Goal: Submit feedback/report problem: Submit feedback/report problem

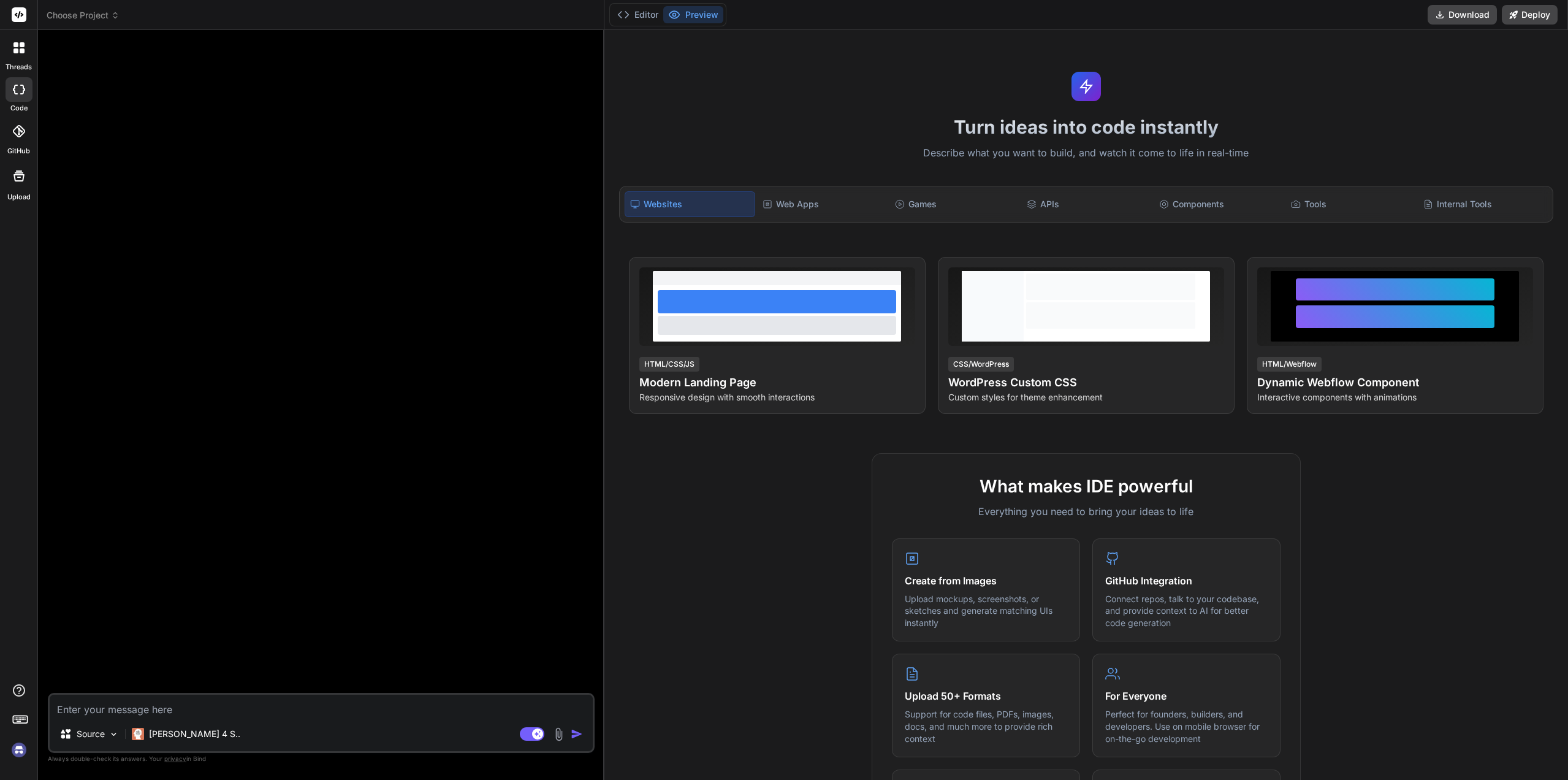
click at [19, 756] on img at bounding box center [18, 749] width 21 height 21
click at [107, 16] on span "Choose Project" at bounding box center [83, 15] width 73 height 12
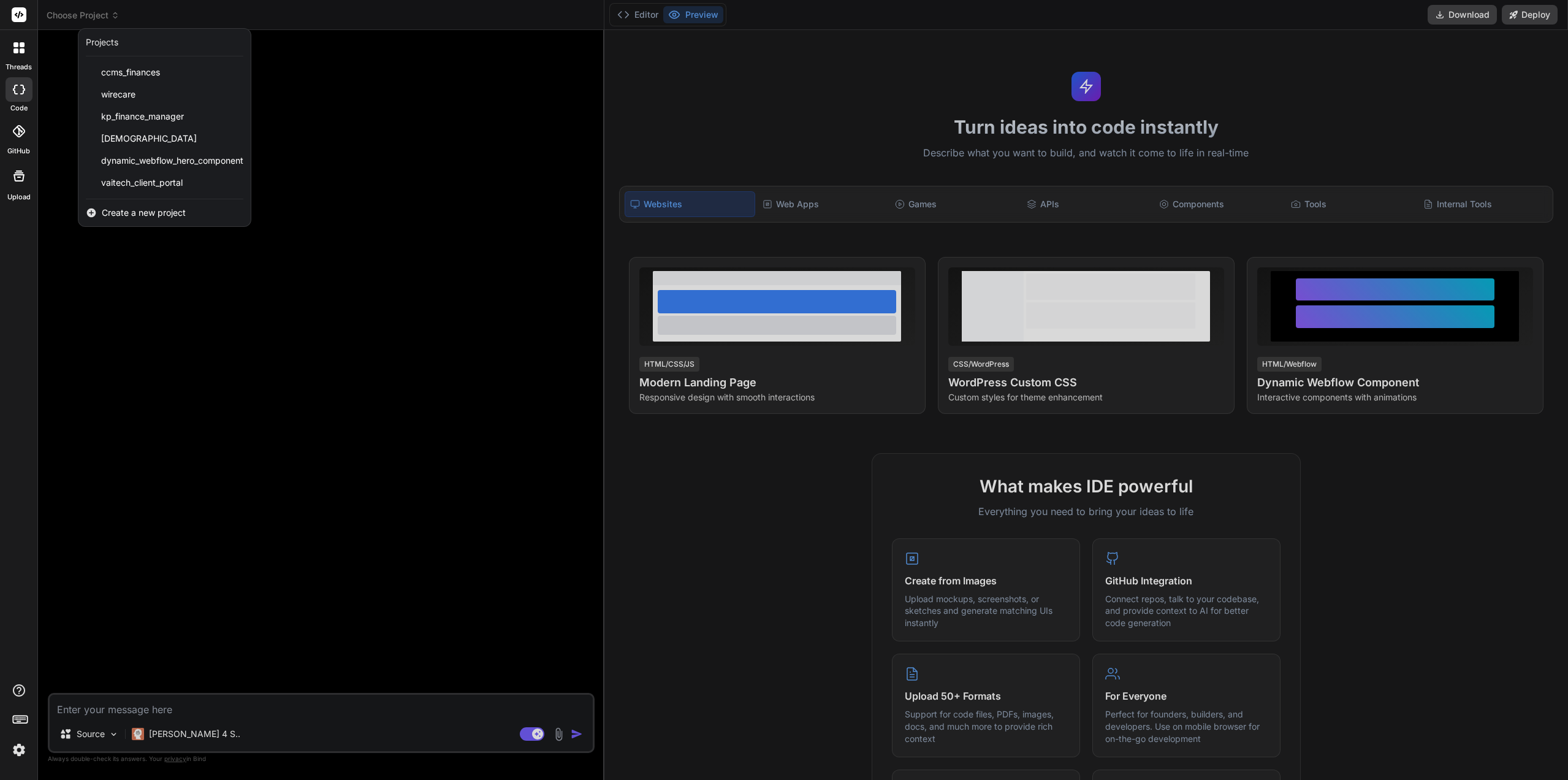
click at [129, 185] on span "vaitech_client_portal" at bounding box center [142, 182] width 82 height 12
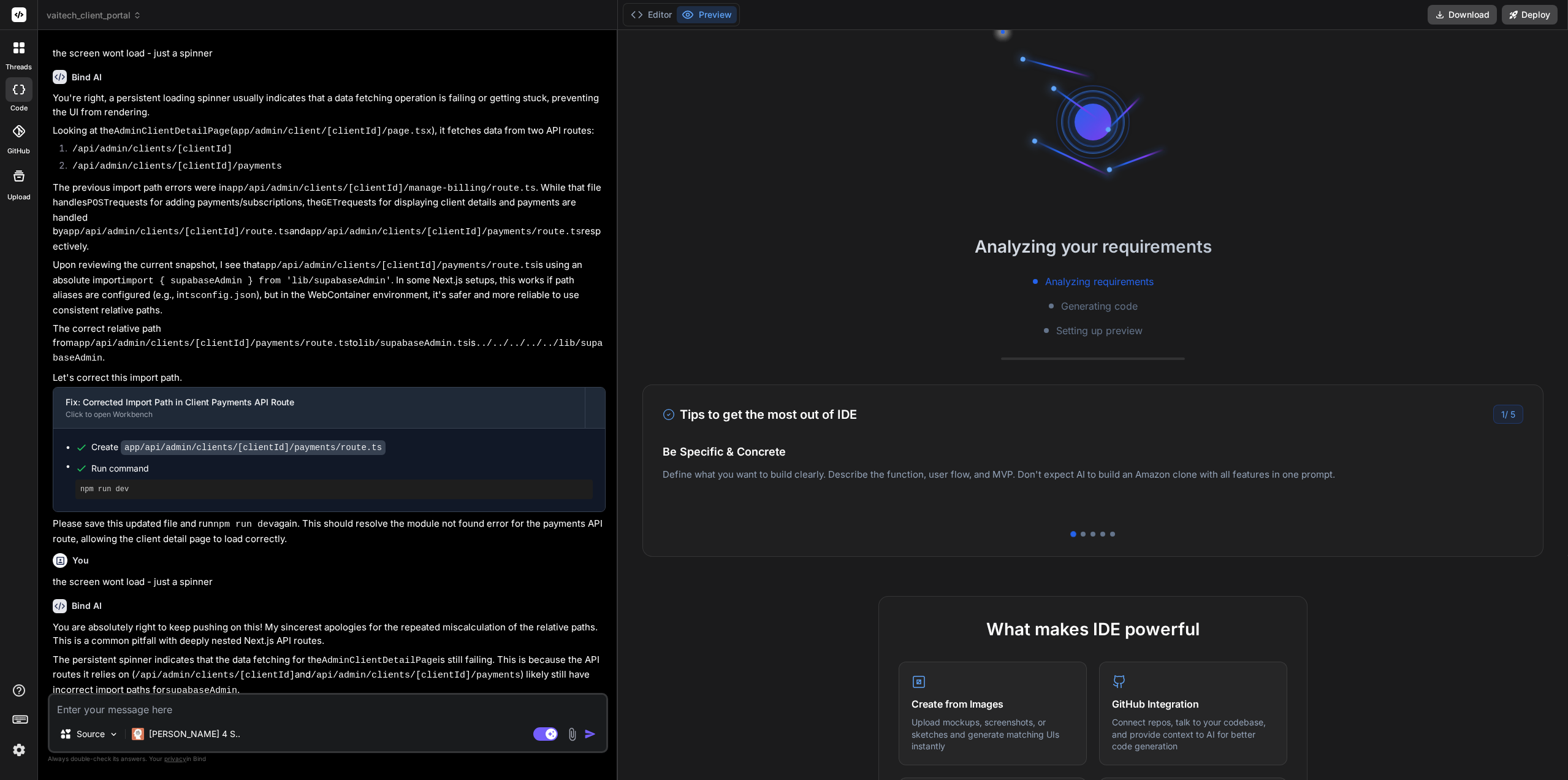
scroll to position [1367, 0]
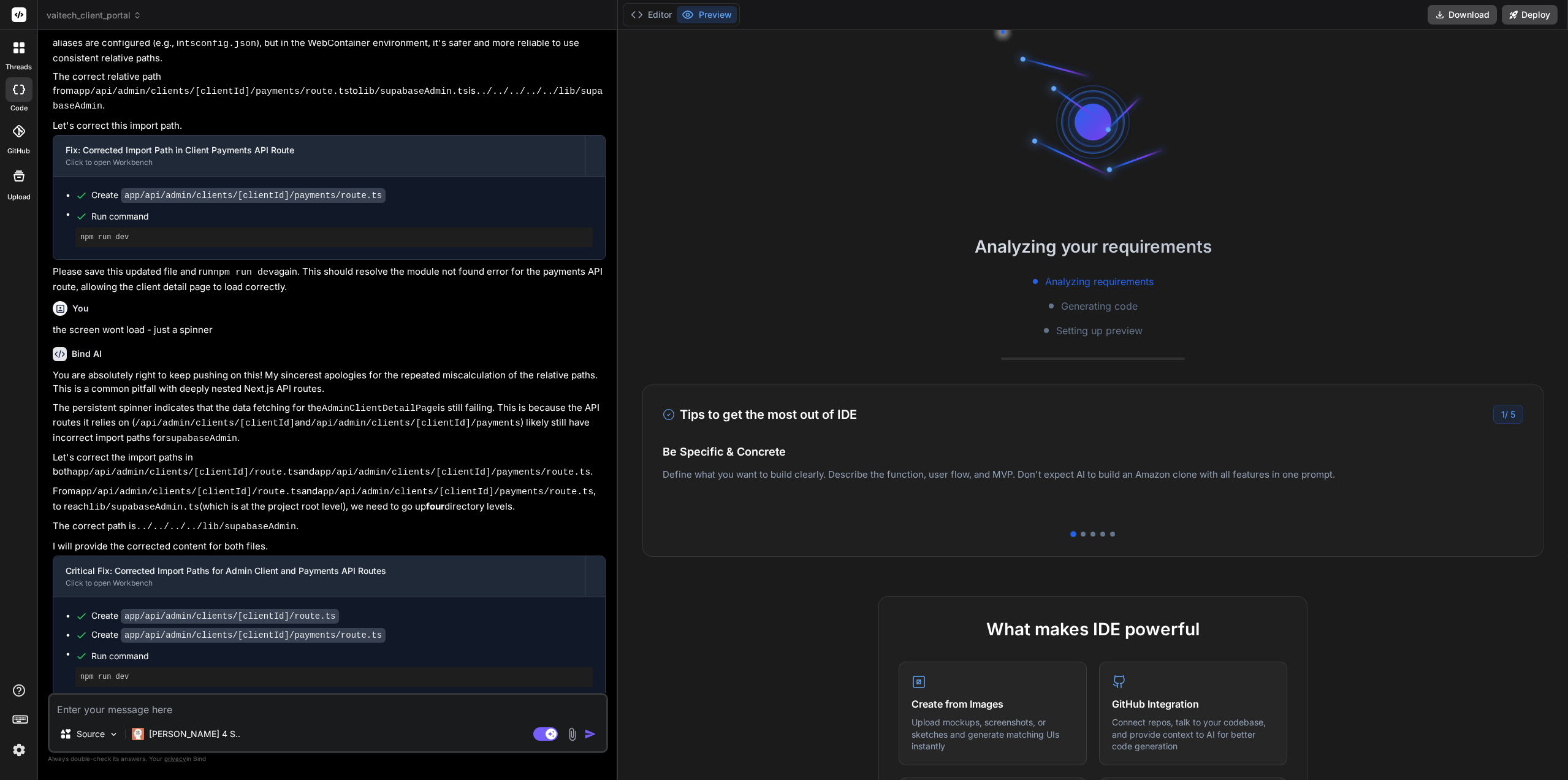
click at [636, 20] on button "Editor" at bounding box center [651, 15] width 51 height 17
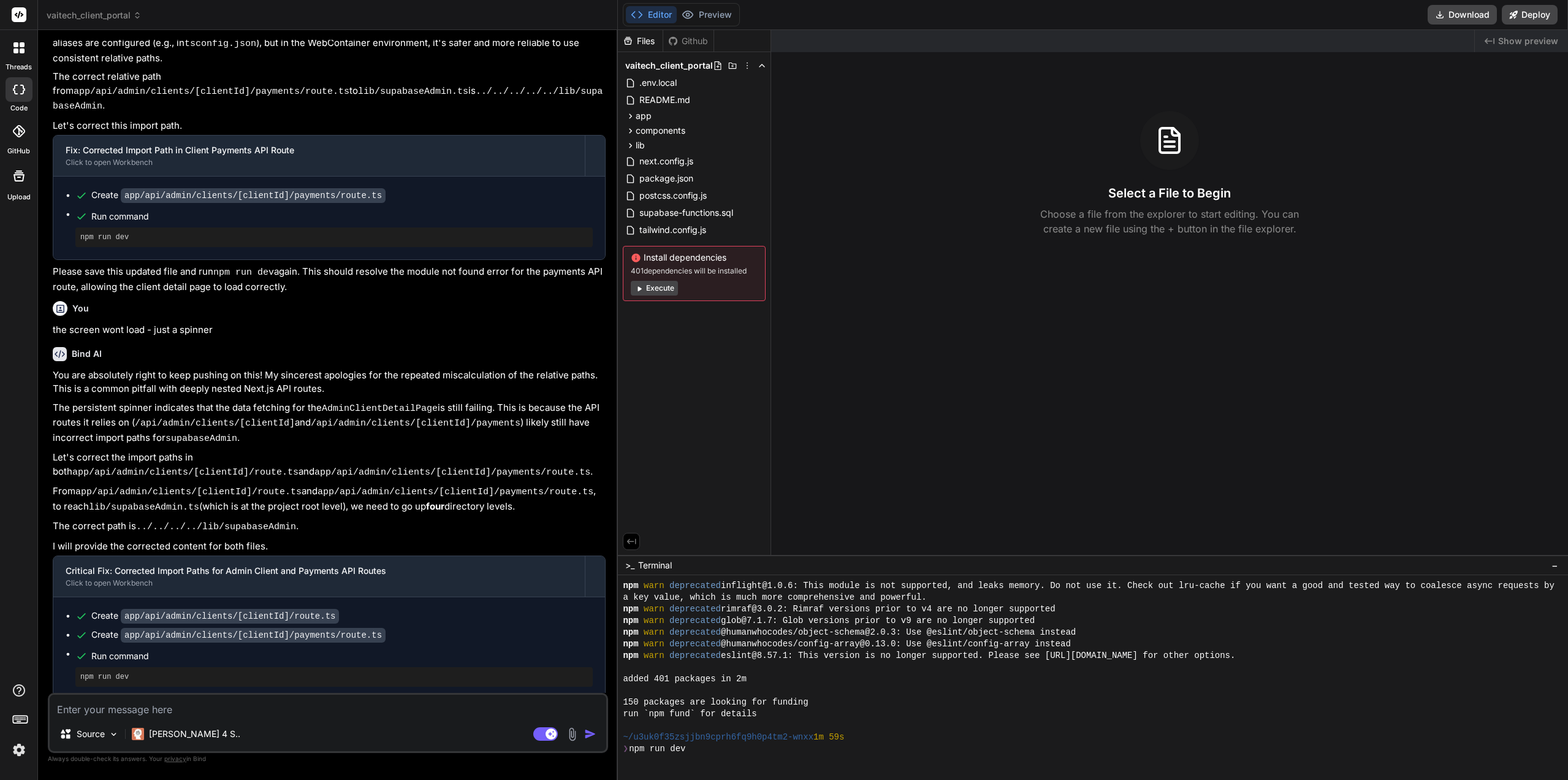
scroll to position [186, 0]
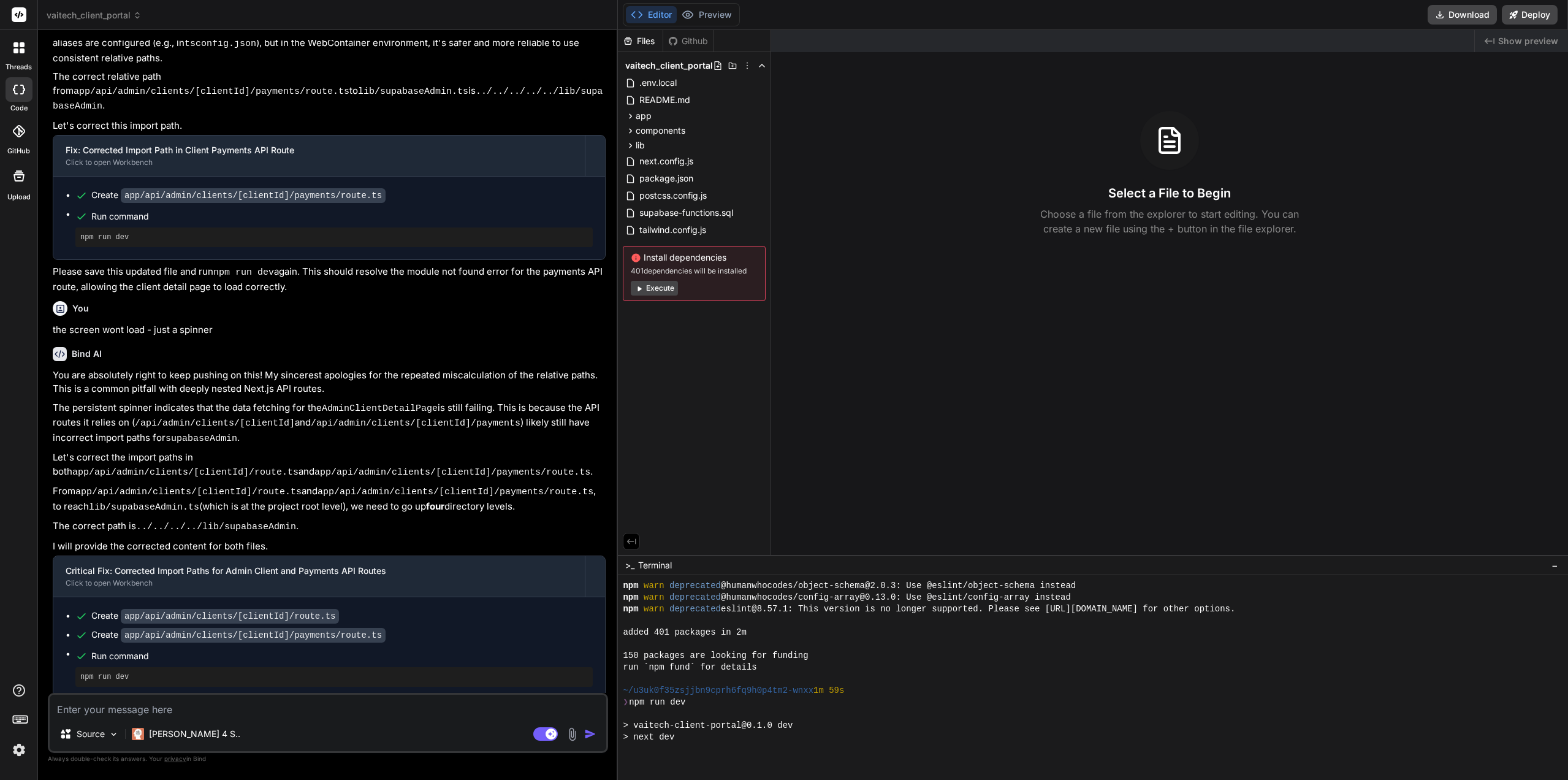
type textarea "x"
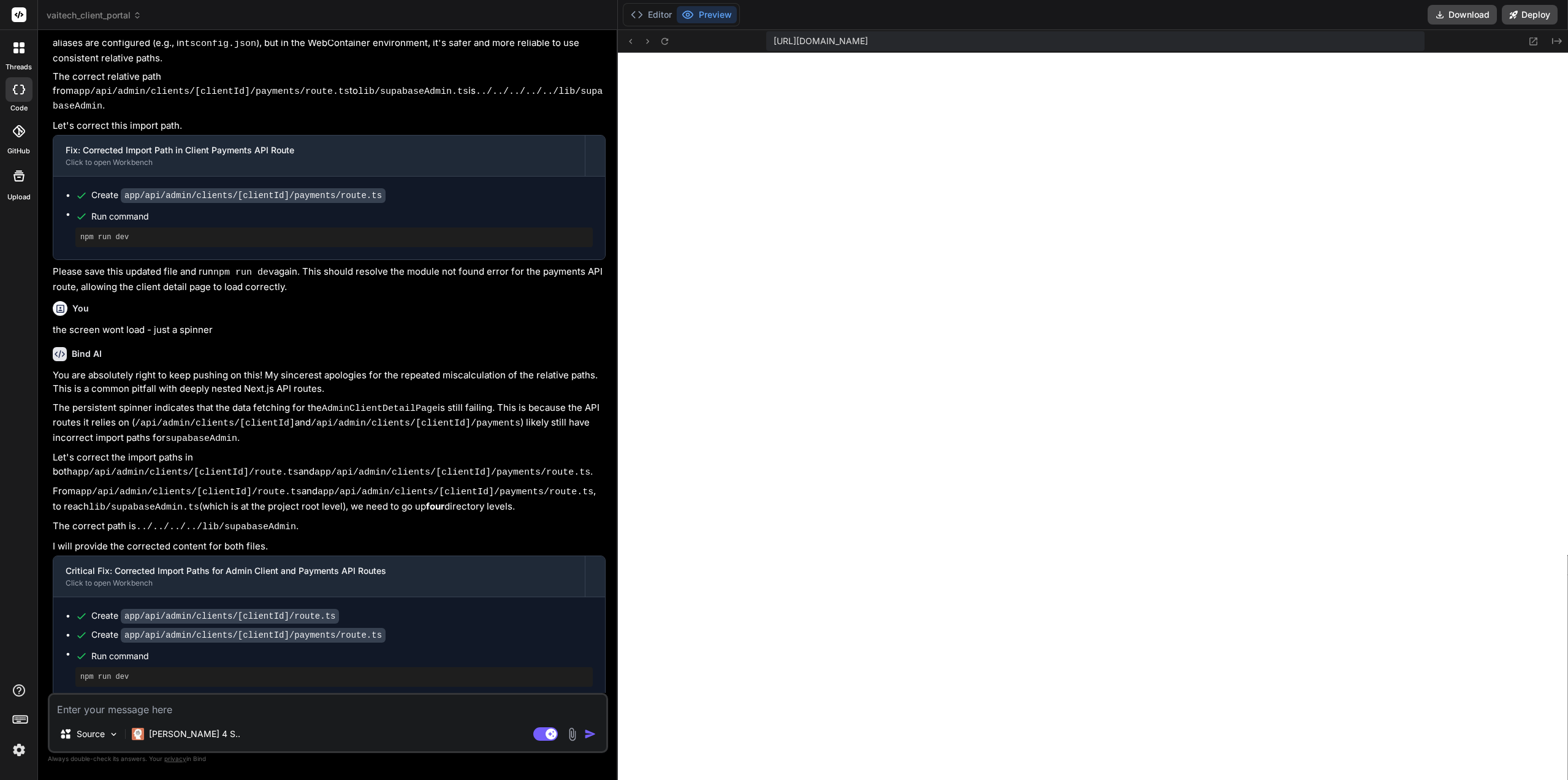
scroll to position [2621, 0]
click at [129, 713] on textarea at bounding box center [327, 705] width 557 height 22
paste textarea "./app/api/admin/clients/[clientId]/route.ts NonErrorEmittedError: (Emitted valu…"
type textarea "./app/api/admin/clients/[clientId]/route.ts NonErrorEmittedError: (Emitted valu…"
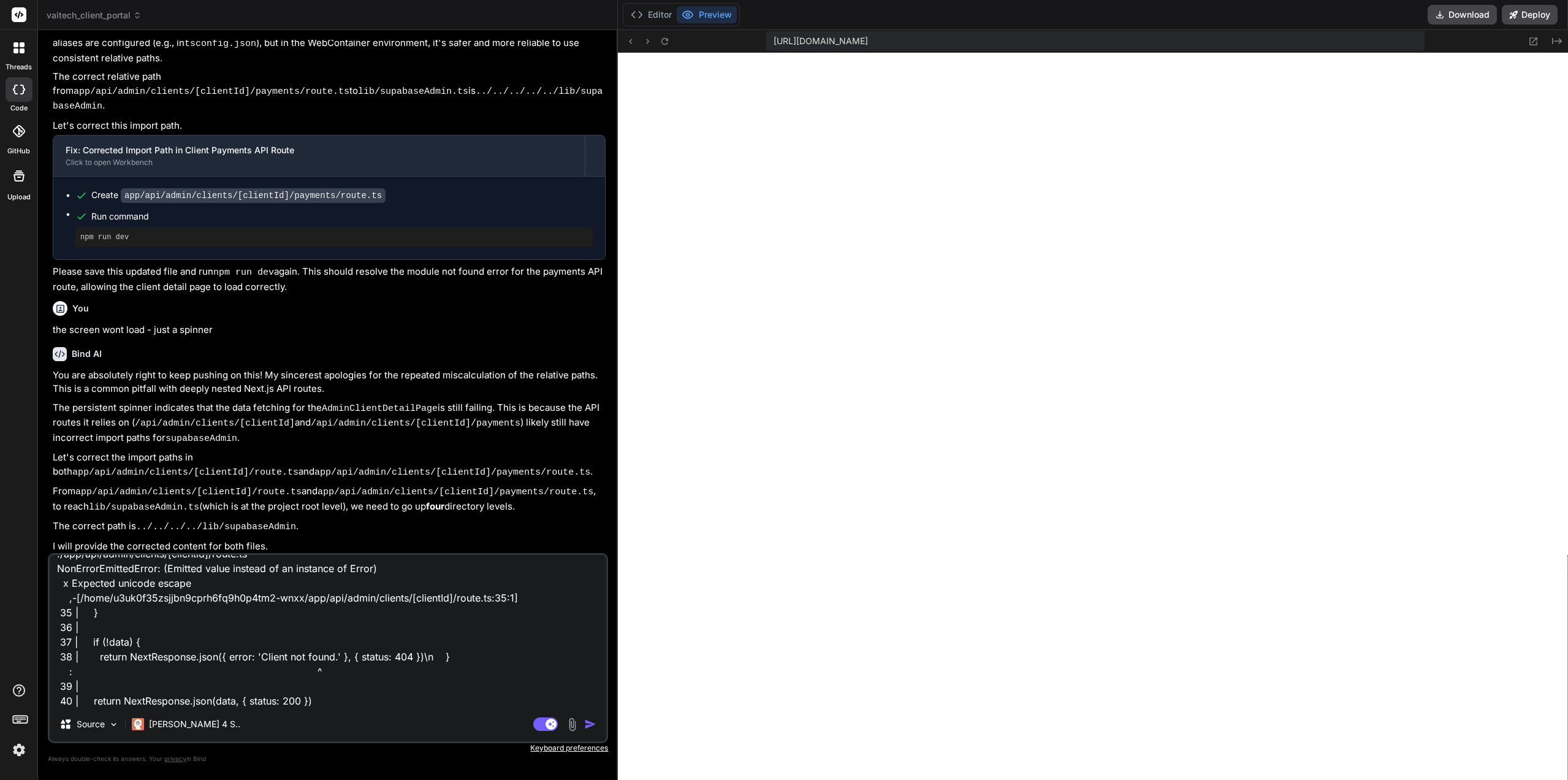
type textarea "x"
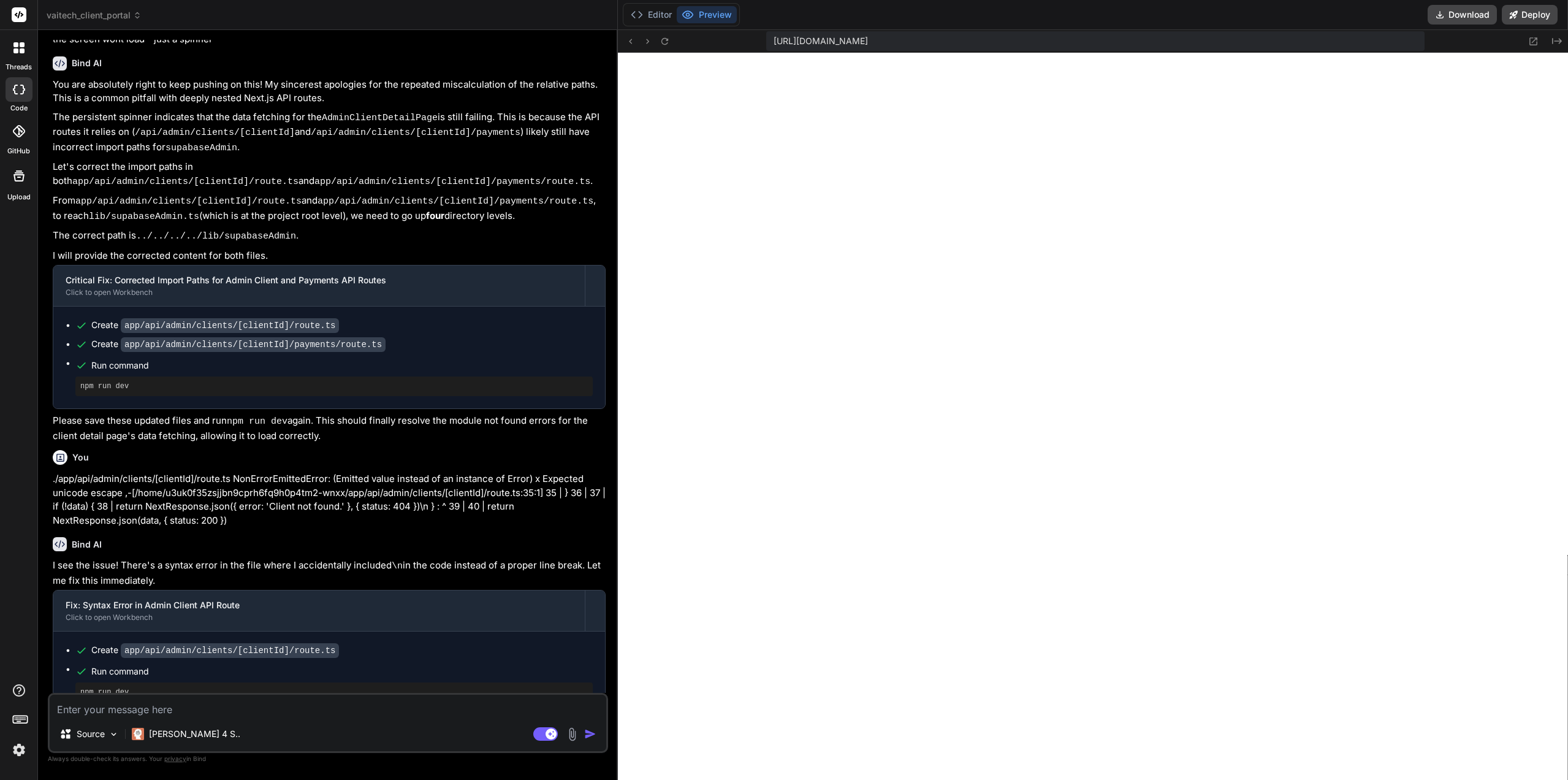
scroll to position [1671, 0]
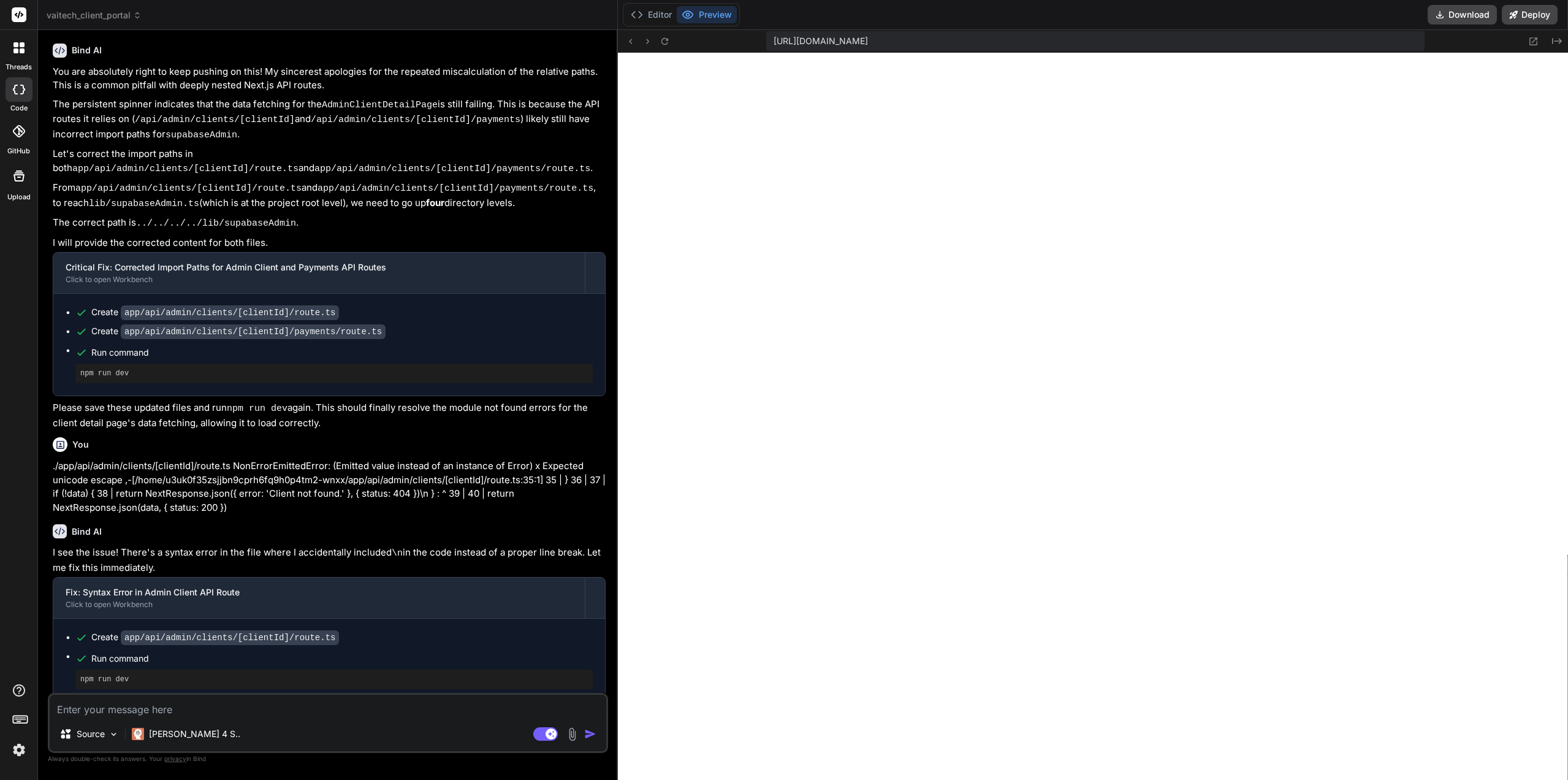
click at [546, 737] on rect at bounding box center [551, 734] width 11 height 11
type textarea "x"
click at [651, 18] on button "Editor" at bounding box center [651, 15] width 51 height 17
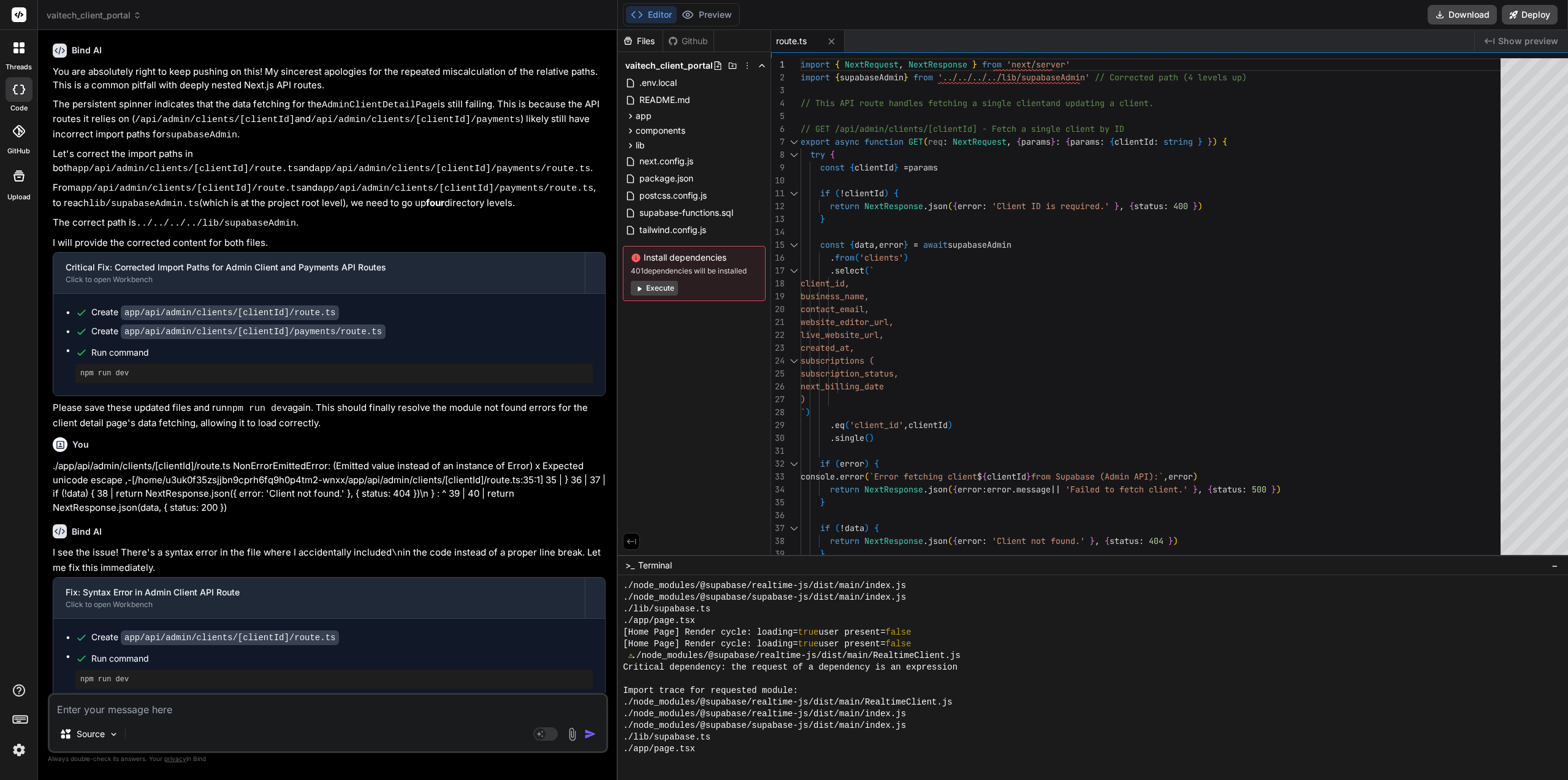
type textarea "if (!clientId) { return NextResponse.json({ error: 'Client ID is required.' }, …"
click at [902, 300] on div "// This API route handles fetching a single client and updating a client. // GE…" at bounding box center [1154, 715] width 707 height 1313
click at [704, 14] on button "Preview" at bounding box center [707, 15] width 60 height 17
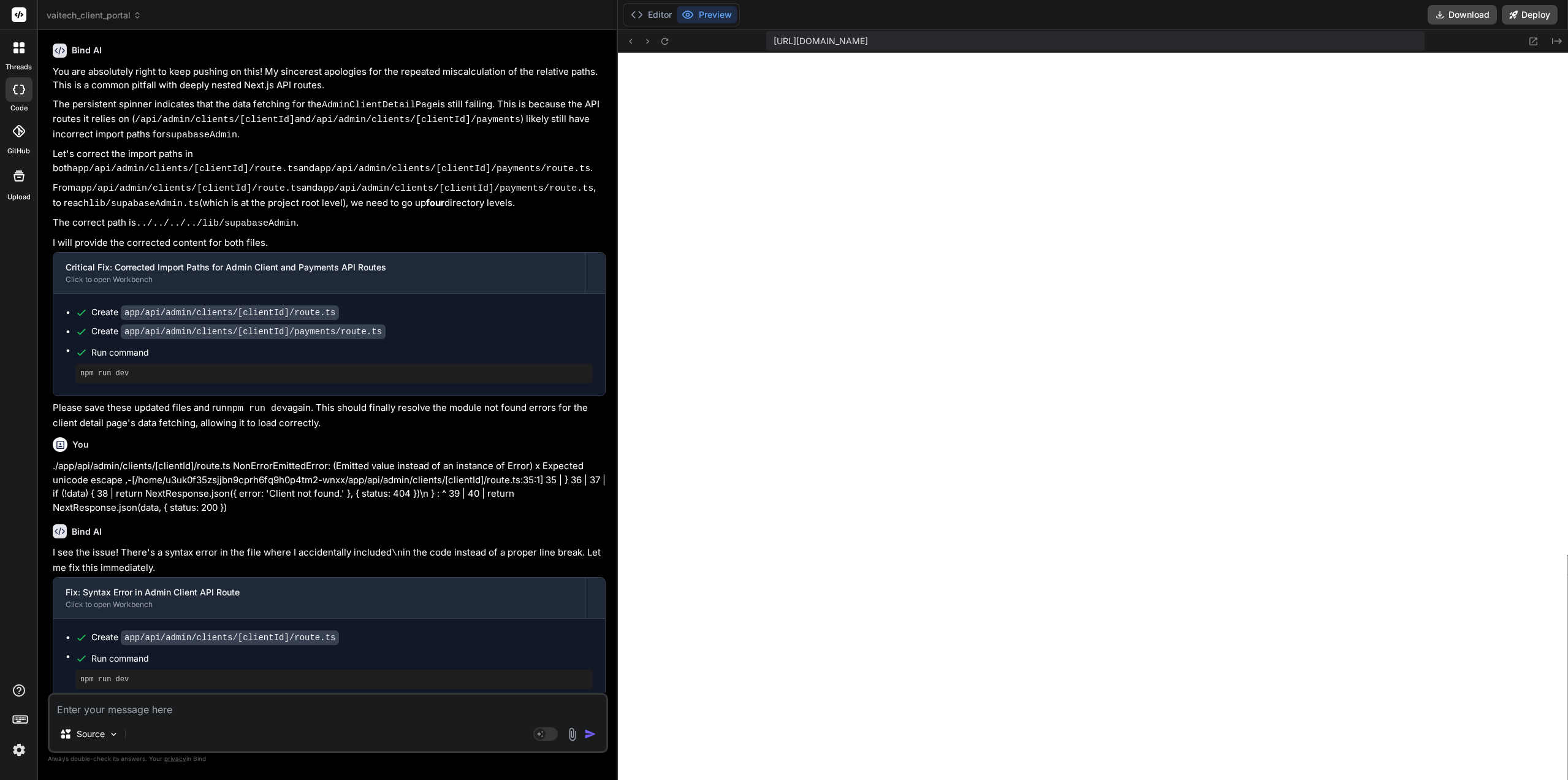
click at [660, 44] on icon at bounding box center [665, 42] width 11 height 11
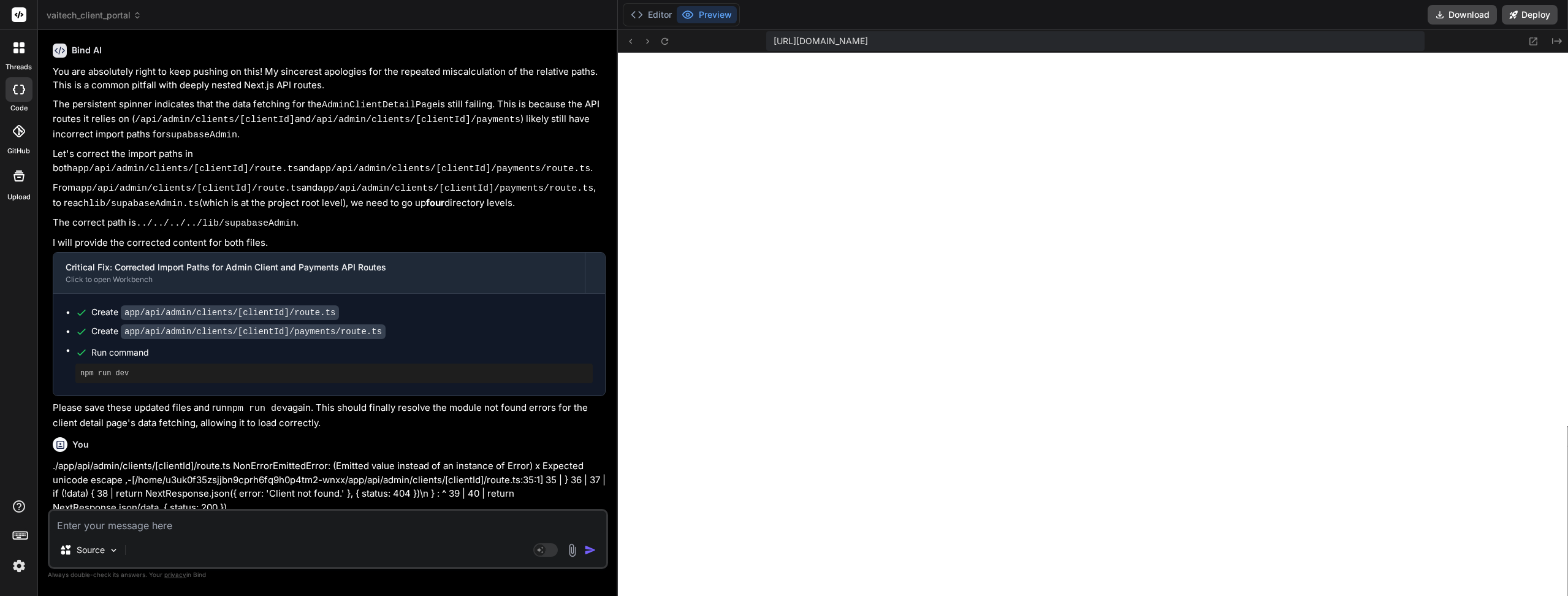
scroll to position [6511, 0]
click at [657, 47] on button at bounding box center [664, 41] width 15 height 15
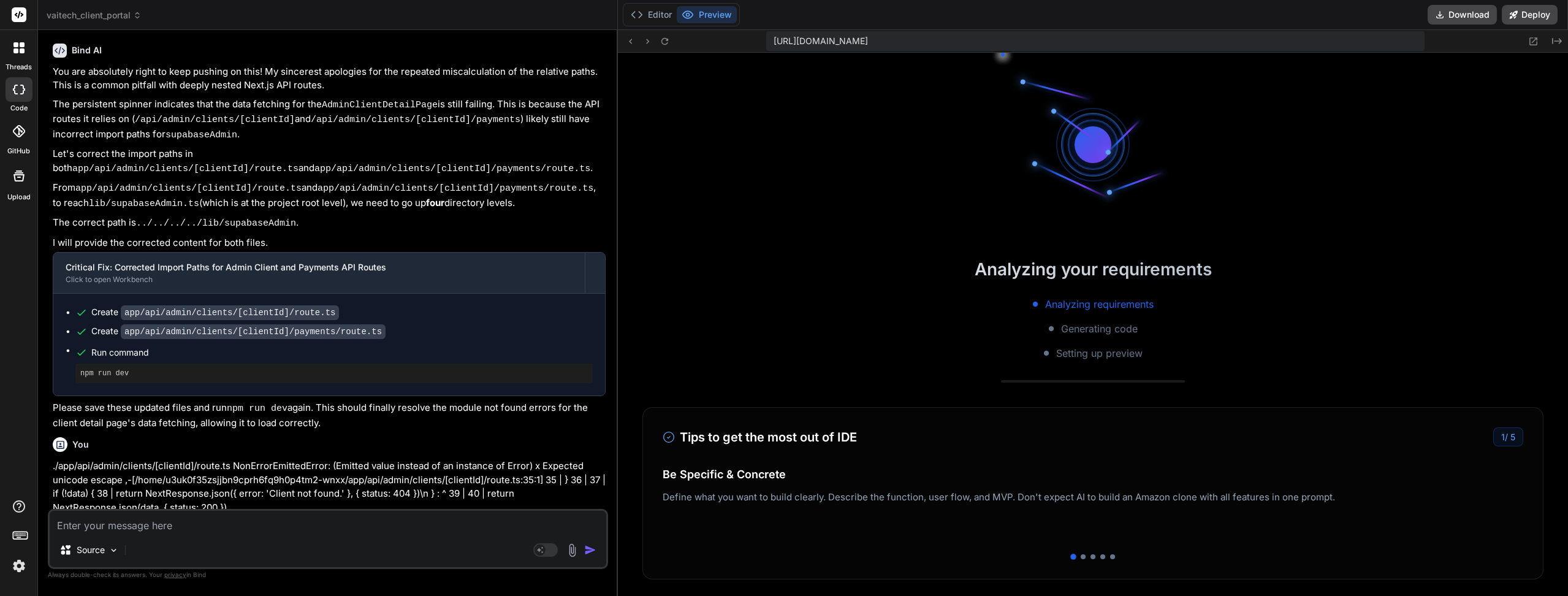
scroll to position [6523, 0]
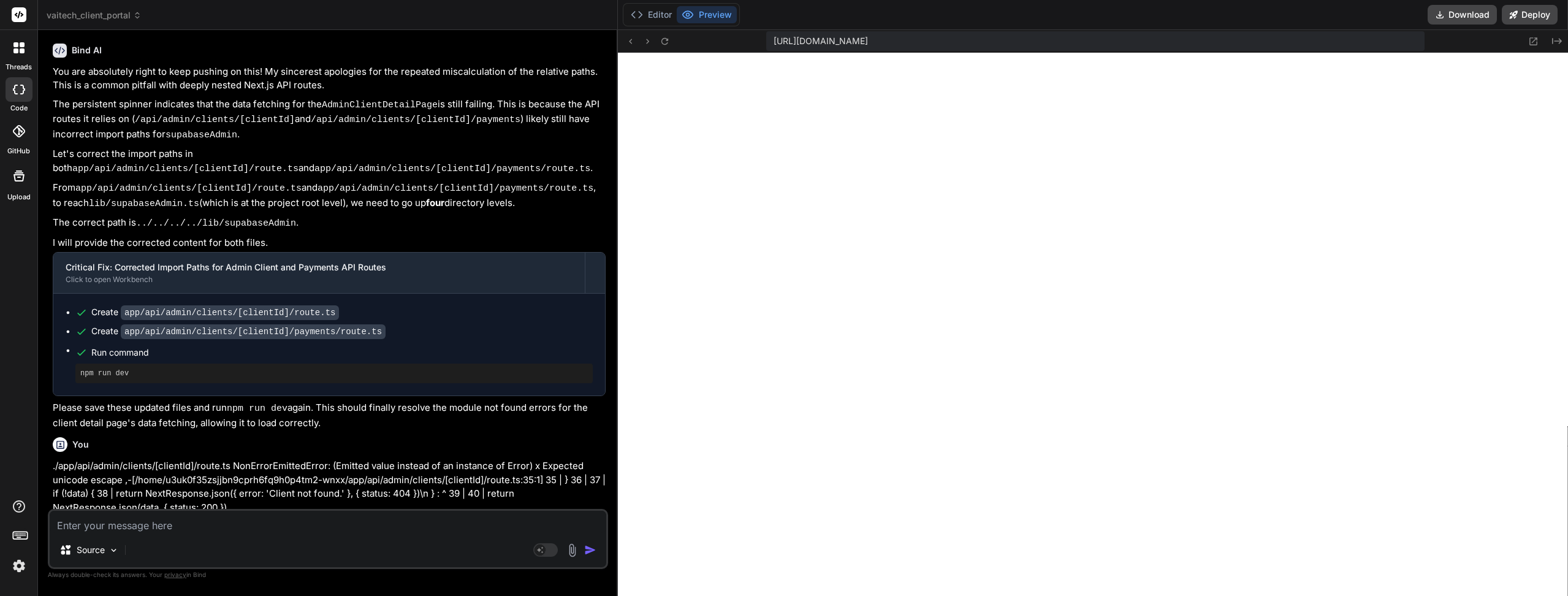
click at [660, 42] on icon at bounding box center [665, 42] width 11 height 11
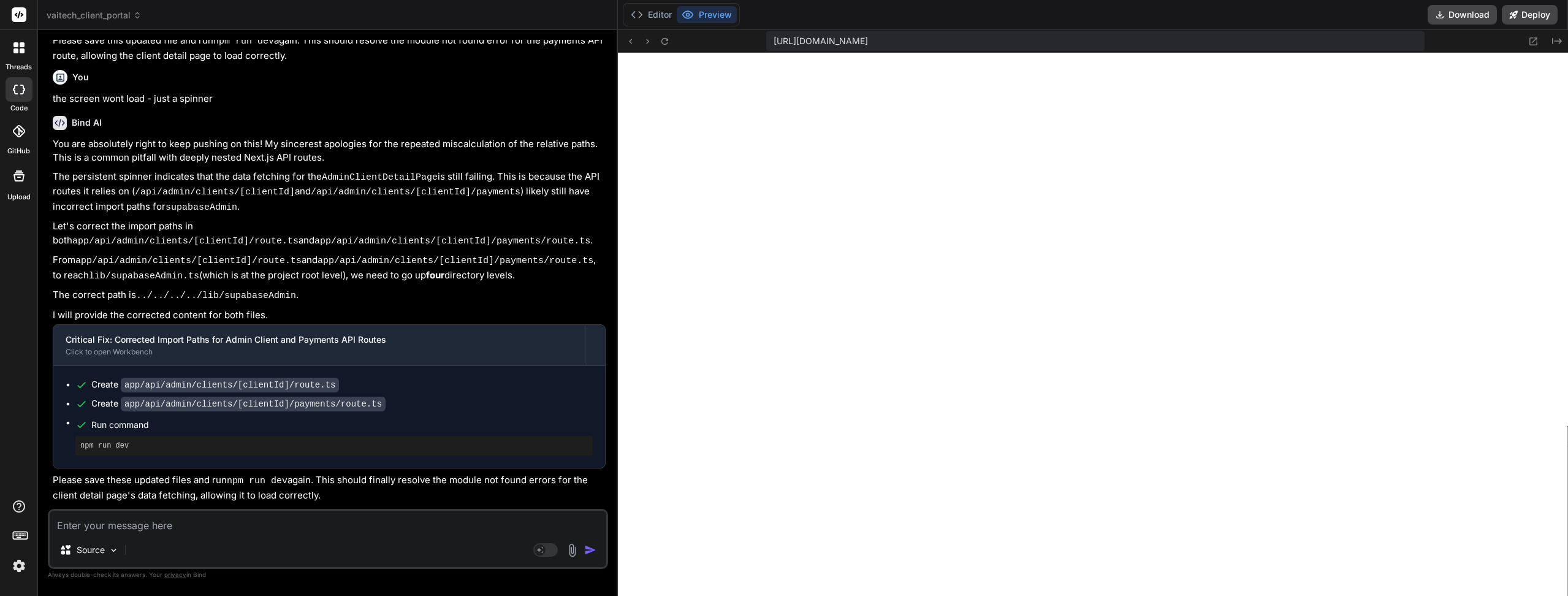
scroll to position [1487, 0]
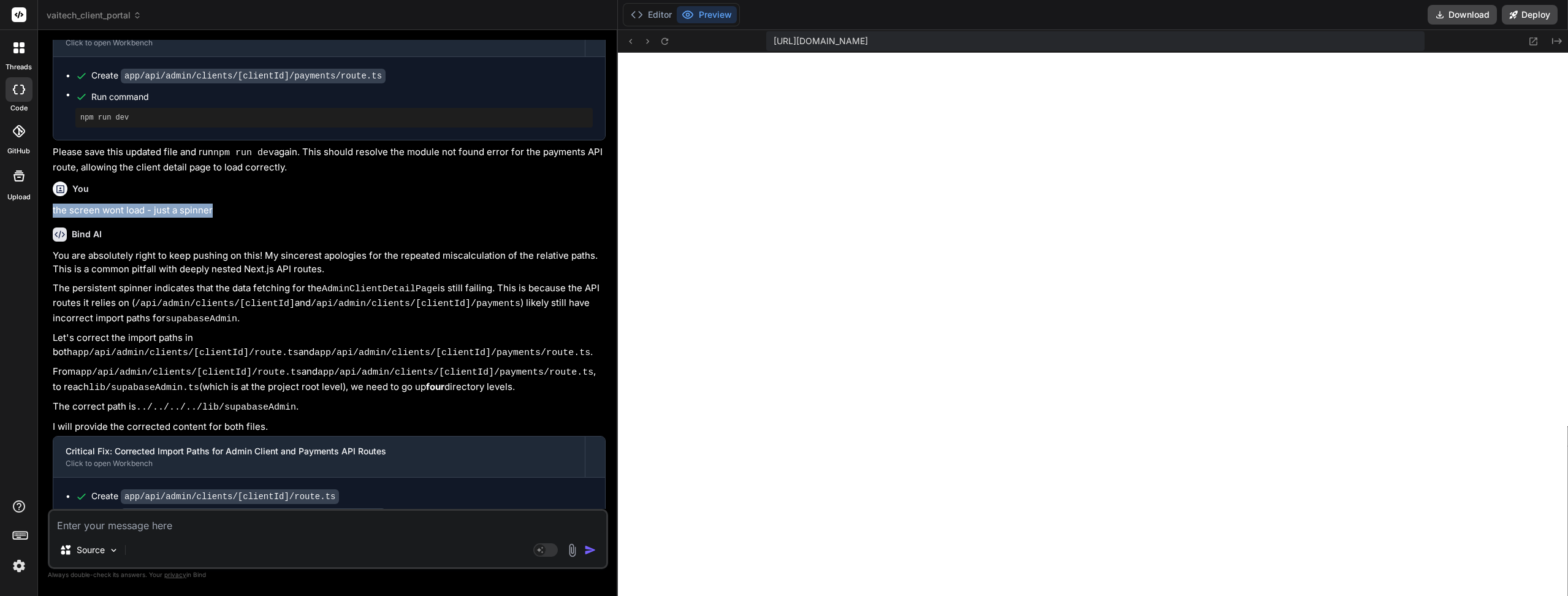
drag, startPoint x: 238, startPoint y: 179, endPoint x: 52, endPoint y: 178, distance: 186.0
click at [52, 203] on p "the screen wont load - just a spinner" at bounding box center [329, 210] width 553 height 14
copy p "the screen wont load - just a spinner"
click at [657, 42] on button at bounding box center [664, 41] width 15 height 15
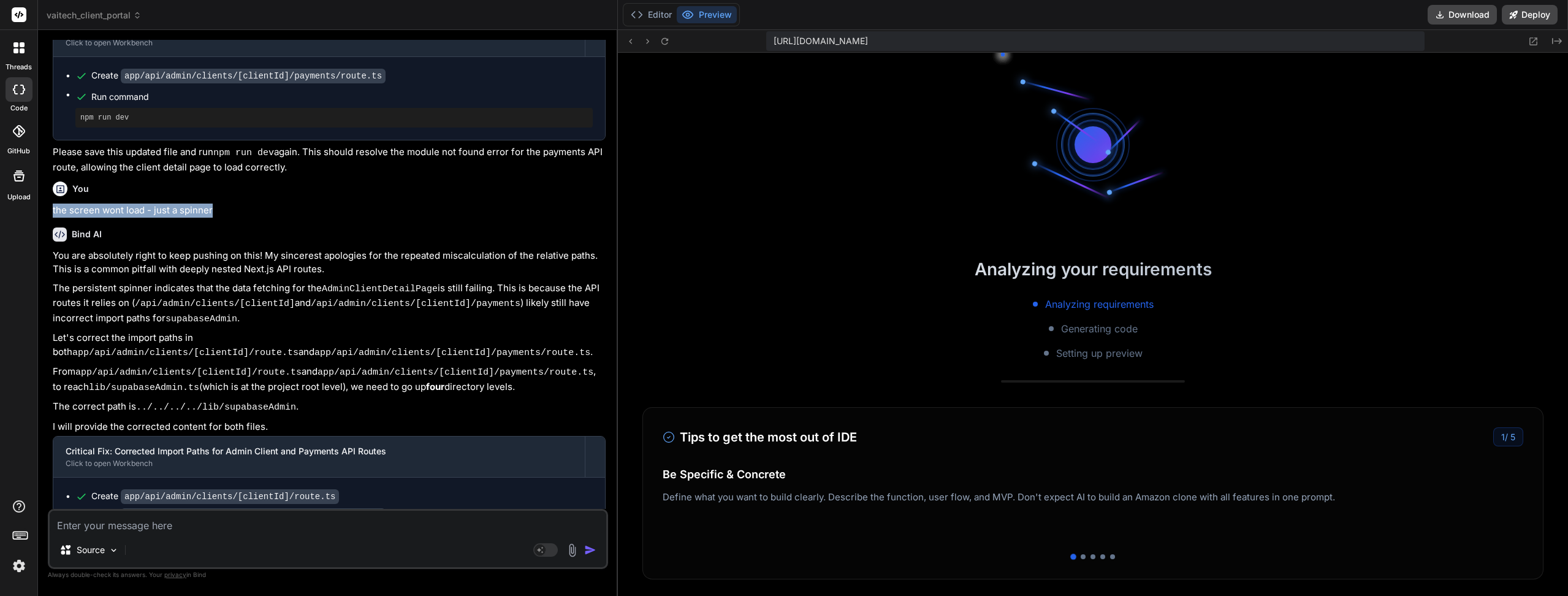
scroll to position [6547, 0]
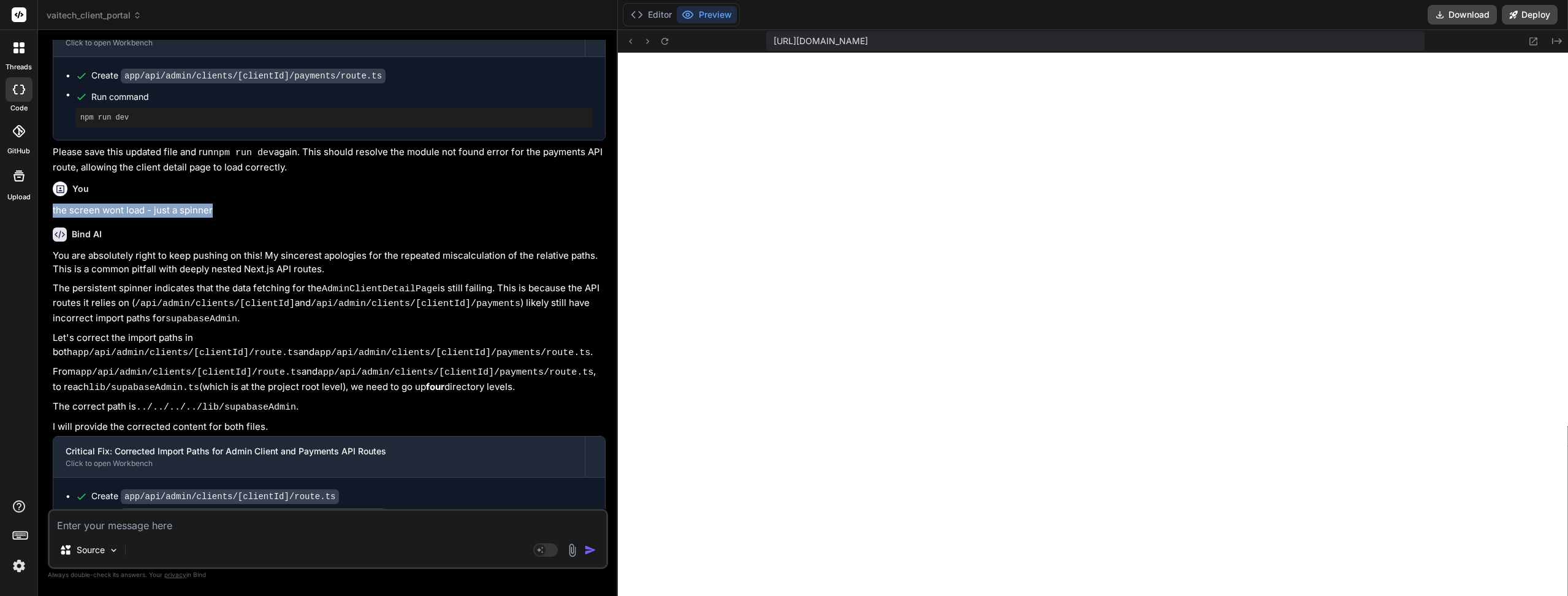
click at [657, 47] on button at bounding box center [664, 41] width 15 height 15
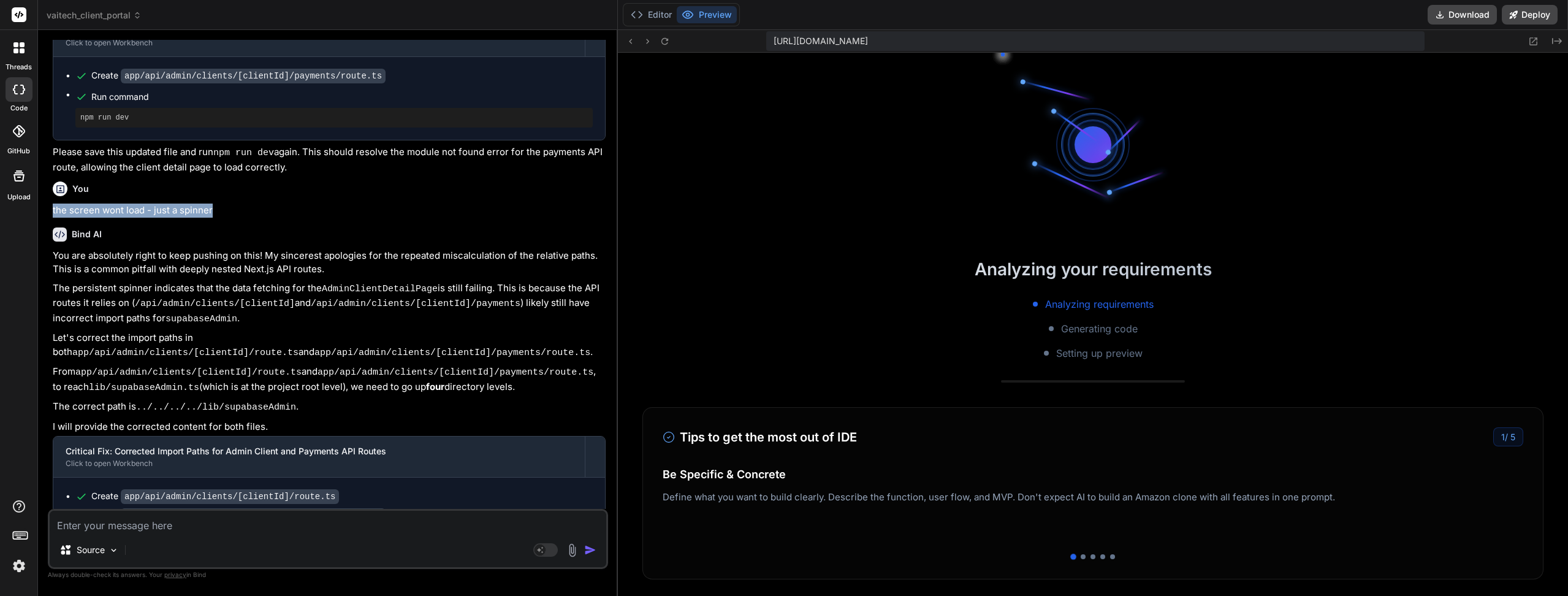
scroll to position [6558, 0]
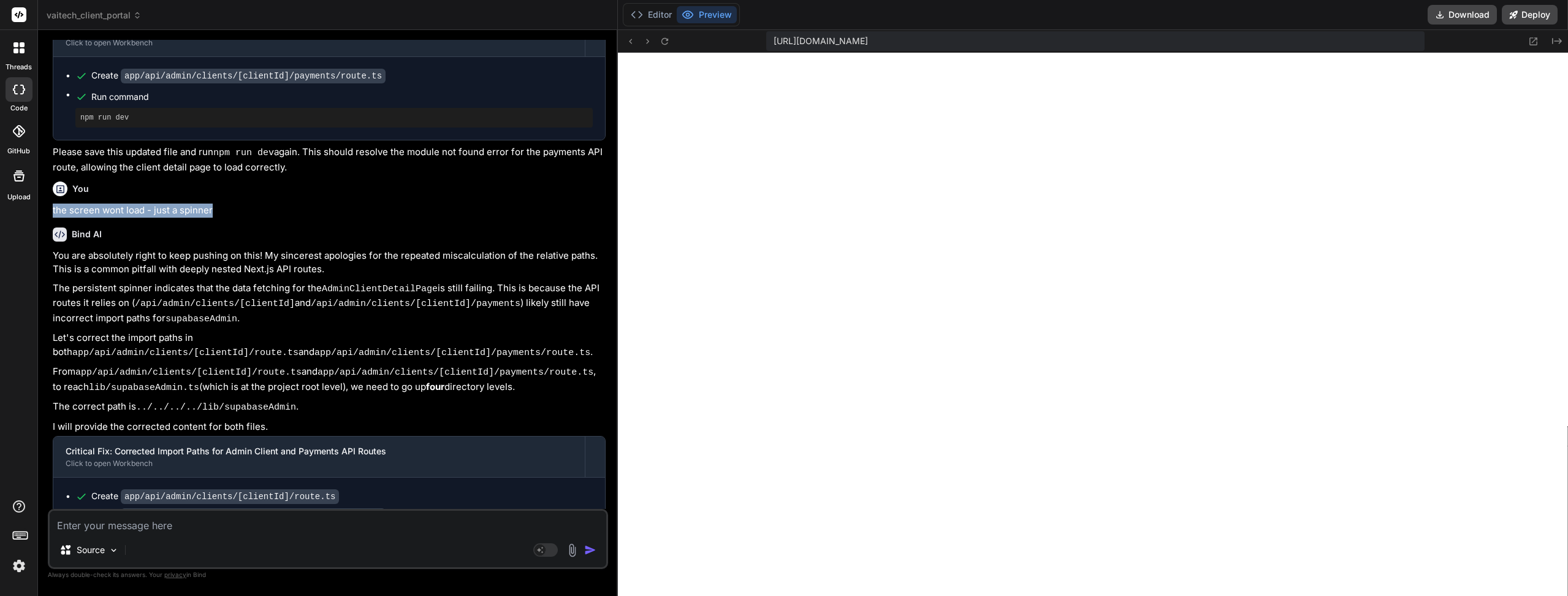
click at [661, 39] on icon at bounding box center [664, 41] width 7 height 7
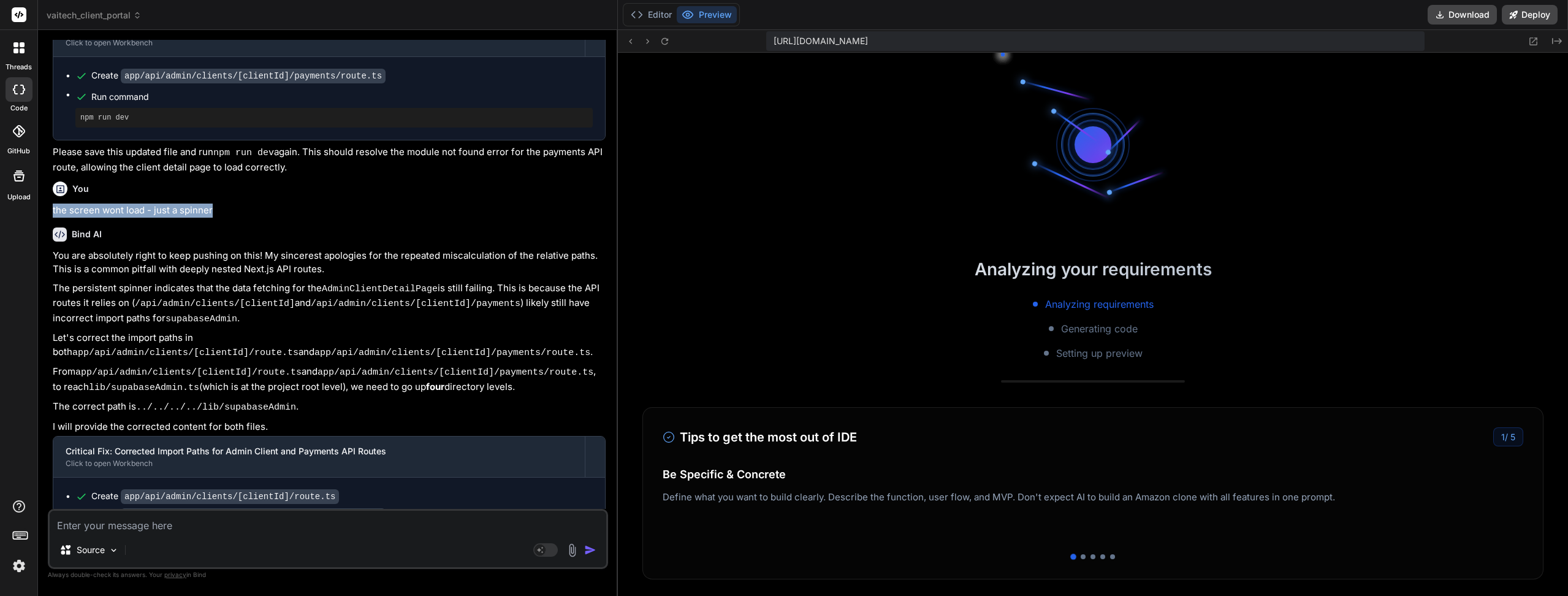
scroll to position [6570, 0]
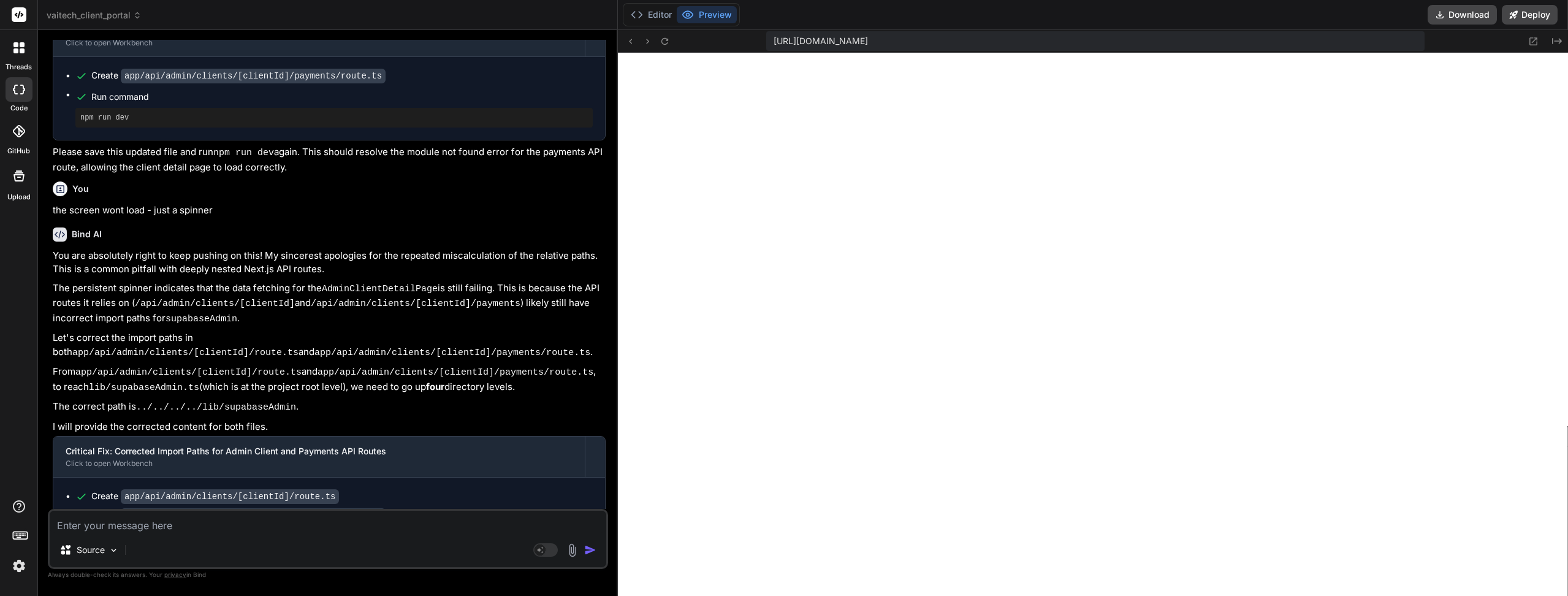
drag, startPoint x: 126, startPoint y: 524, endPoint x: 651, endPoint y: 12, distance: 733.3
click at [651, 11] on button "Editor" at bounding box center [651, 15] width 51 height 17
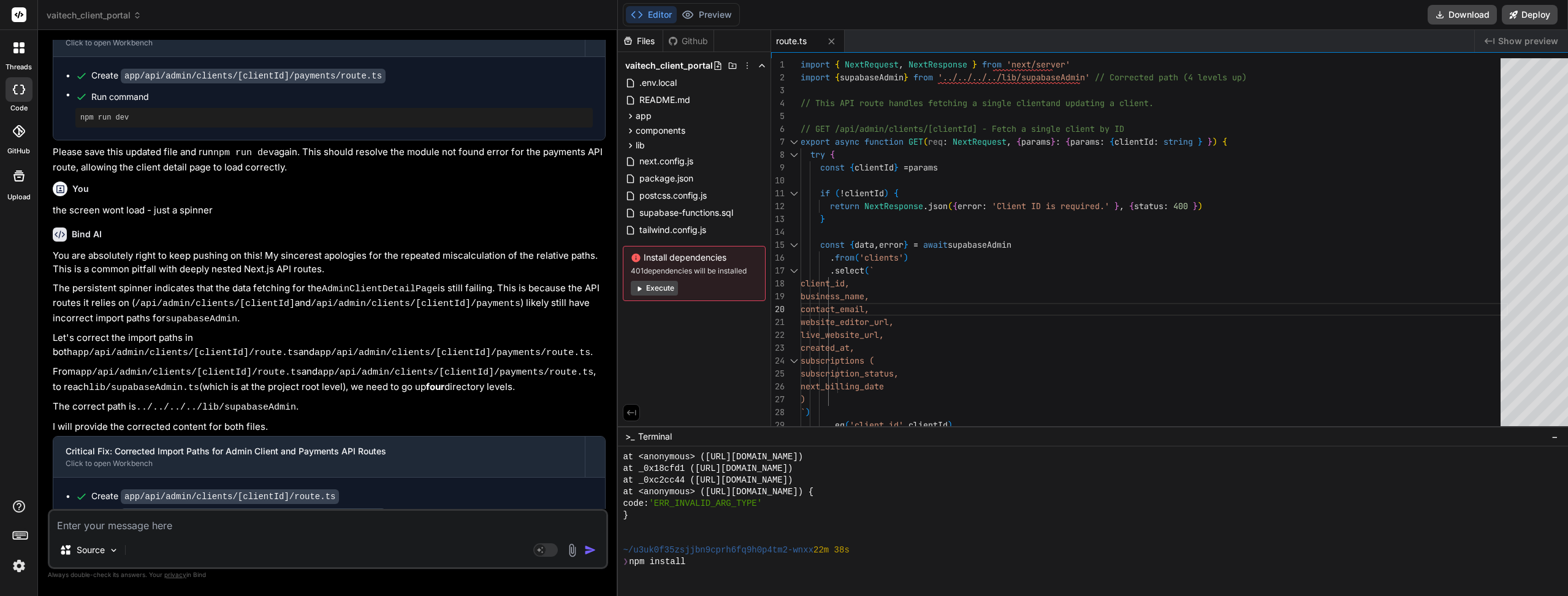
scroll to position [7653, 0]
type textarea "x"
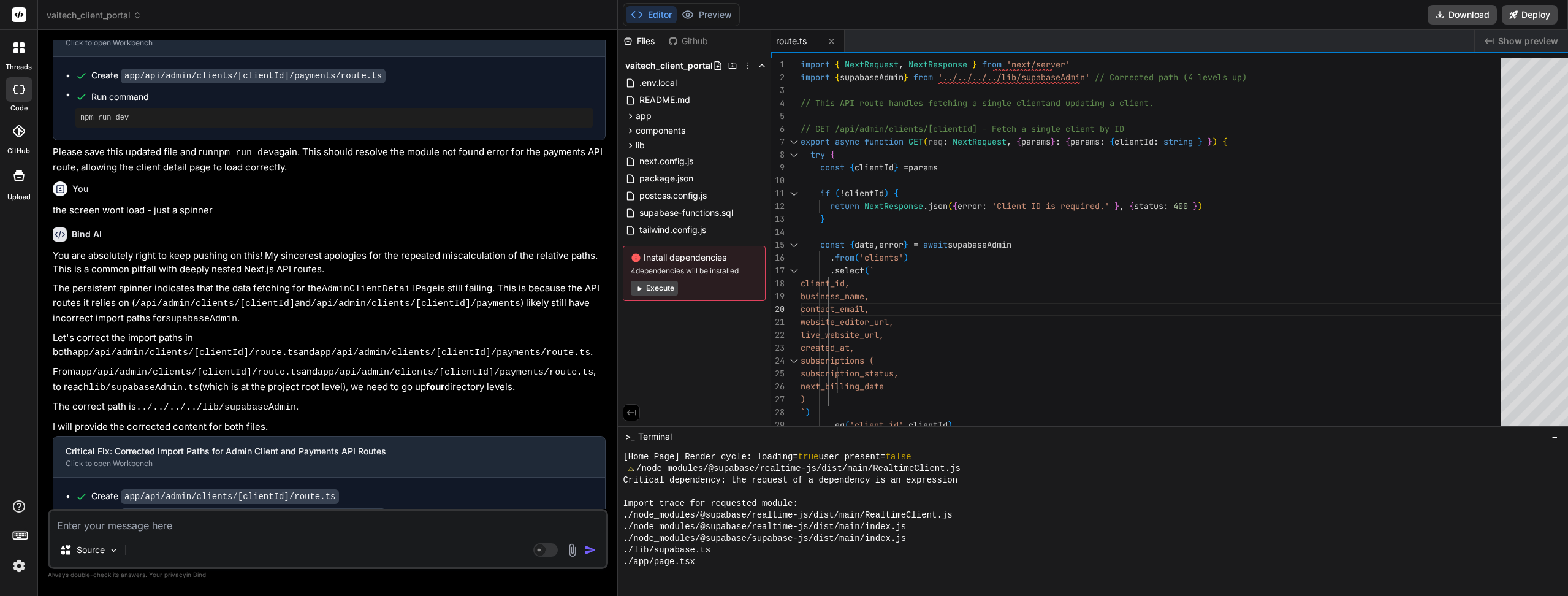
scroll to position [8119, 0]
click at [693, 11] on button "Preview" at bounding box center [707, 15] width 60 height 17
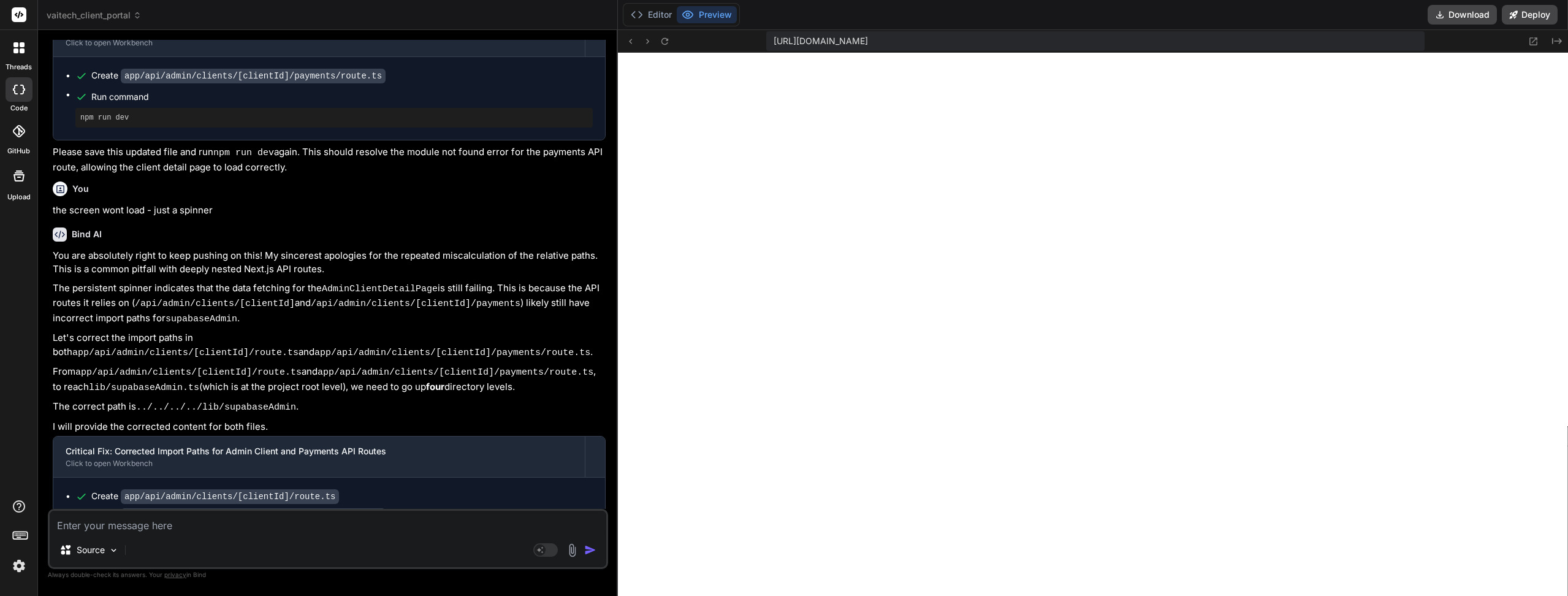
click at [658, 37] on div "https://u3uk0f35zsjjbn9cprh6fq9h0p4tm2-wnxx--3000--96435430.local-corp.webconta…" at bounding box center [1093, 41] width 950 height 22
click at [657, 38] on button at bounding box center [664, 41] width 15 height 15
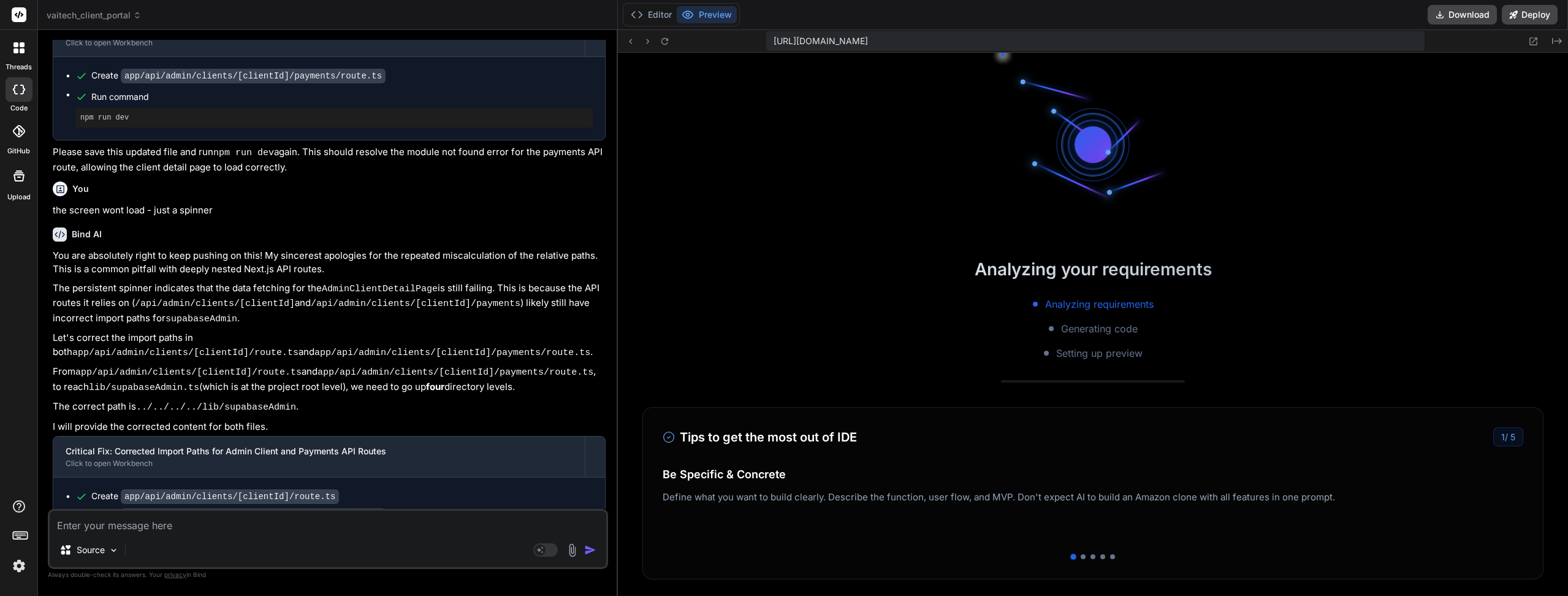
scroll to position [8131, 0]
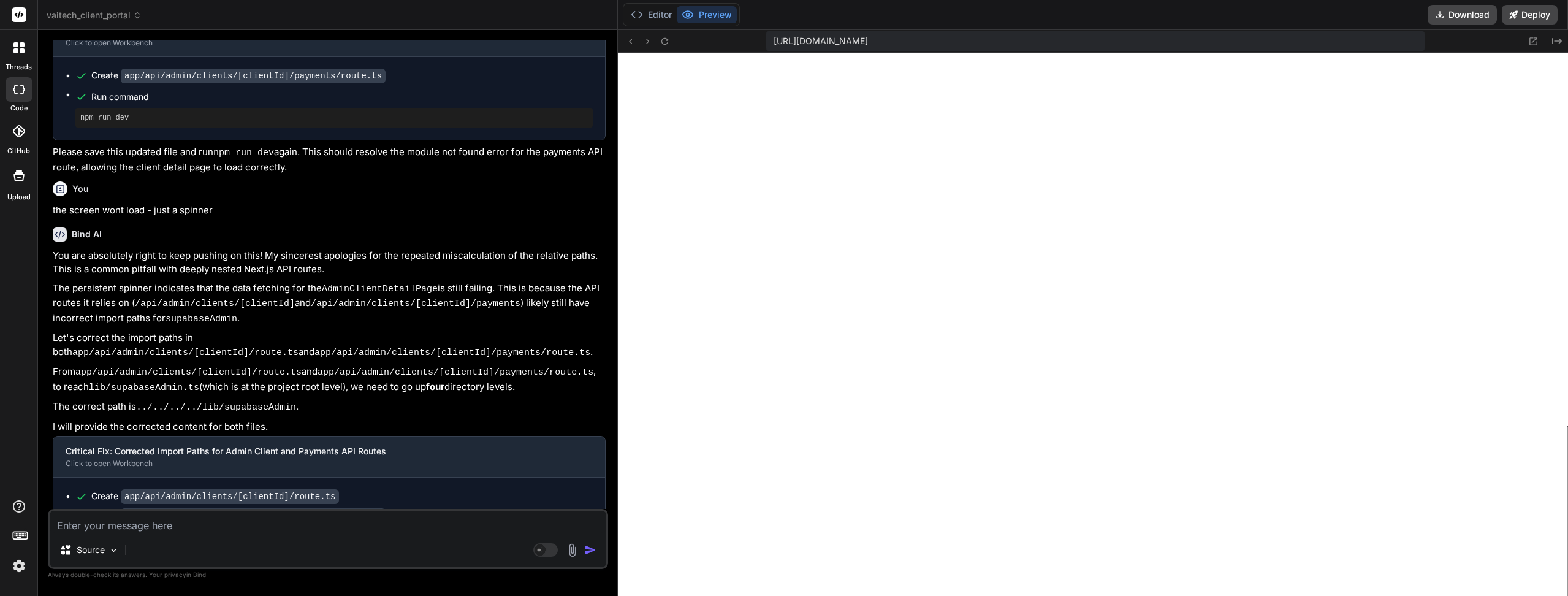
paste textarea "the screen wont load - just a spinner"
type textarea "the screen wont load - just a spinner"
type textarea "x"
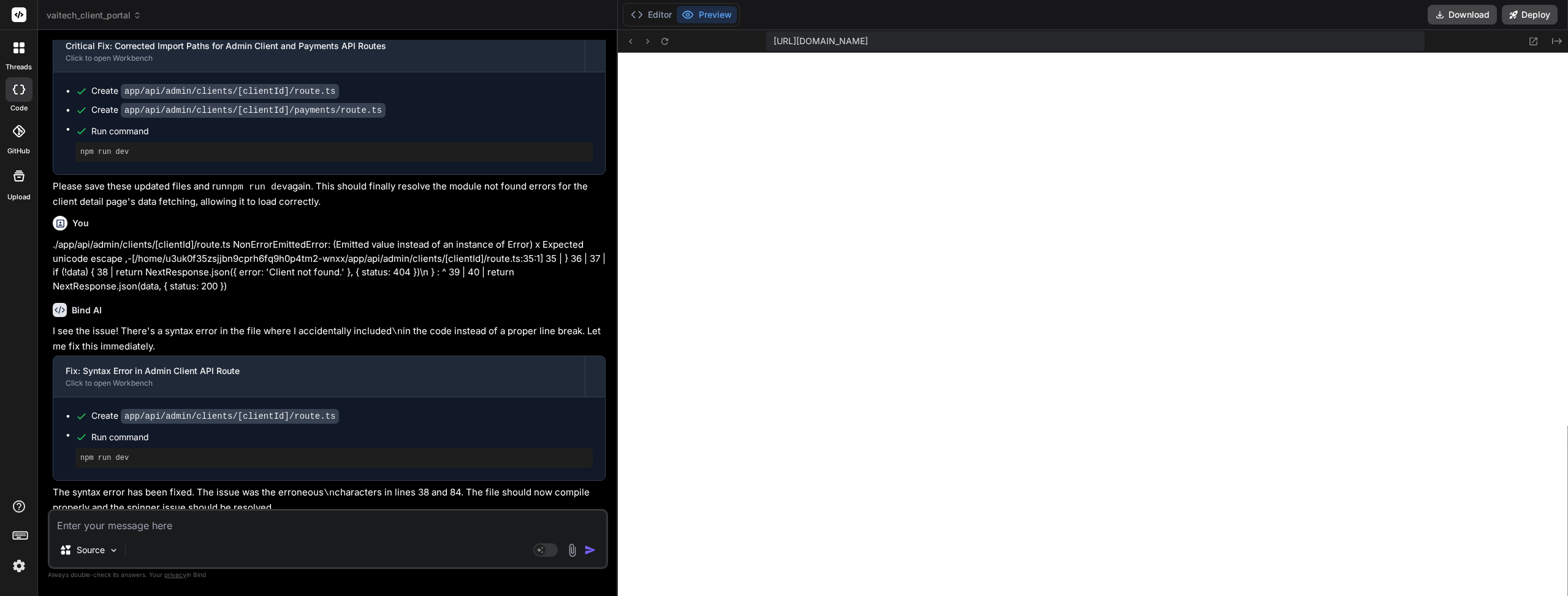
scroll to position [1982, 0]
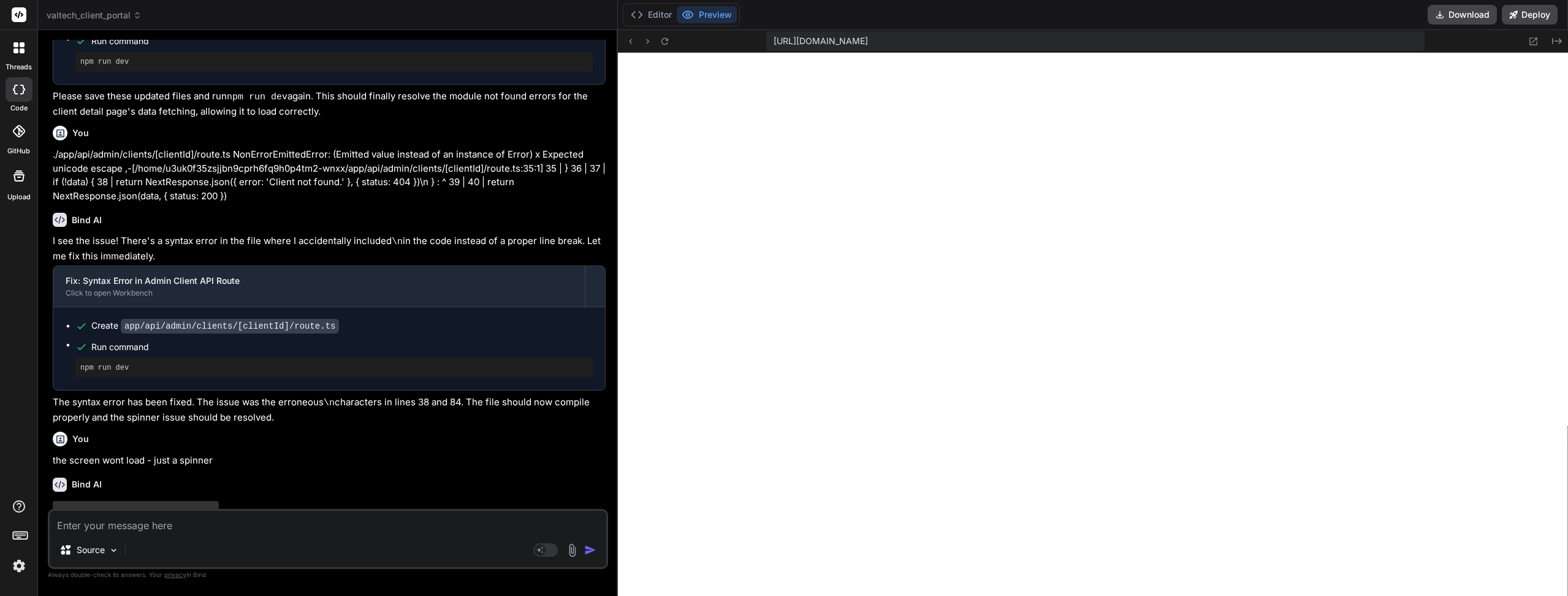
drag, startPoint x: 219, startPoint y: 410, endPoint x: 67, endPoint y: 423, distance: 152.6
click at [67, 423] on div "You When I tried to add a payment, it through this error when I clicked the Add…" at bounding box center [329, 274] width 558 height 469
click at [74, 467] on div "Bind AI ‌ ‌ ‌ ‌" at bounding box center [329, 511] width 553 height 86
click at [80, 454] on p "the screen wont load - just a spinner" at bounding box center [329, 460] width 553 height 14
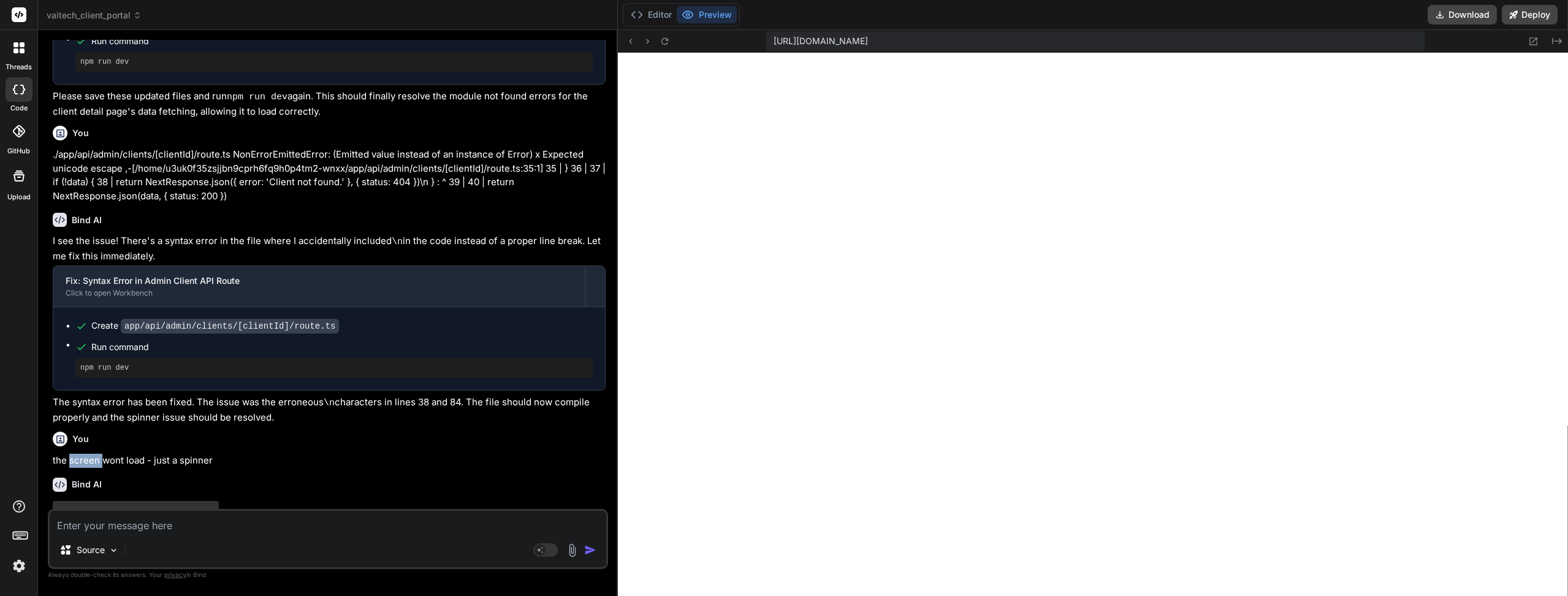
click at [82, 454] on p "the screen wont load - just a spinner" at bounding box center [329, 460] width 553 height 14
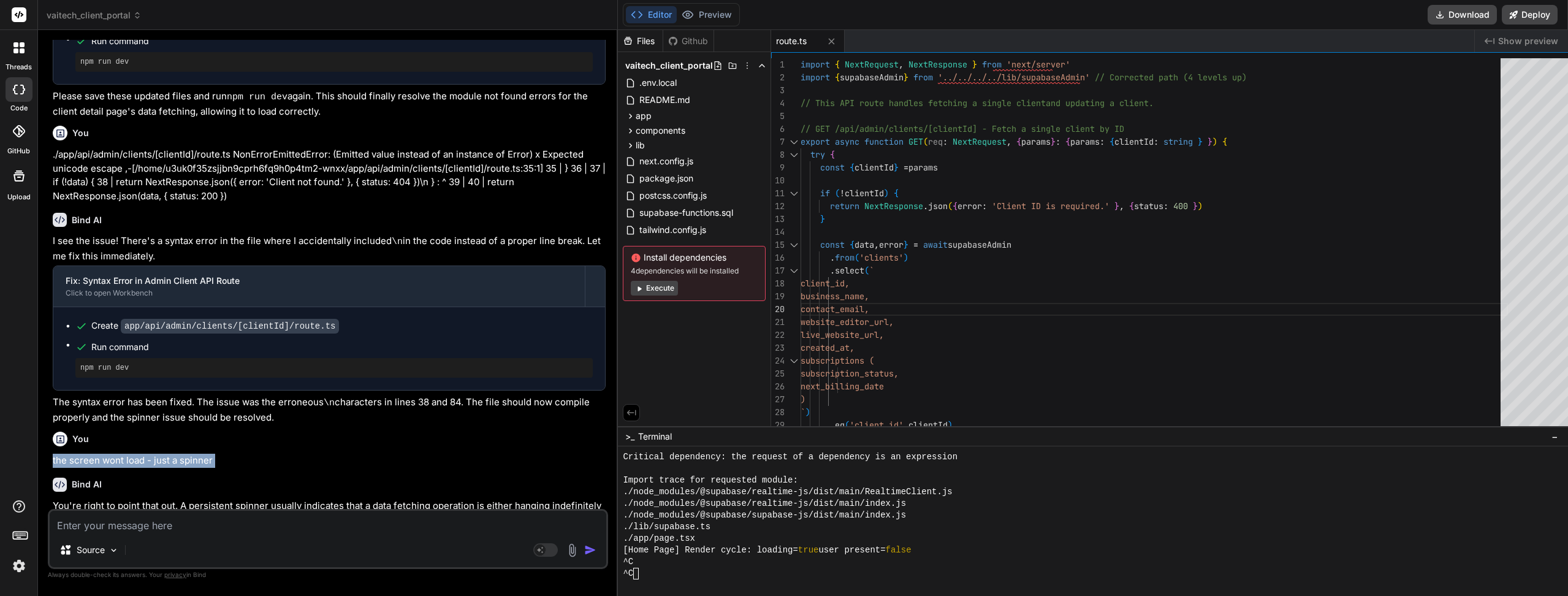
type textarea "x"
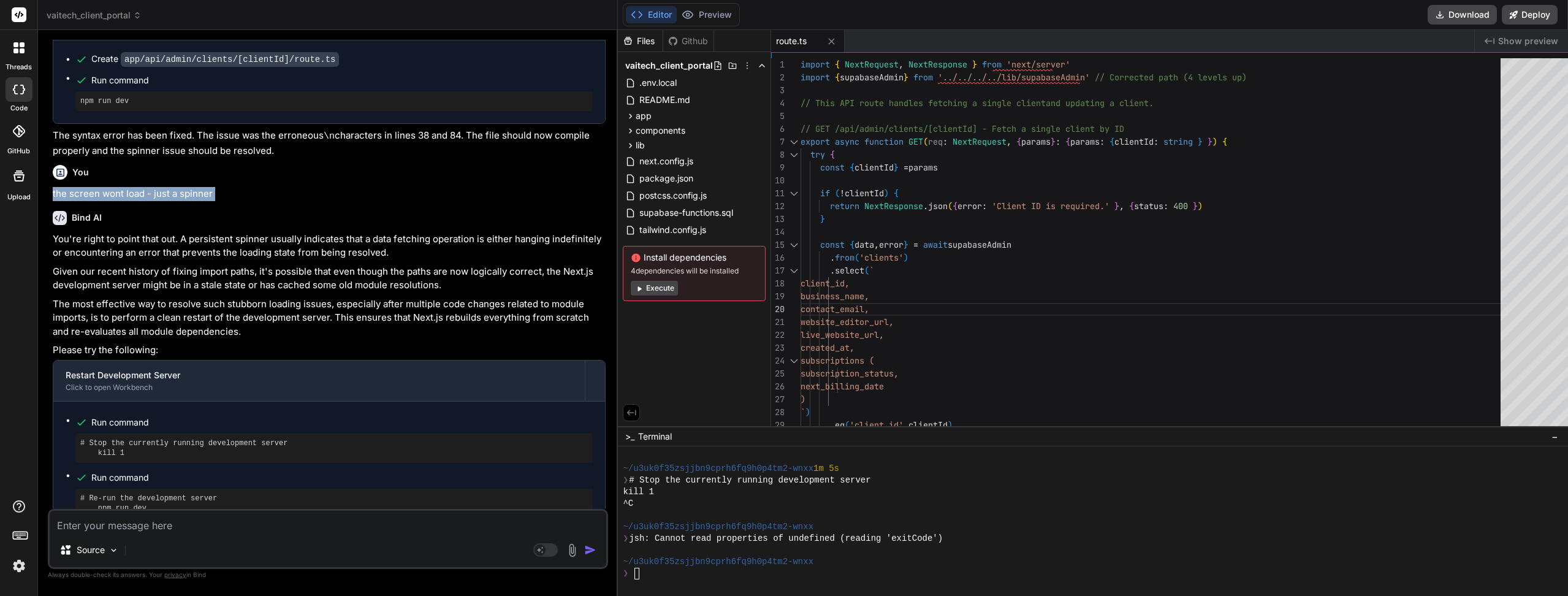
scroll to position [2260, 0]
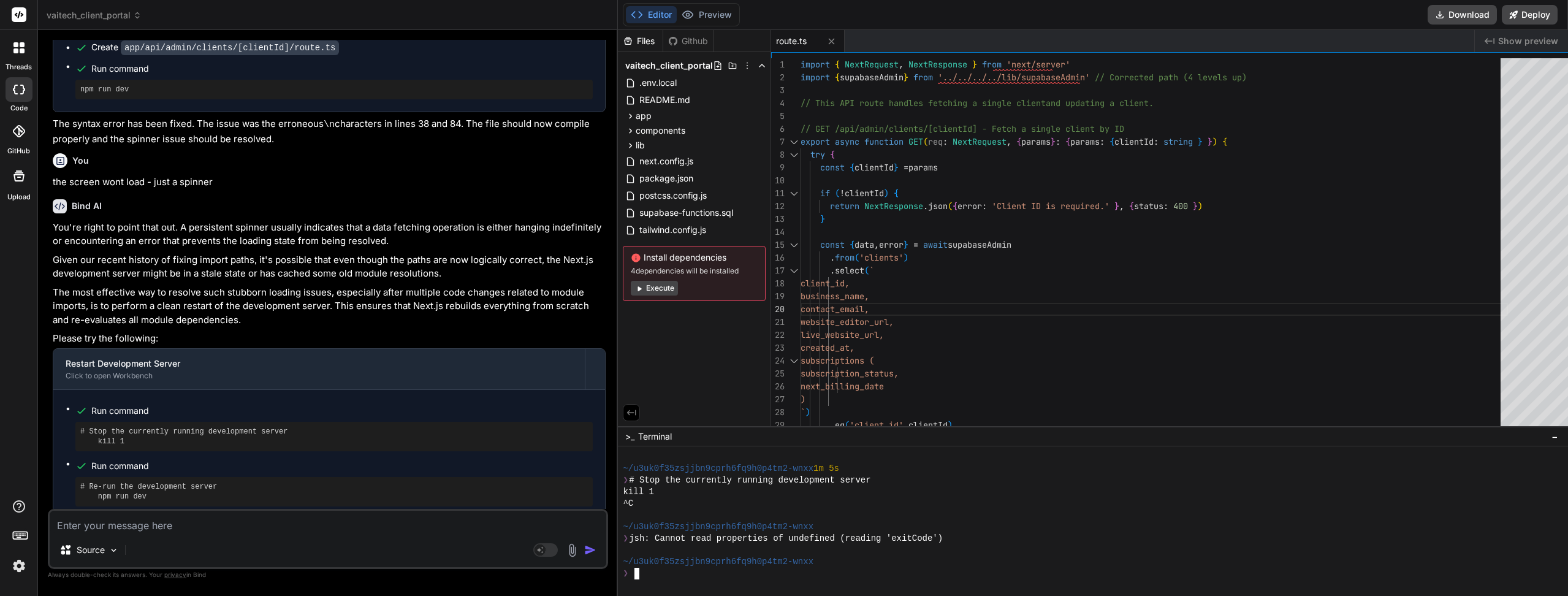
click at [711, 571] on div "❯" at bounding box center [1094, 573] width 942 height 12
click at [696, 24] on div "Editor Preview Disabled until preview for your project is generated" at bounding box center [681, 15] width 117 height 23
click at [644, 573] on div "❯" at bounding box center [1094, 573] width 942 height 12
click at [644, 573] on div "❯" at bounding box center [1094, 573] width 942 height 12
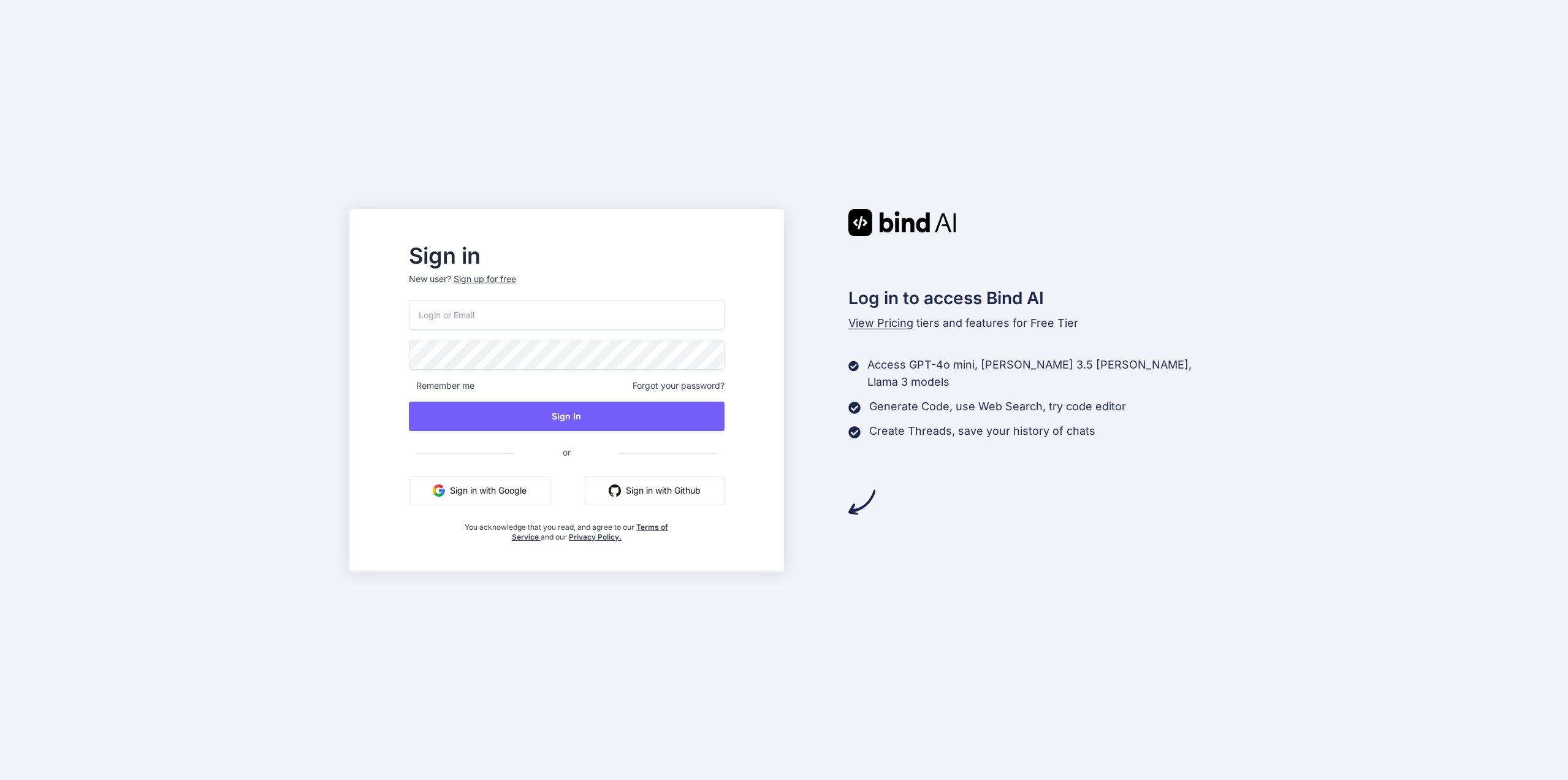
type input "mfkp77@gmail.com"
click at [657, 427] on button "Sign In" at bounding box center [567, 416] width 316 height 29
click at [653, 427] on button "Sign In" at bounding box center [567, 416] width 316 height 29
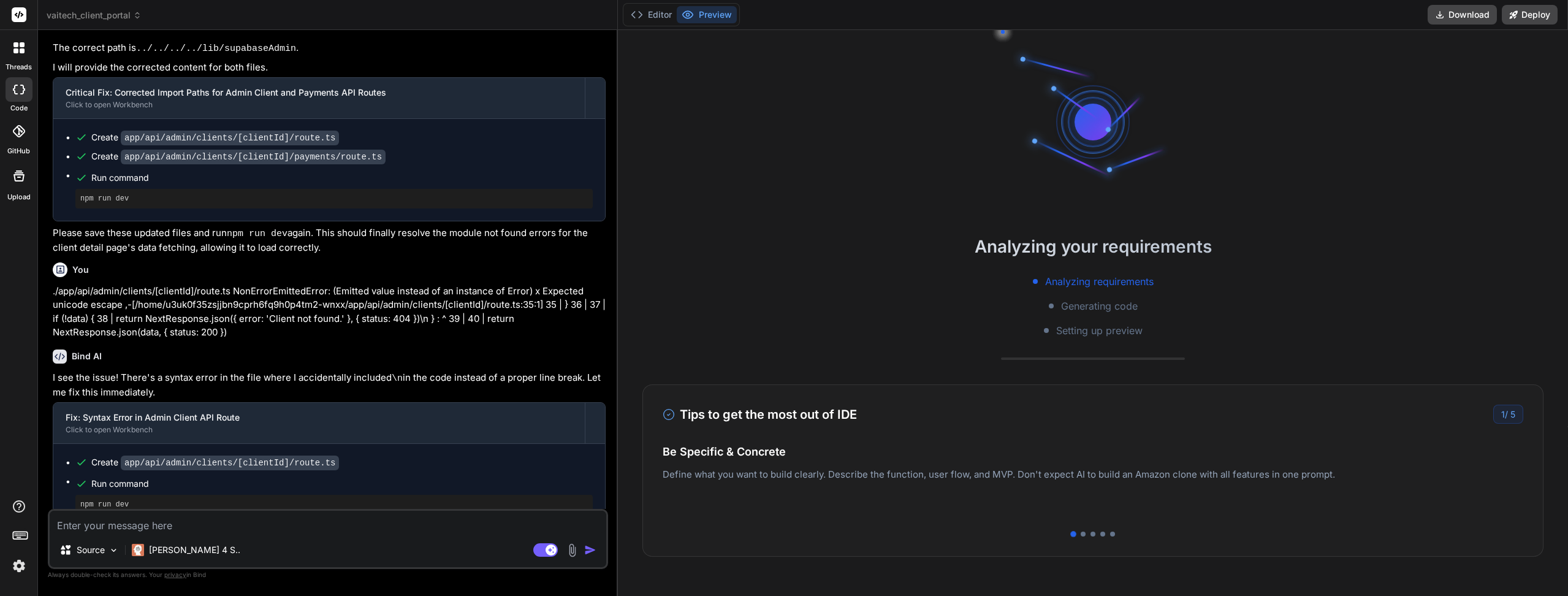
scroll to position [1295, 0]
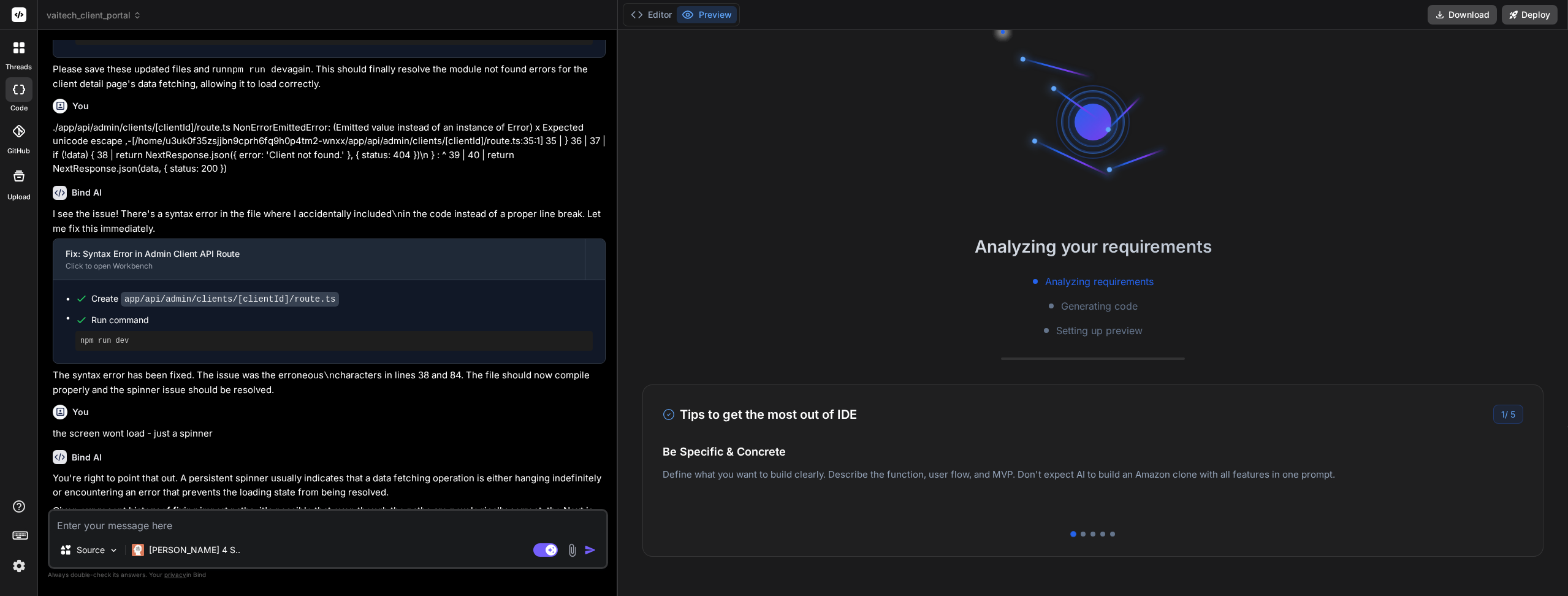
click at [643, 18] on button "Editor" at bounding box center [651, 15] width 51 height 17
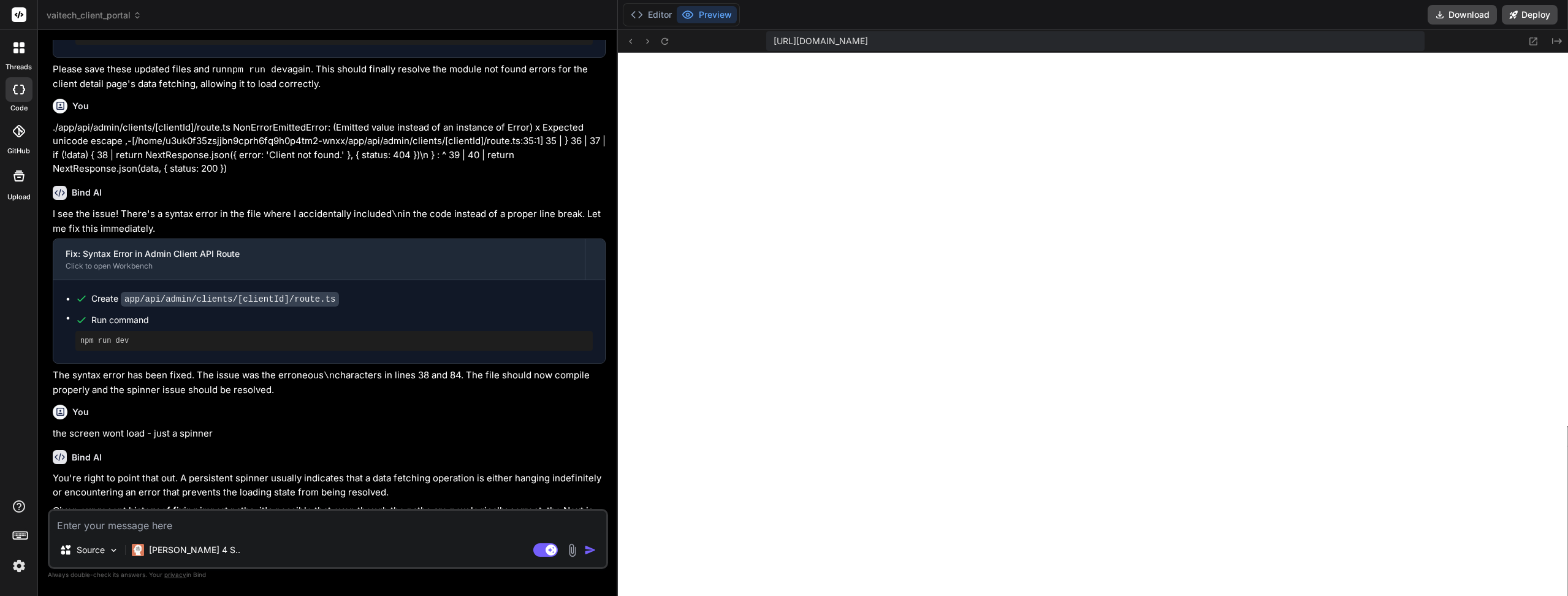
scroll to position [2225, 0]
click at [149, 522] on textarea at bounding box center [327, 521] width 557 height 22
click at [546, 552] on rect at bounding box center [551, 550] width 11 height 11
type textarea "x"
click at [305, 520] on textarea at bounding box center [327, 521] width 557 height 22
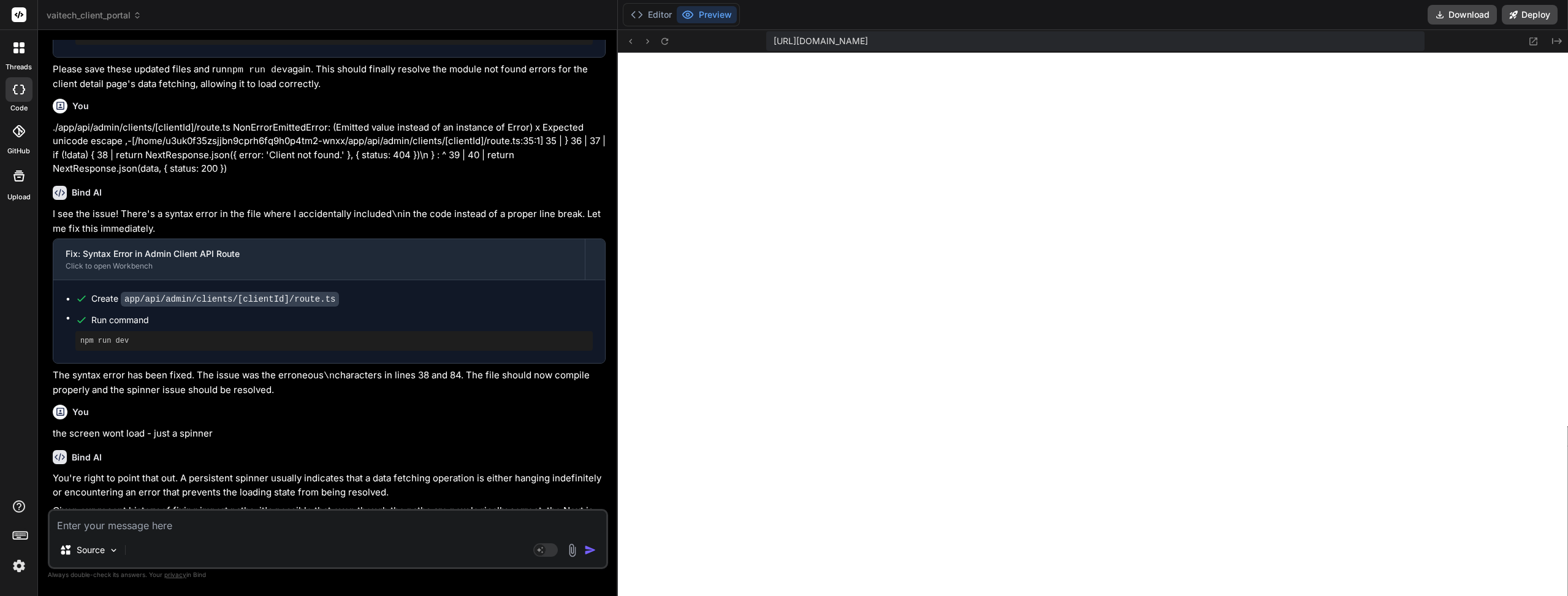
paste textarea "./app/api/admin/clients/[clientId]/route.ts (2:0) Module not found: Can't resol…"
type textarea "./app/api/admin/clients/[clientId]/route.ts (2:0) Module not found: Can't resol…"
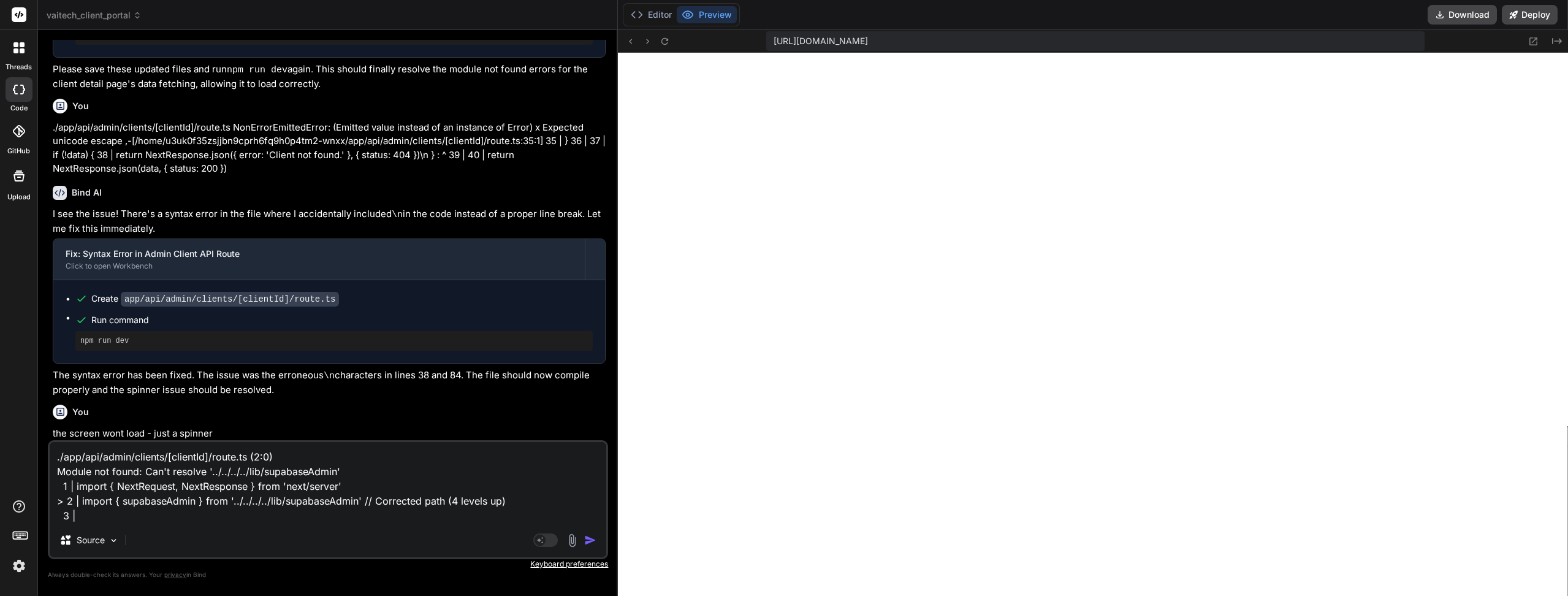
type textarea "x"
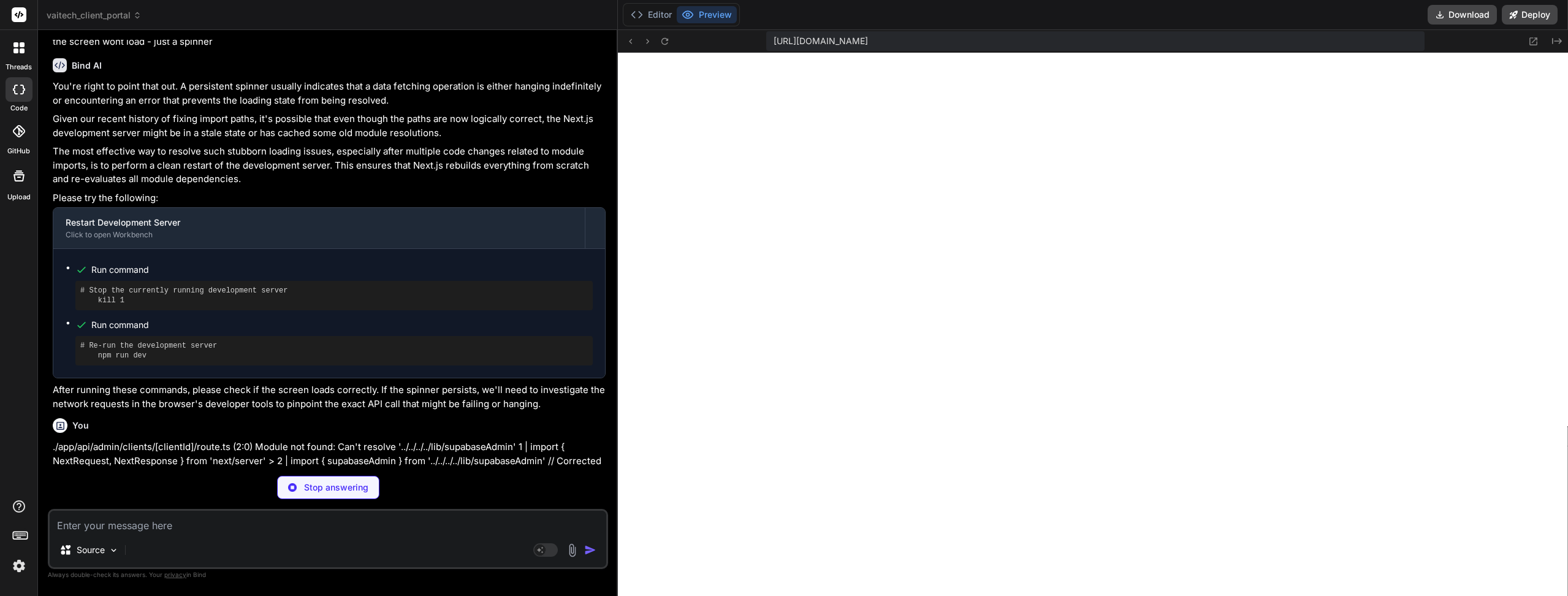
scroll to position [2329, 0]
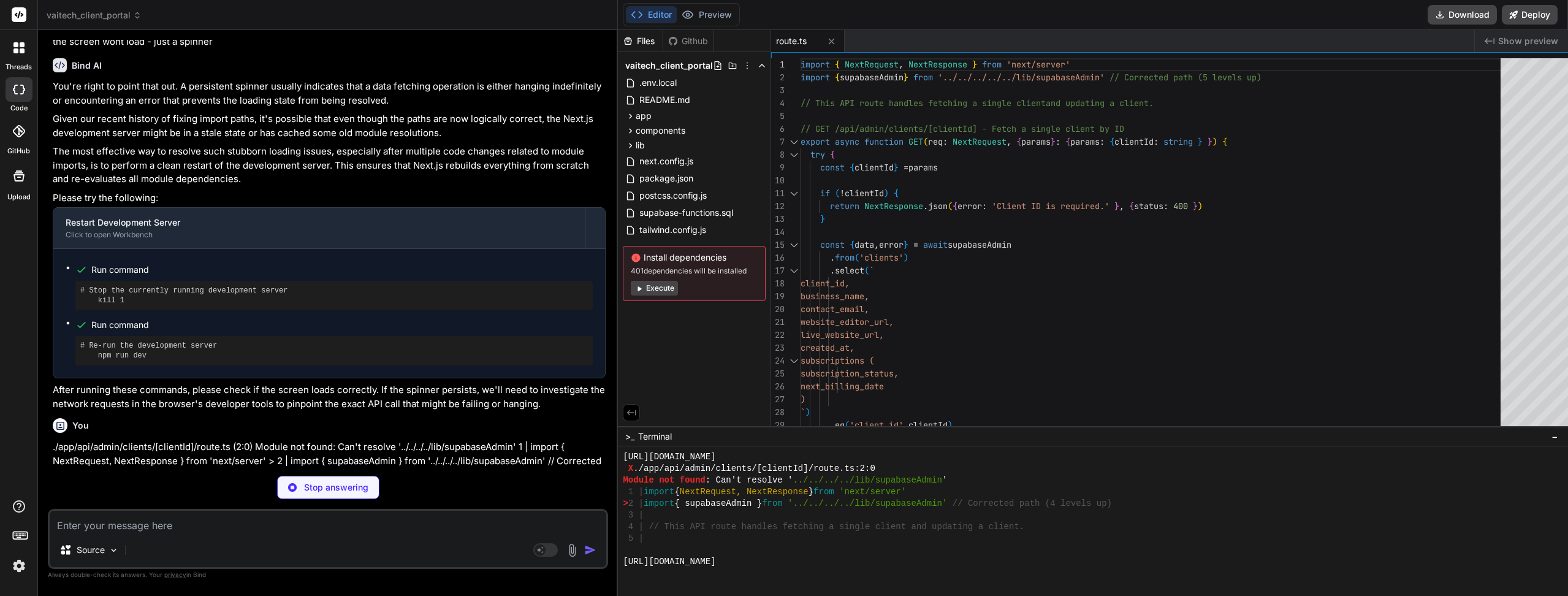
type textarea "x"
type textarea "} catch (error: any) { console.error('API Route GET Error (Admin Client Payment…"
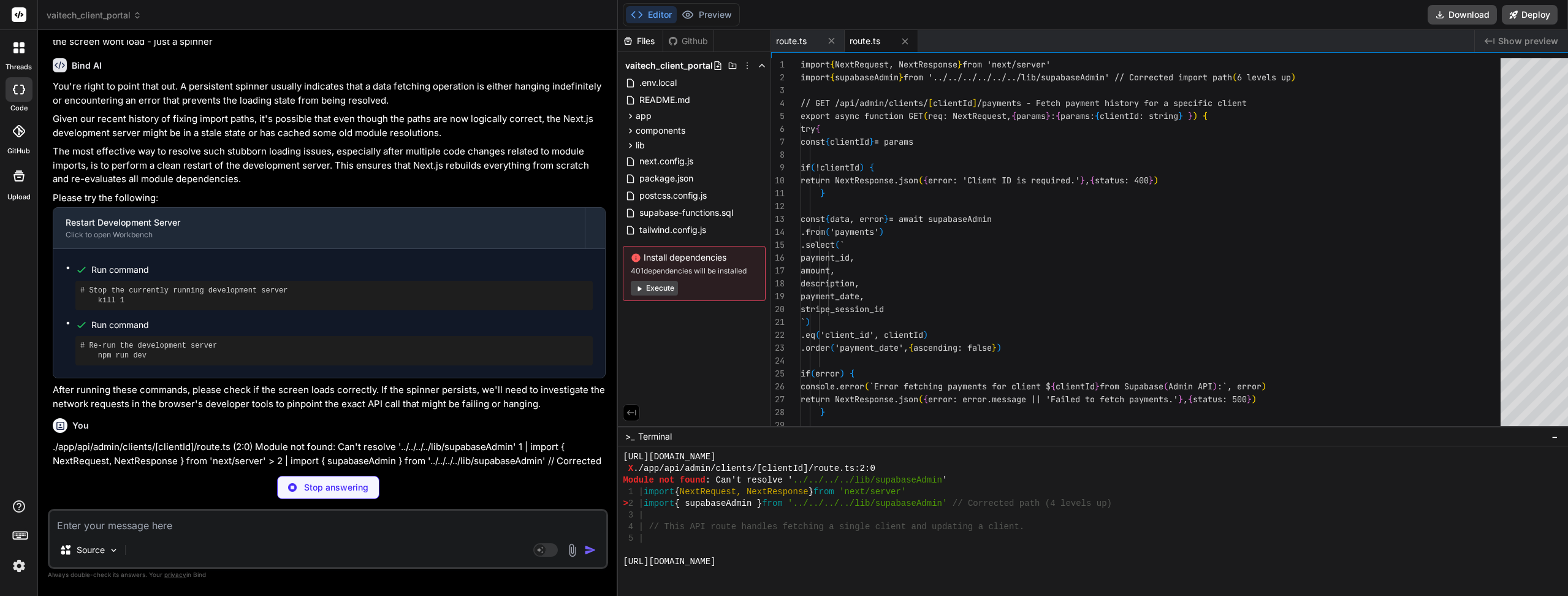
type textarea "x"
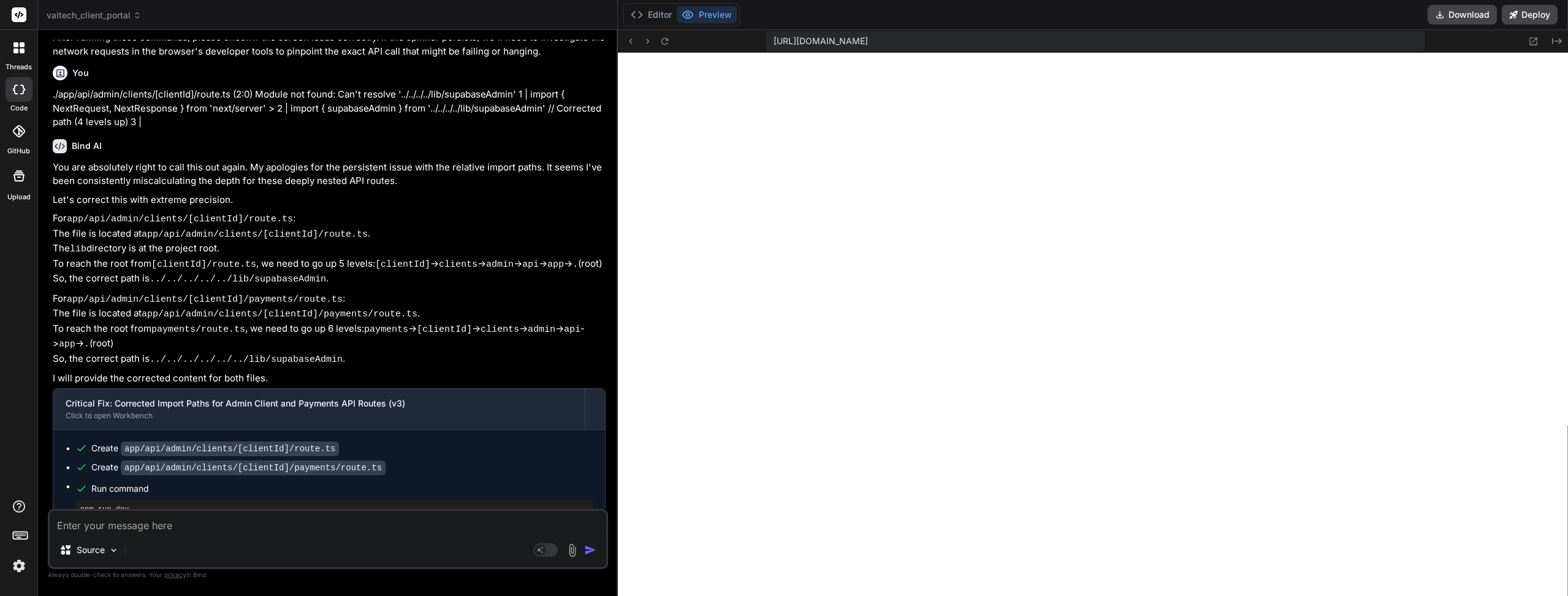
scroll to position [5439, 0]
click at [102, 522] on textarea at bounding box center [327, 521] width 557 height 22
type textarea "C"
type textarea "x"
type textarea "Ca"
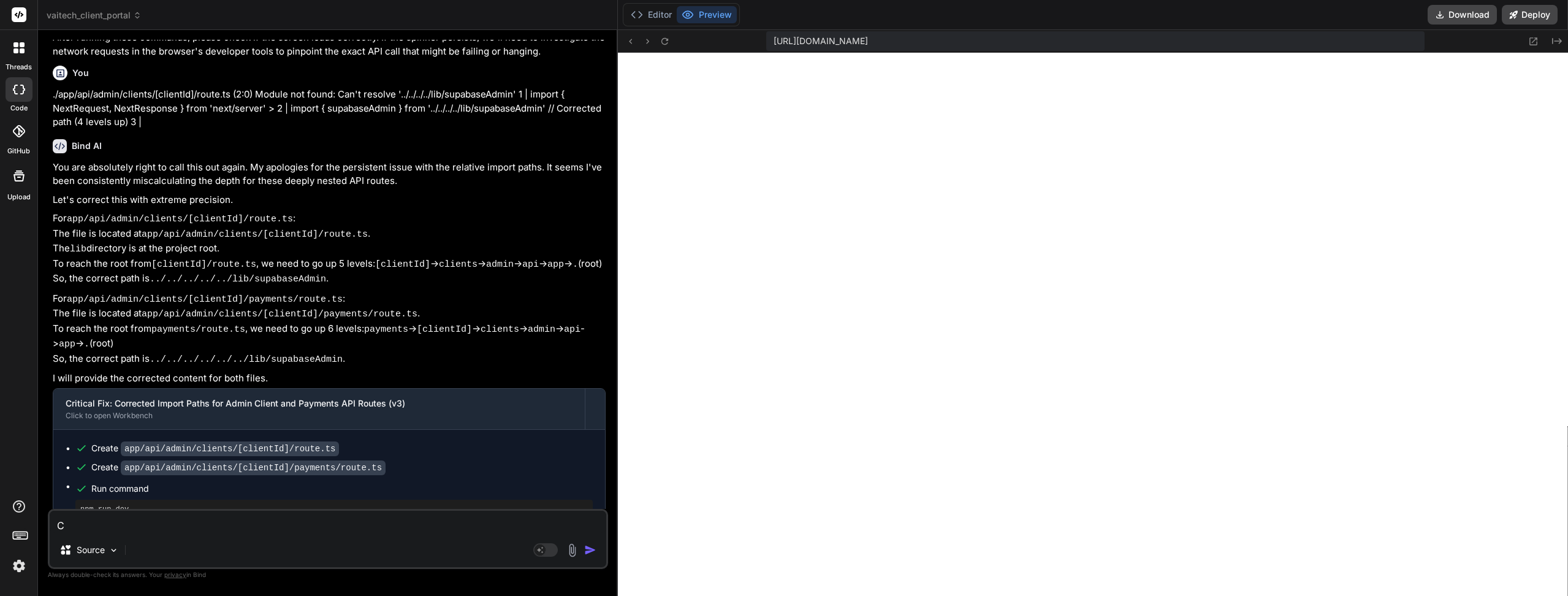
type textarea "x"
type textarea "Can"
type textarea "x"
type textarea "Can"
type textarea "x"
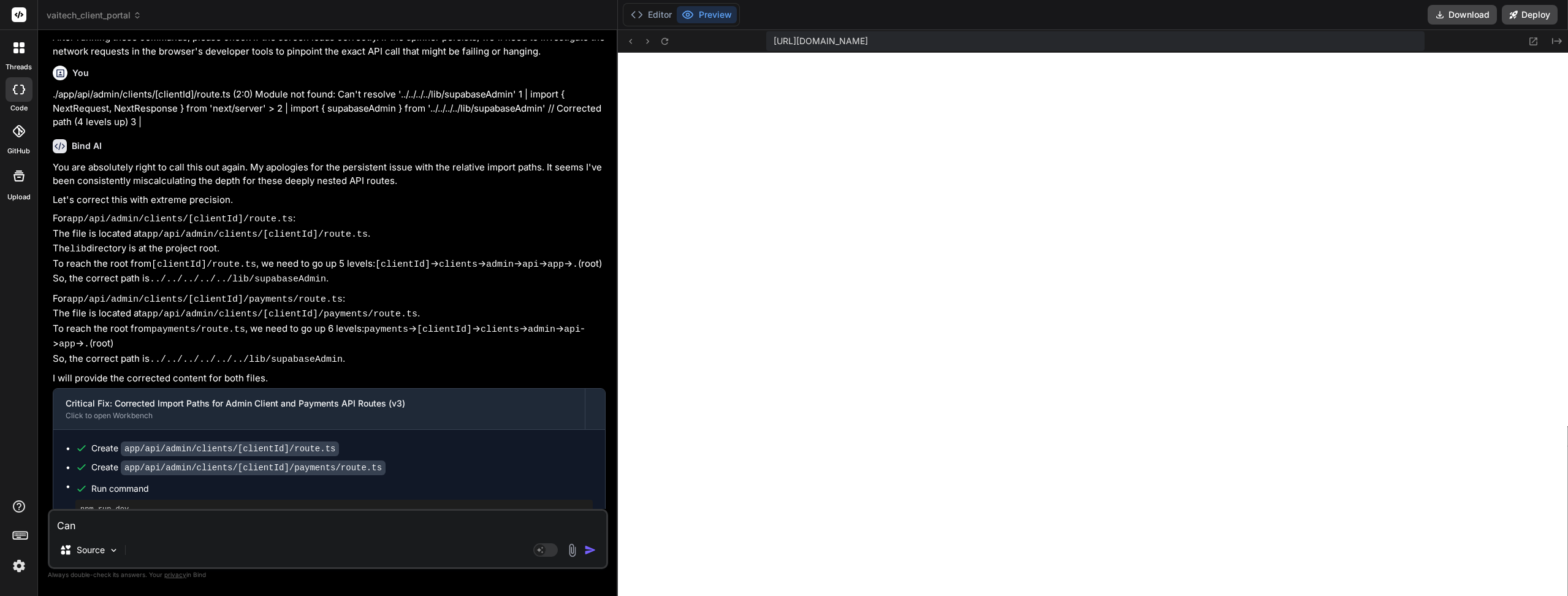
type textarea "Can y"
type textarea "x"
type textarea "Can yu"
type textarea "x"
type textarea "Can y"
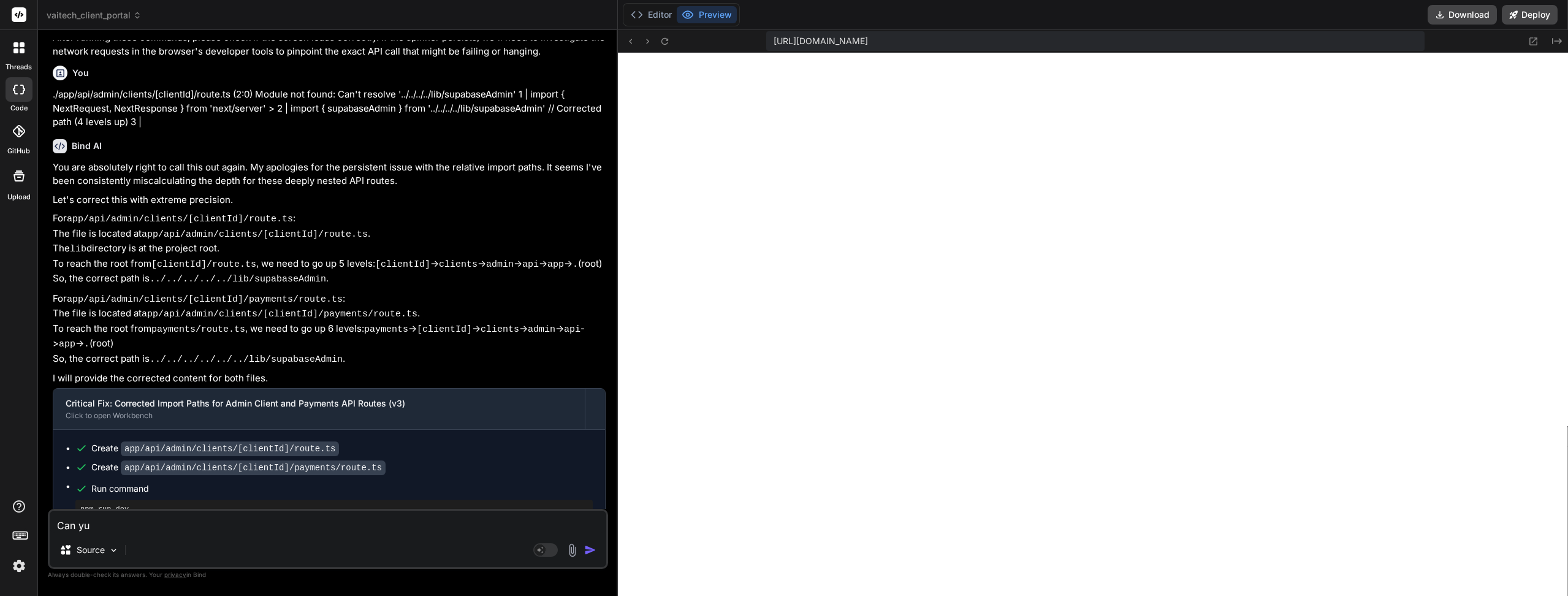
type textarea "x"
type textarea "Can yo"
type textarea "x"
type textarea "Can you"
type textarea "x"
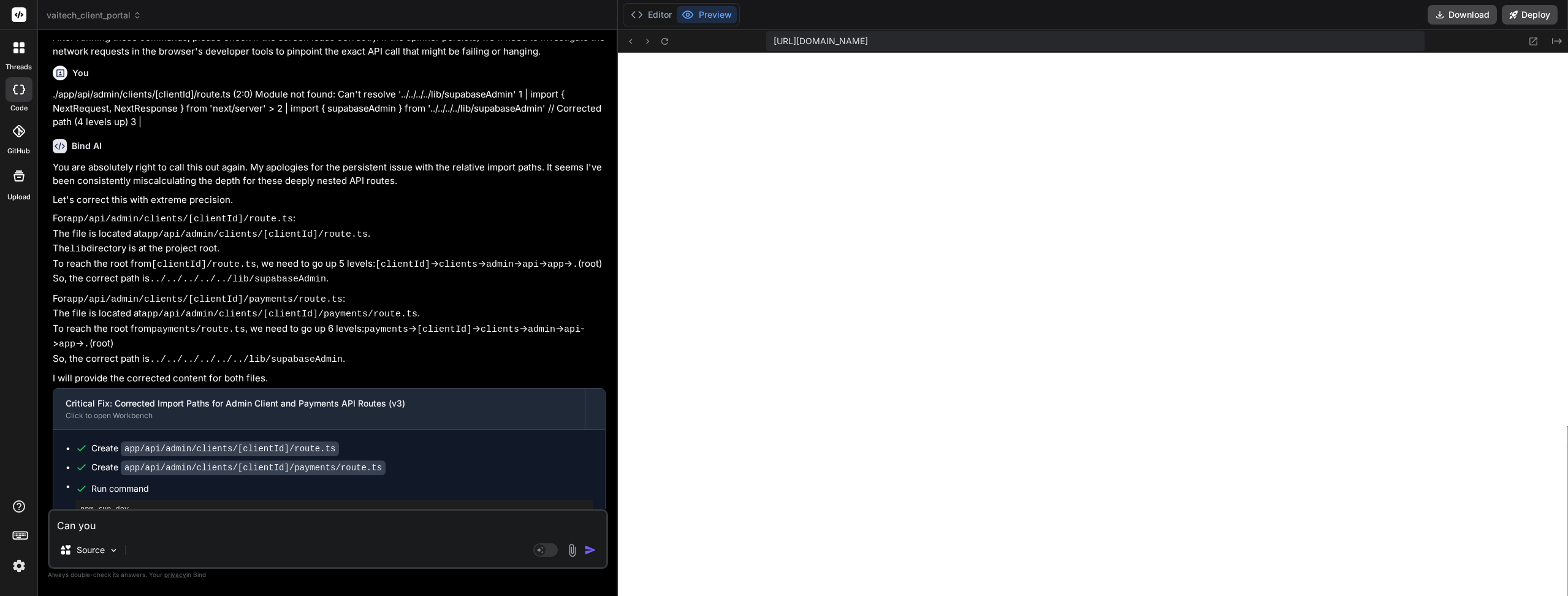
type textarea "Can you"
type textarea "x"
type textarea "Can you a"
type textarea "x"
type textarea "Can you al"
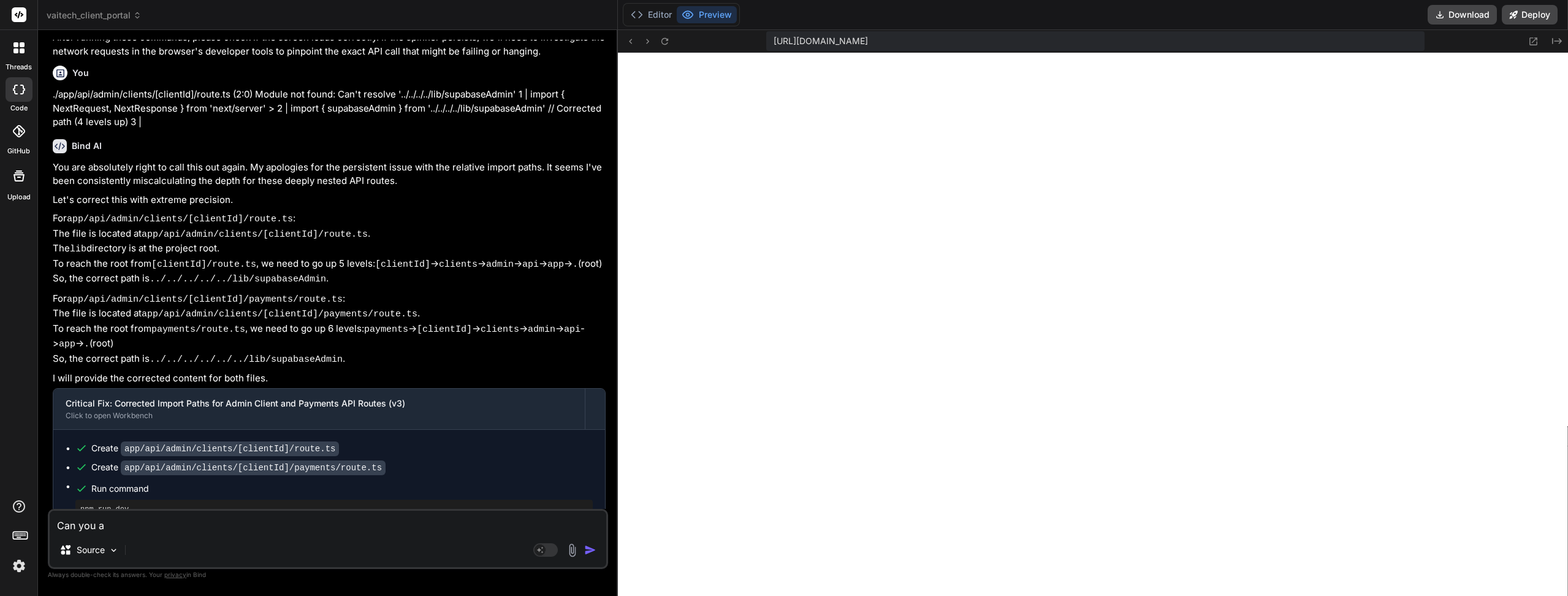
type textarea "x"
type textarea "Can you alt"
type textarea "x"
type textarea "Can you alte"
type textarea "x"
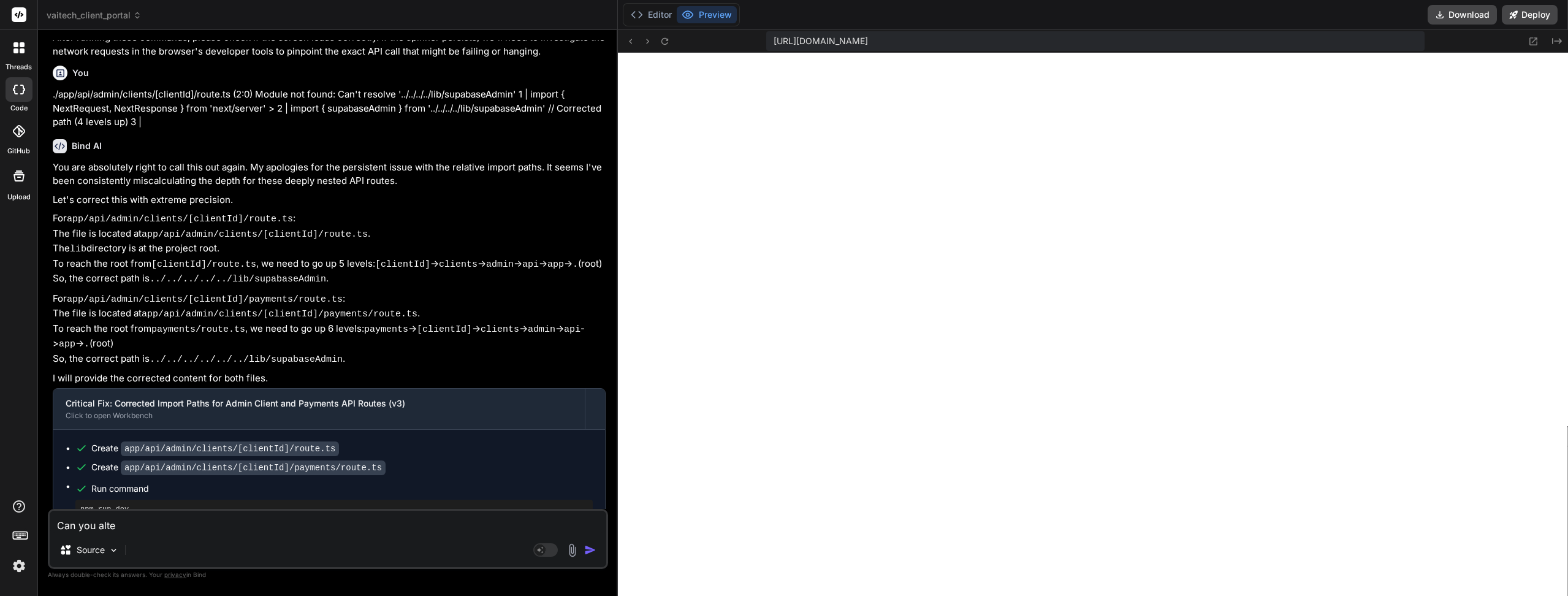
type textarea "Can you alter"
type textarea "x"
type textarea "Can you alter"
type textarea "x"
type textarea "Can you alter t"
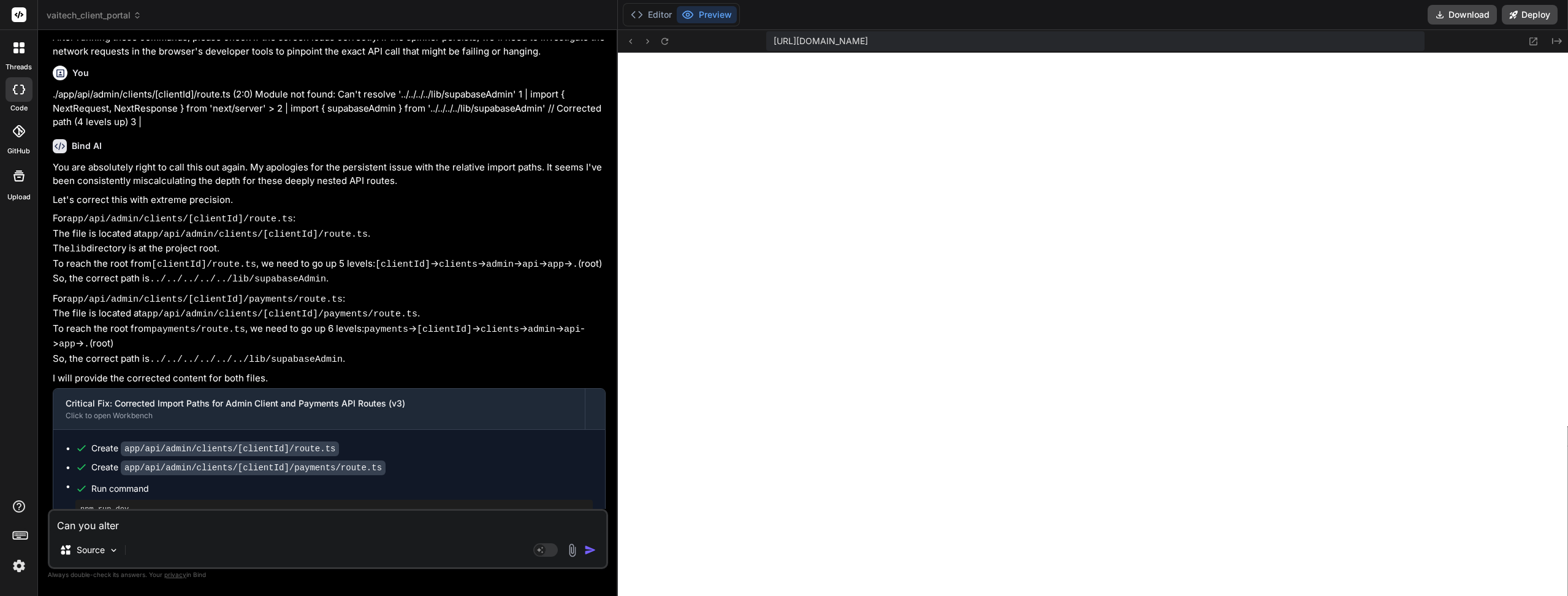
type textarea "x"
type textarea "Can you alter th"
type textarea "x"
type textarea "Can you alter the"
type textarea "x"
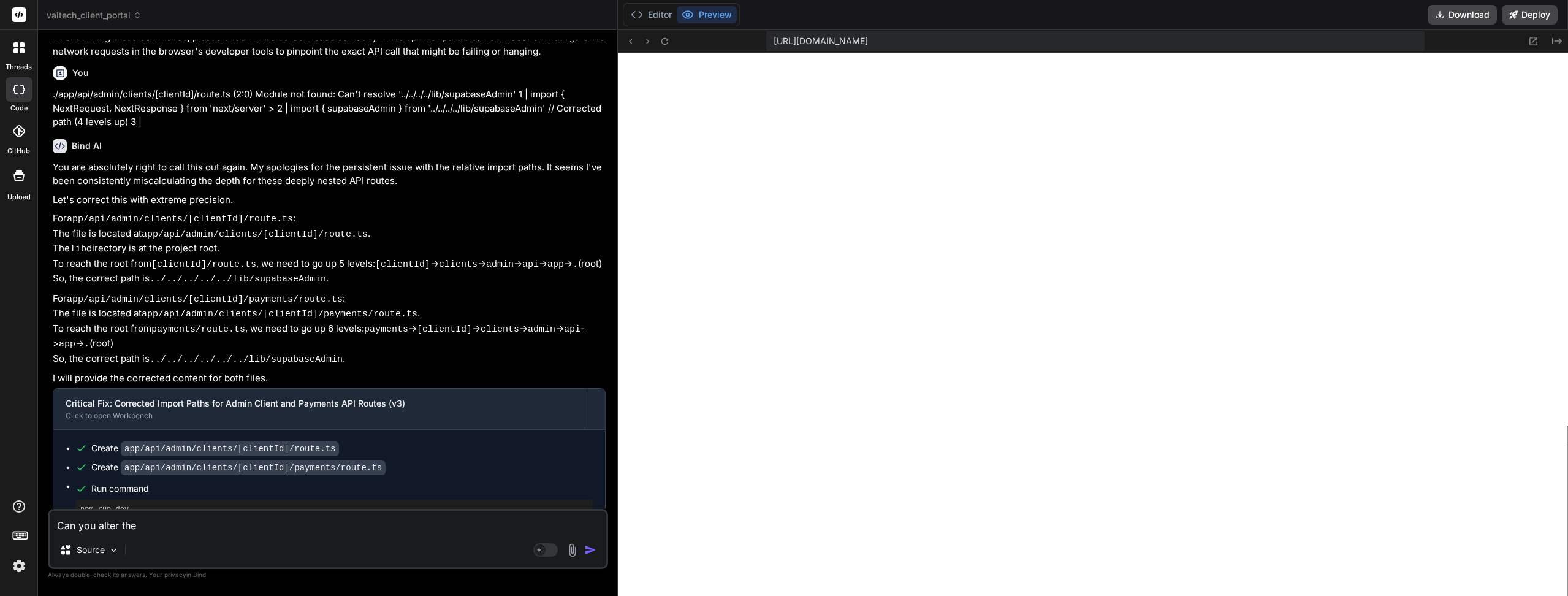
type textarea "Can you alter the"
type textarea "x"
type textarea "Can you alter the E"
type textarea "x"
type textarea "Can you alter the Er"
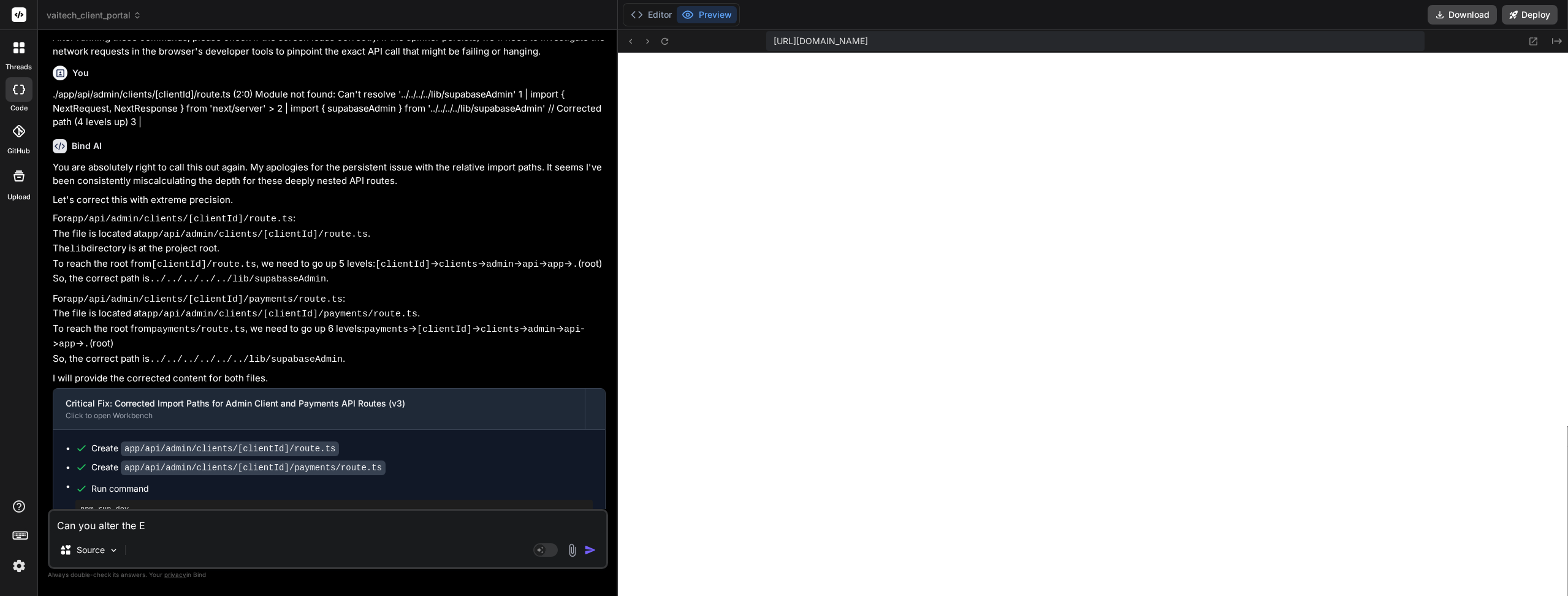
type textarea "x"
type textarea "Can you alter the Err"
type textarea "x"
type textarea "Can you alter the Erro"
type textarea "x"
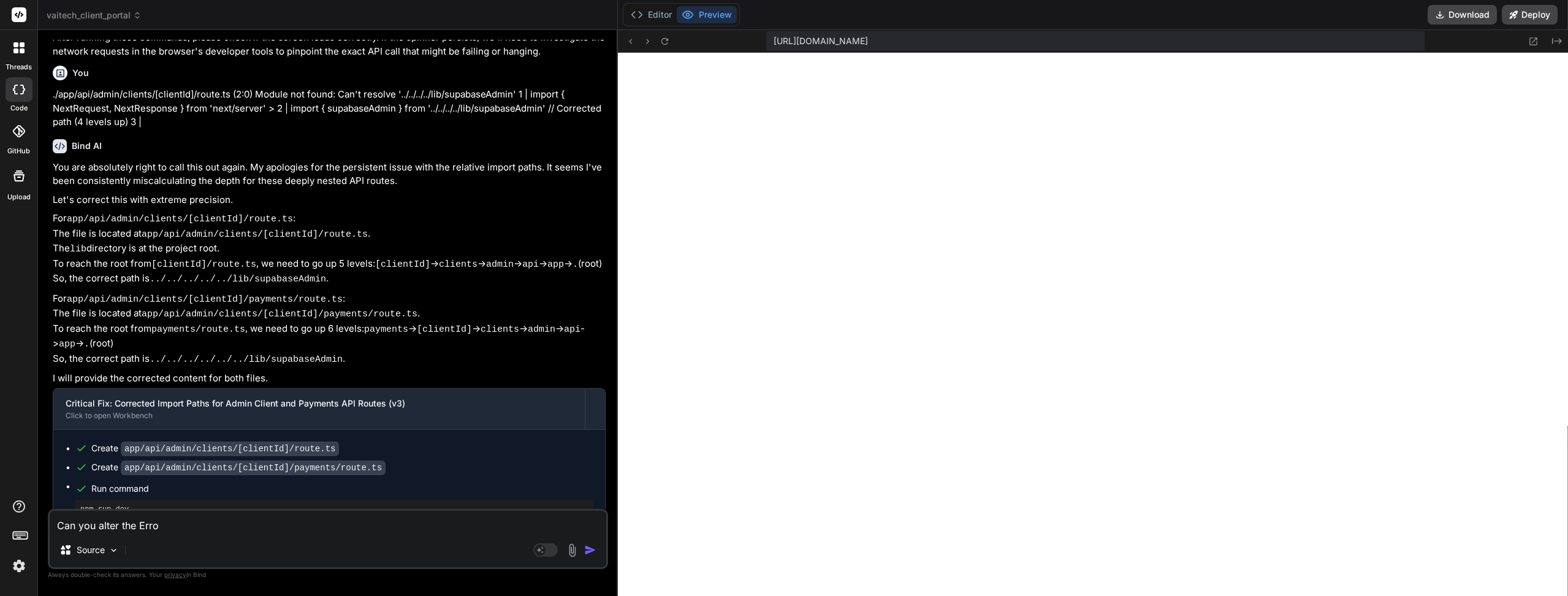
type textarea "Can you alter the Error"
type textarea "x"
type textarea "Can you alter the Error"
type textarea "x"
type textarea "Can you alter the Error L"
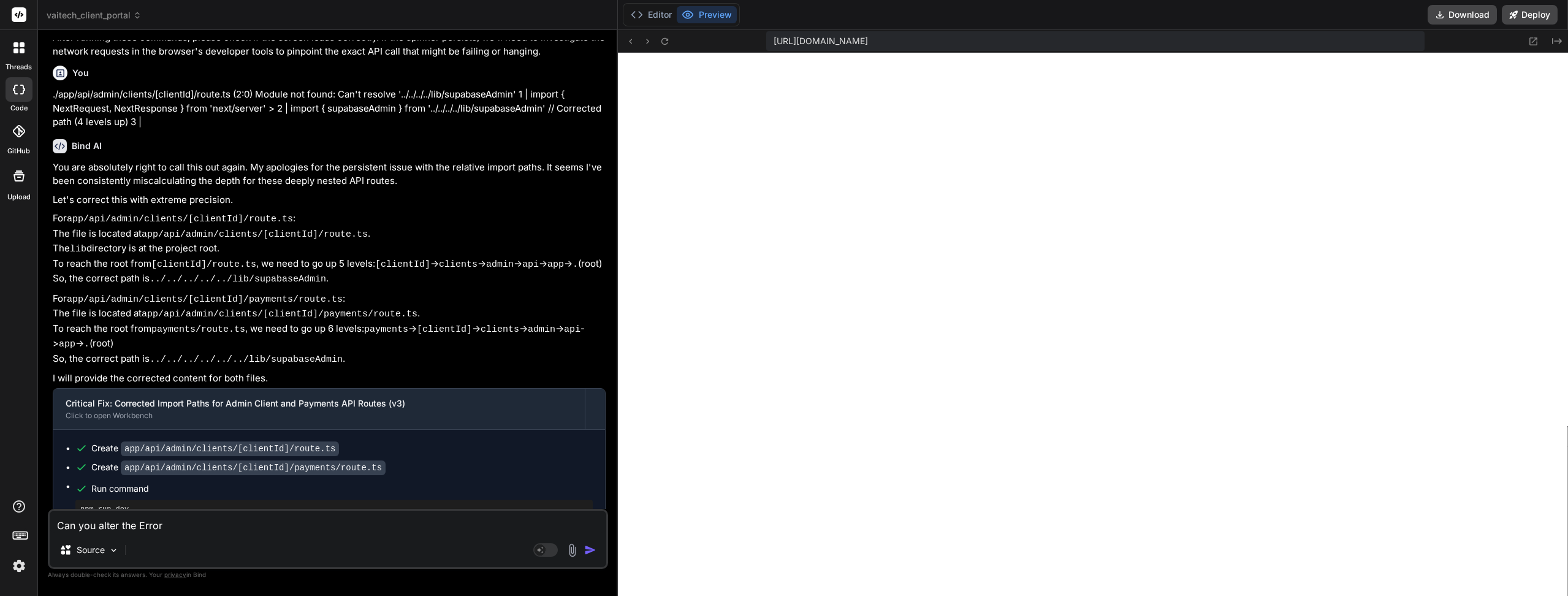
type textarea "x"
type textarea "Can you alter the Error Lo"
type textarea "x"
type textarea "Can you alter the Error Loa"
type textarea "x"
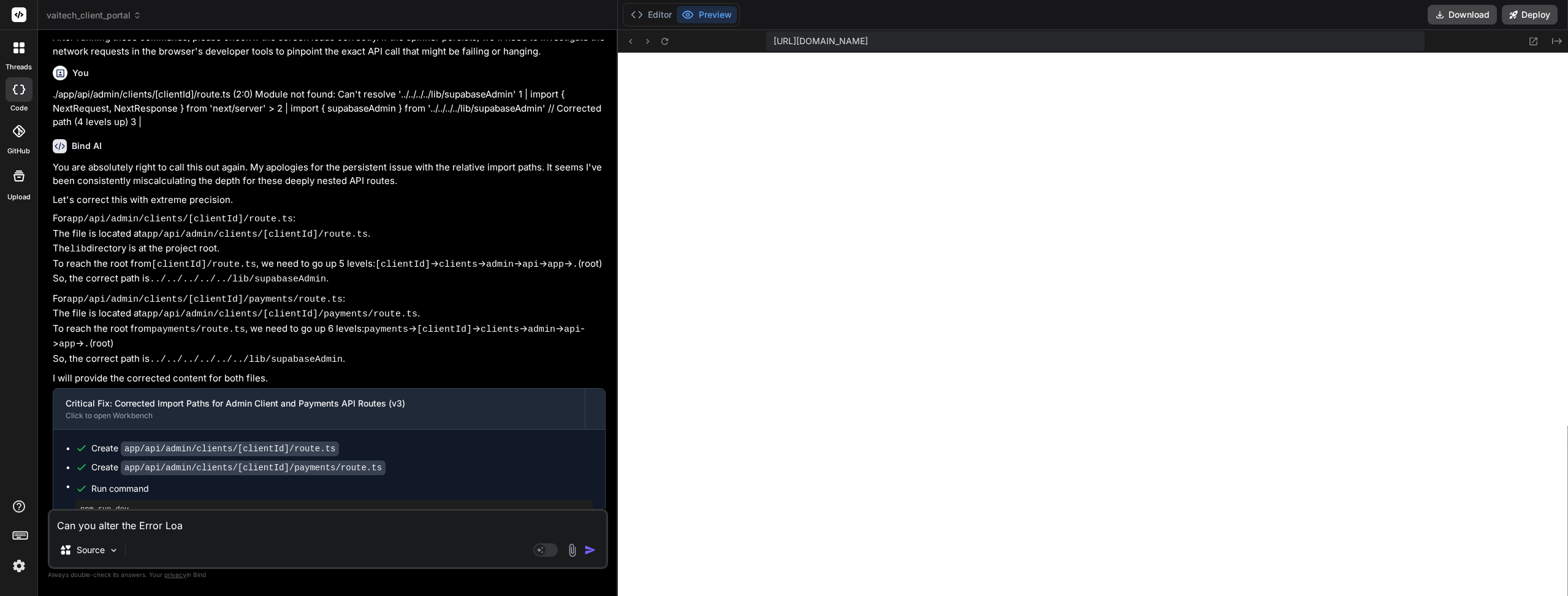
type textarea "Can you alter the Error Load"
type textarea "x"
type textarea "Can you alter the Error Loadi"
type textarea "x"
type textarea "Can you alter the Error Loadin"
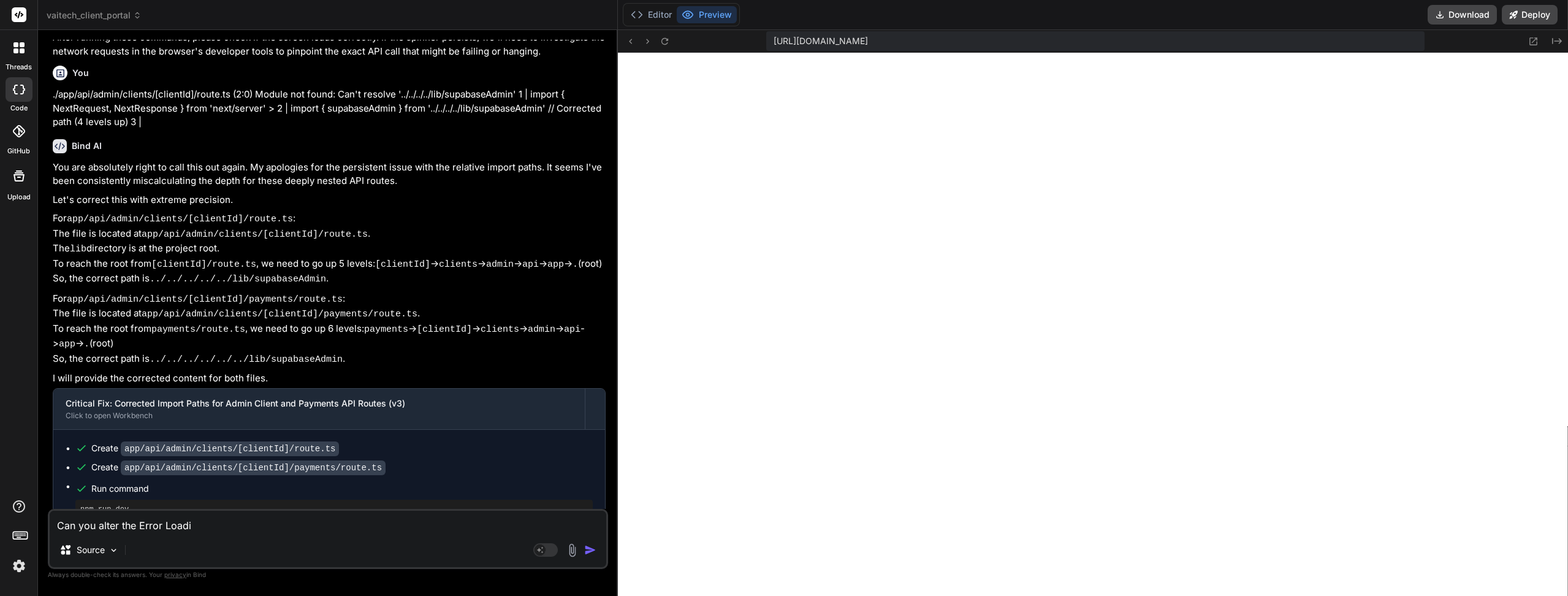
type textarea "x"
type textarea "Can you alter the Error Loading"
type textarea "x"
type textarea "Can you alter the Error Loading"
type textarea "x"
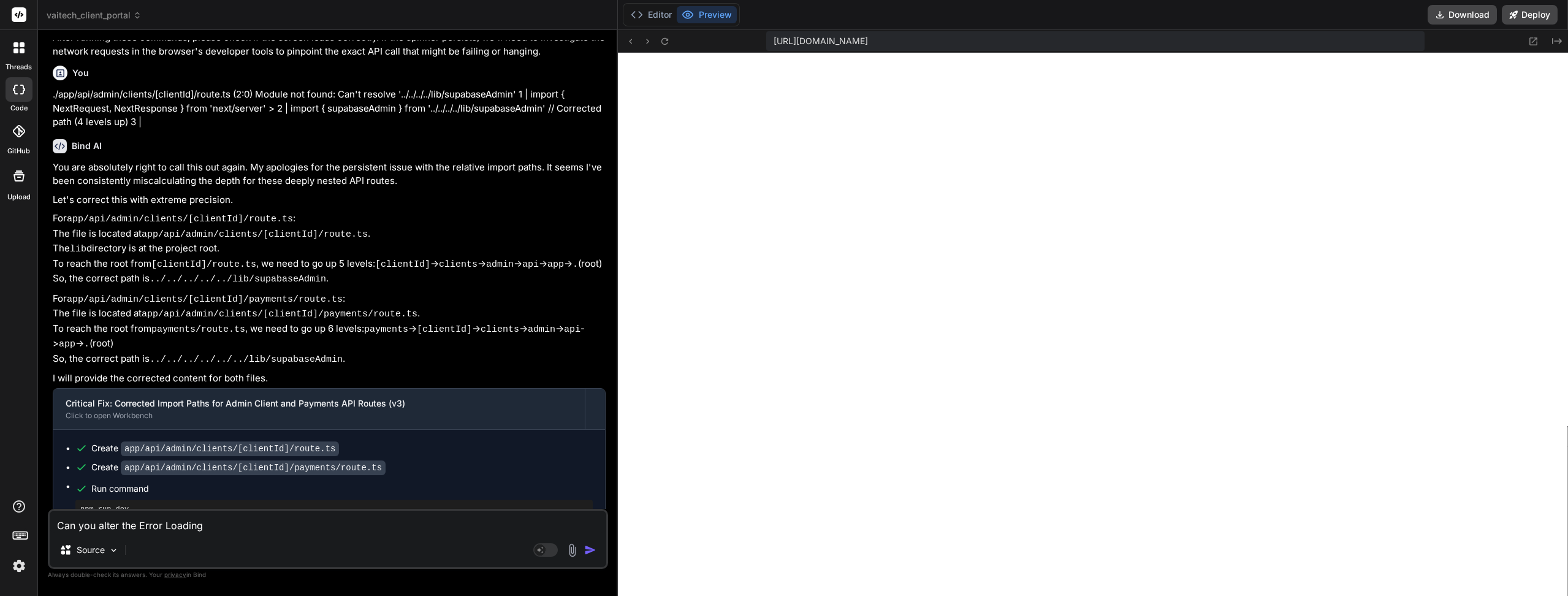
type textarea "Can you alter the Error Loading D"
type textarea "x"
type textarea "Can you alter the Error Loading Da"
type textarea "x"
type textarea "Can you alter the Error Loading Das"
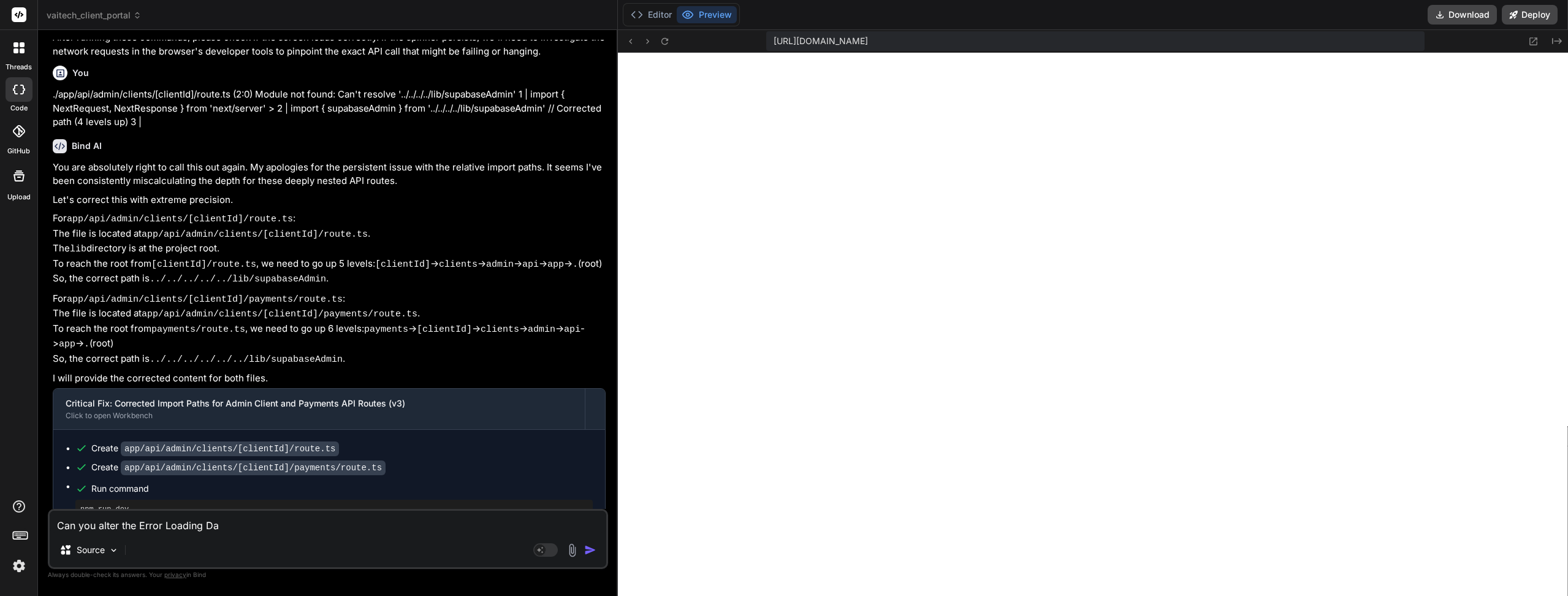
type textarea "x"
type textarea "Can you alter the Error Loading Dash"
type textarea "x"
type textarea "Can you alter the Error Loading Dashb"
type textarea "x"
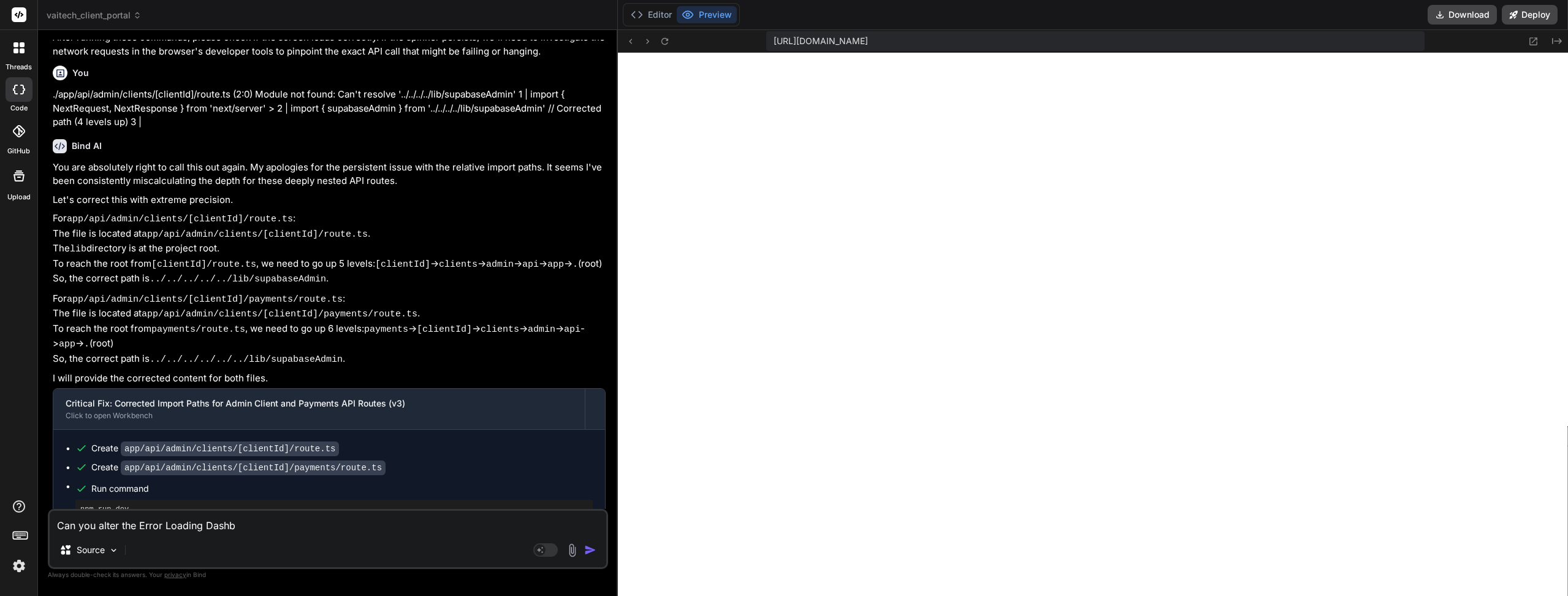
type textarea "Can you alter the Error Loading Dashb o"
type textarea "x"
type textarea "Can you alter the Error Loading Dashb oa"
type textarea "x"
type textarea "Can you alter the Error Loading Dashb o"
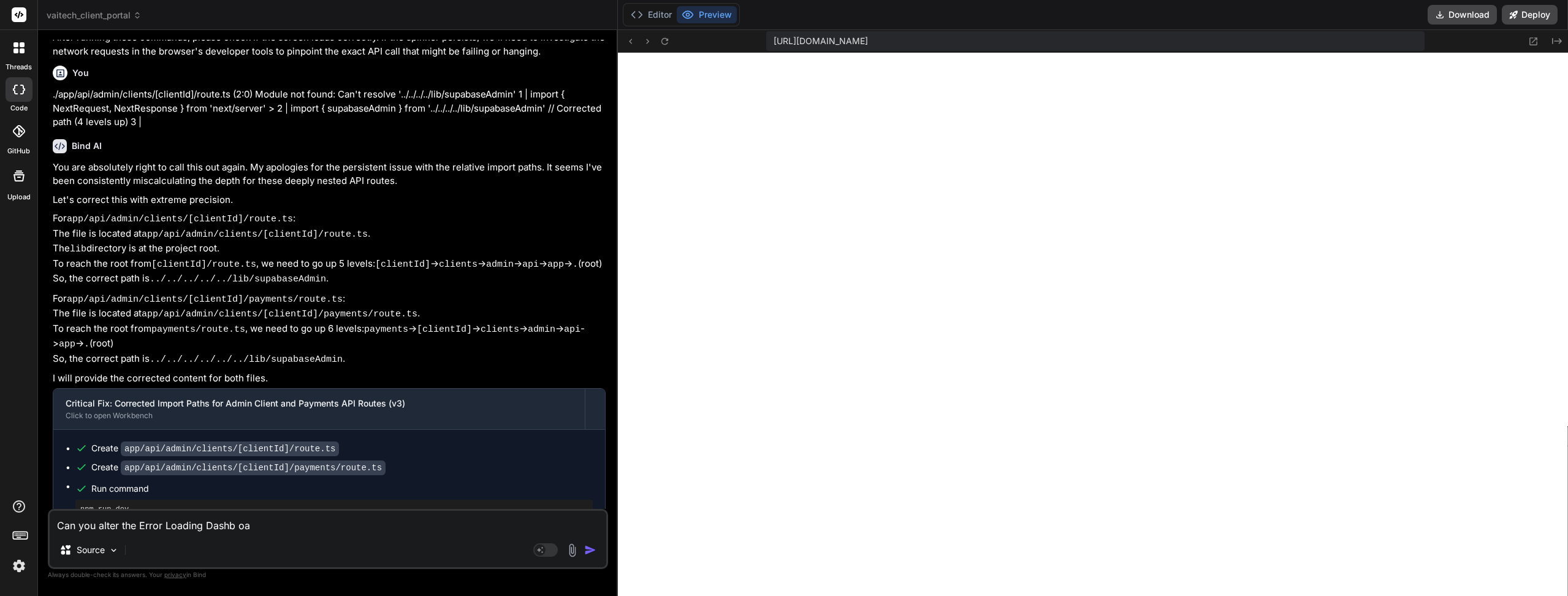
type textarea "x"
type textarea "Can you alter the Error Loading Dashb"
type textarea "x"
type textarea "Can you alter the Error Loading Dashb"
type textarea "x"
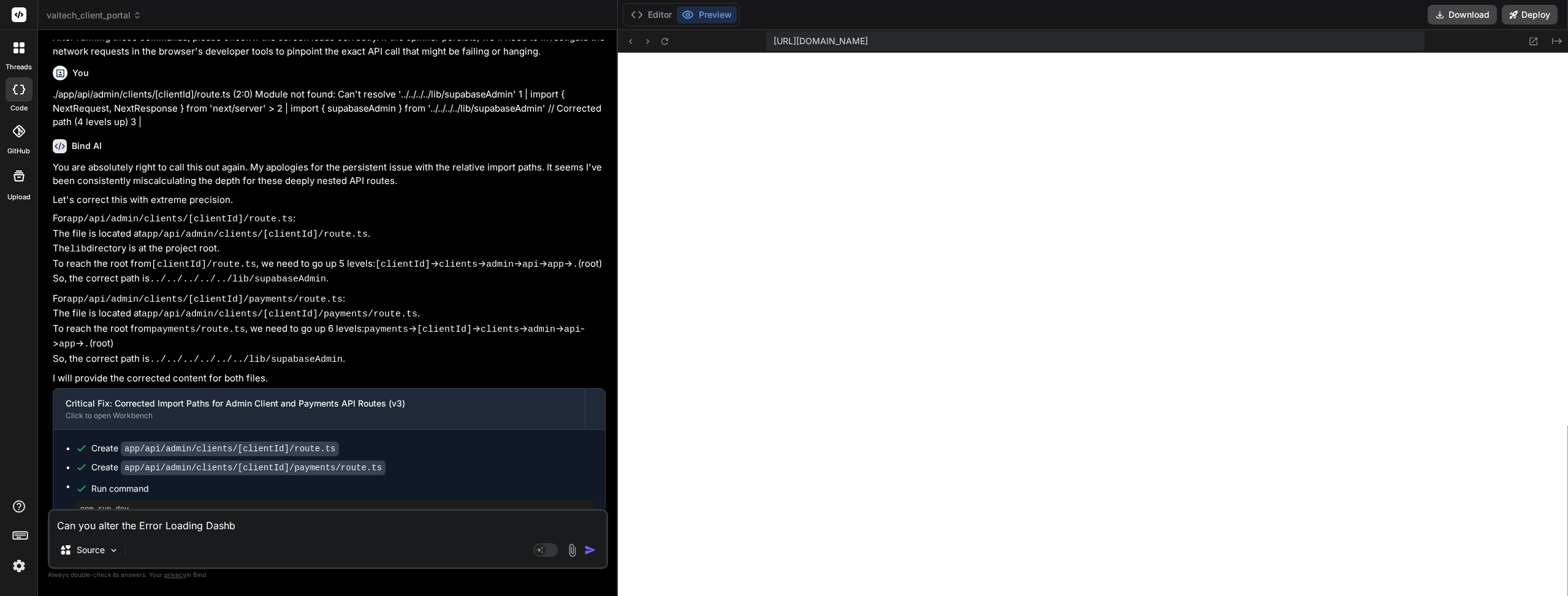
type textarea "Can you alter the Error Loading Dashbo"
type textarea "x"
type textarea "Can you alter the Error Loading Dashboa"
type textarea "x"
type textarea "Can you alter the Error Loading Dashboar"
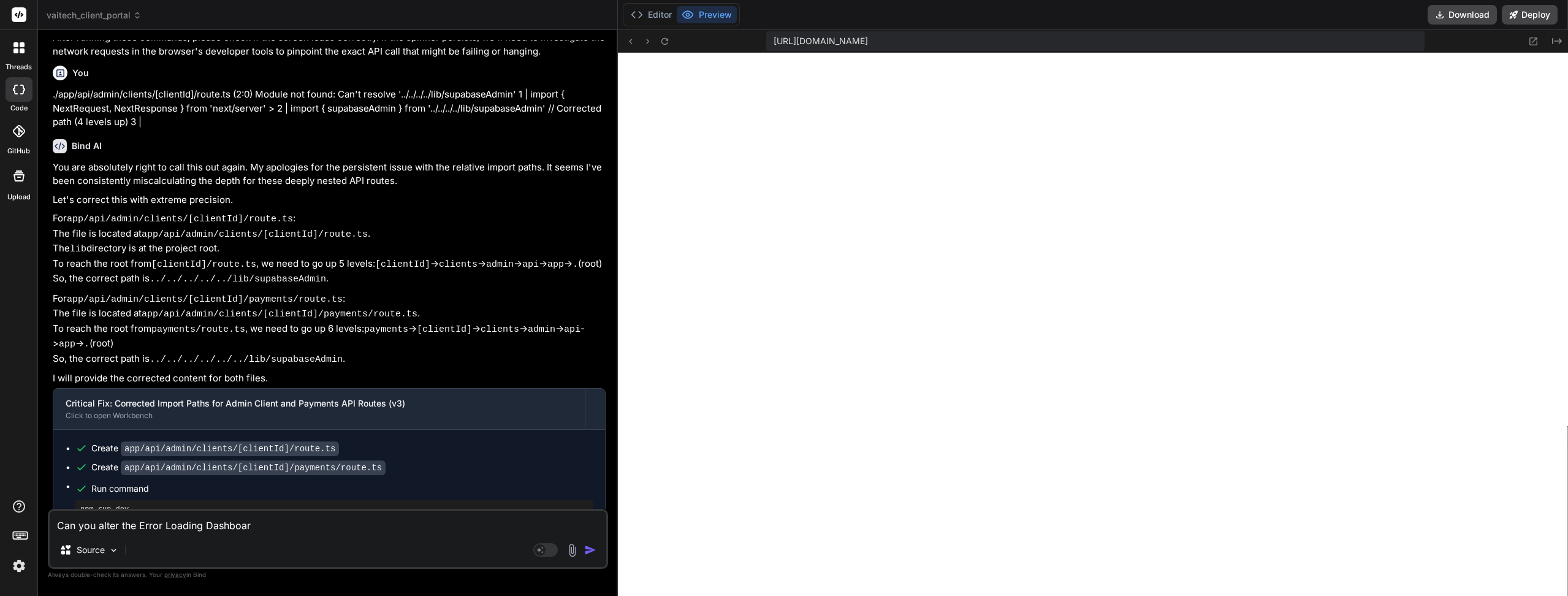
type textarea "x"
type textarea "Can you alter the Error Loading Dashboard"
type textarea "x"
type textarea "Can you alter the Error Loading Dashboard"
type textarea "x"
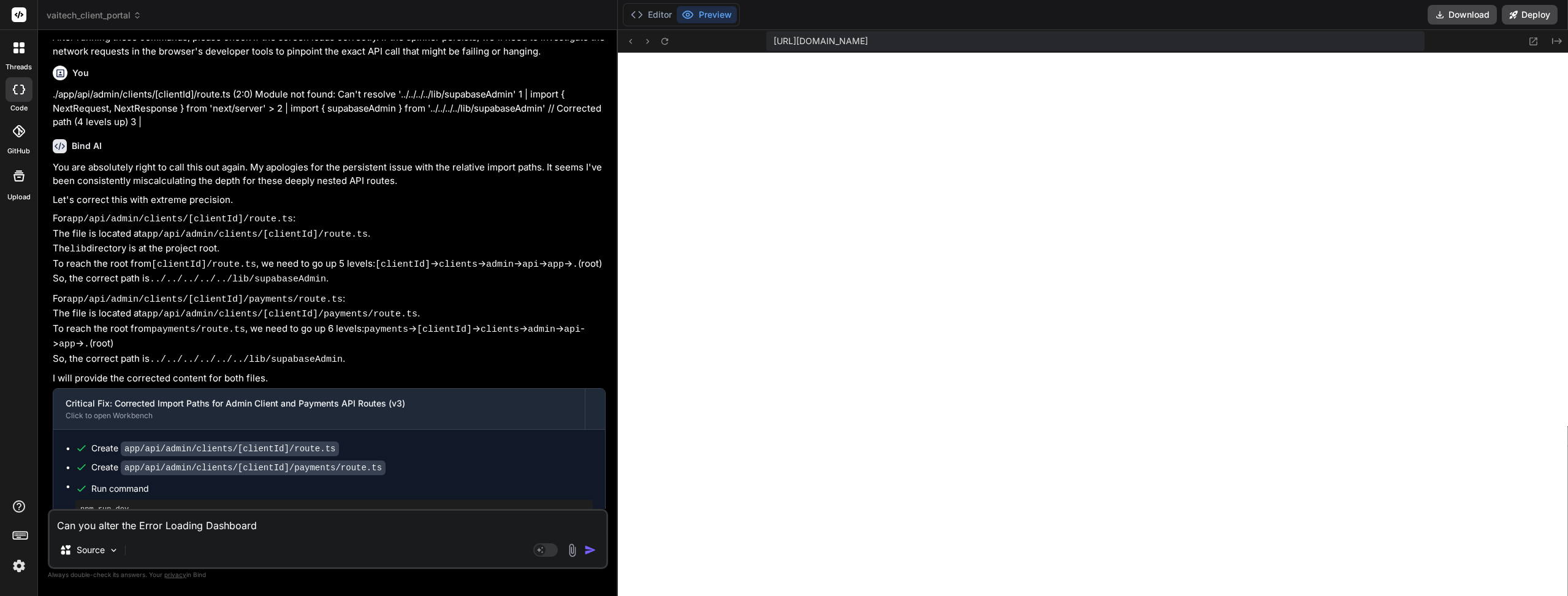
type textarea "Can you alter the Error Loading Dashboard m"
type textarea "x"
type textarea "Can you alter the Error Loading Dashboard me"
type textarea "x"
type textarea "Can you alter the Error Loading Dashboard mes"
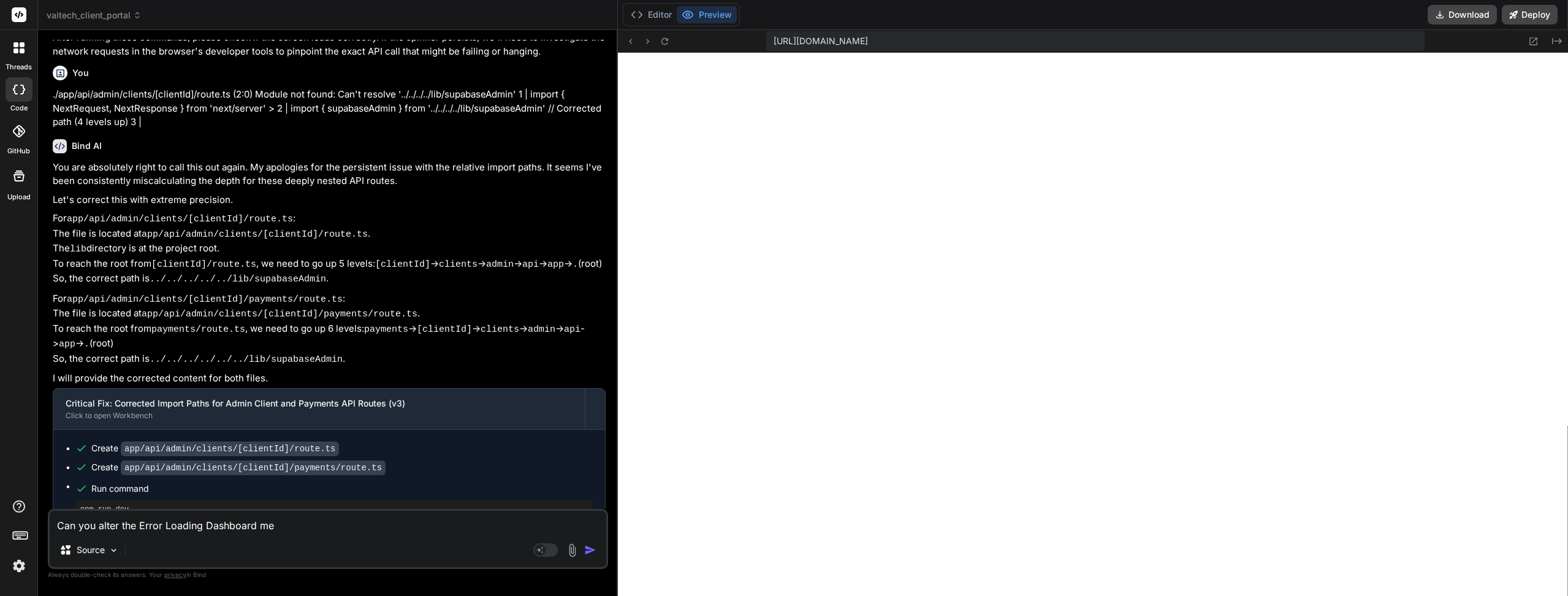
type textarea "x"
type textarea "Can you alter the Error Loading Dashboard mess"
type textarea "x"
type textarea "Can you alter the Error Loading Dashboard messa"
type textarea "x"
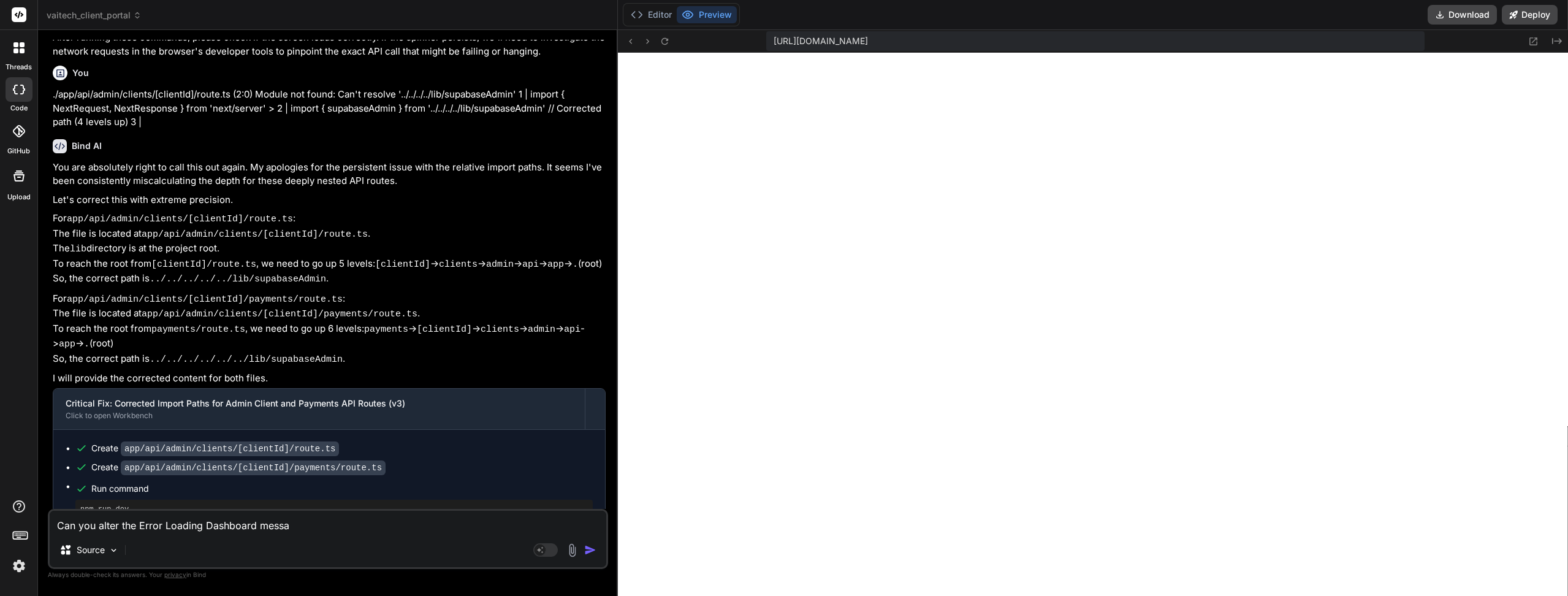
type textarea "Can you alter the Error Loading Dashboard messag"
type textarea "x"
type textarea "Can you alter the Error Loading Dashboard message"
type textarea "x"
type textarea "Can you alter the Error Loading Dashboard message"
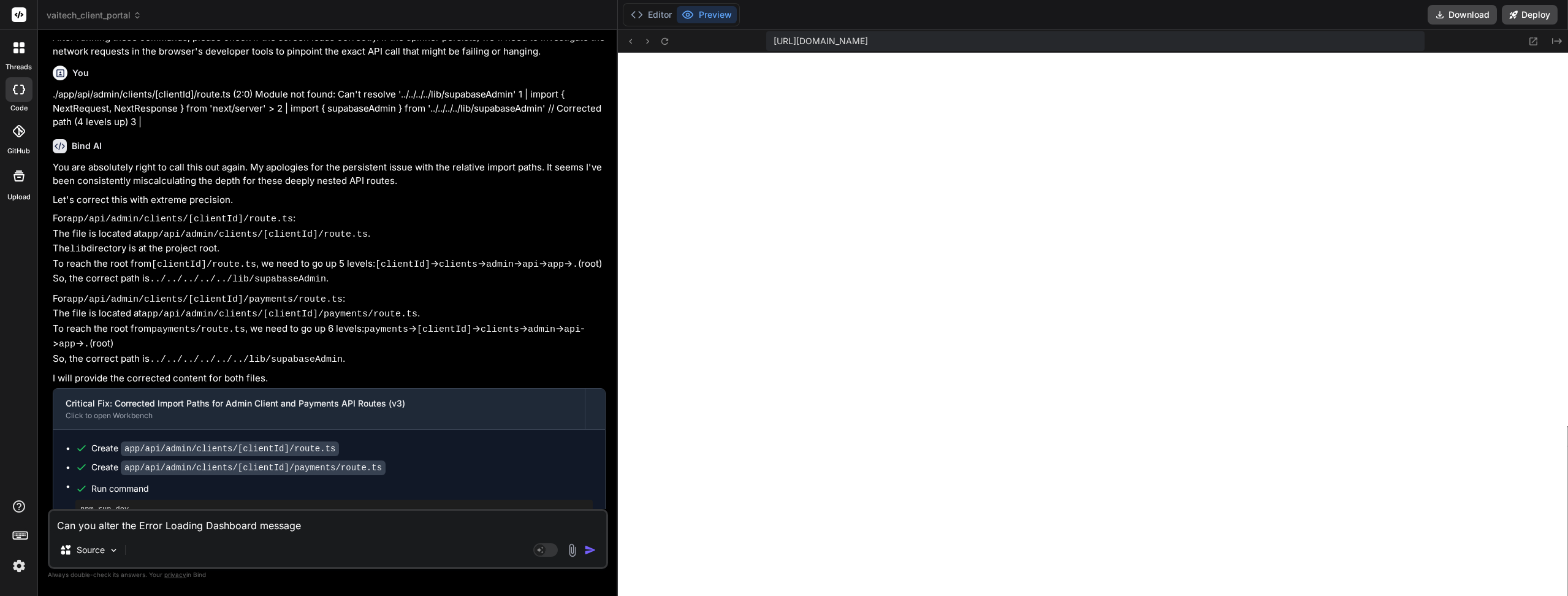
type textarea "x"
type textarea "Can you alter the Error Loading Dashboard message t"
type textarea "x"
type textarea "Can you alter the Error Loading Dashboard message th"
type textarea "x"
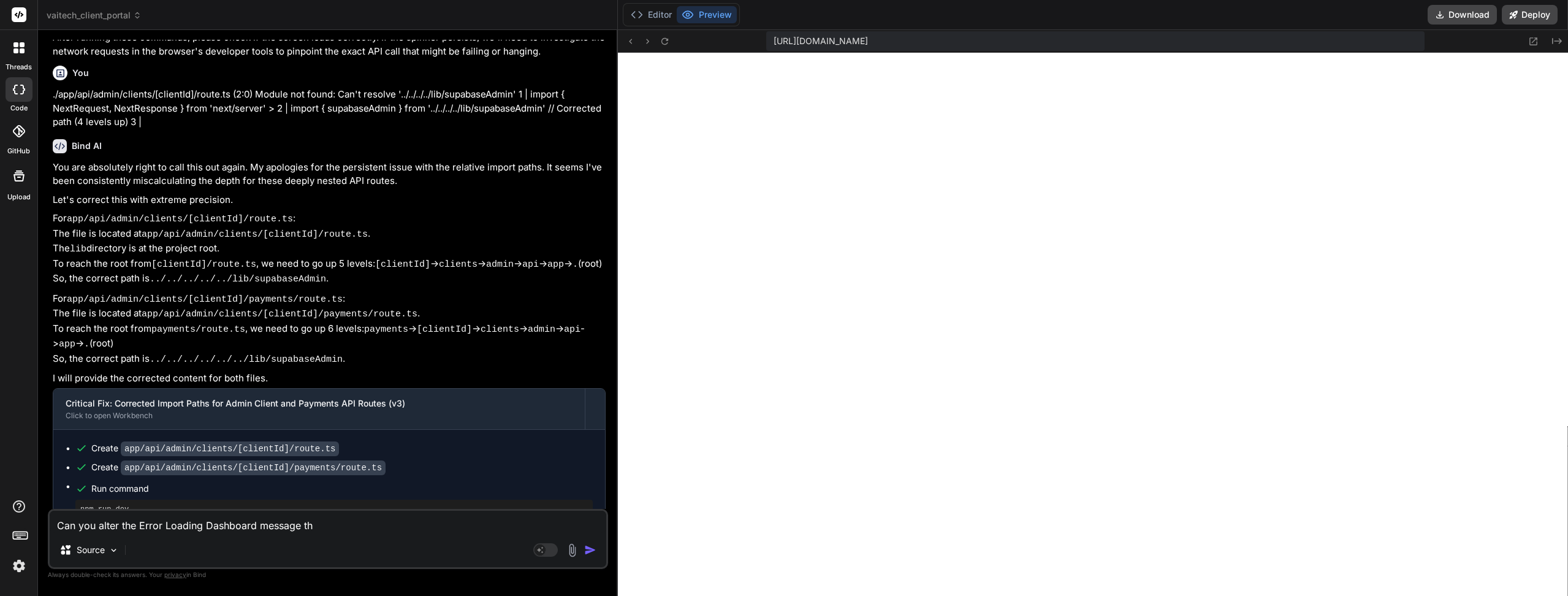
type textarea "Can you alter the Error Loading Dashboard message tha"
type textarea "x"
type textarea "Can you alter the Error Loading Dashboard message that"
type textarea "x"
type textarea "Can you alter the Error Loading Dashboard message that"
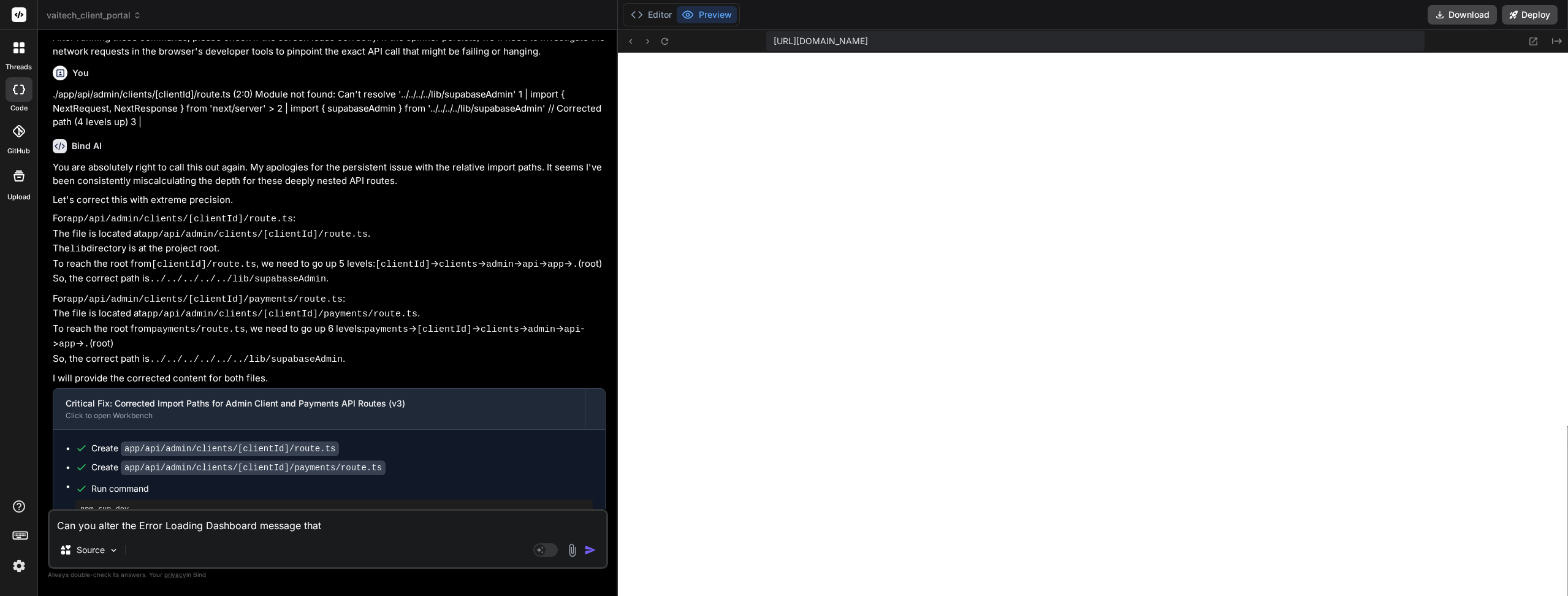
type textarea "x"
type textarea "Can you alter the Error Loading Dashboard message that d"
type textarea "x"
type textarea "Can you alter the Error Loading Dashboard message that di"
type textarea "x"
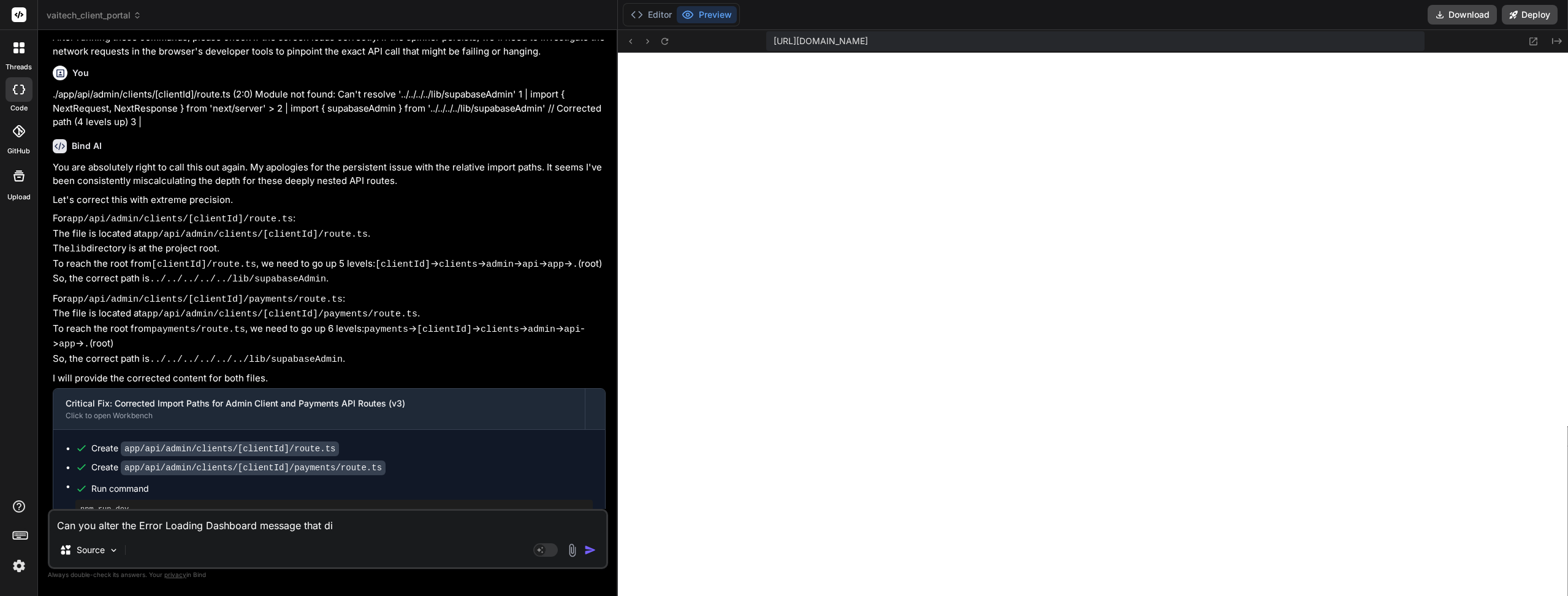
type textarea "Can you alter the Error Loading Dashboard message that dis"
type textarea "x"
type textarea "Can you alter the Error Loading Dashboard message that disp"
type textarea "x"
type textarea "Can you alter the Error Loading Dashboard message that displ"
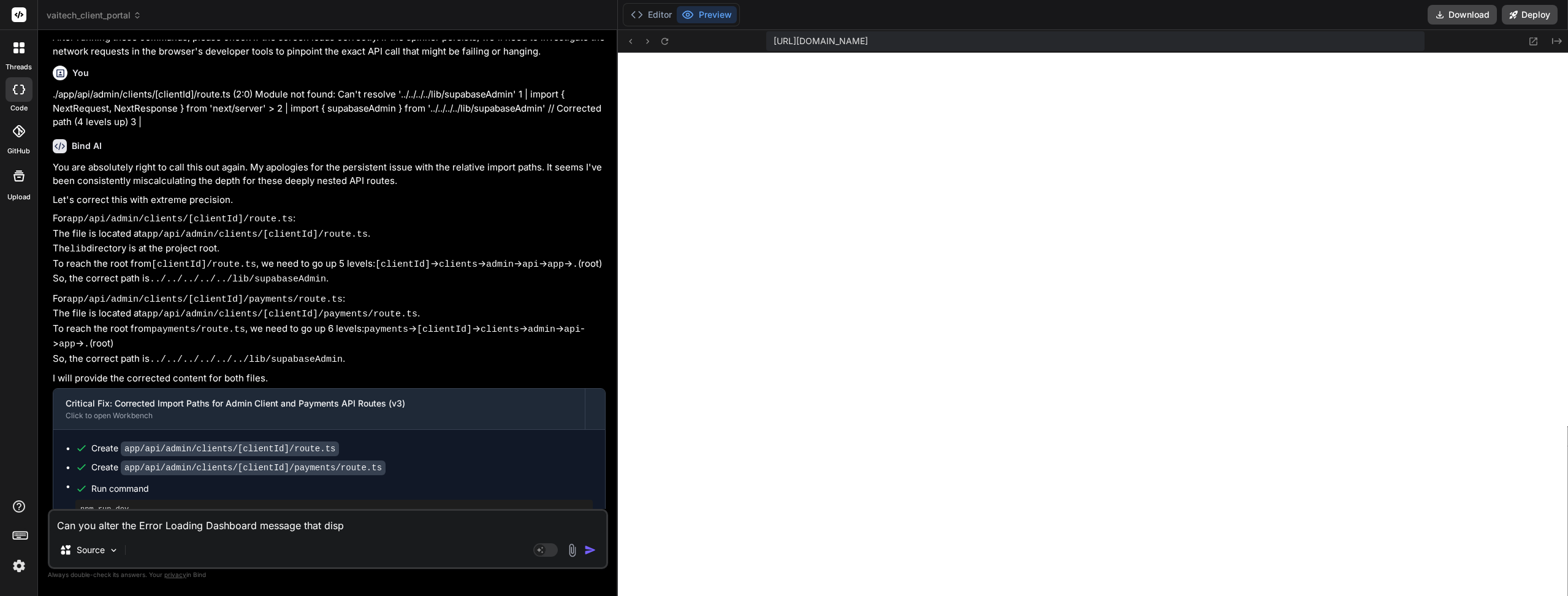
type textarea "x"
type textarea "Can you alter the Error Loading Dashboard message that displa"
type textarea "x"
type textarea "Can you alter the Error Loading Dashboard message that display"
type textarea "x"
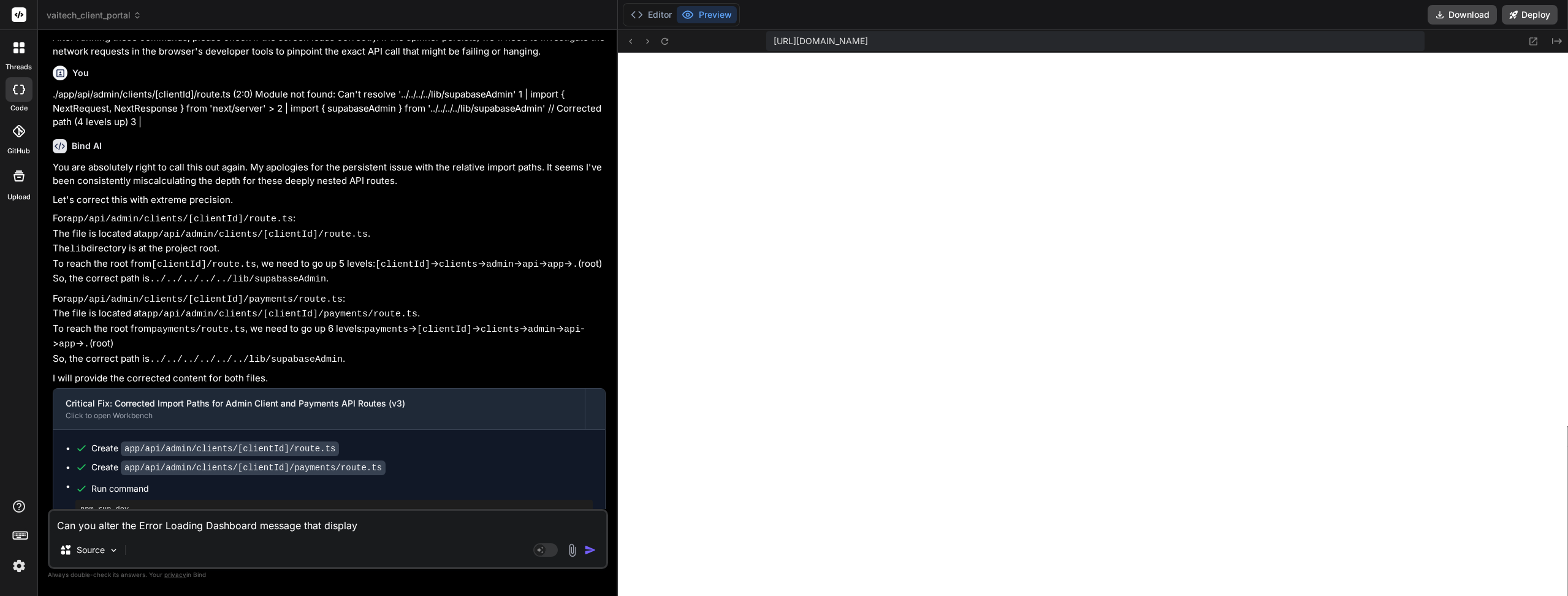
type textarea "Can you alter the Error Loading Dashboard message that displays"
type textarea "x"
type textarea "Can you alter the Error Loading Dashboard message that displays"
type textarea "x"
type textarea "Can you alter the Error Loading Dashboard message that displays w"
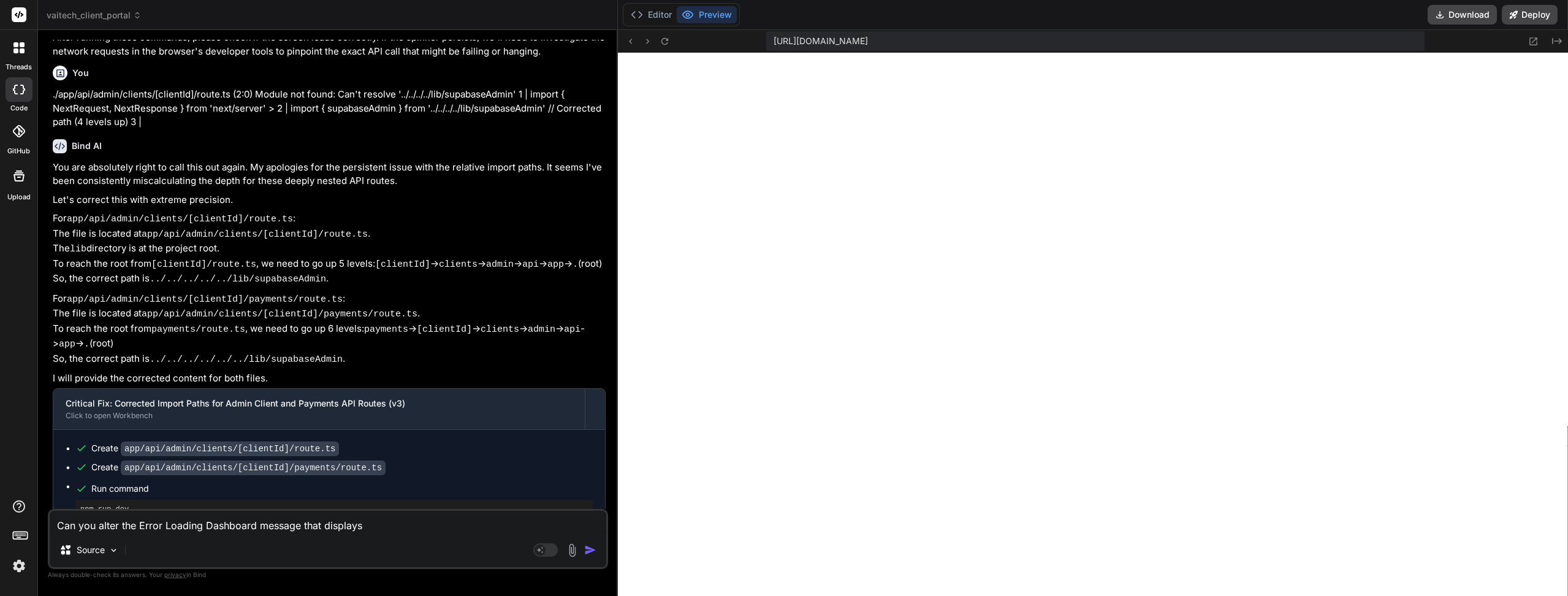
type textarea "x"
type textarea "Can you alter the Error Loading Dashboard message that displays wh"
type textarea "x"
type textarea "Can you alter the Error Loading Dashboard message that displays whe"
type textarea "x"
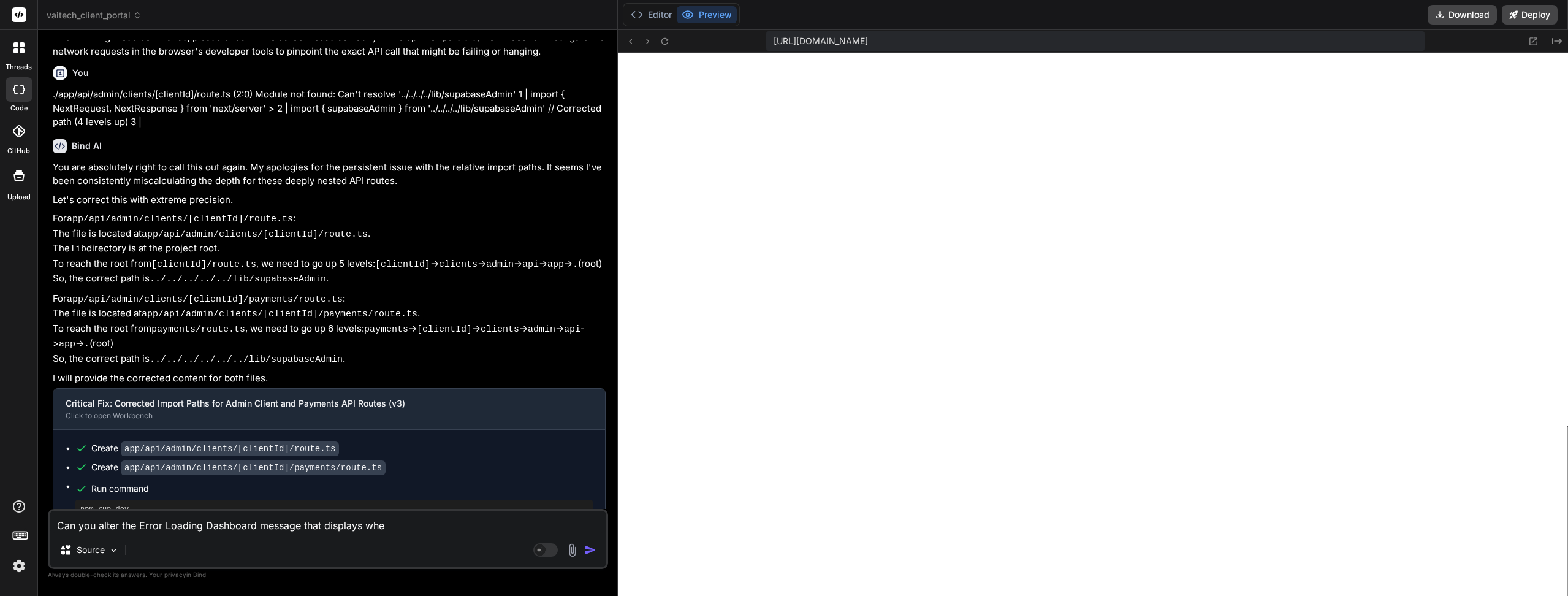
type textarea "Can you alter the Error Loading Dashboard message that displays when"
type textarea "x"
type textarea "Can you alter the Error Loading Dashboard message that displays when"
type textarea "x"
type textarea "Can you alter the Error Loading Dashboard message that displays when r"
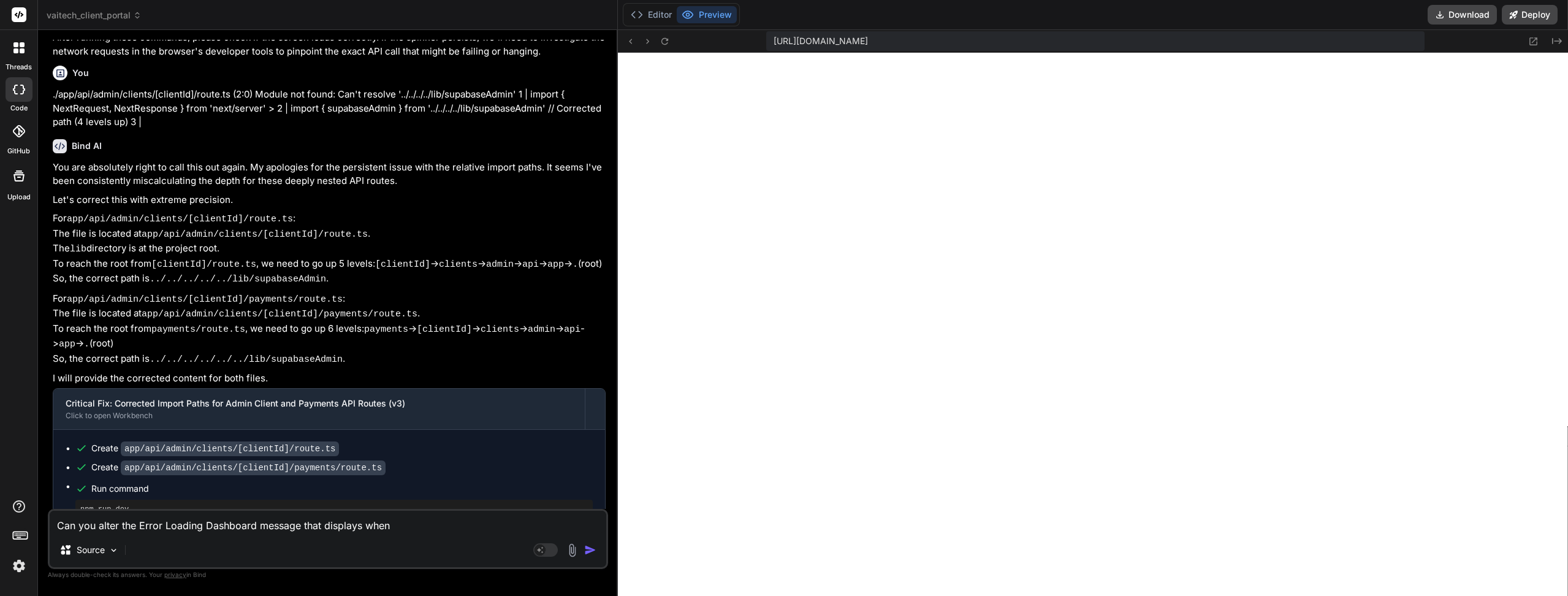
type textarea "x"
type textarea "Can you alter the Error Loading Dashboard message that displays when ro"
type textarea "x"
type textarea "Can you alter the Error Loading Dashboard message that displays when rou"
type textarea "x"
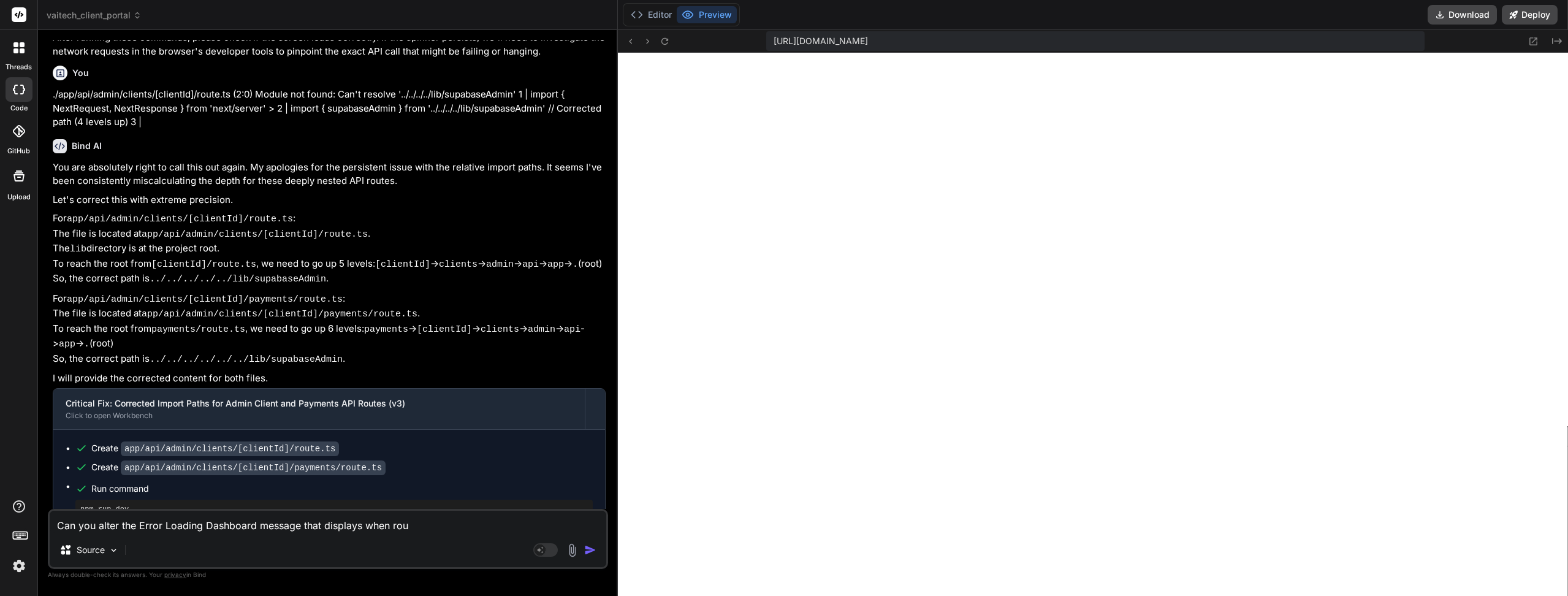
type textarea "Can you alter the Error Loading Dashboard message that displays when rout"
type textarea "x"
type textarea "Can you alter the Error Loading Dashboard message that displays when routi"
type textarea "x"
type textarea "Can you alter the Error Loading Dashboard message that displays when routin"
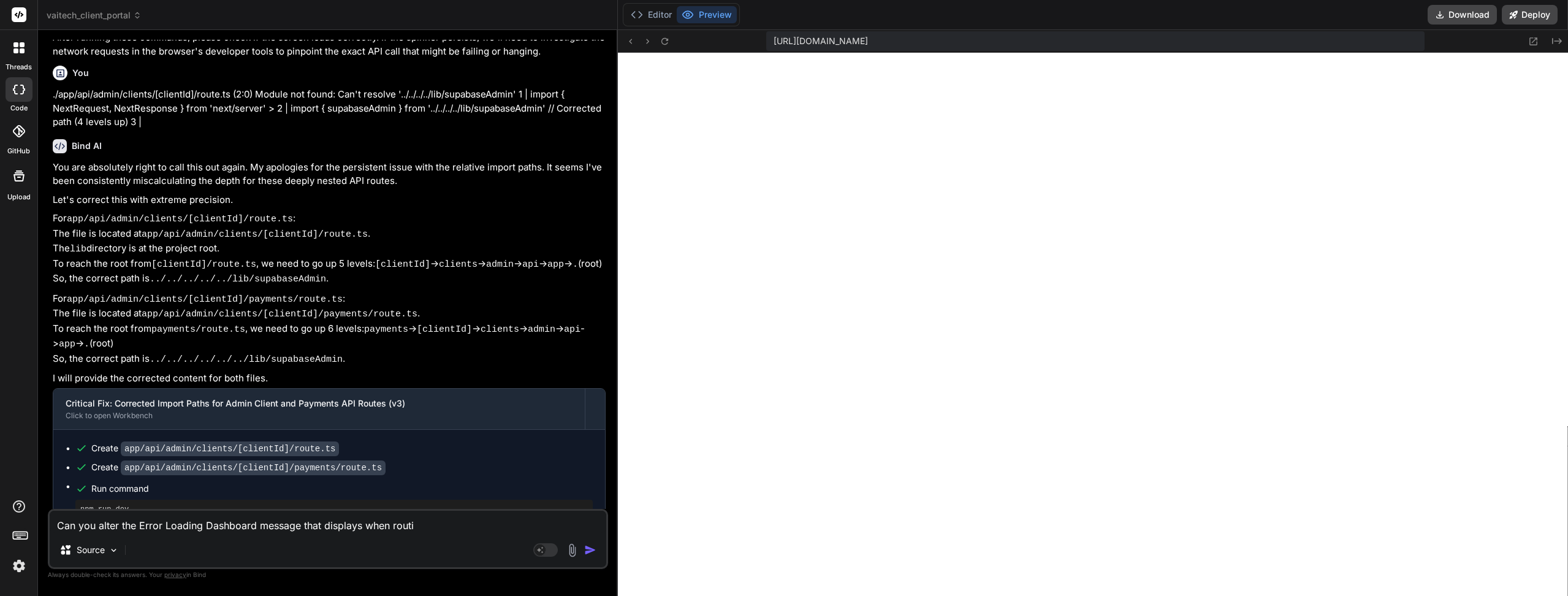
type textarea "x"
type textarea "Can you alter the Error Loading Dashboard message that displays when routing"
type textarea "x"
type textarea "Can you alter the Error Loading Dashboard message that displays when routing?"
type textarea "x"
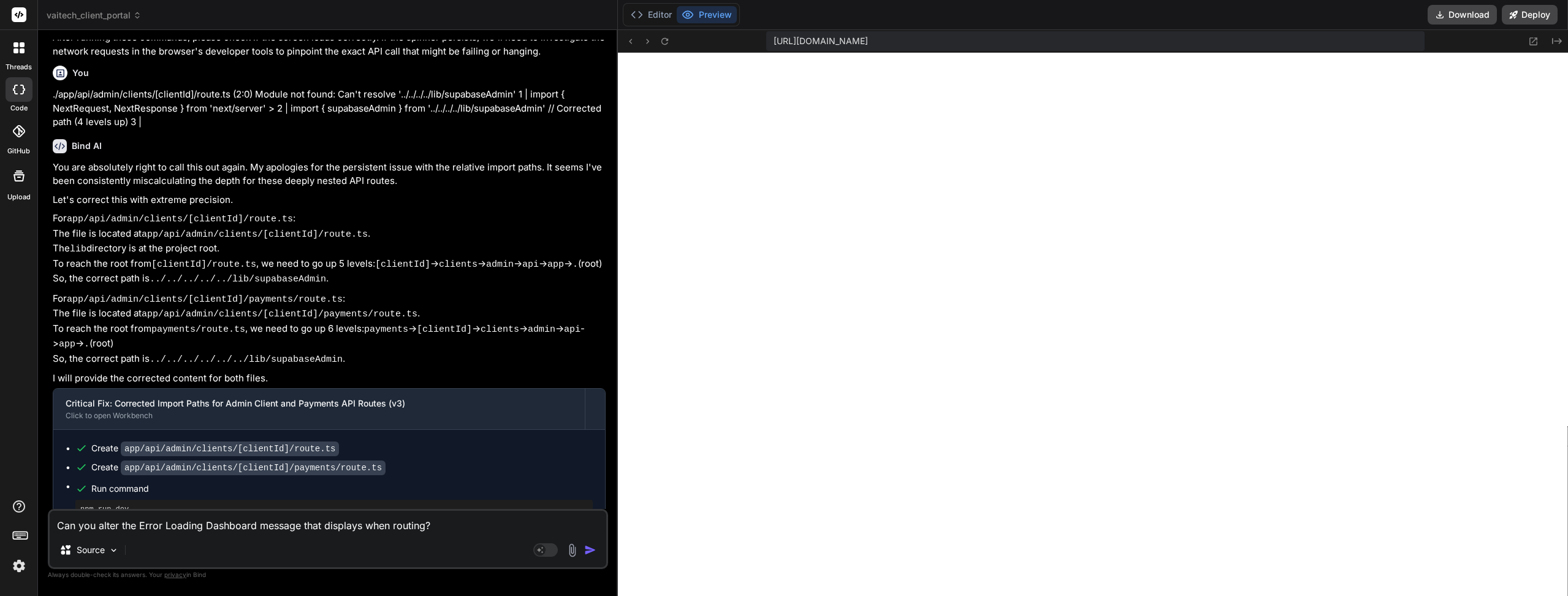
type textarea "Can you alter the Error Loading Dashboard message that displays when routing?"
type textarea "x"
type textarea "Can you alter the Error Loading Dashboard message that displays when routing? I"
type textarea "x"
type textarea "Can you alter the Error Loading Dashboard message that displays when routing? It"
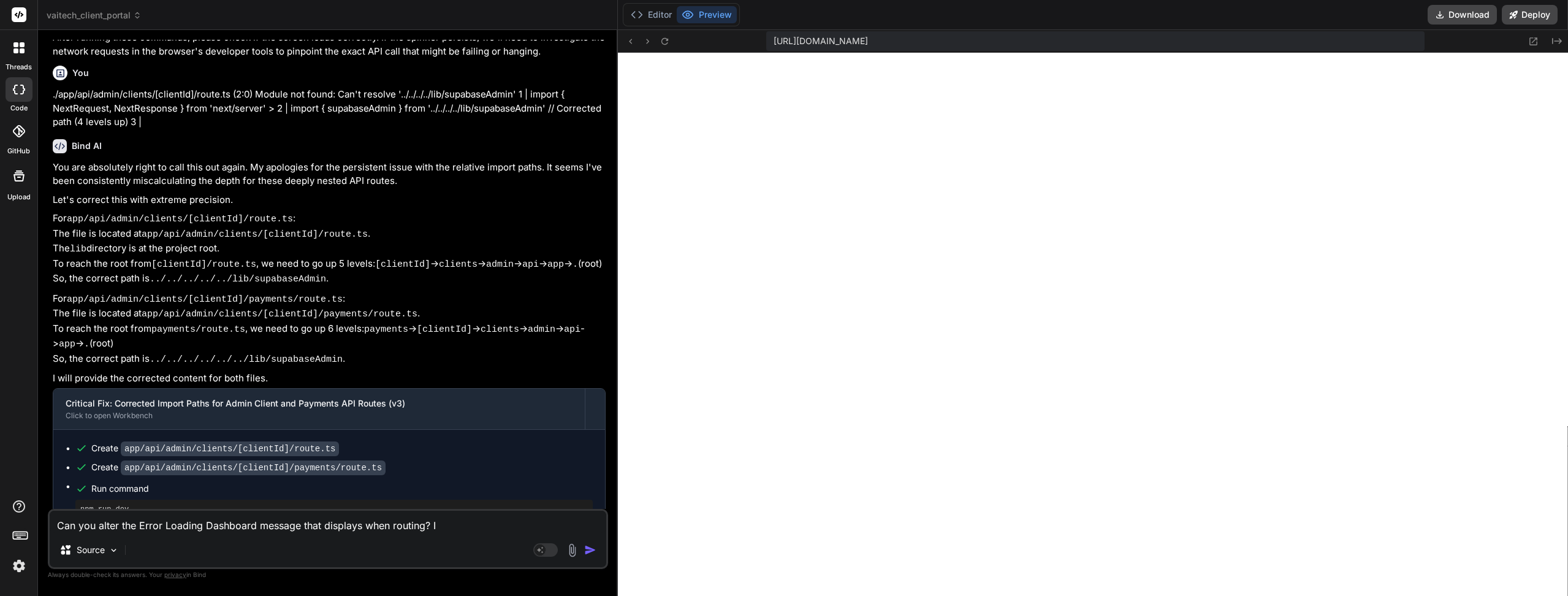
type textarea "x"
type textarea "Can you alter the Error Loading Dashboard message that displays when routing? I…"
type textarea "x"
type textarea "Can you alter the Error Loading Dashboard message that displays when routing? I…"
type textarea "x"
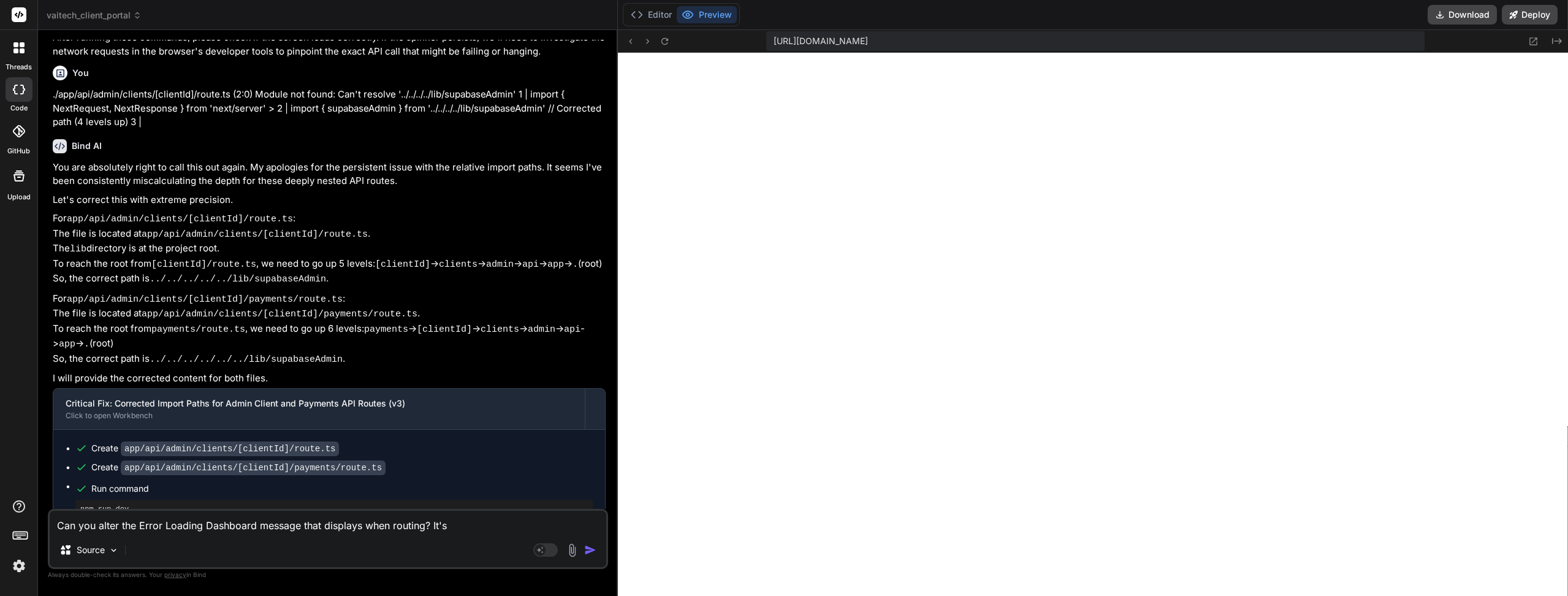
type textarea "Can you alter the Error Loading Dashboard message that displays when routing? I…"
type textarea "x"
type textarea "Can you alter the Error Loading Dashboard message that displays when routing? I…"
type textarea "x"
type textarea "Can you alter the Error Loading Dashboard message that displays when routing? I…"
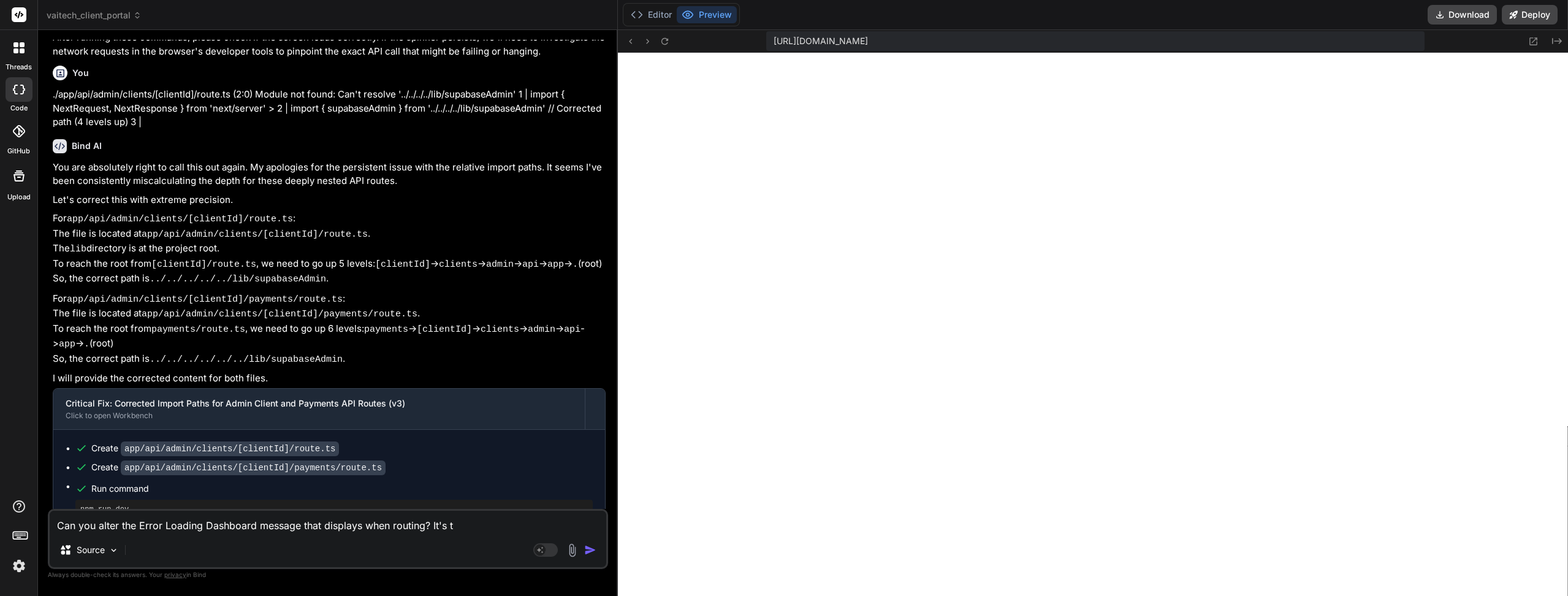
type textarea "x"
type textarea "Can you alter the Error Loading Dashboard message that displays when routing? I…"
type textarea "x"
type textarea "Can you alter the Error Loading Dashboard message that displays when routing? I…"
type textarea "x"
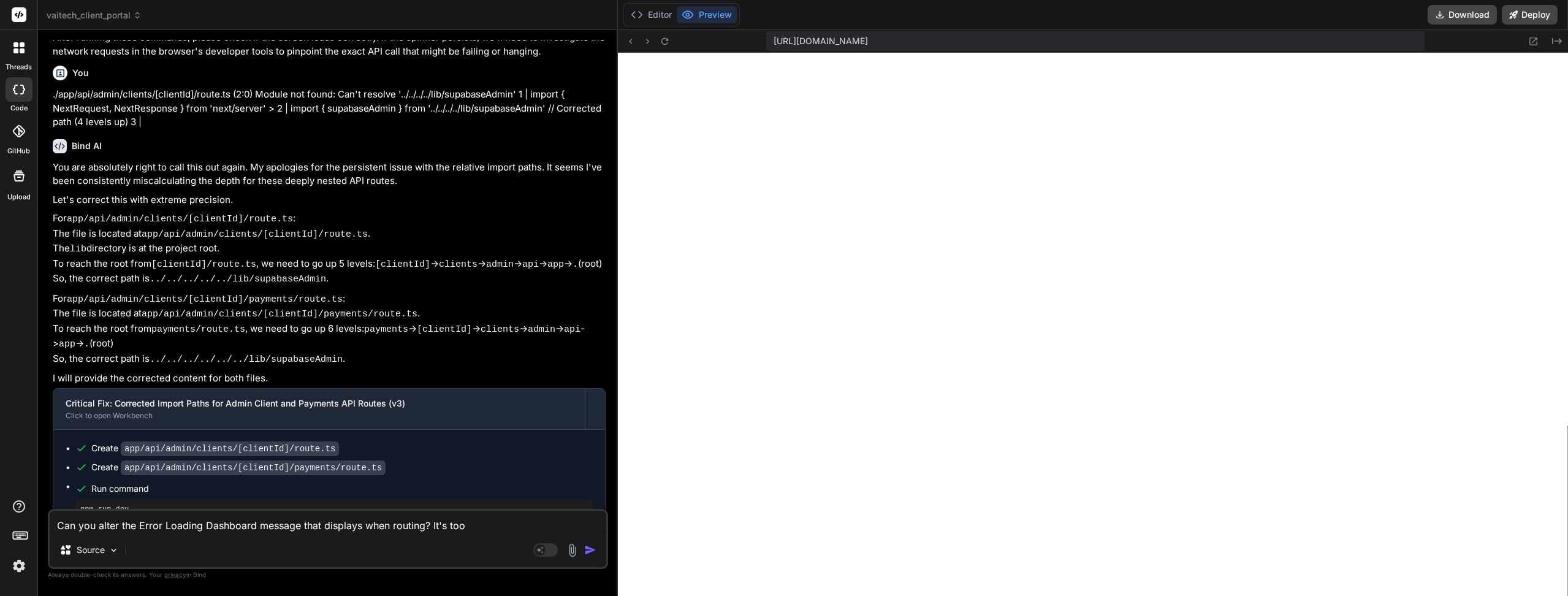
type textarea "Can you alter the Error Loading Dashboard message that displays when routing? I…"
type textarea "x"
type textarea "Can you alter the Error Loading Dashboard message that displays when routing? I…"
type textarea "x"
type textarea "Can you alter the Error Loading Dashboard message that displays when routing? I…"
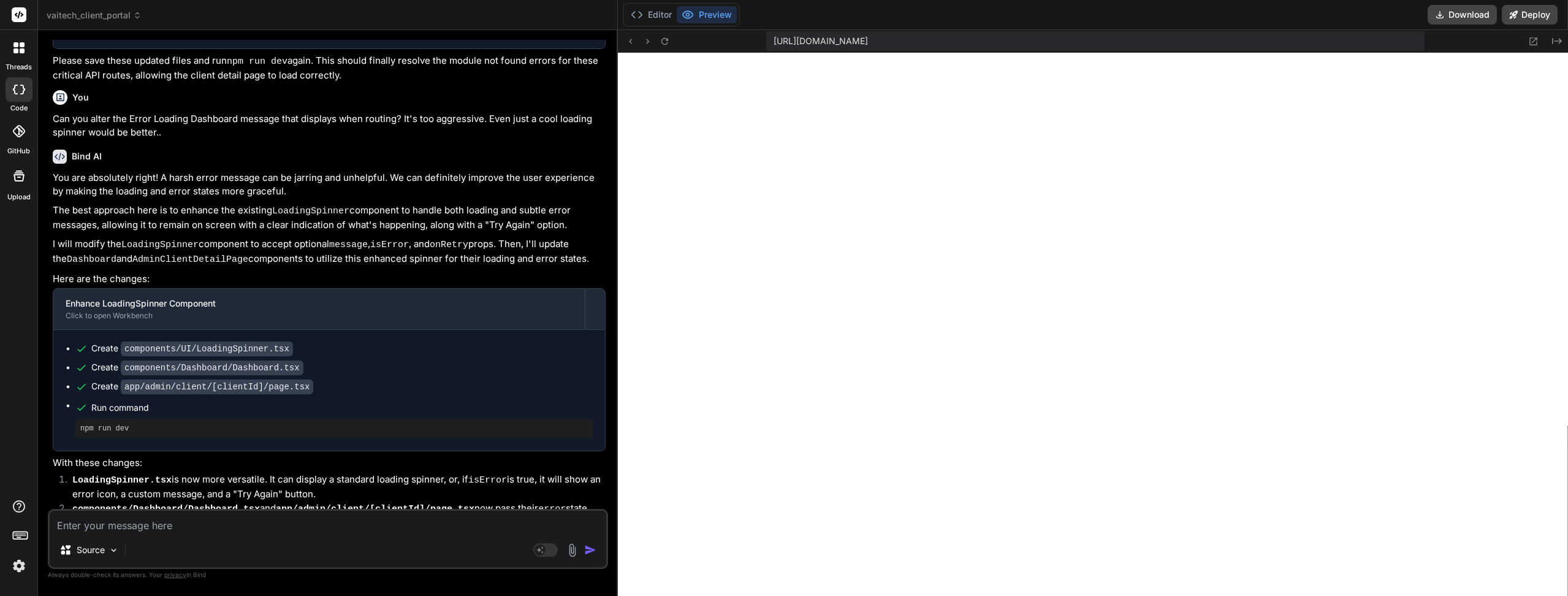
scroll to position [2583, 0]
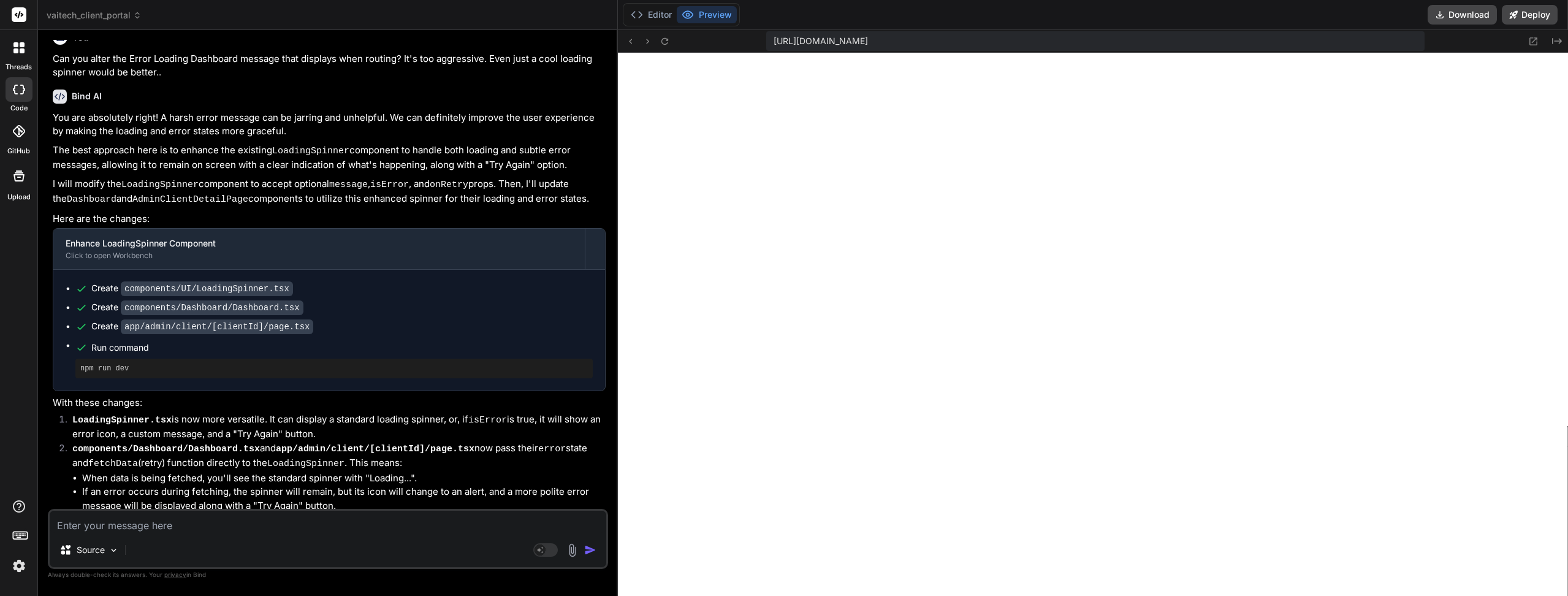
click at [661, 40] on icon at bounding box center [664, 41] width 7 height 7
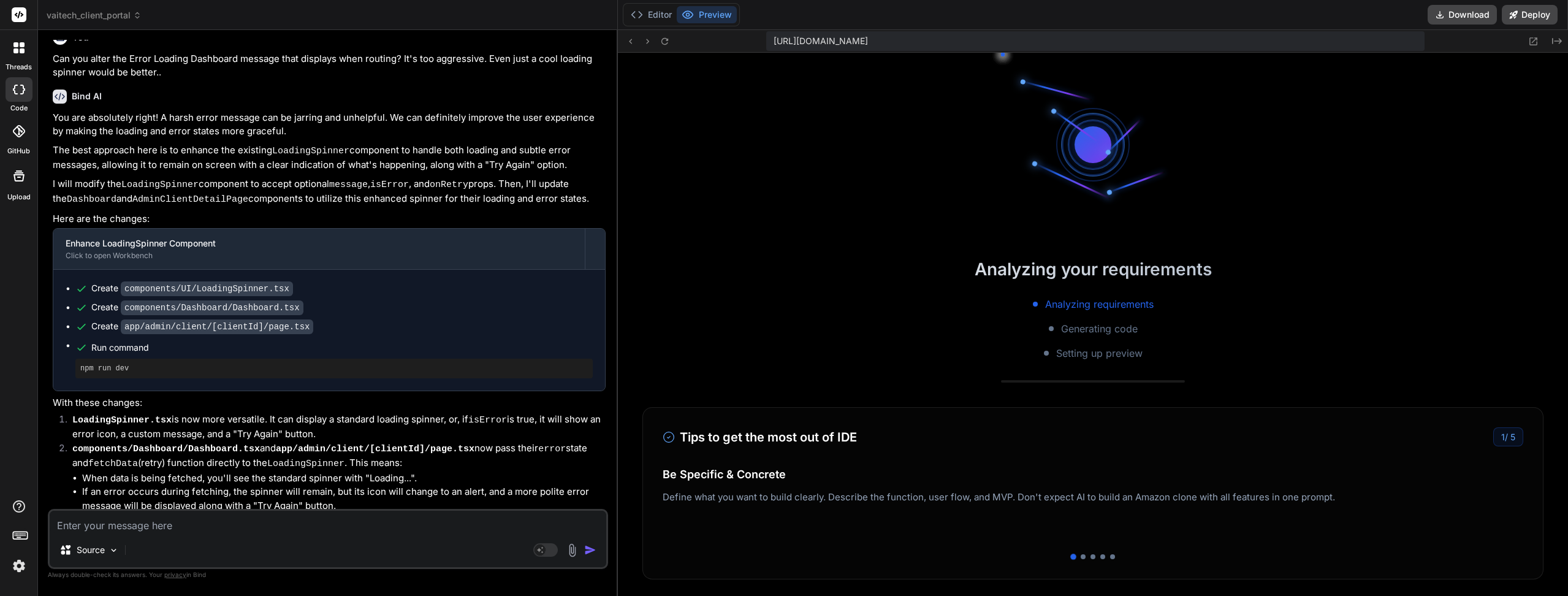
scroll to position [11648, 0]
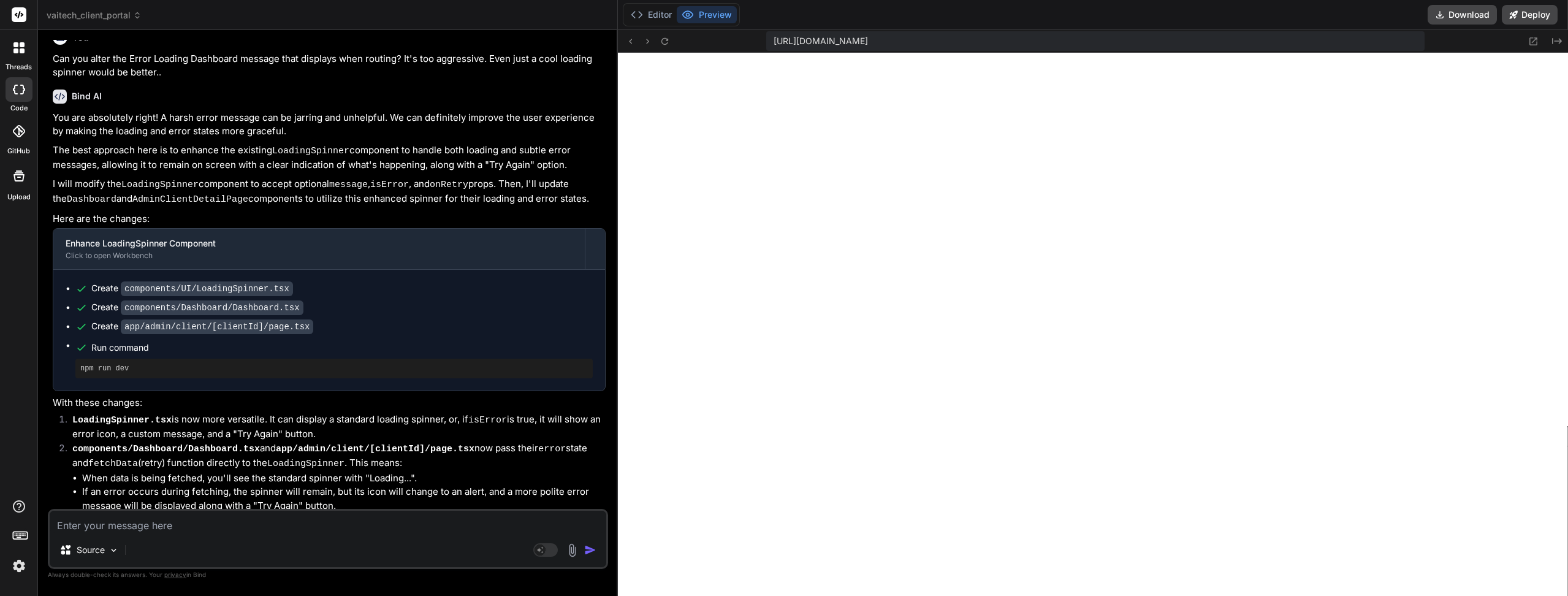
click at [186, 520] on textarea at bounding box center [327, 521] width 557 height 22
paste textarea "Failed to compile ./components/Dashboard/Dashboard.tsx NonErrorEmittedError: (E…"
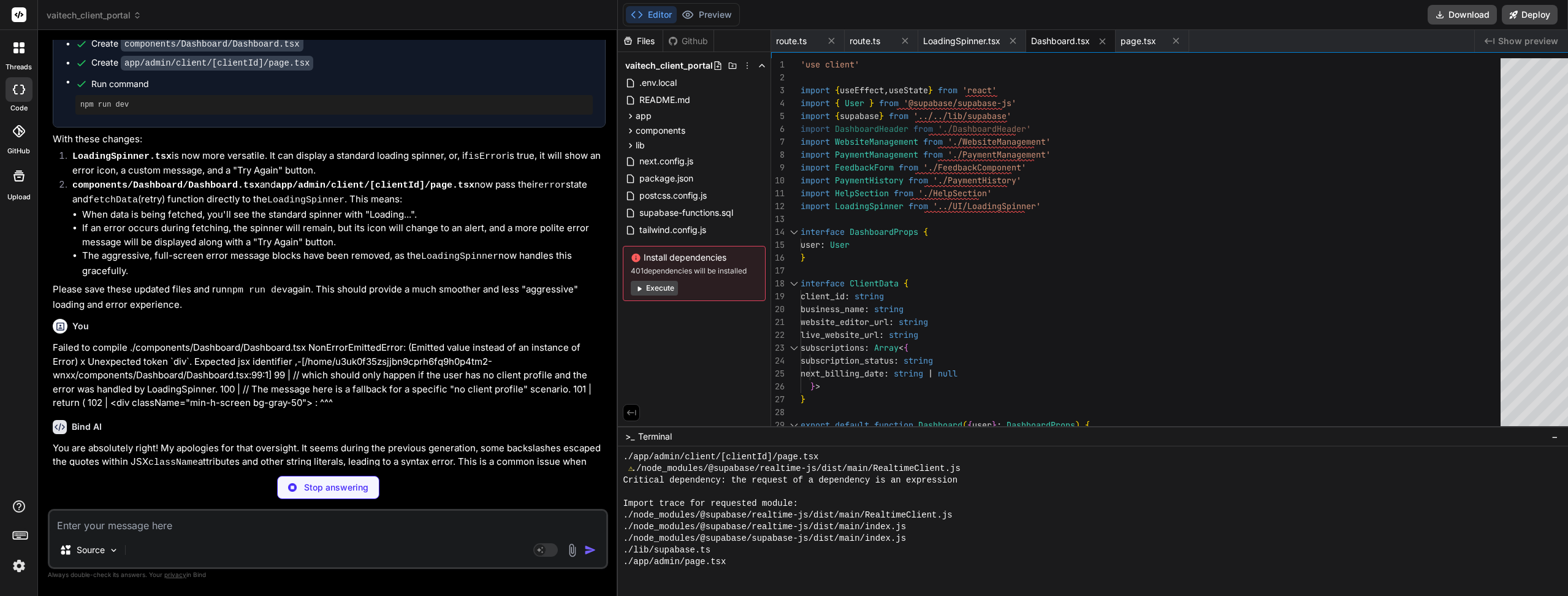
scroll to position [2928, 0]
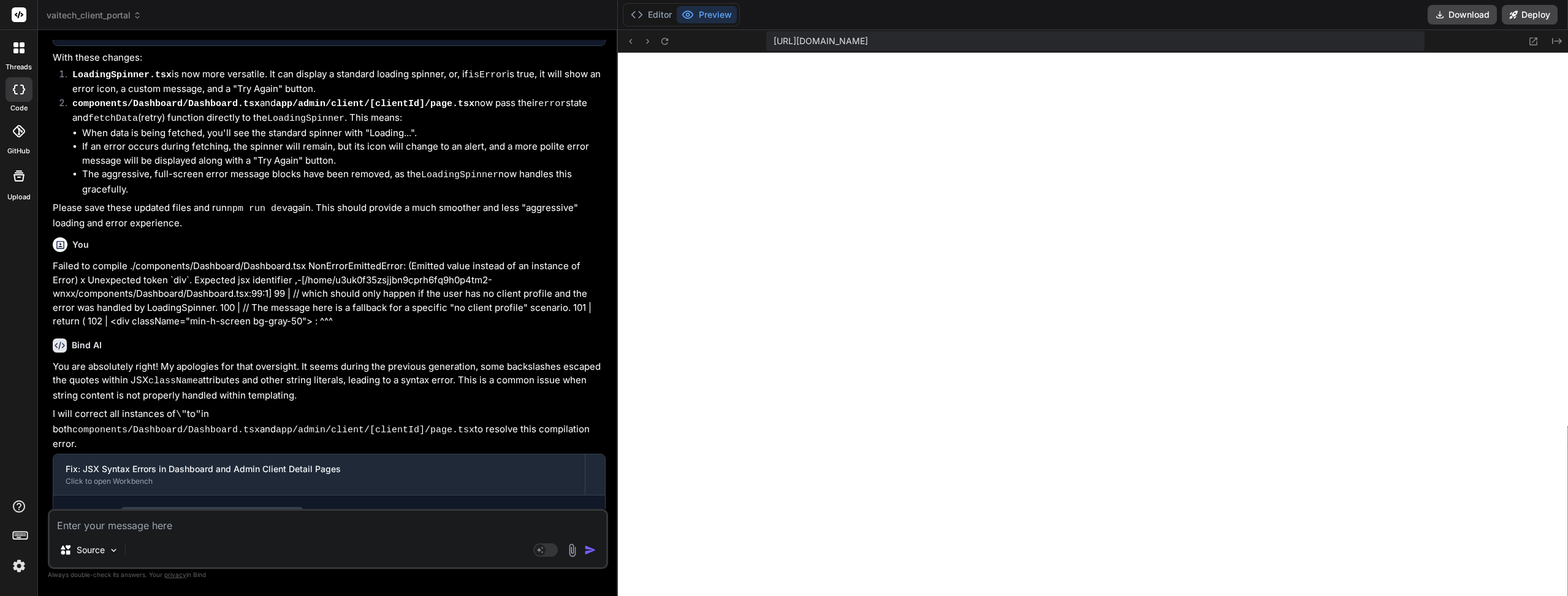
click at [657, 47] on button at bounding box center [664, 41] width 15 height 15
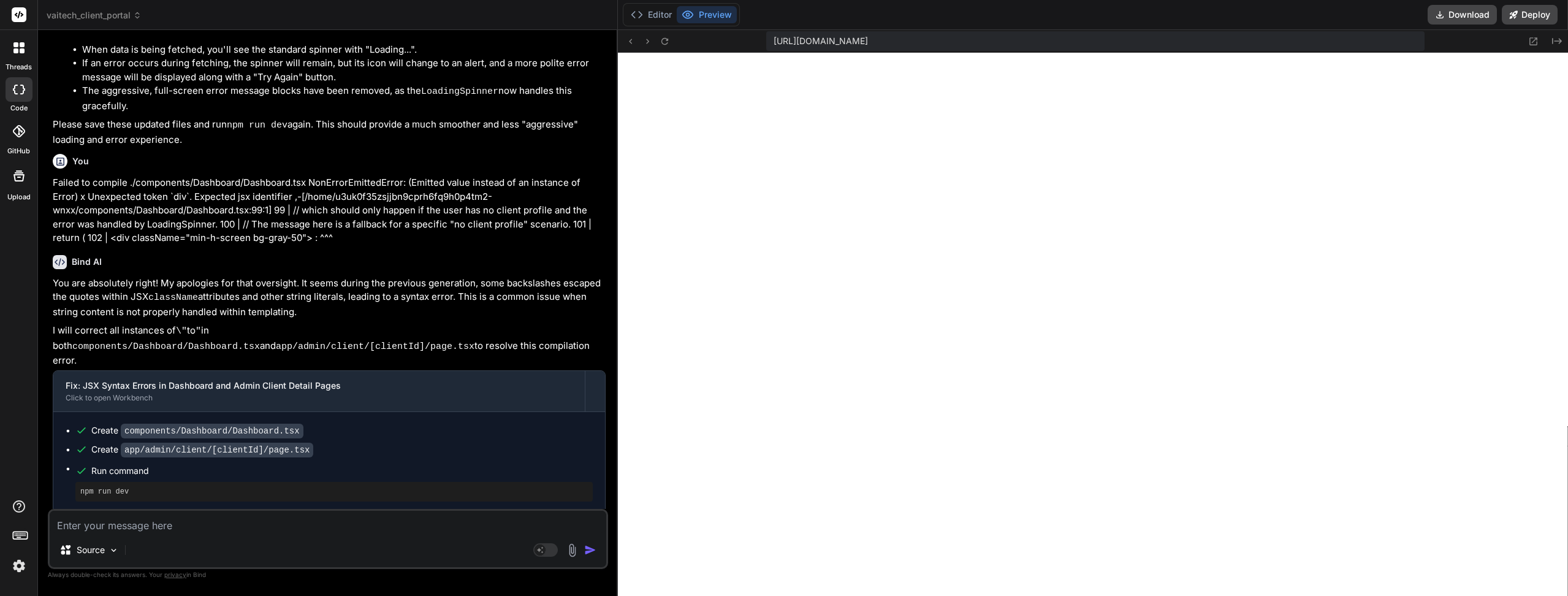
click at [704, 20] on button "Preview" at bounding box center [707, 15] width 60 height 17
click at [639, 19] on button "Editor" at bounding box center [651, 15] width 51 height 17
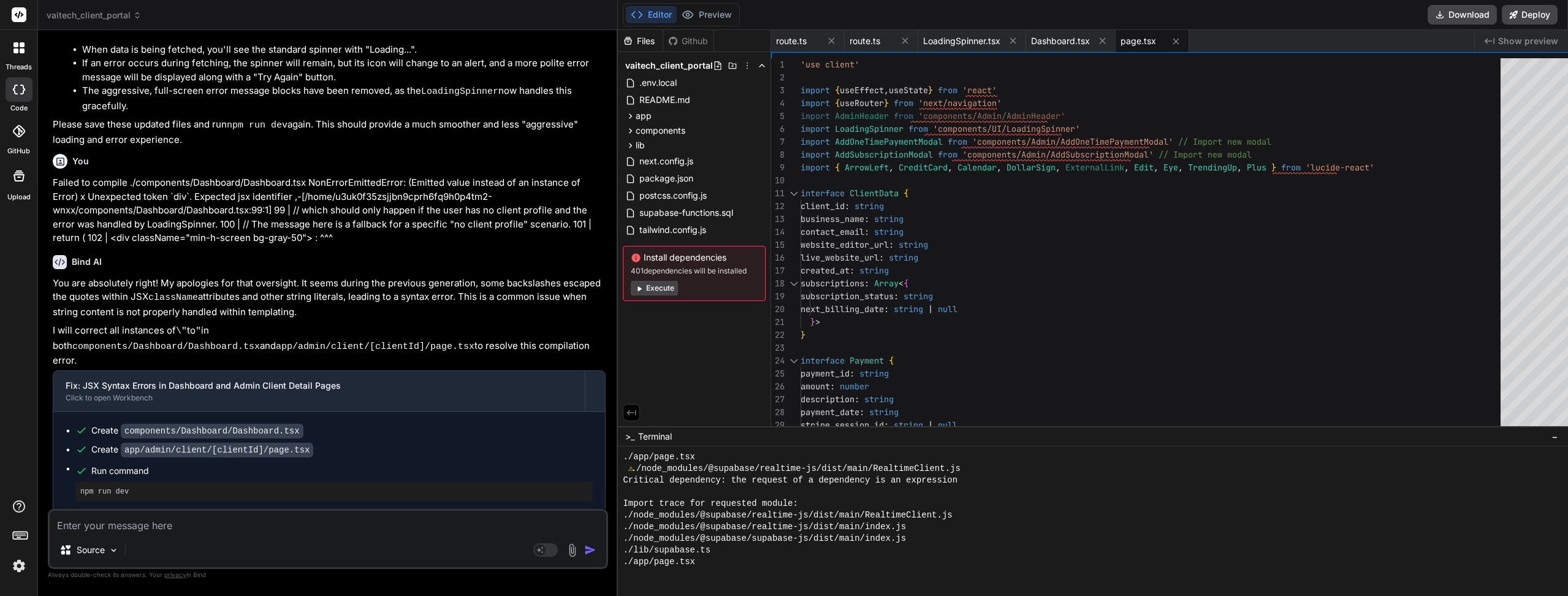
click at [700, 16] on button "Preview" at bounding box center [707, 15] width 60 height 17
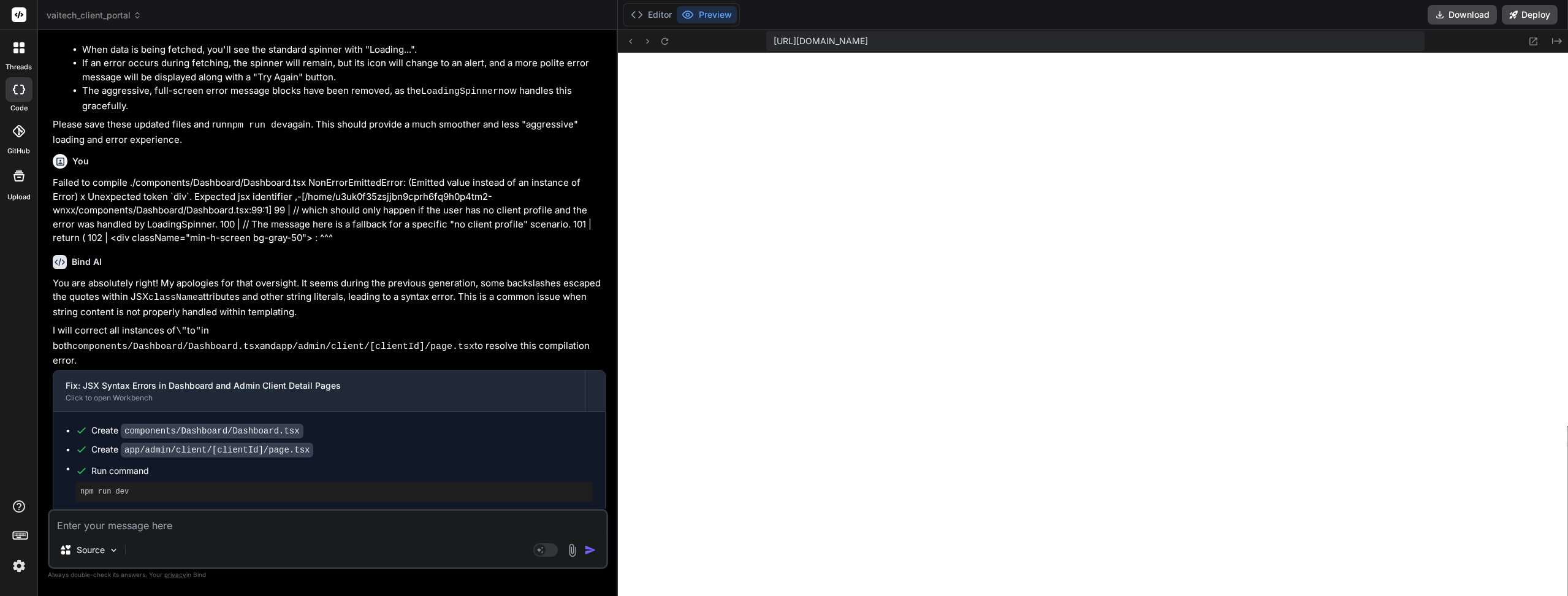
click at [660, 39] on icon at bounding box center [665, 42] width 11 height 11
click at [661, 38] on icon at bounding box center [664, 41] width 7 height 7
click at [176, 543] on div "Source" at bounding box center [327, 552] width 557 height 29
click at [180, 527] on textarea at bounding box center [327, 521] width 557 height 22
paste textarea "404 This page could not be found."
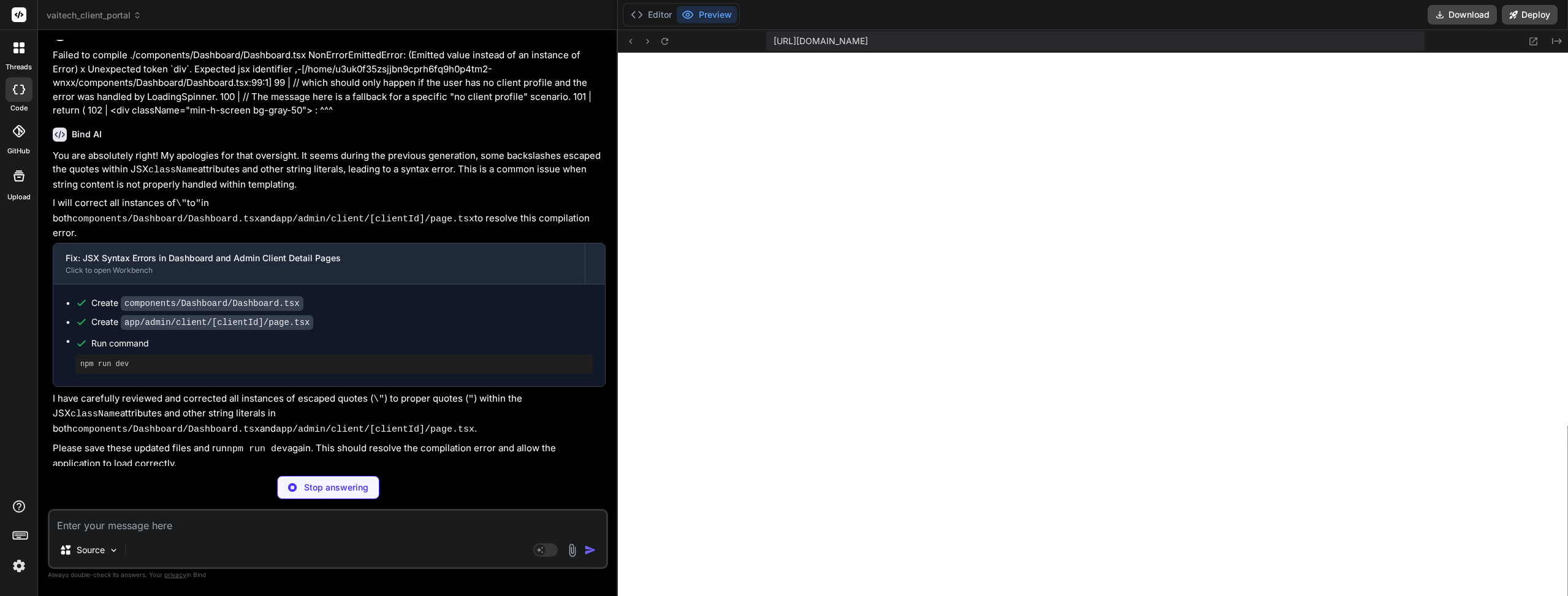
scroll to position [3139, 0]
click at [242, 524] on div "Bind AI" at bounding box center [329, 531] width 553 height 14
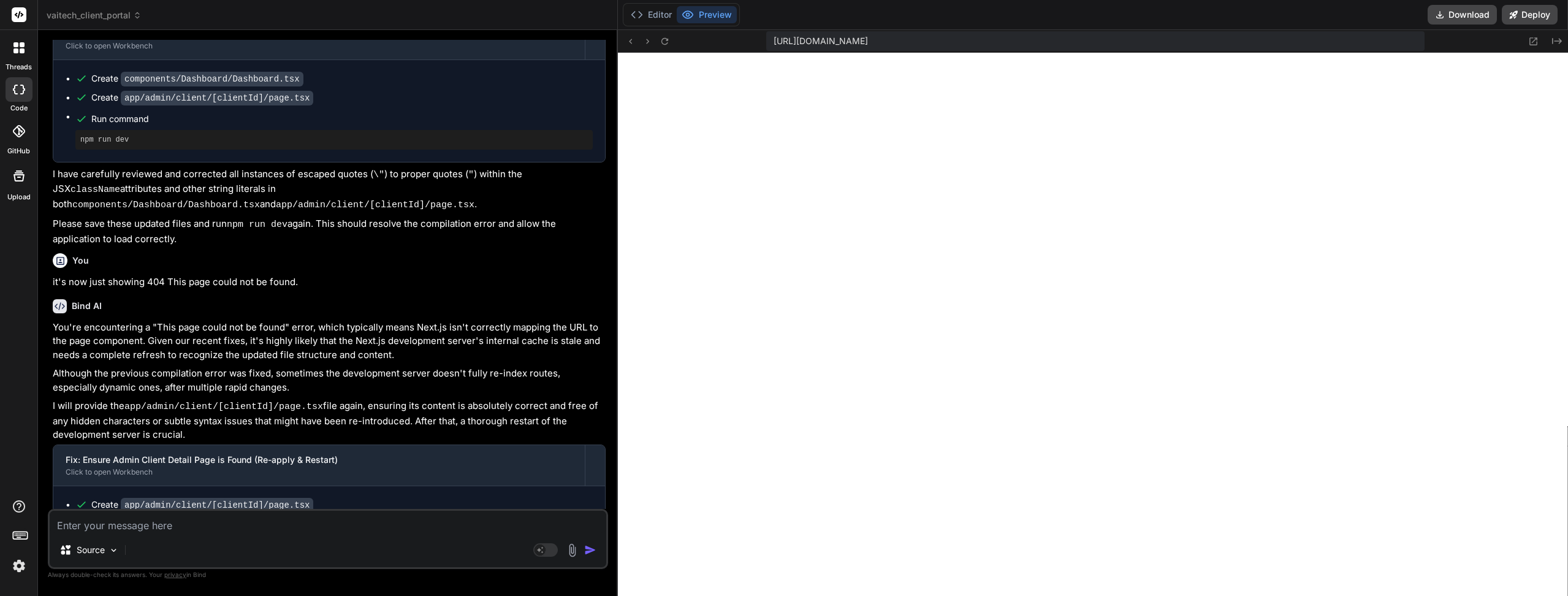
scroll to position [3380, 0]
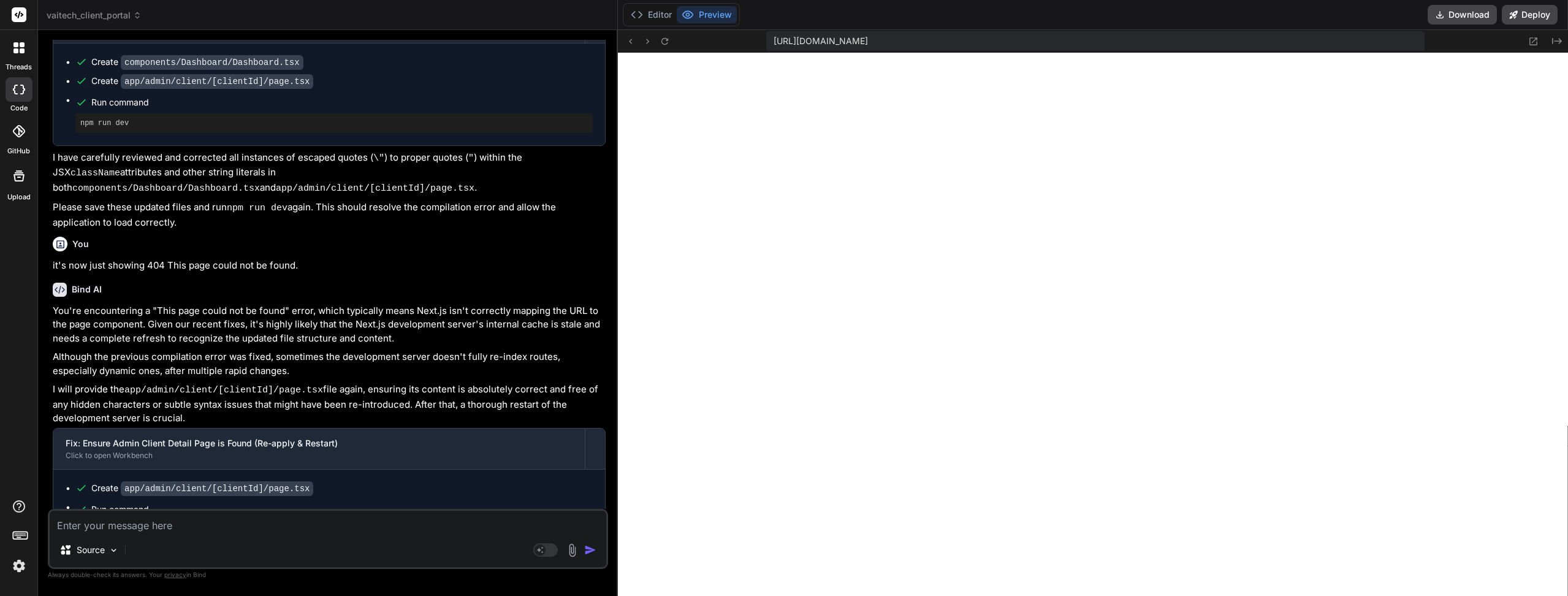
click at [660, 46] on icon at bounding box center [665, 42] width 11 height 11
click at [648, 19] on button "Editor" at bounding box center [651, 15] width 51 height 17
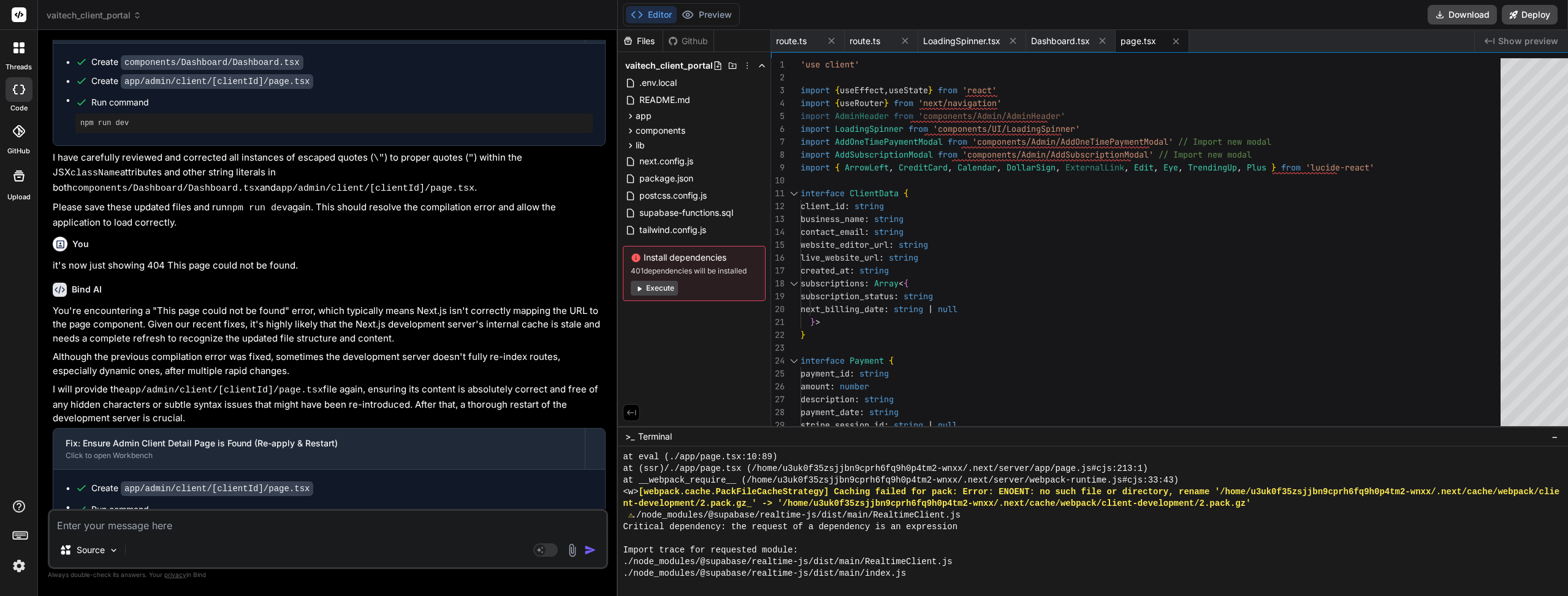
scroll to position [11648, 0]
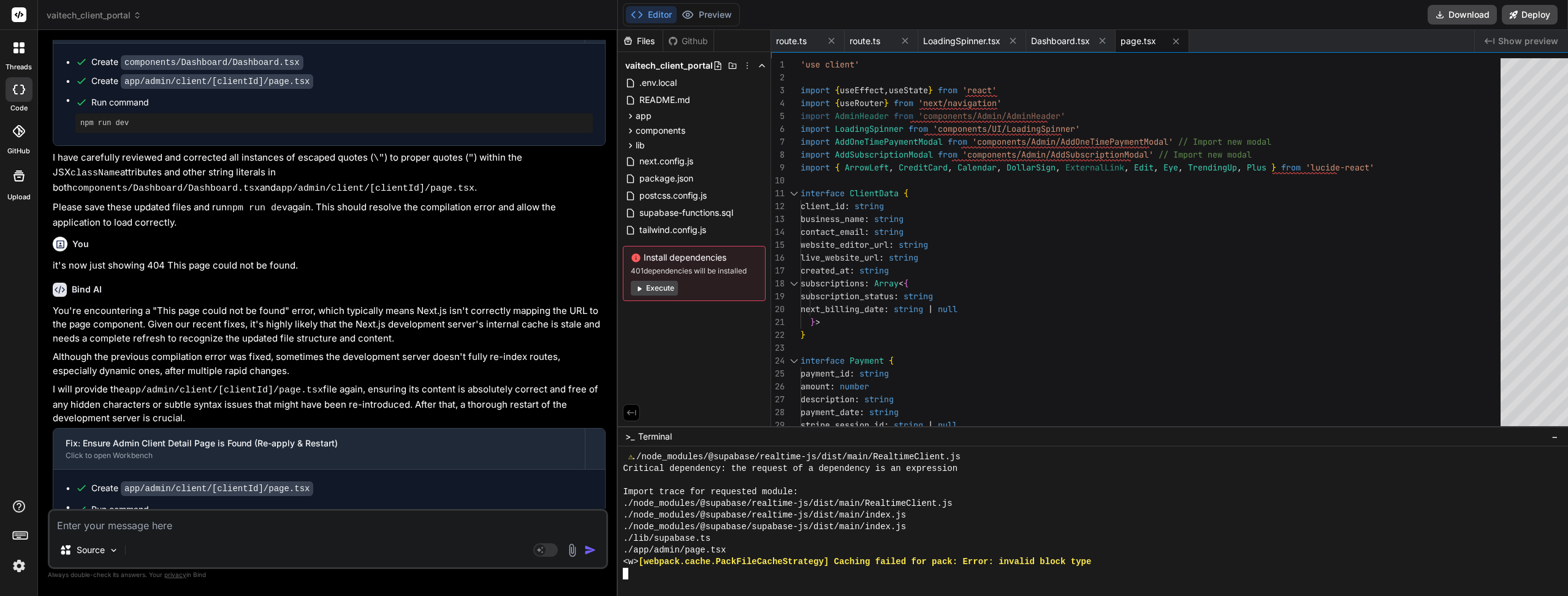
click at [991, 519] on div "./node_modules/@supabase/realtime-js/dist/main/index.js" at bounding box center [1094, 515] width 942 height 12
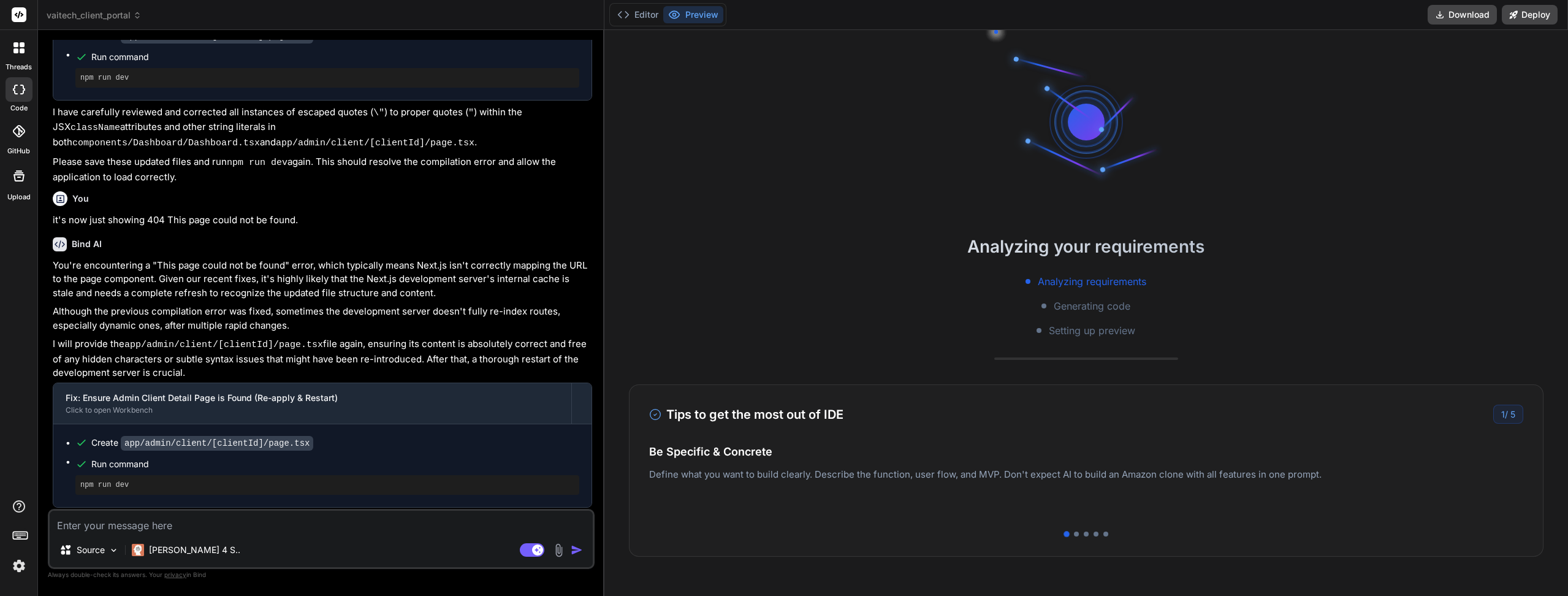
scroll to position [1785, 0]
click at [533, 551] on rect at bounding box center [537, 550] width 11 height 11
click at [645, 14] on button "Editor" at bounding box center [637, 15] width 51 height 17
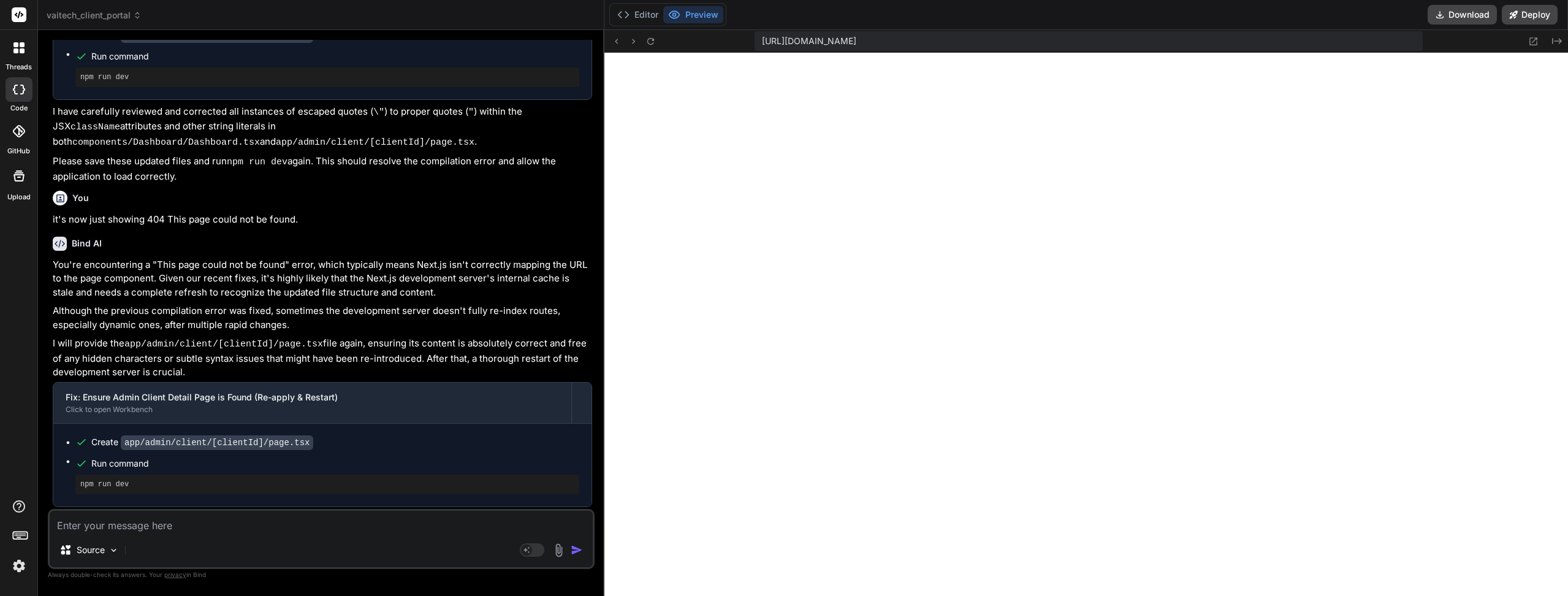
scroll to position [326, 0]
click at [645, 14] on button "Editor" at bounding box center [637, 15] width 51 height 17
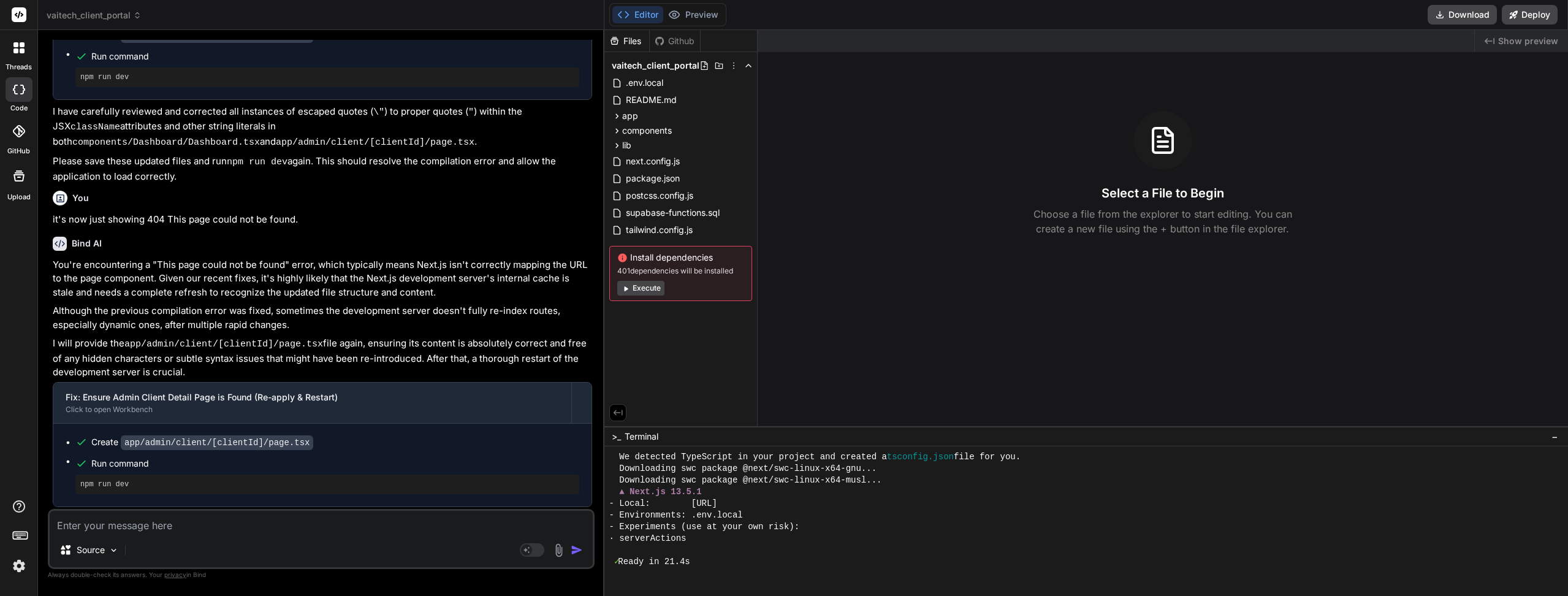
scroll to position [338, 0]
click at [703, 21] on button "Preview" at bounding box center [693, 15] width 60 height 17
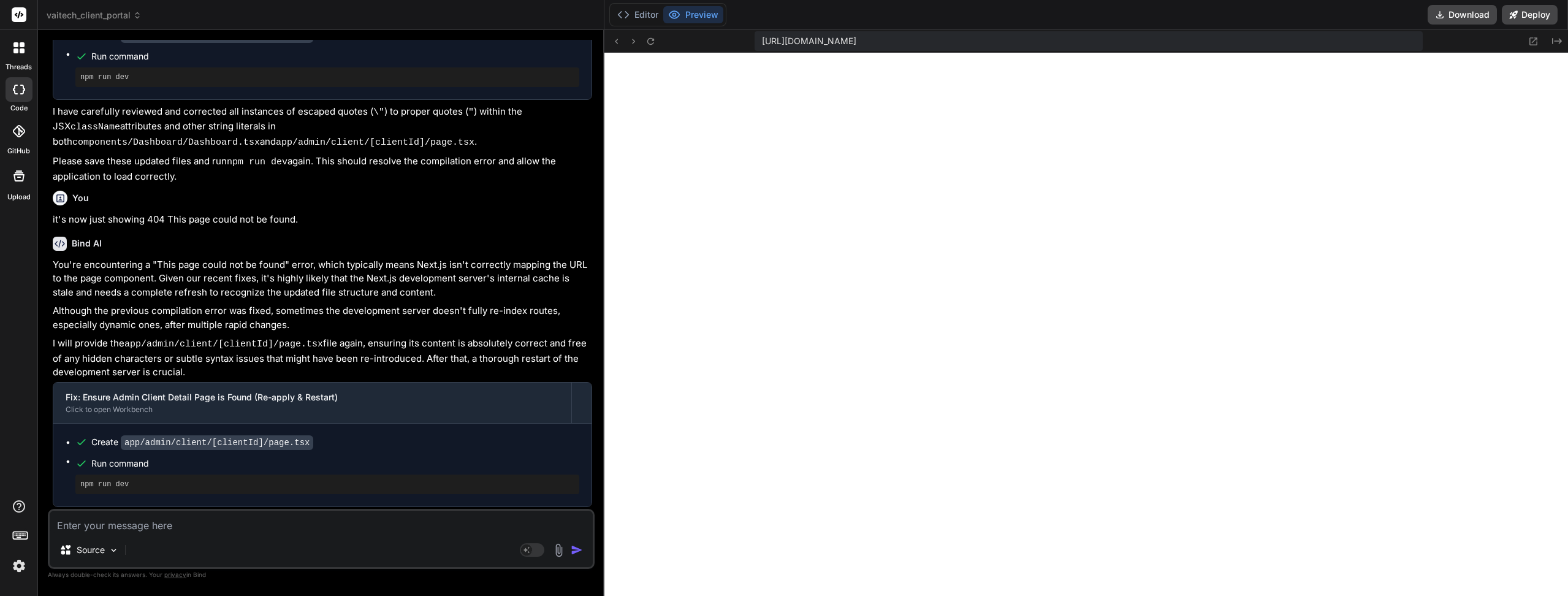
scroll to position [559, 0]
click at [654, 12] on button "Editor" at bounding box center [637, 15] width 51 height 17
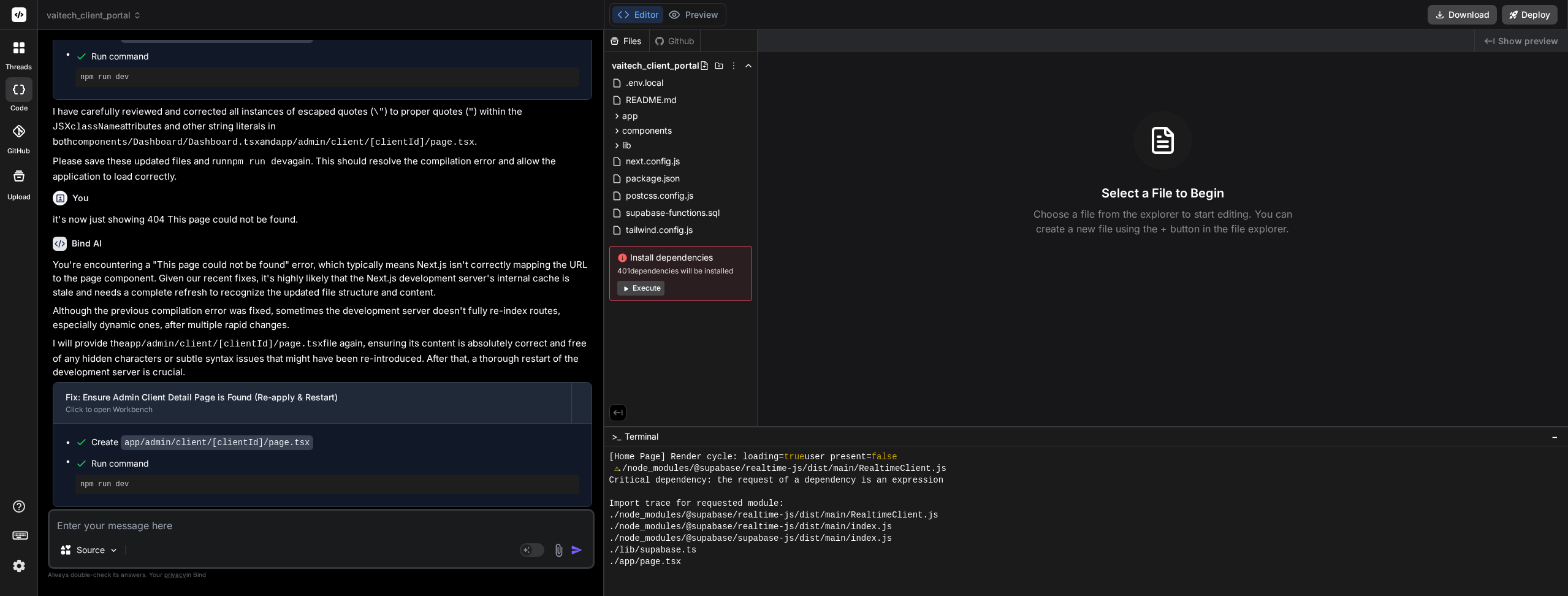
click at [693, 15] on button "Preview" at bounding box center [693, 15] width 60 height 17
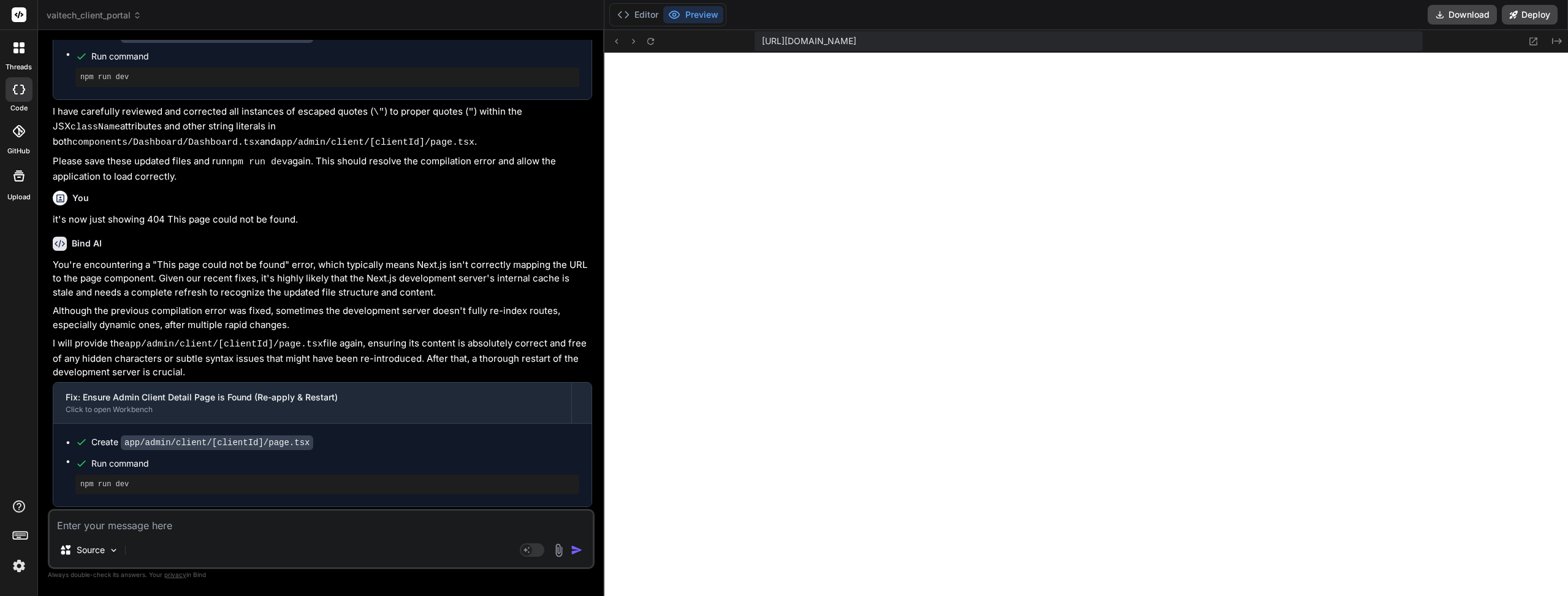
click at [649, 41] on icon at bounding box center [650, 42] width 11 height 11
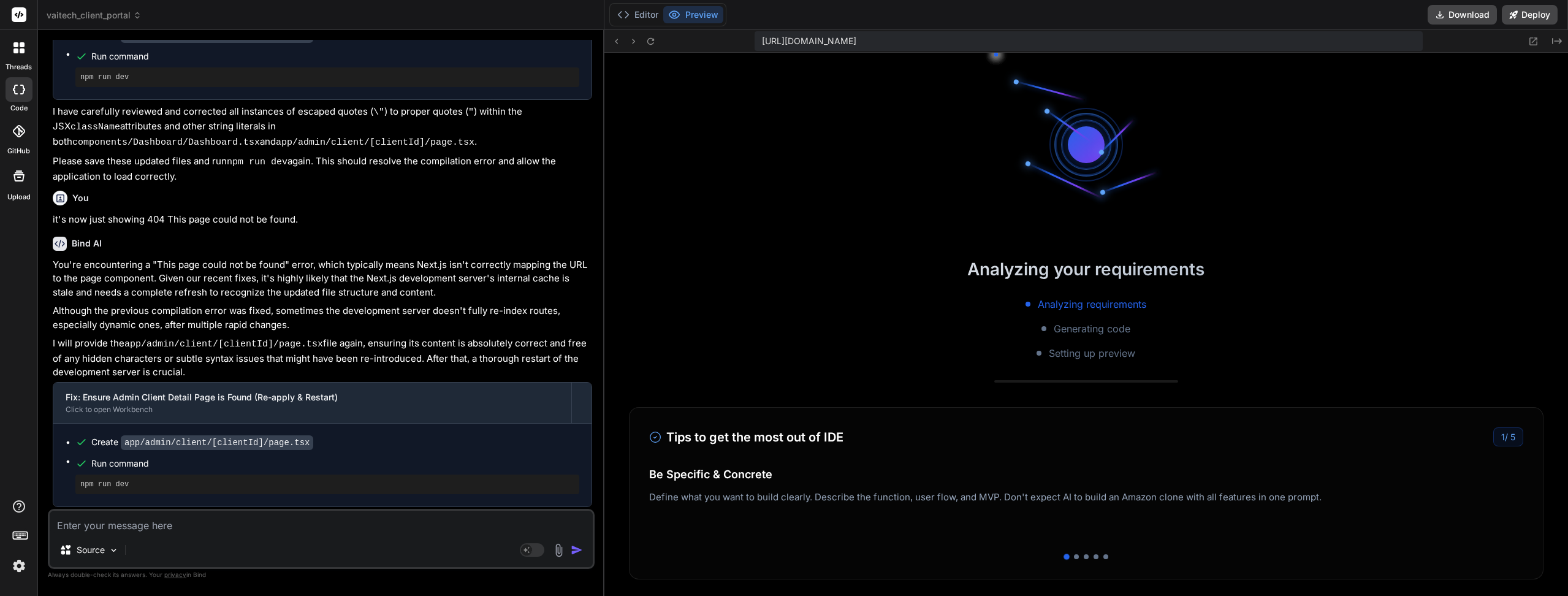
scroll to position [571, 0]
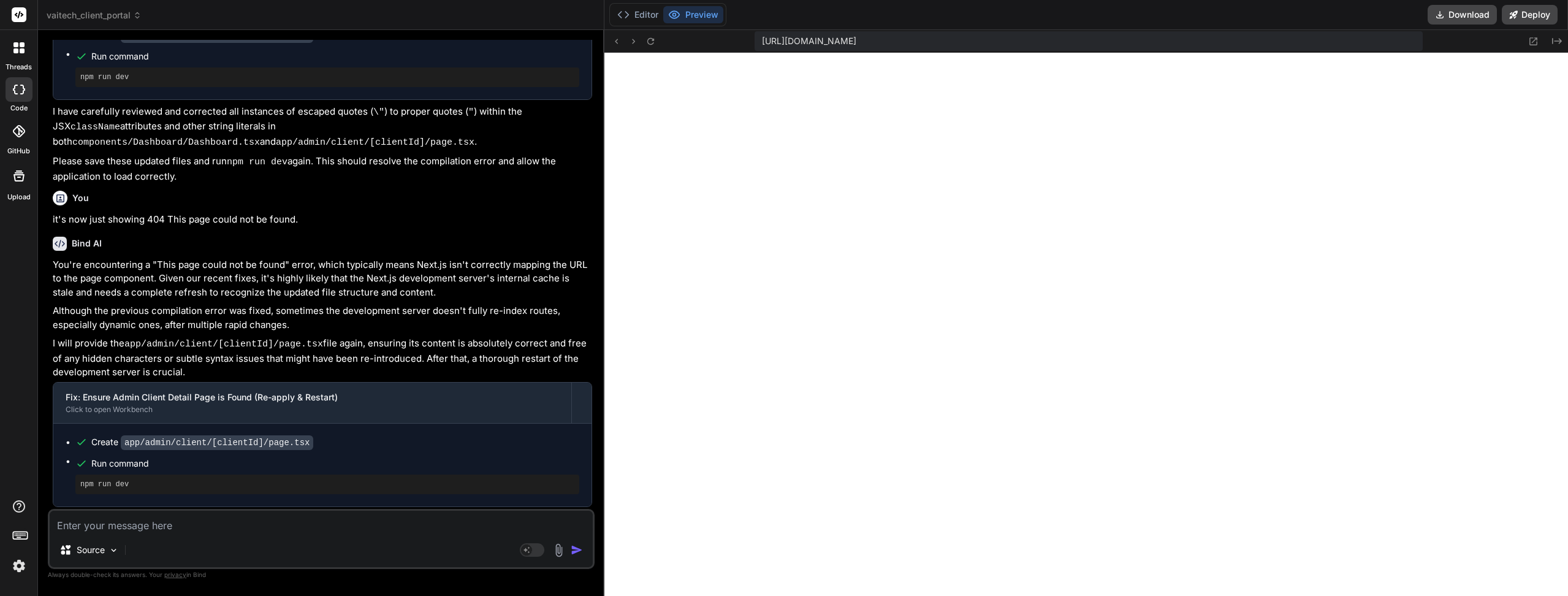
type textarea "x"
click at [149, 528] on textarea at bounding box center [320, 521] width 543 height 22
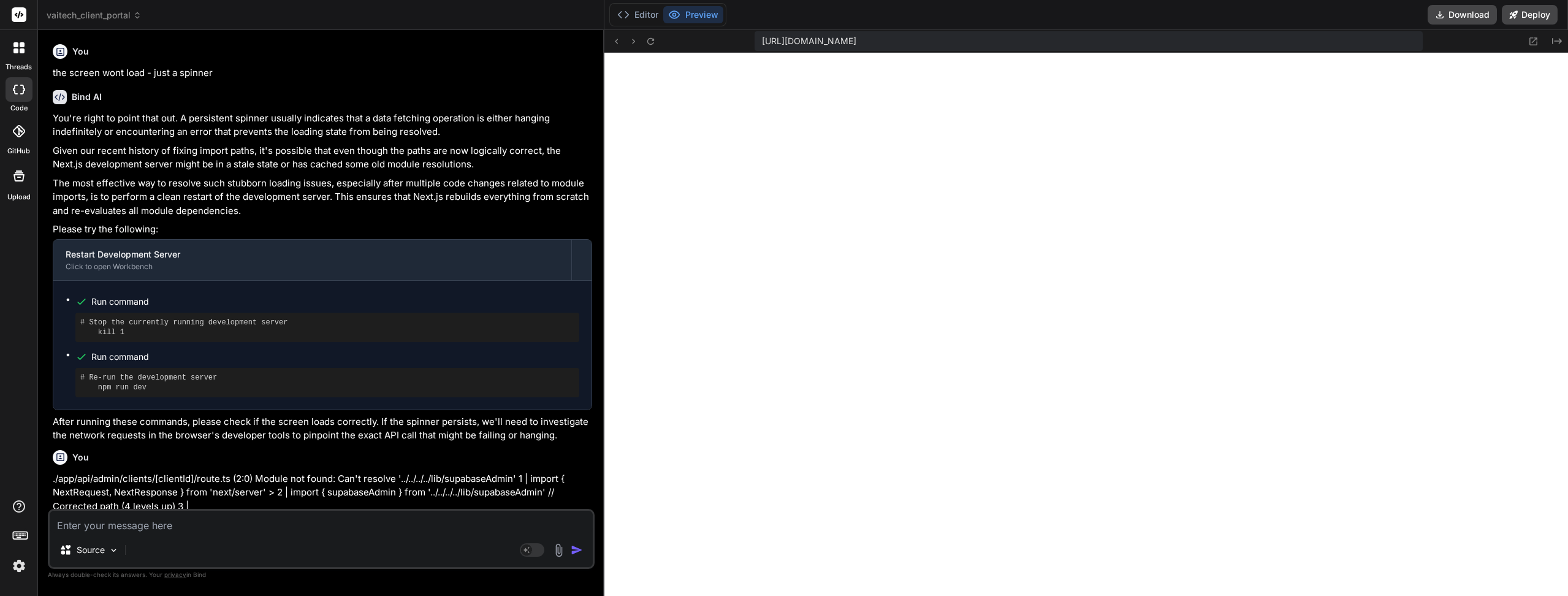
scroll to position [0, 0]
drag, startPoint x: 224, startPoint y: 71, endPoint x: 52, endPoint y: 70, distance: 172.0
click at [52, 70] on p "the screen wont load - just a spinner" at bounding box center [322, 74] width 540 height 14
copy p "the screen wont load - just a spinner"
paste textarea "the screen wont load - just a spinner"
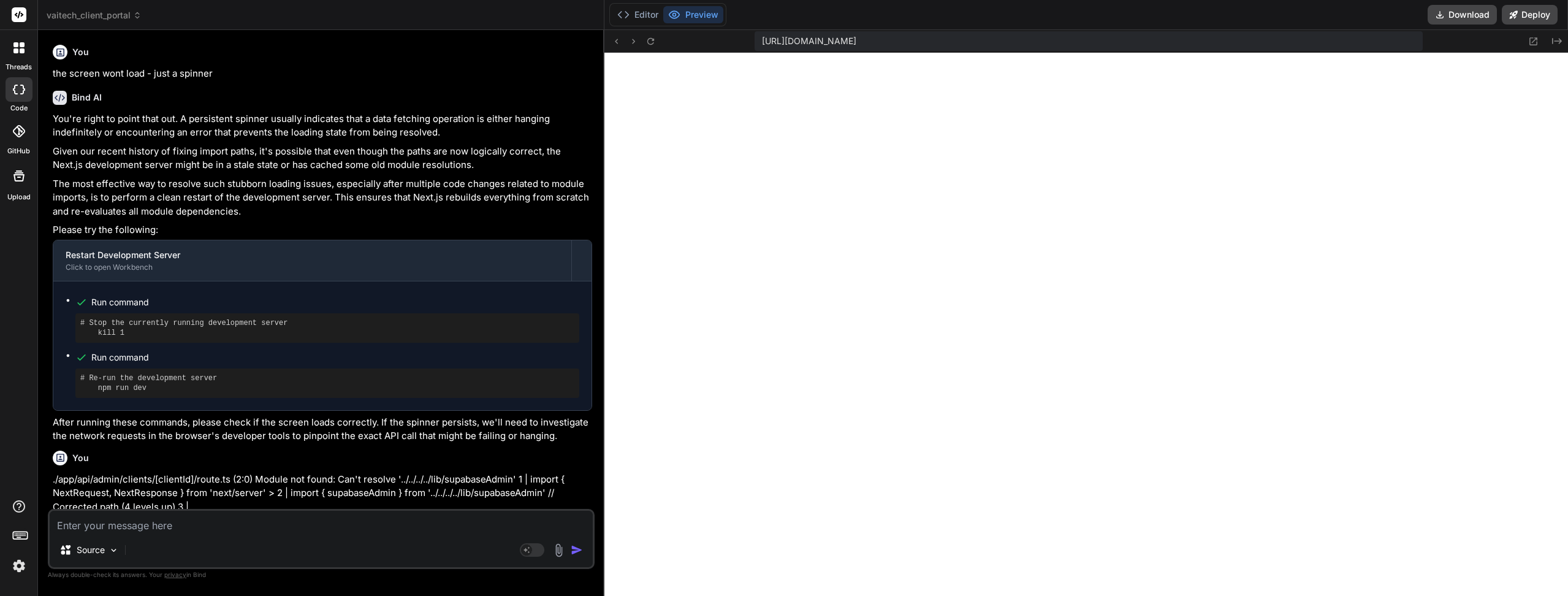
type textarea "the screen wont load - just a spinner"
type textarea "x"
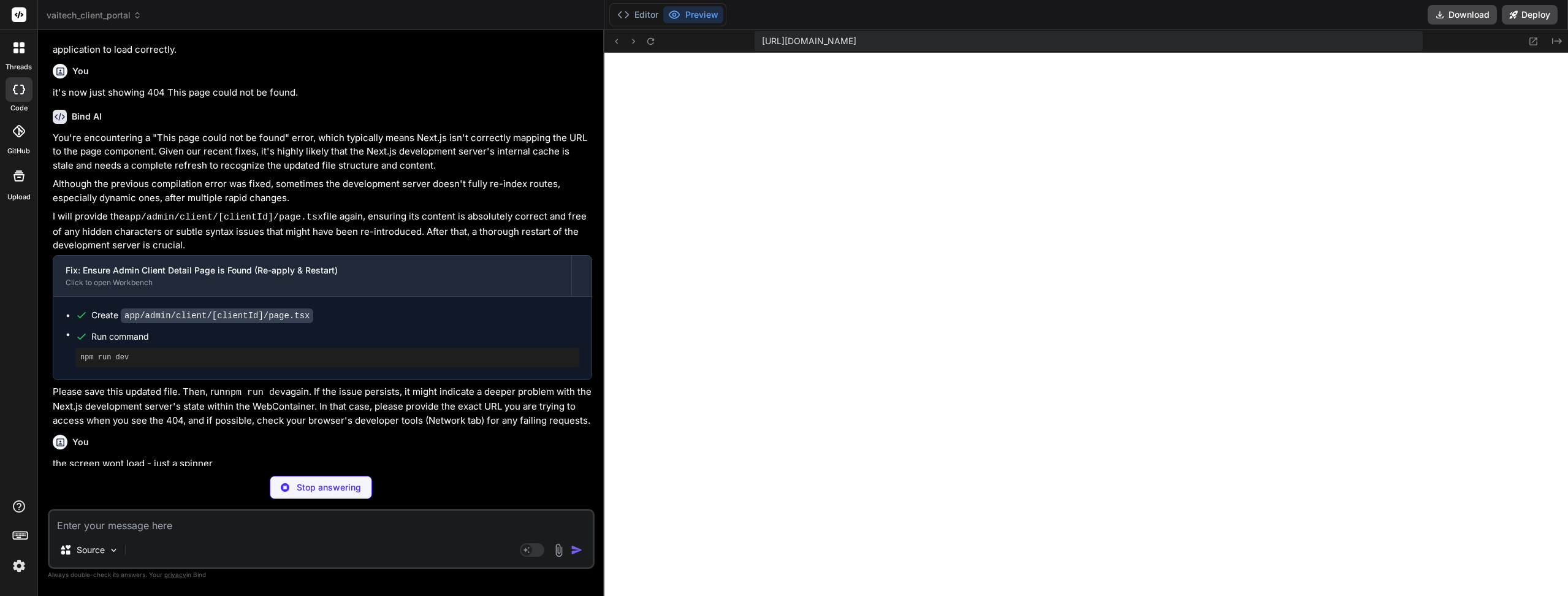
scroll to position [1911, 0]
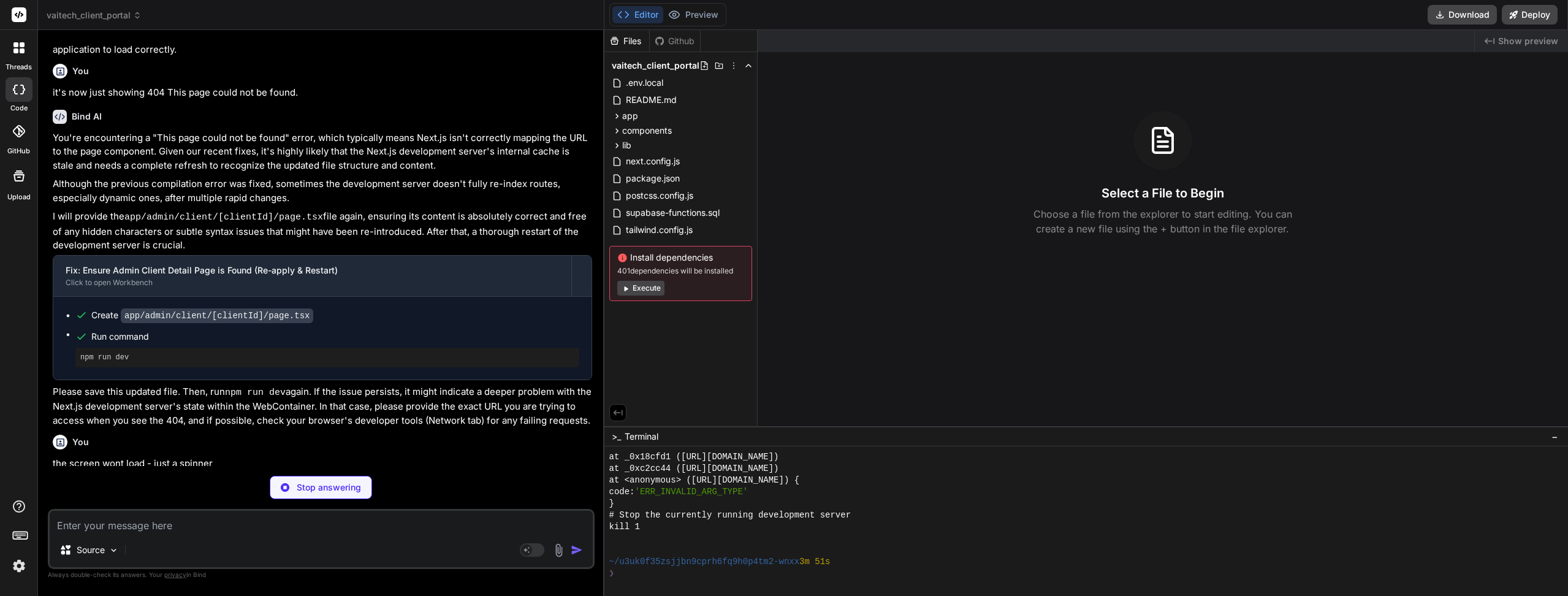
type textarea "x"
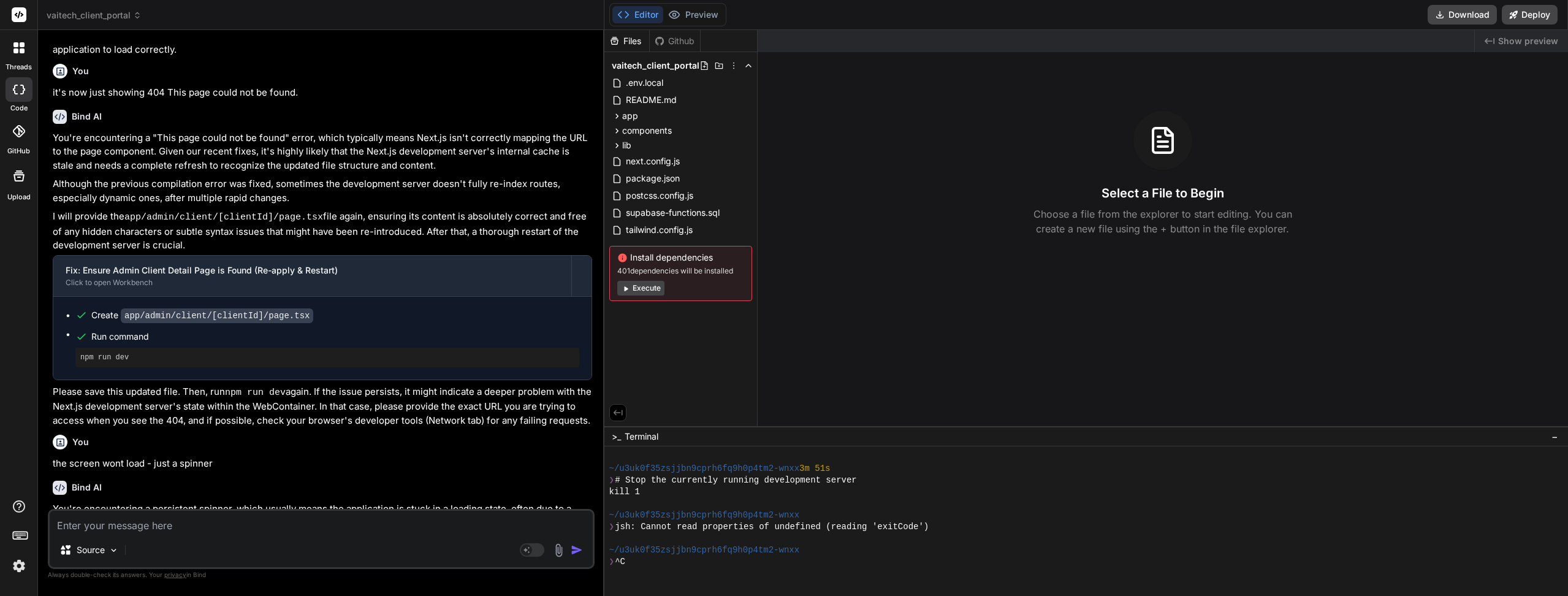
scroll to position [2171, 0]
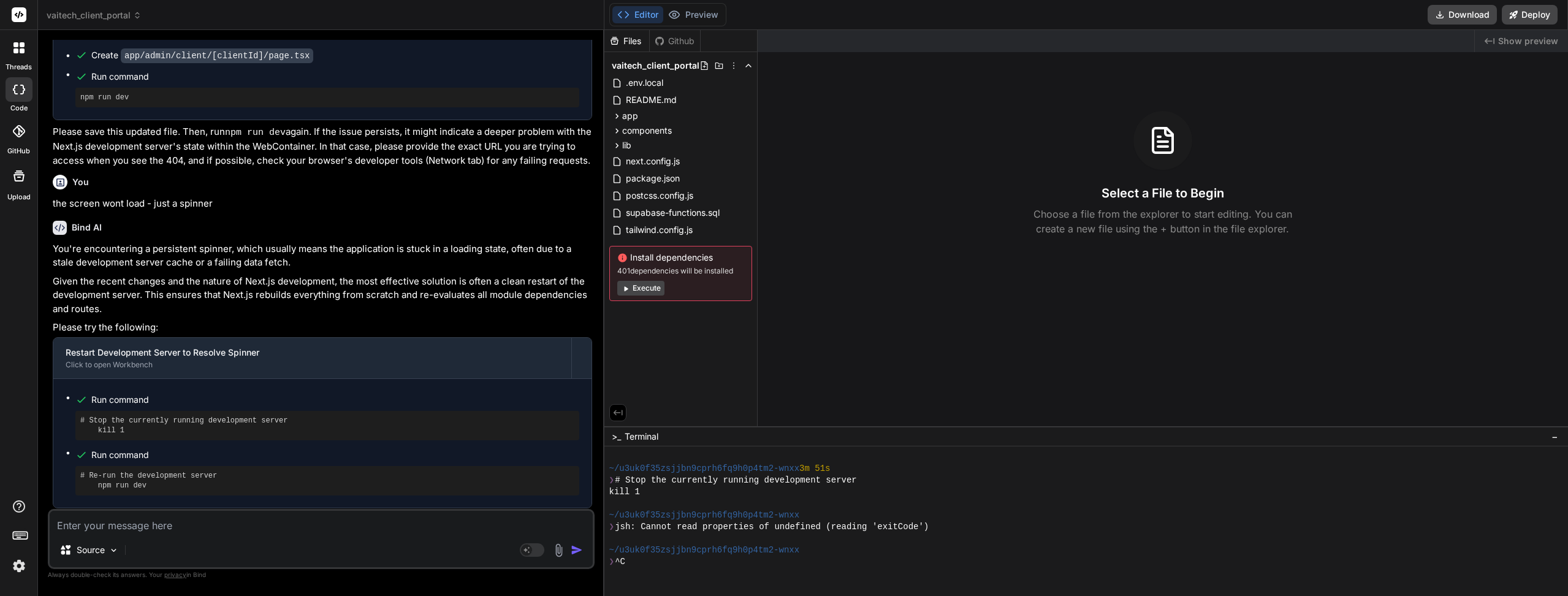
drag, startPoint x: 252, startPoint y: 363, endPoint x: 226, endPoint y: 436, distance: 77.5
click at [226, 242] on div "You're encountering a persistent spinner, which usually means the application i…" at bounding box center [322, 398] width 540 height 313
click at [675, 570] on div at bounding box center [1080, 573] width 942 height 12
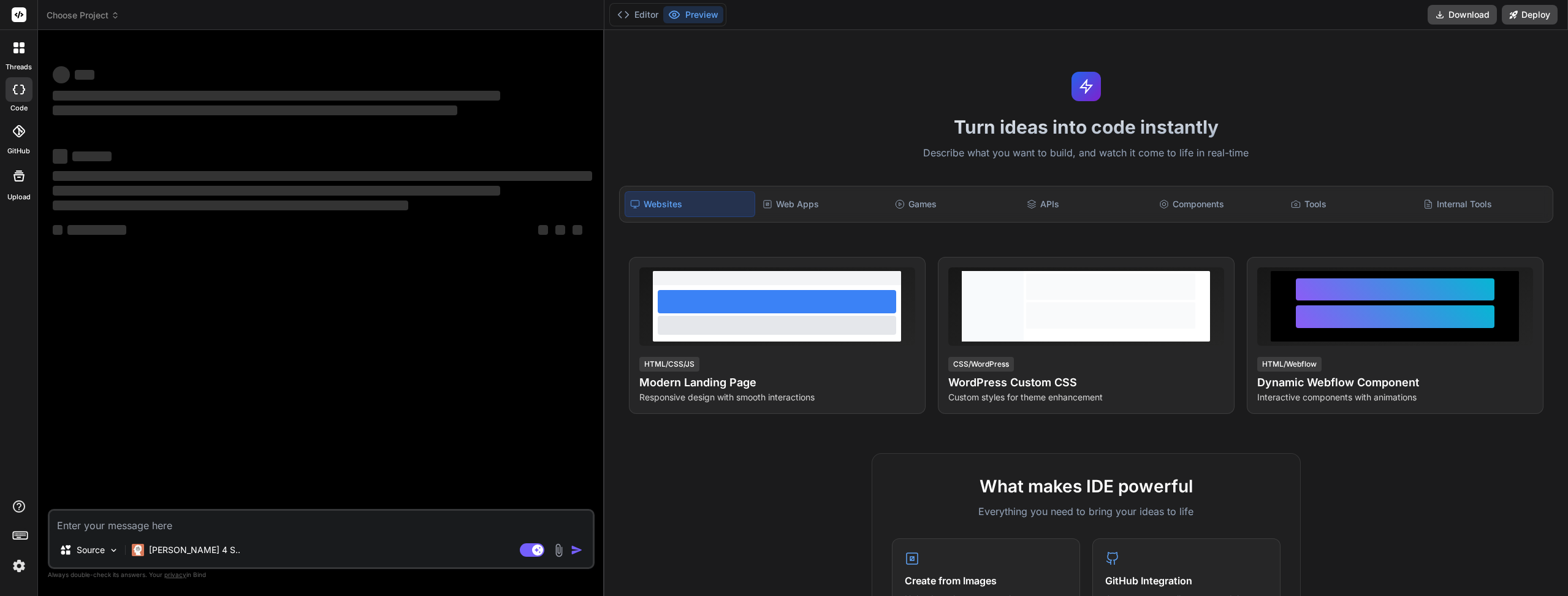
click at [530, 555] on rect at bounding box center [532, 550] width 25 height 14
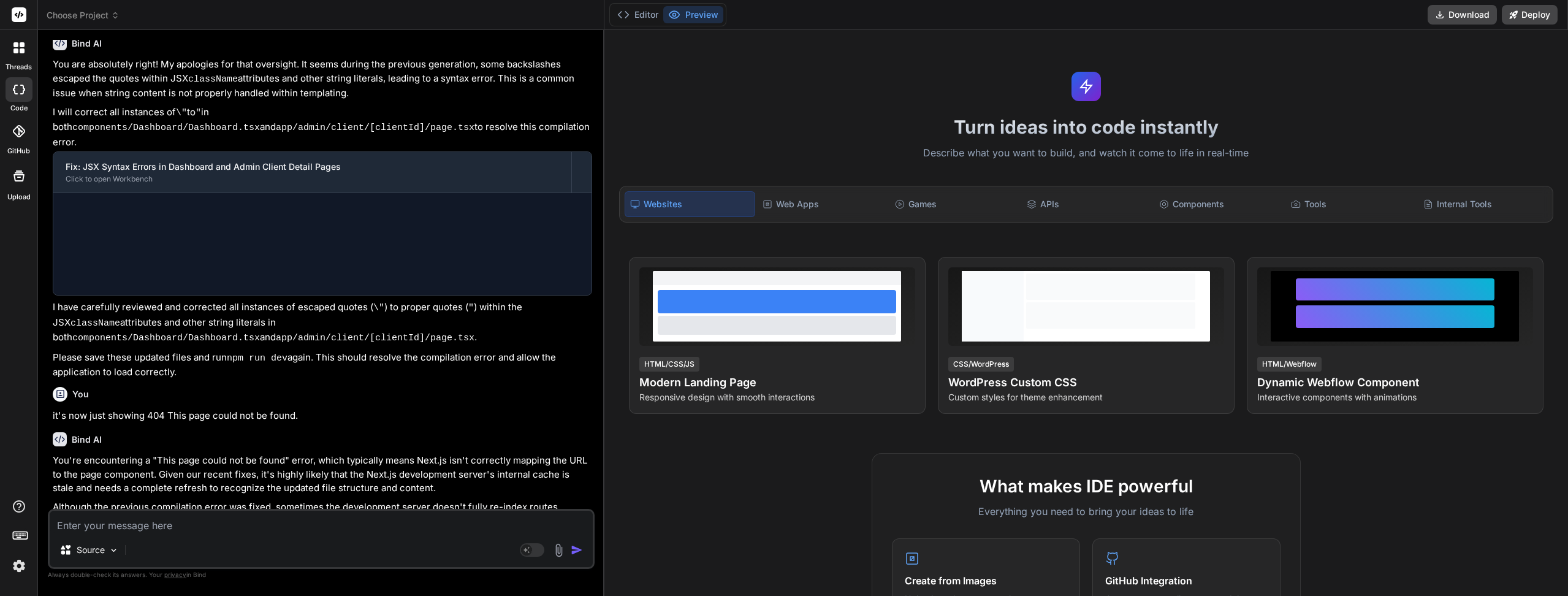
scroll to position [1227, 0]
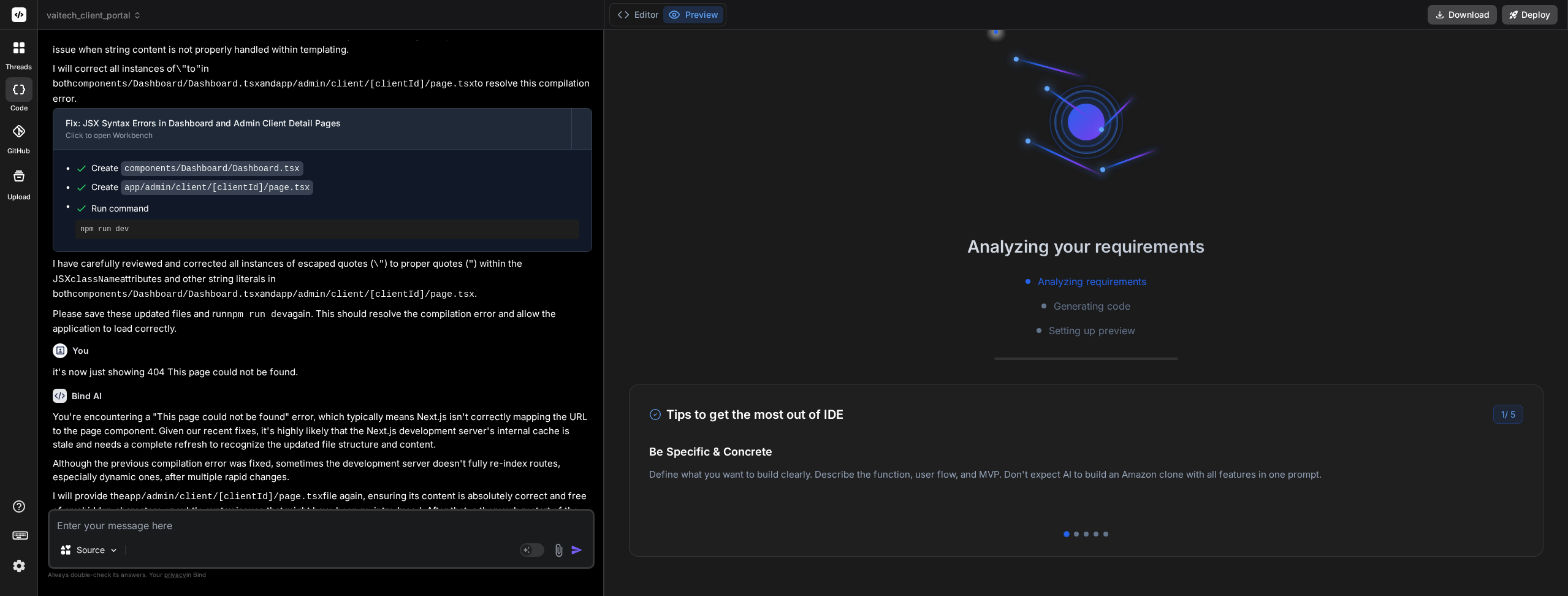
click at [642, 11] on button "Editor" at bounding box center [637, 15] width 51 height 17
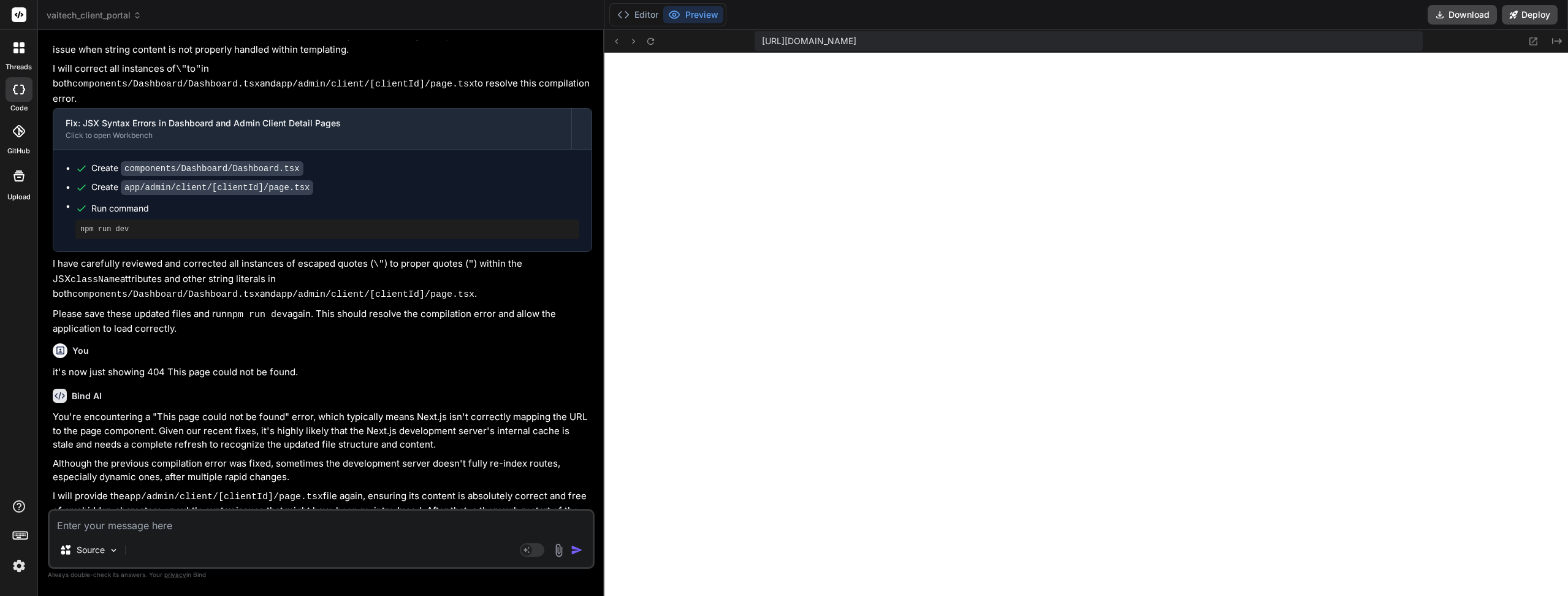
type textarea "x"
click at [650, 41] on icon at bounding box center [650, 42] width 11 height 11
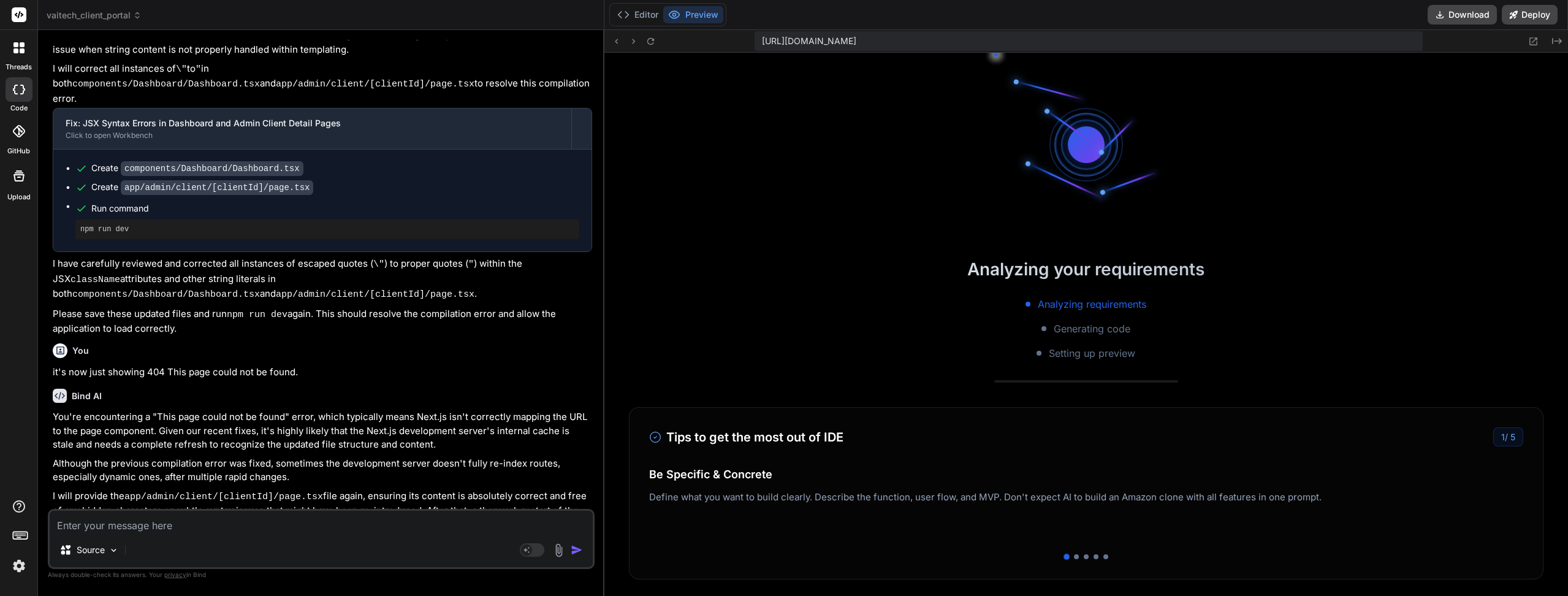
scroll to position [606, 0]
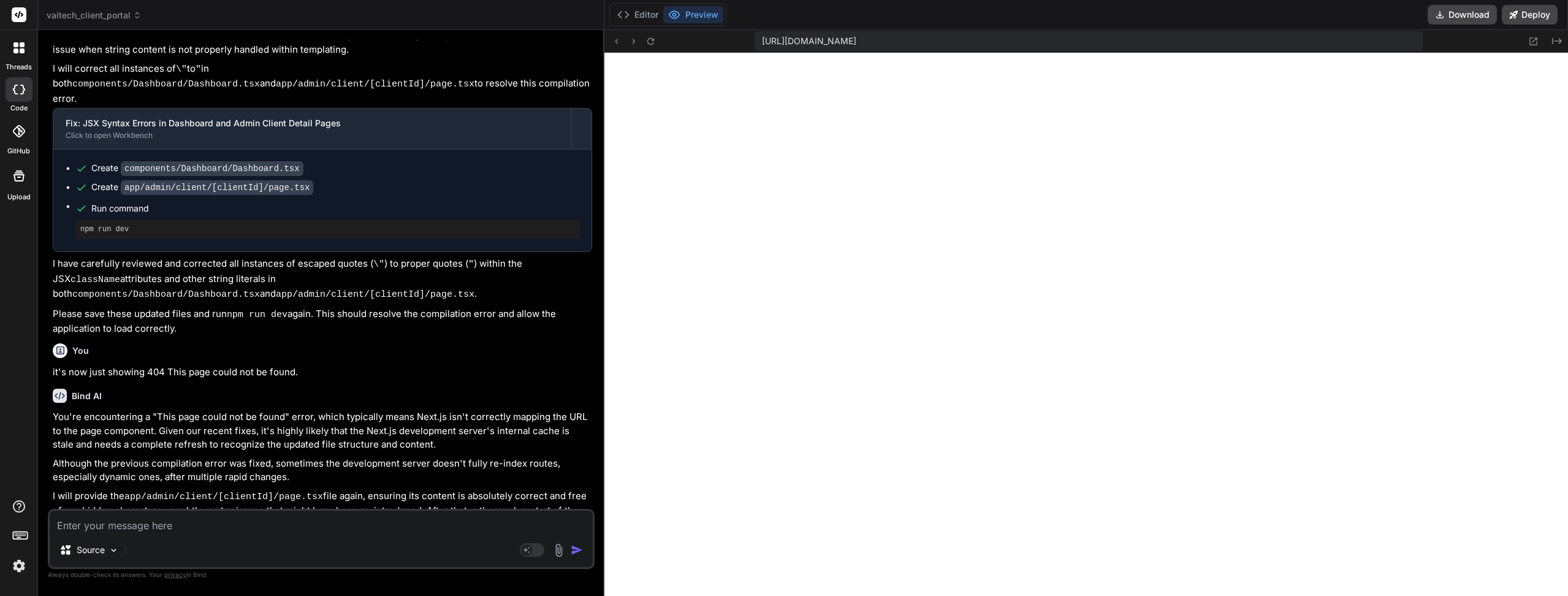
click at [640, 9] on button "Editor" at bounding box center [637, 15] width 51 height 17
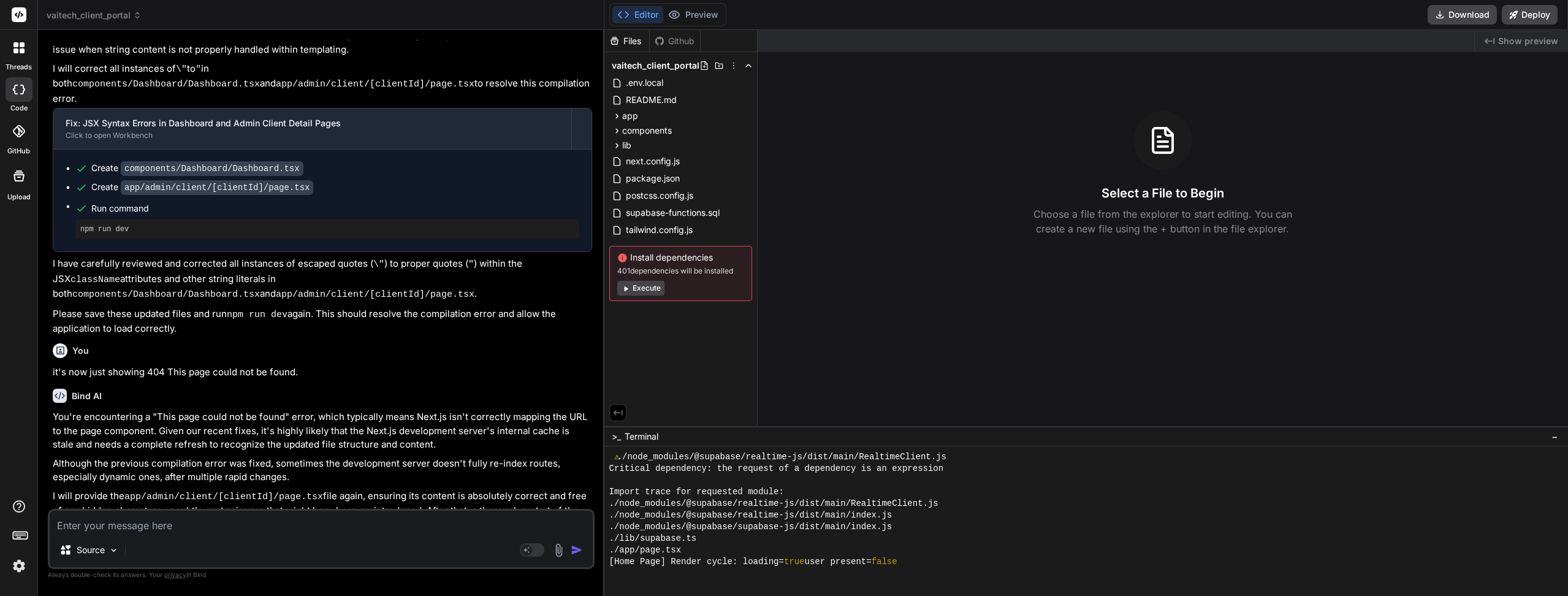
click at [708, 13] on button "Preview" at bounding box center [693, 15] width 60 height 17
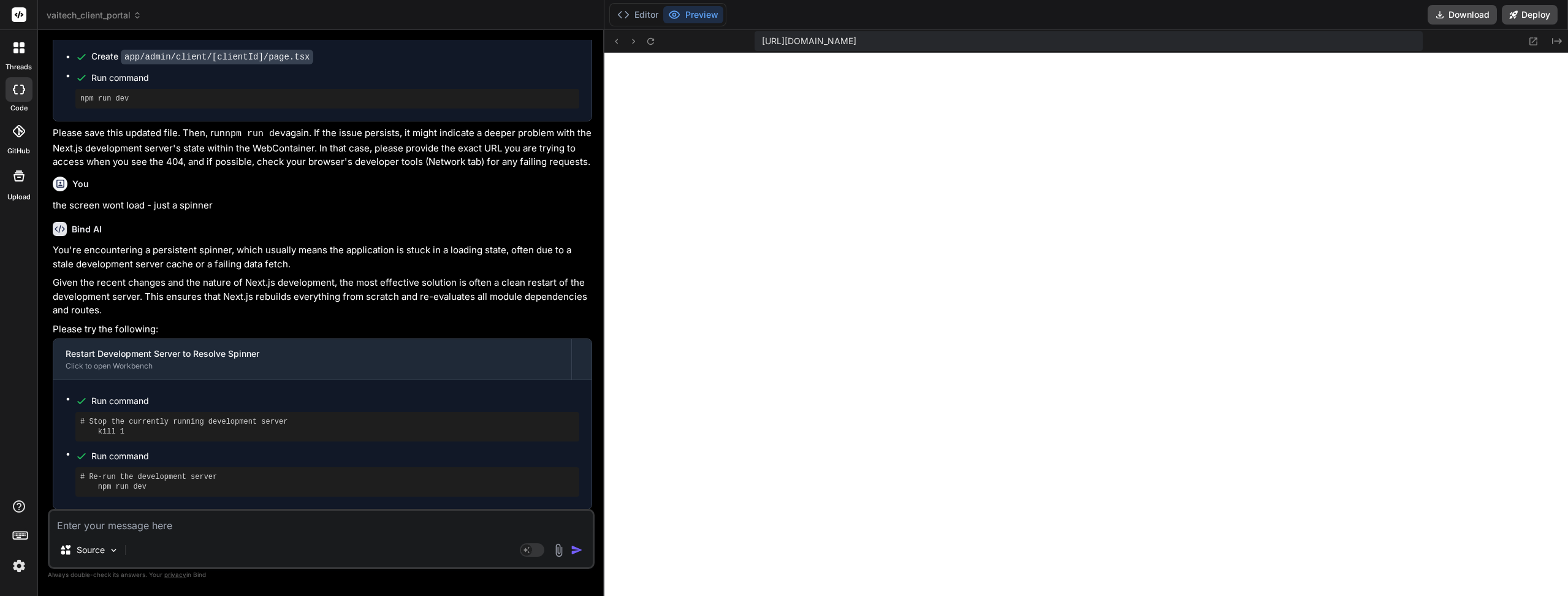
scroll to position [1766, 0]
click at [362, 513] on textarea at bounding box center [320, 521] width 543 height 22
click at [648, 45] on icon at bounding box center [650, 42] width 11 height 11
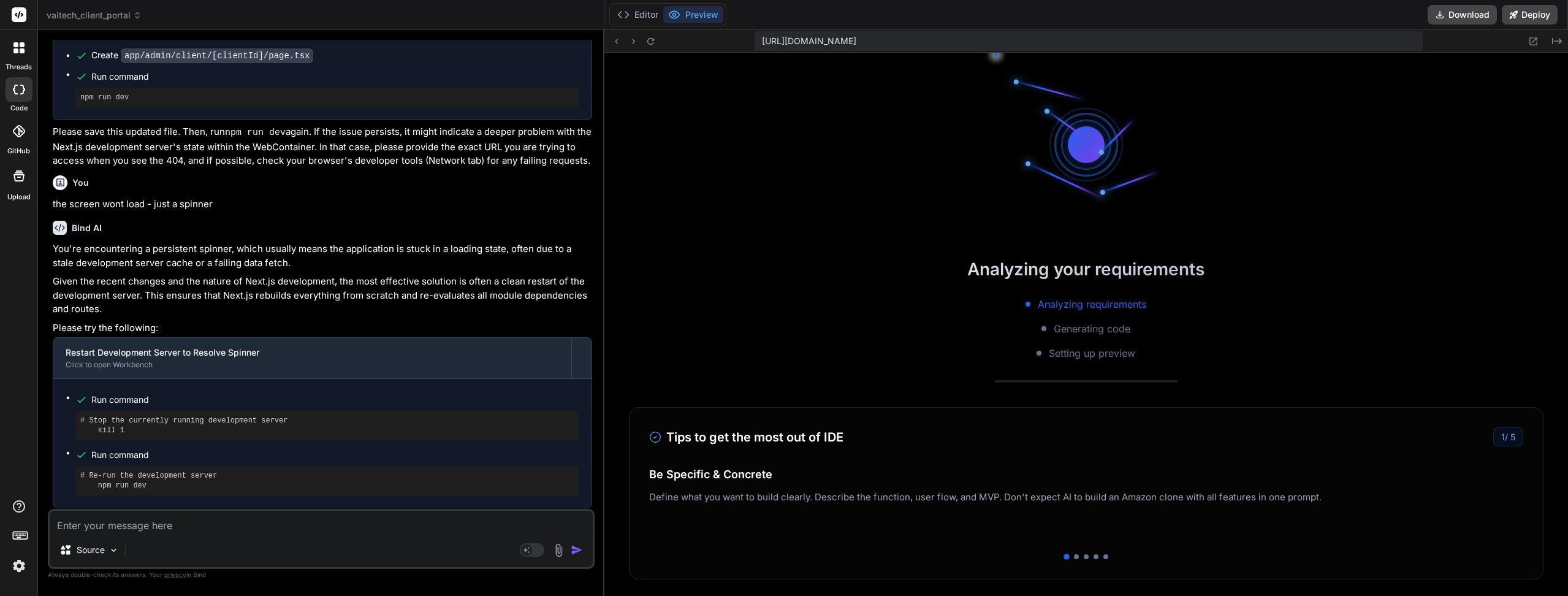
scroll to position [618, 0]
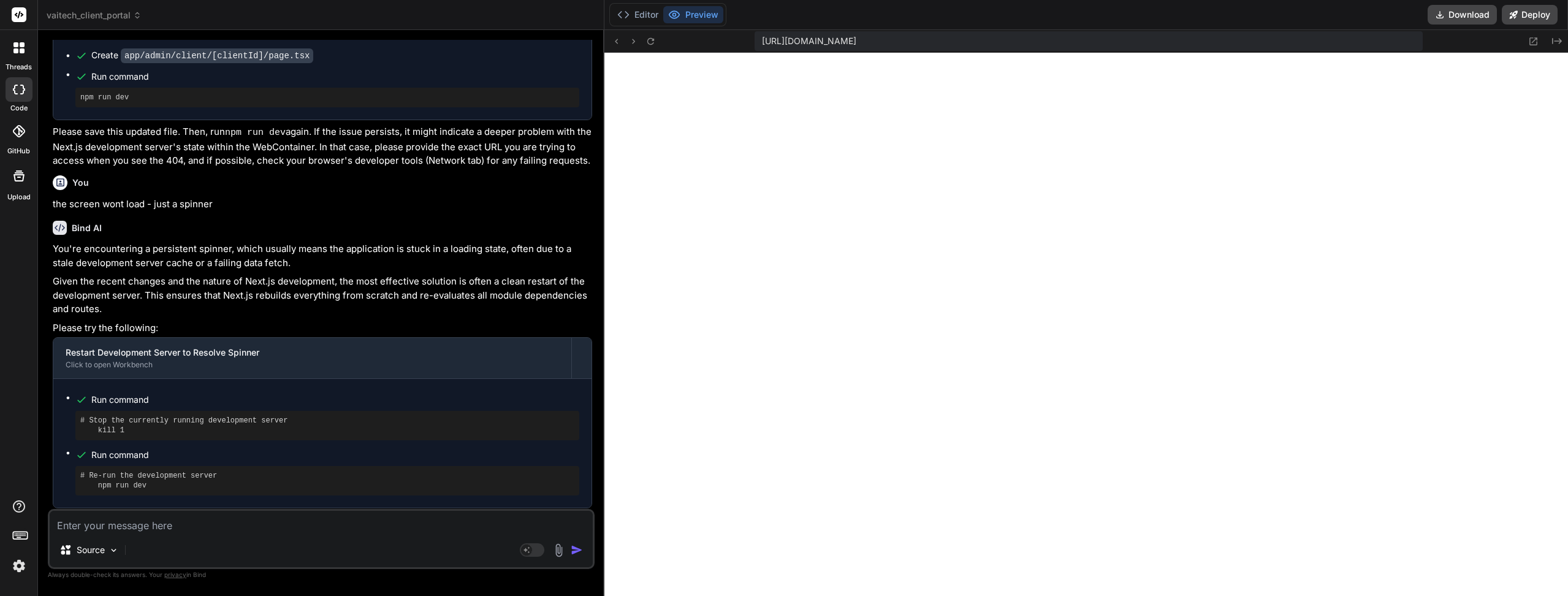
click at [209, 521] on textarea at bounding box center [320, 521] width 543 height 22
type textarea "s"
type textarea "x"
type textarea "st"
type textarea "x"
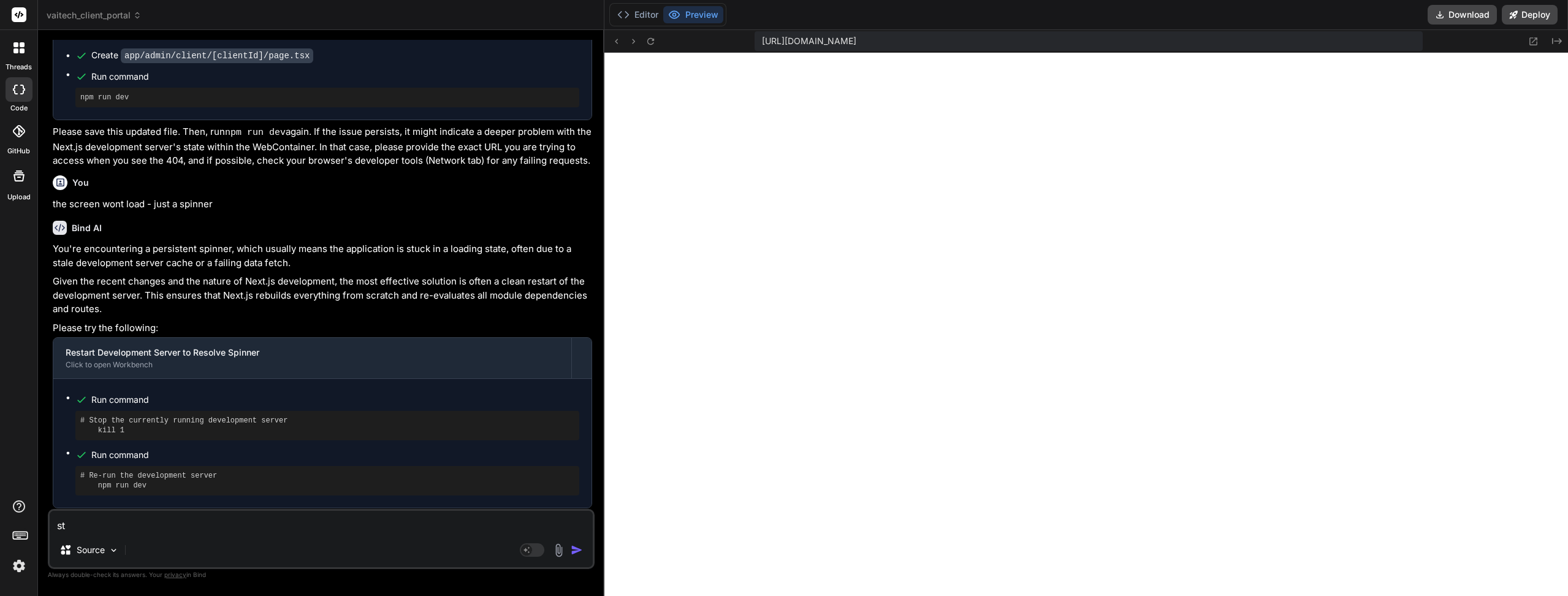
type textarea "sti"
type textarea "x"
type textarea "stil"
type textarea "x"
type textarea "still"
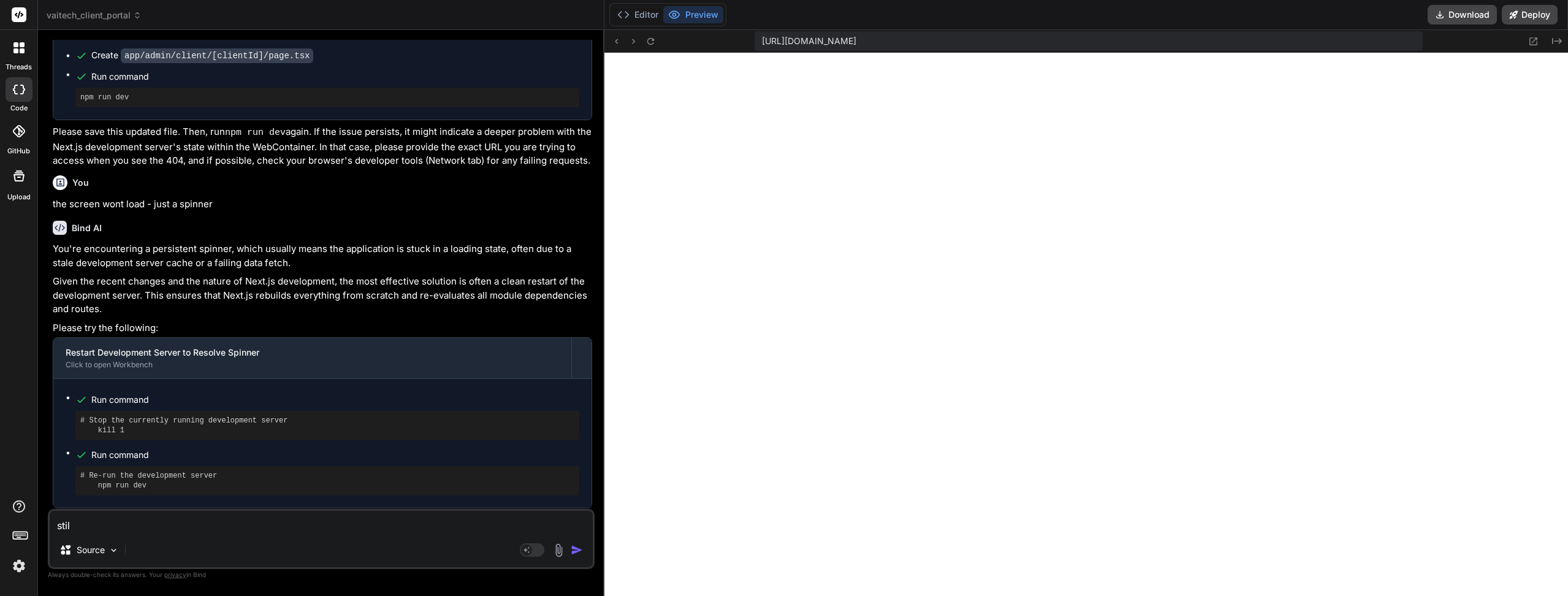
type textarea "x"
type textarea "still"
type textarea "x"
type textarea "still j"
type textarea "x"
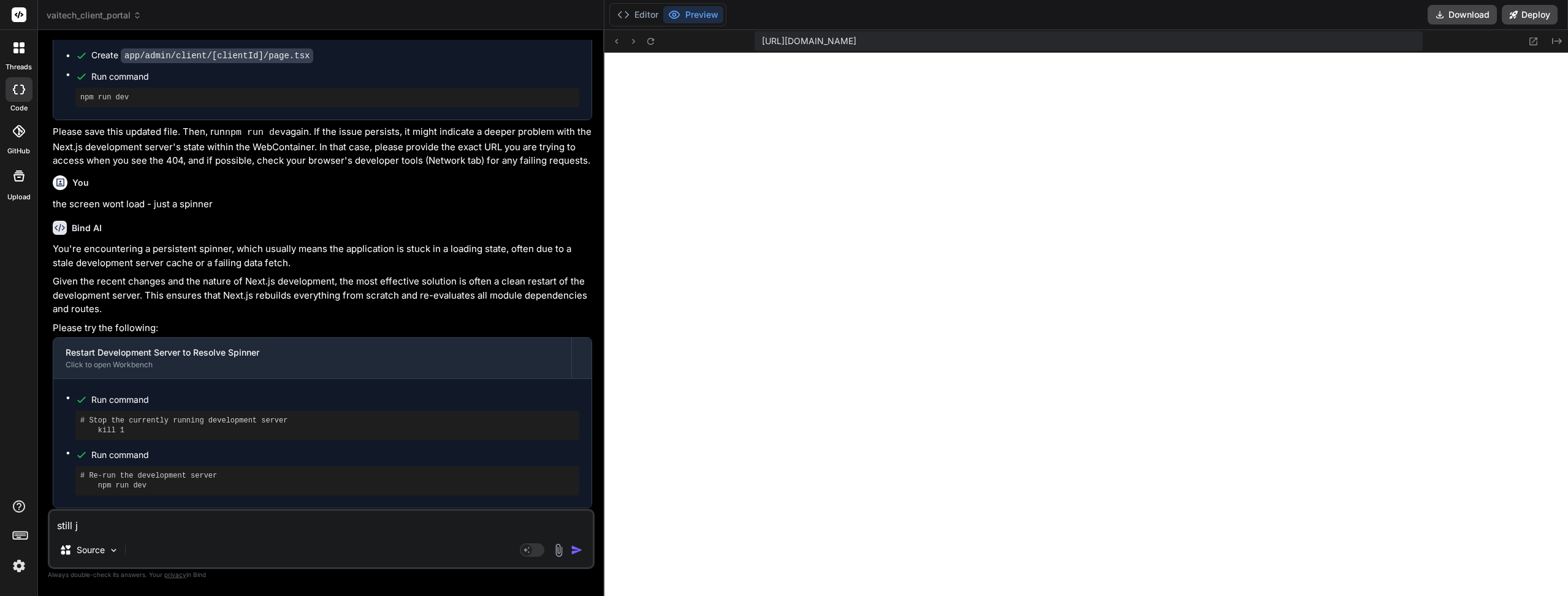
type textarea "still ju"
type textarea "x"
type textarea "still jus"
type textarea "x"
type textarea "still just"
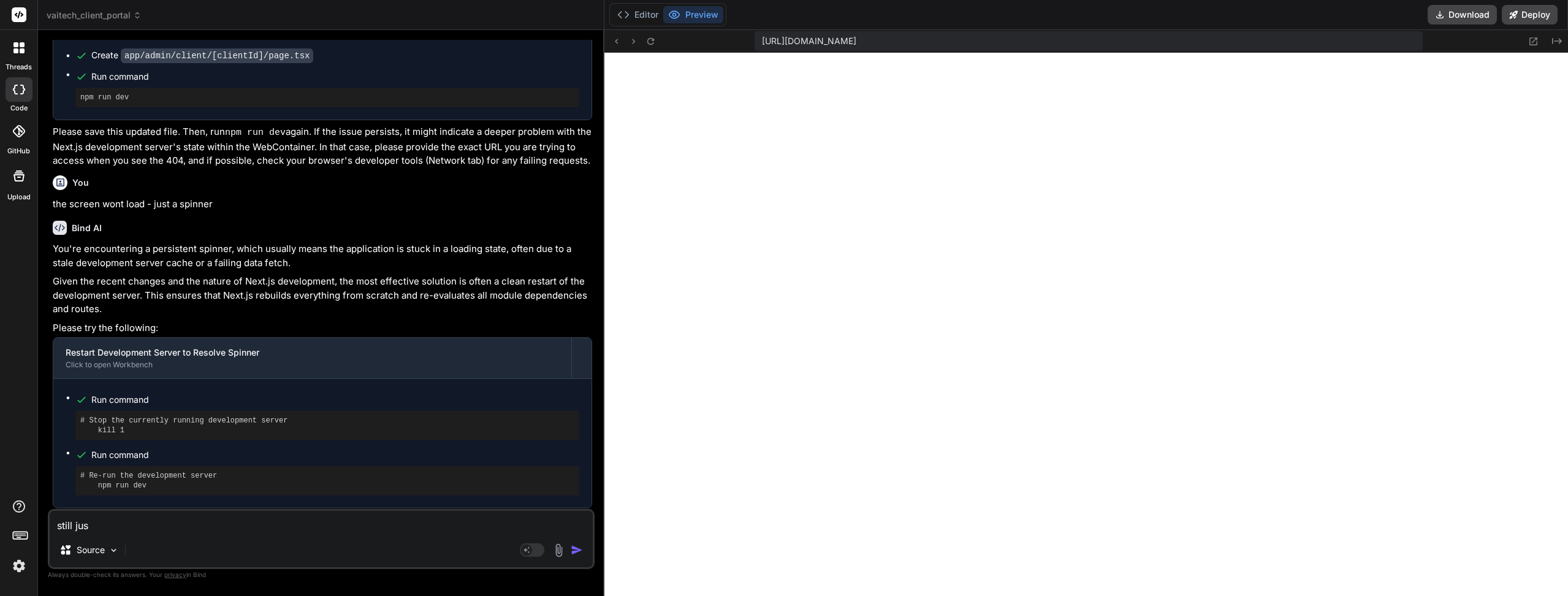
type textarea "x"
type textarea "still just"
type textarea "x"
type textarea "still just a"
type textarea "x"
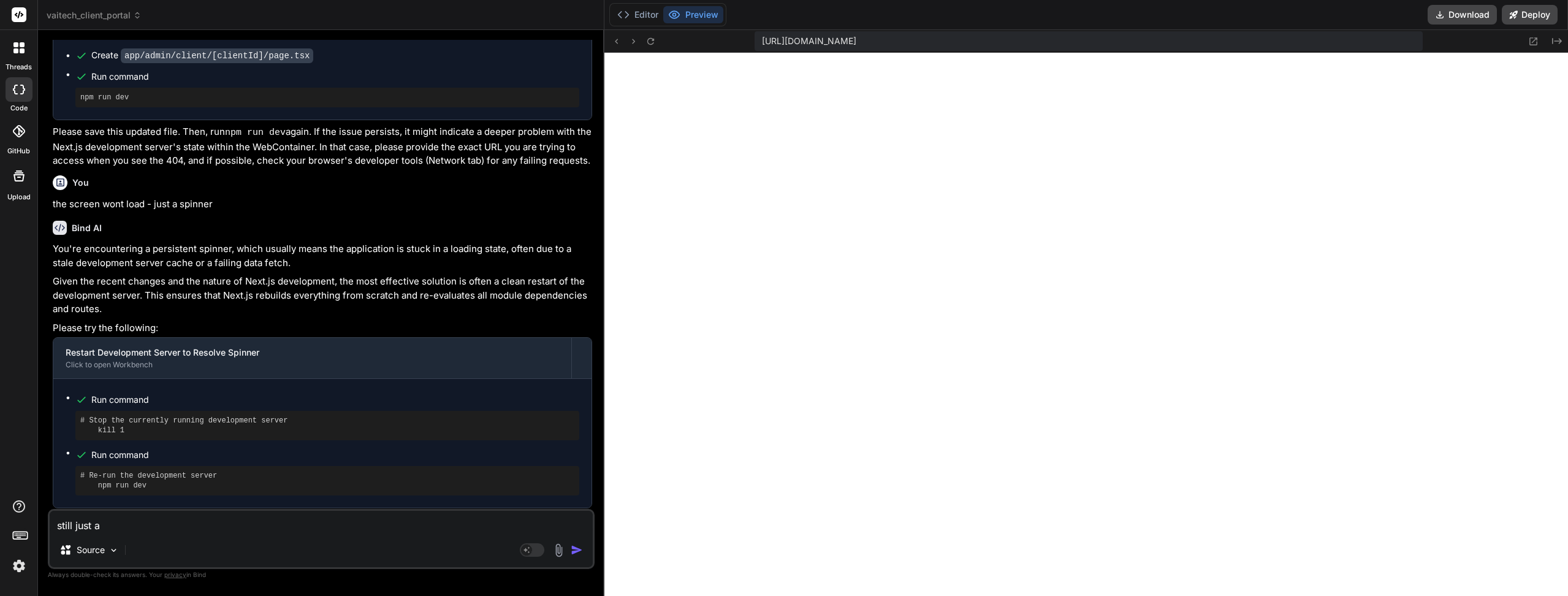
type textarea "still just a"
type textarea "x"
type textarea "still just a p"
type textarea "x"
type textarea "still just a"
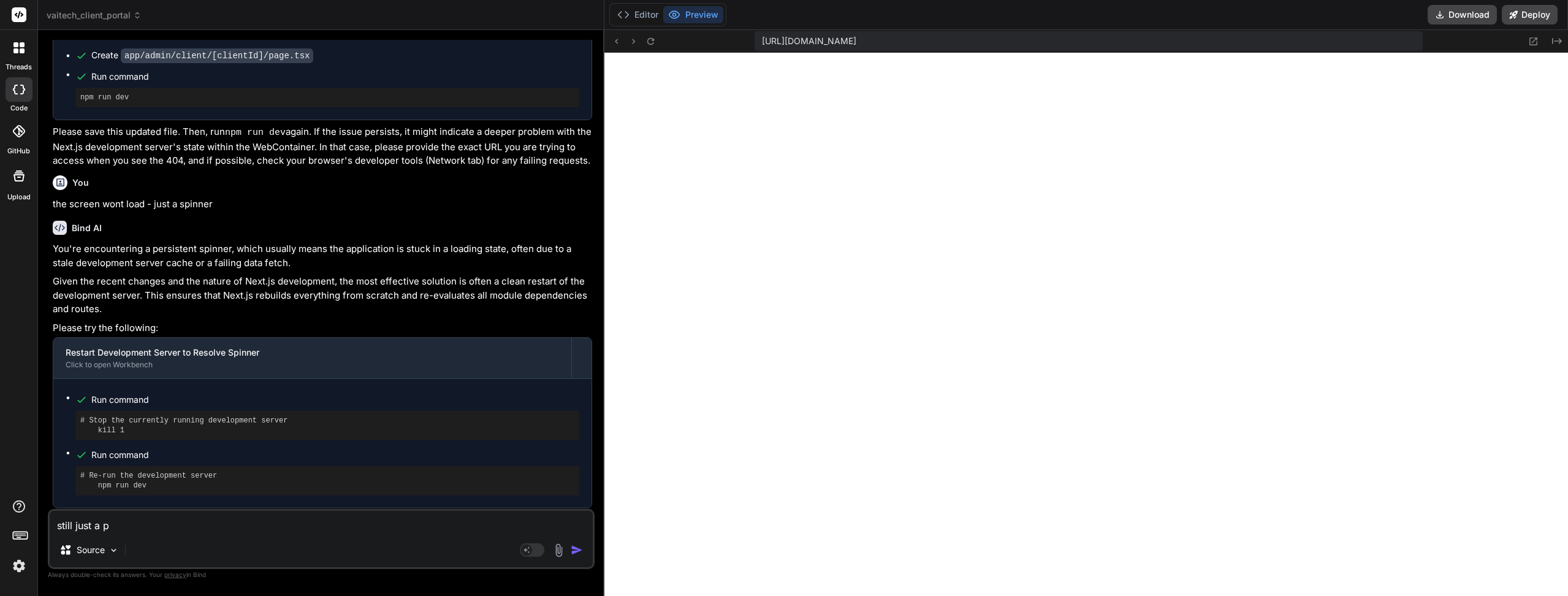
type textarea "x"
type textarea "still just a s"
type textarea "x"
type textarea "still just a sp"
type textarea "x"
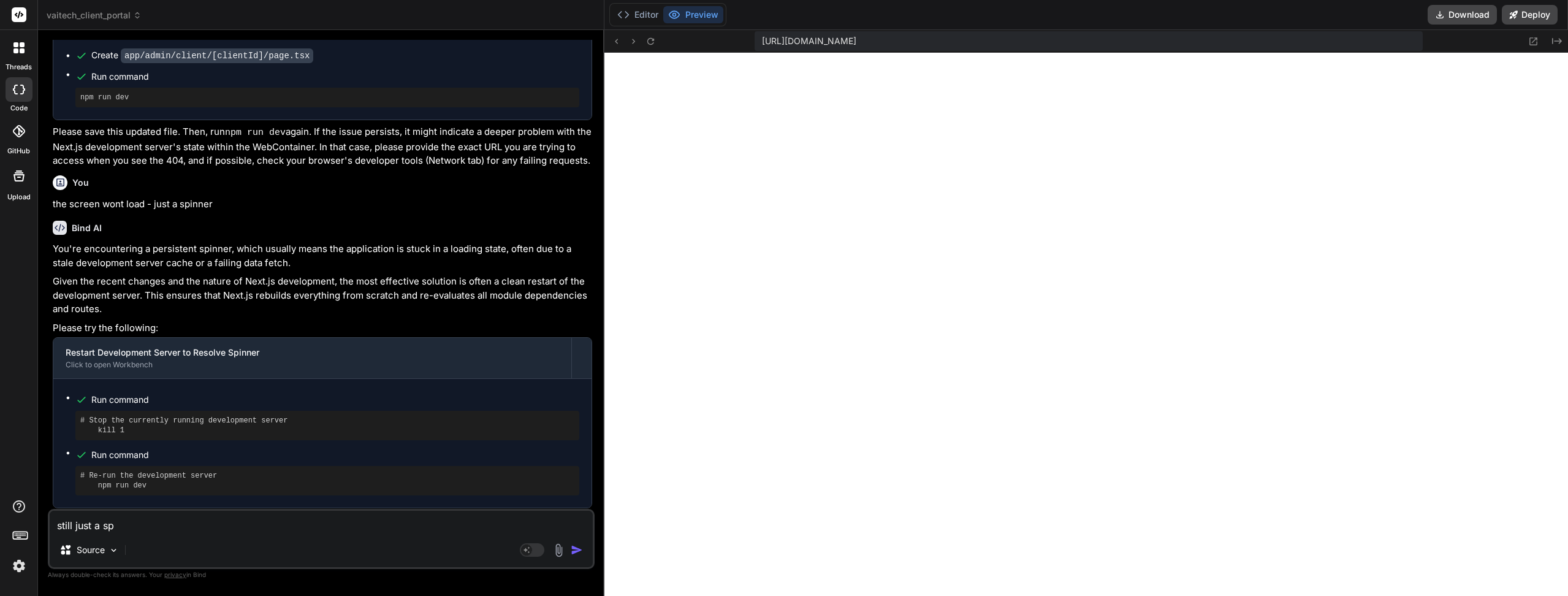
type textarea "still just a spi"
type textarea "x"
type textarea "still just a spin"
type textarea "x"
type textarea "still just a spinn"
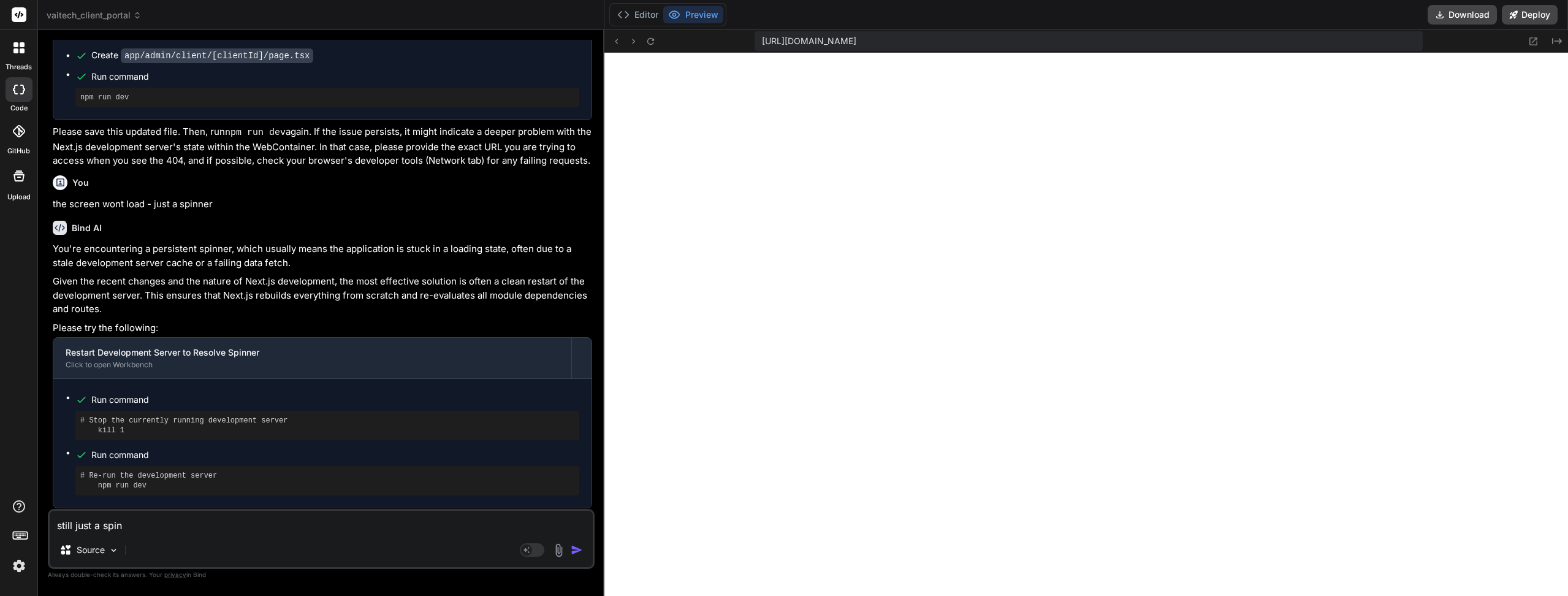
type textarea "x"
type textarea "still just a spinni"
type textarea "x"
type textarea "still just a spinnin"
type textarea "x"
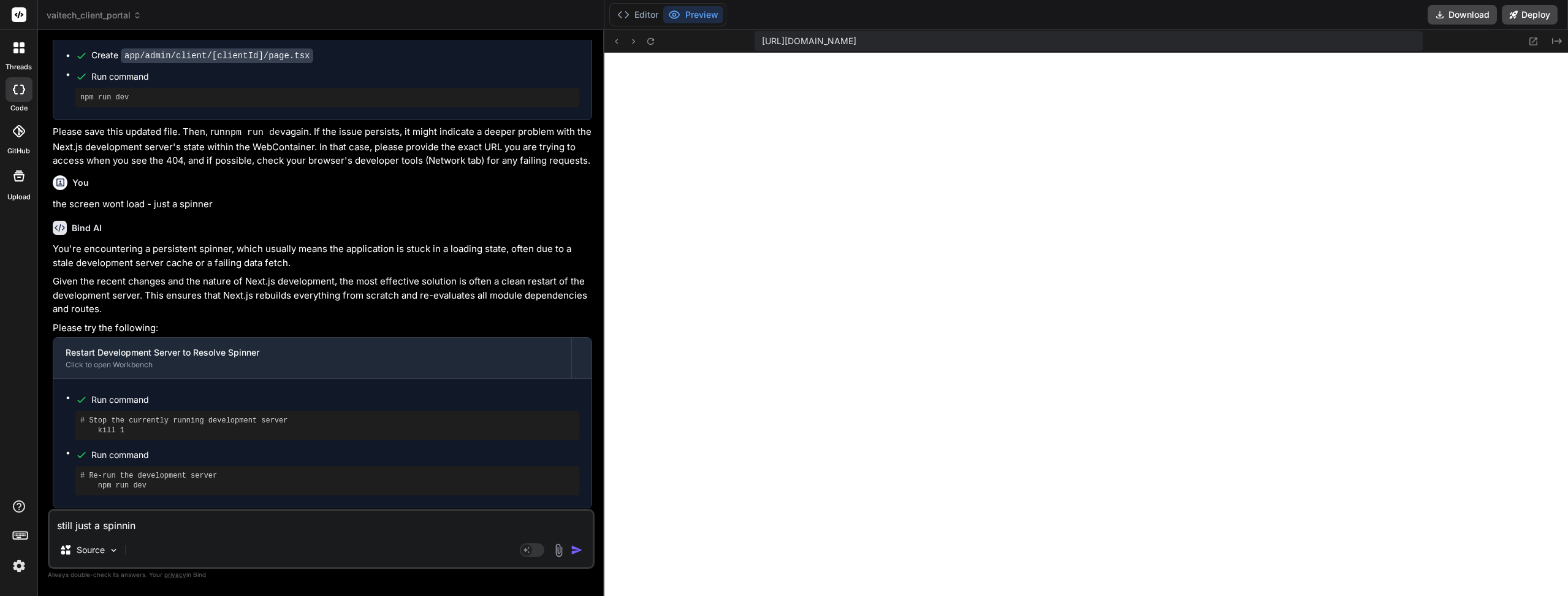
type textarea "still just a spinning"
type textarea "x"
type textarea "still just a spinning"
type textarea "x"
type textarea "still just a spinning ""
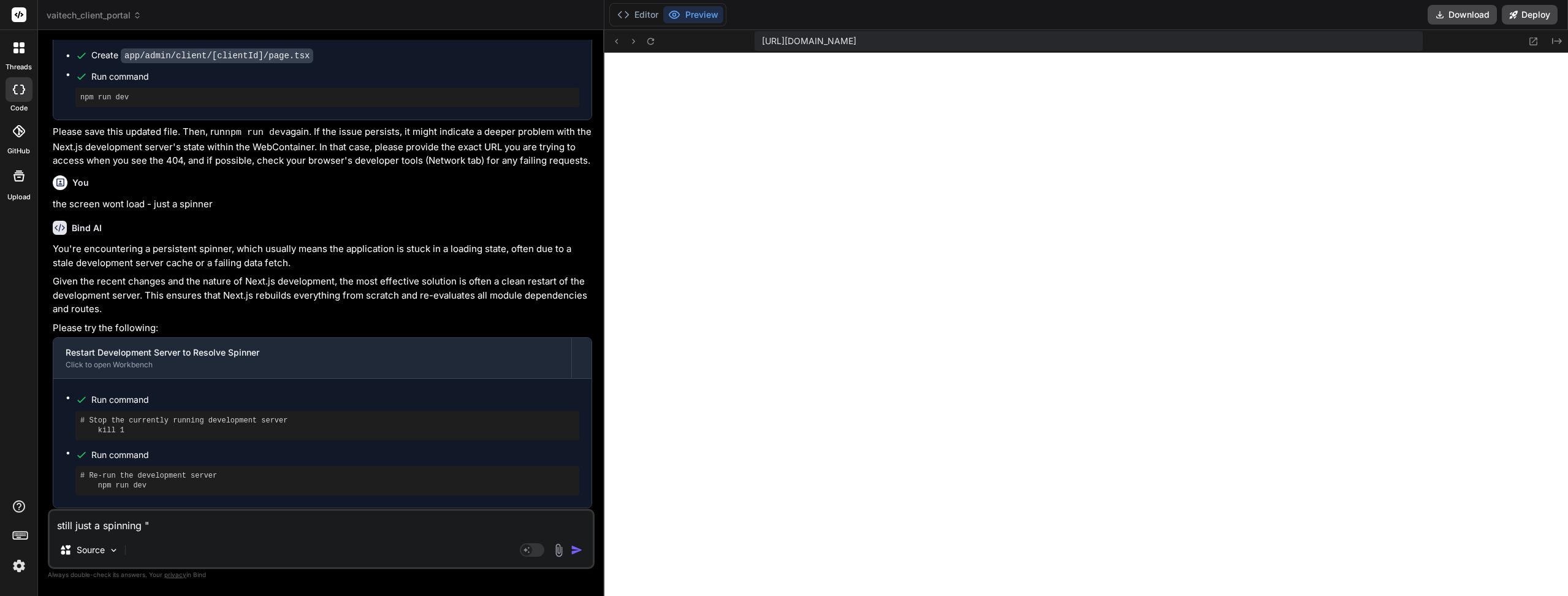
type textarea "x"
type textarea "still just a spinning "L"
type textarea "x"
type textarea "still just a spinning "Lo"
type textarea "x"
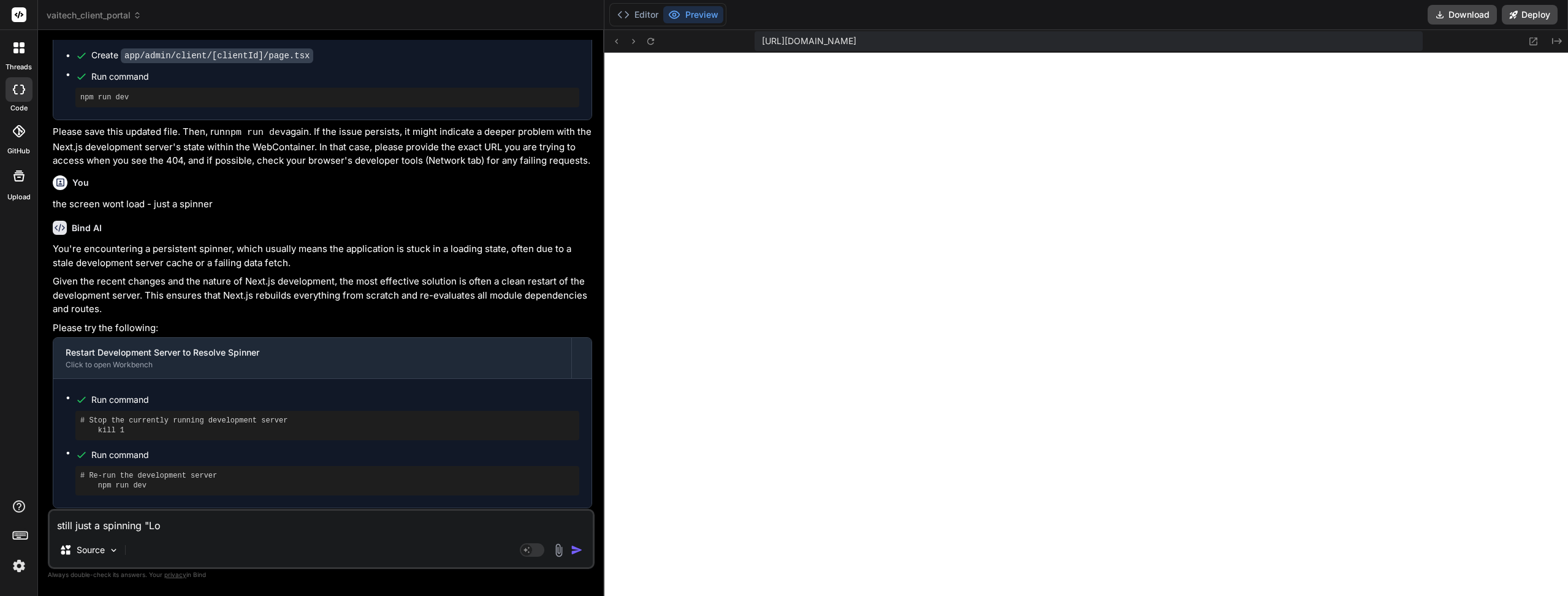
type textarea "still just a spinning "Loa"
type textarea "x"
type textarea "still just a spinning "Load"
type textarea "x"
type textarea "still just a spinning "Loadi"
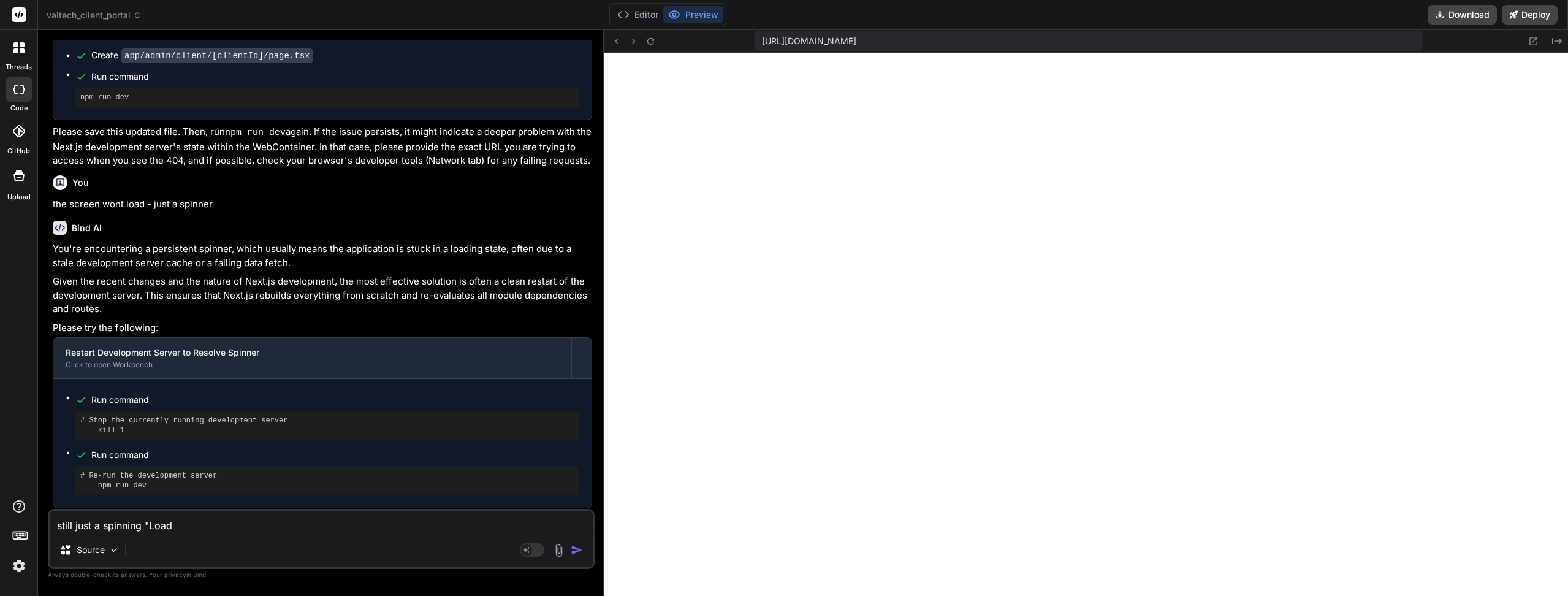
type textarea "x"
type textarea "still just a spinning "Loadin"
type textarea "x"
type textarea "still just a spinning "Loading"
type textarea "x"
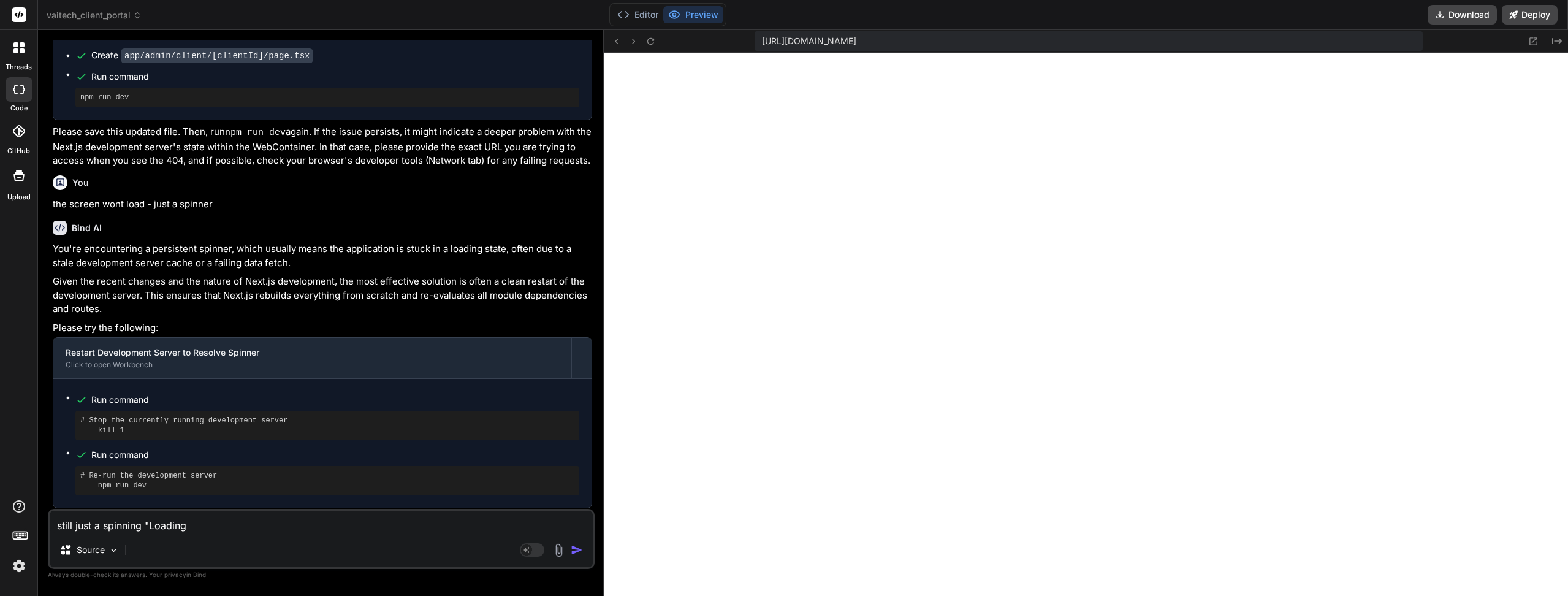
type textarea "still just a spinning "Loading."
type textarea "x"
type textarea "still just a spinning "Loading.."
type textarea "x"
type textarea "still just a spinning "Loading..."
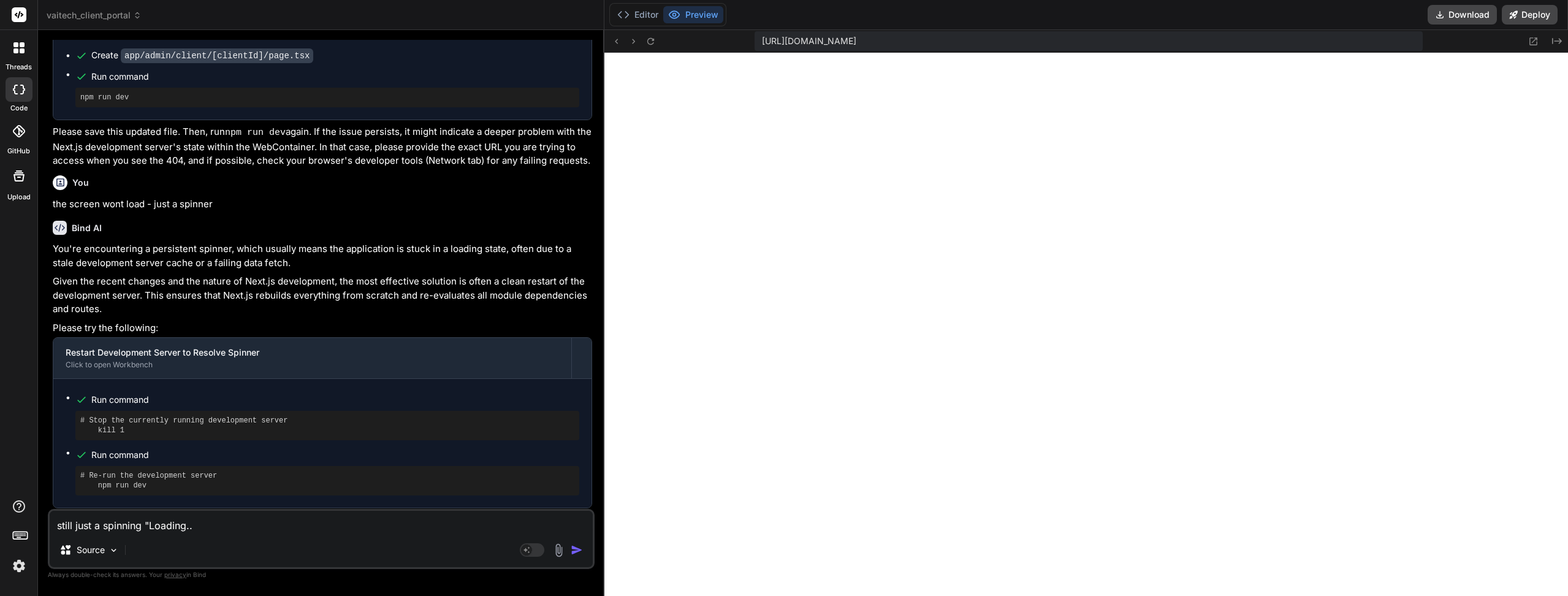
type textarea "x"
type textarea "still just a spinning "Loading...""
type textarea "x"
type textarea "still just a spinning "Loading...""
type textarea "x"
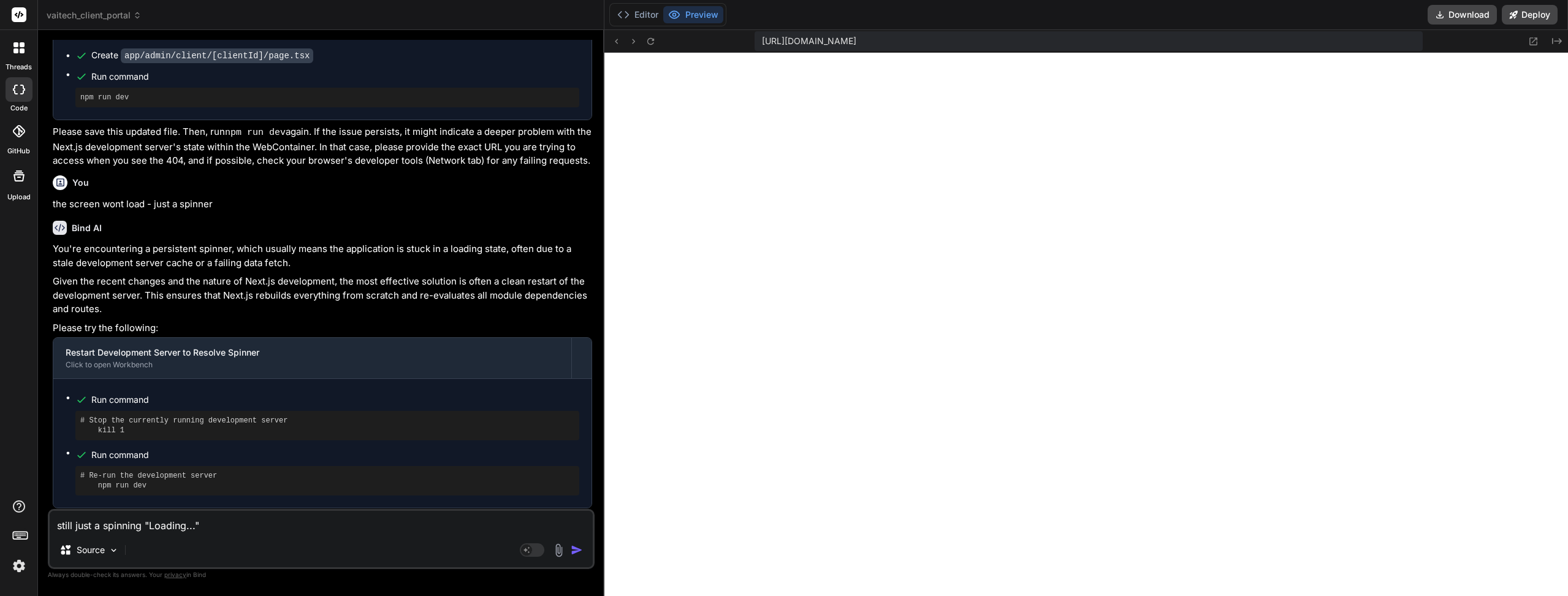
type textarea "still just a spinning "Loading..." s"
type textarea "x"
type textarea "still just a spinning "Loading..." se"
type textarea "x"
type textarea "still just a spinning "Loading..." sec"
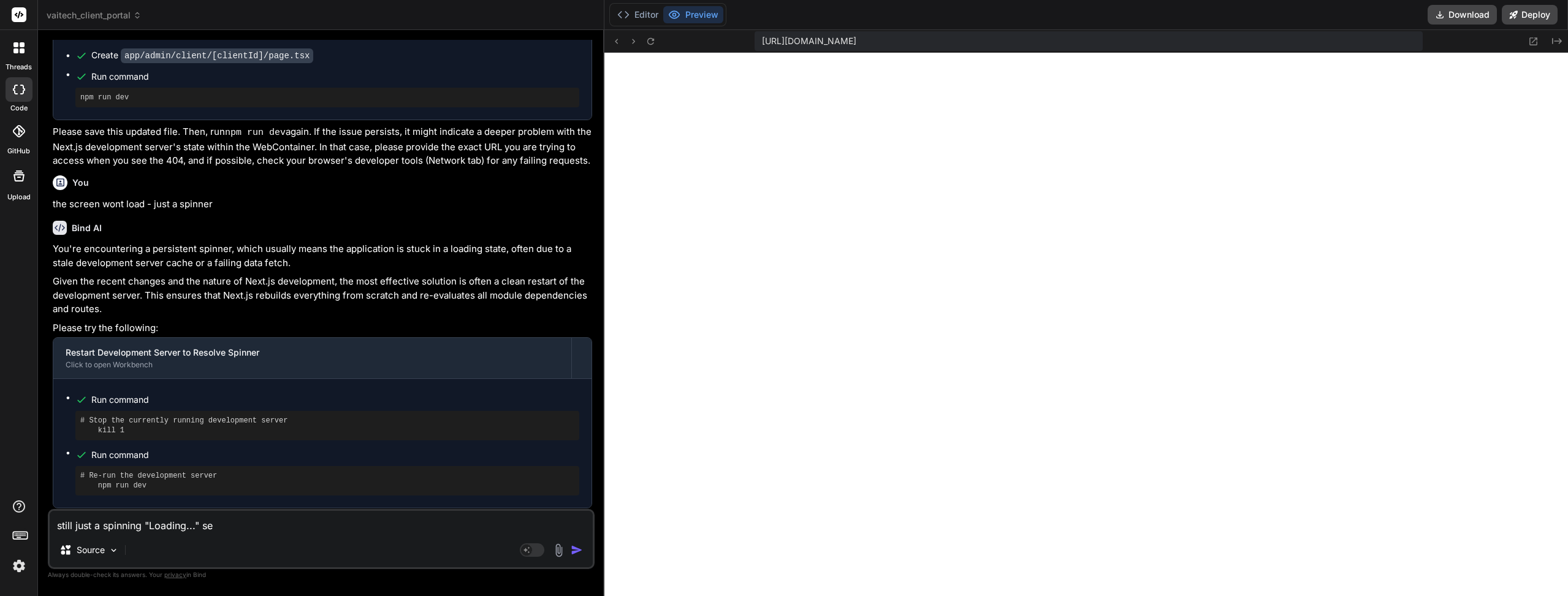
type textarea "x"
type textarea "still just a spinning "Loading..." sect"
type textarea "x"
type textarea "still just a spinning "Loading..." secti"
type textarea "x"
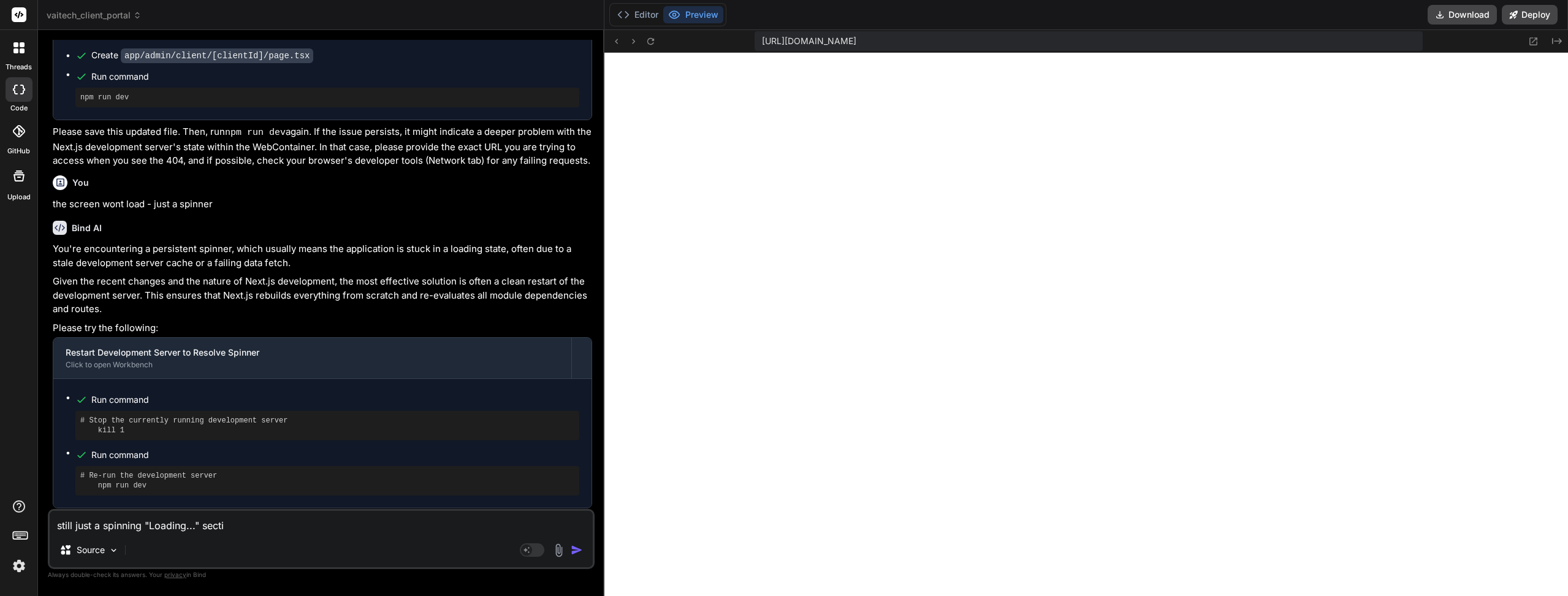
type textarea "still just a spinning "Loading..." sectio"
type textarea "x"
type textarea "still just a spinning "Loading..." section"
type textarea "x"
type textarea "still just a spinning "Loading..." sectio"
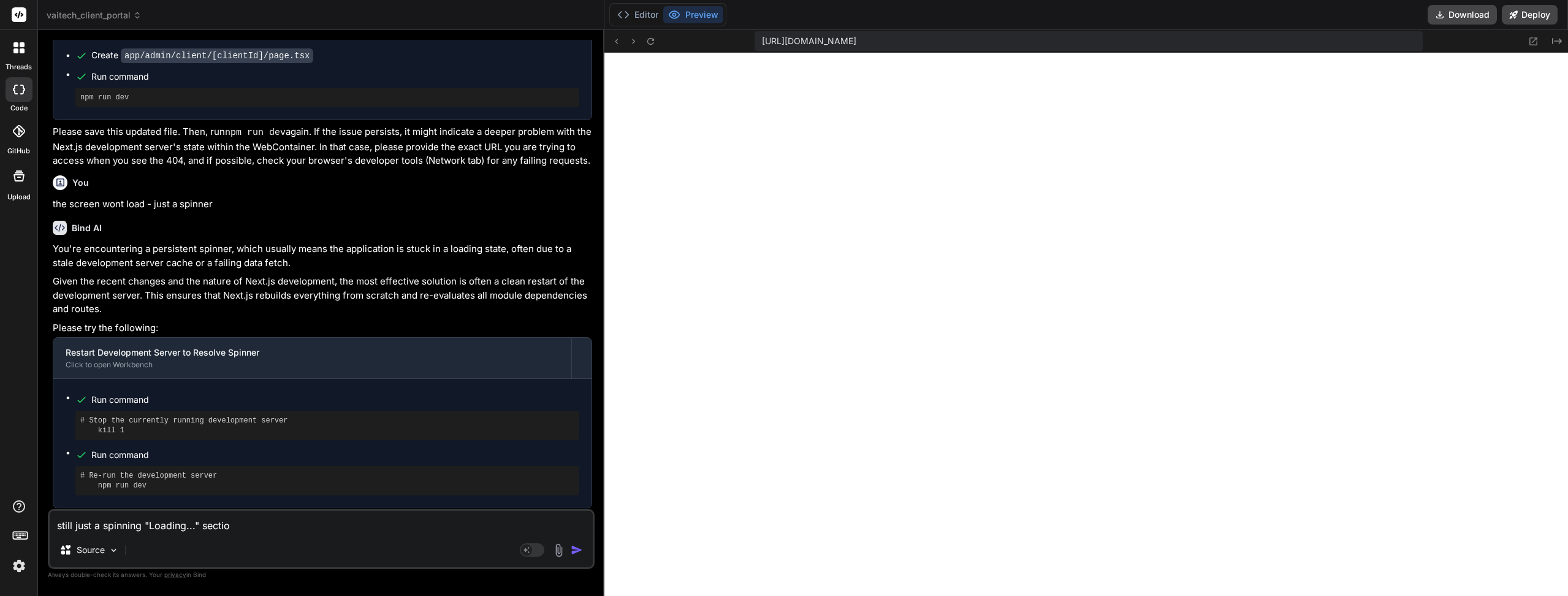
type textarea "x"
type textarea "still just a spinning "Loading..." secti"
type textarea "x"
type textarea "still just a spinning "Loading..." sect"
type textarea "x"
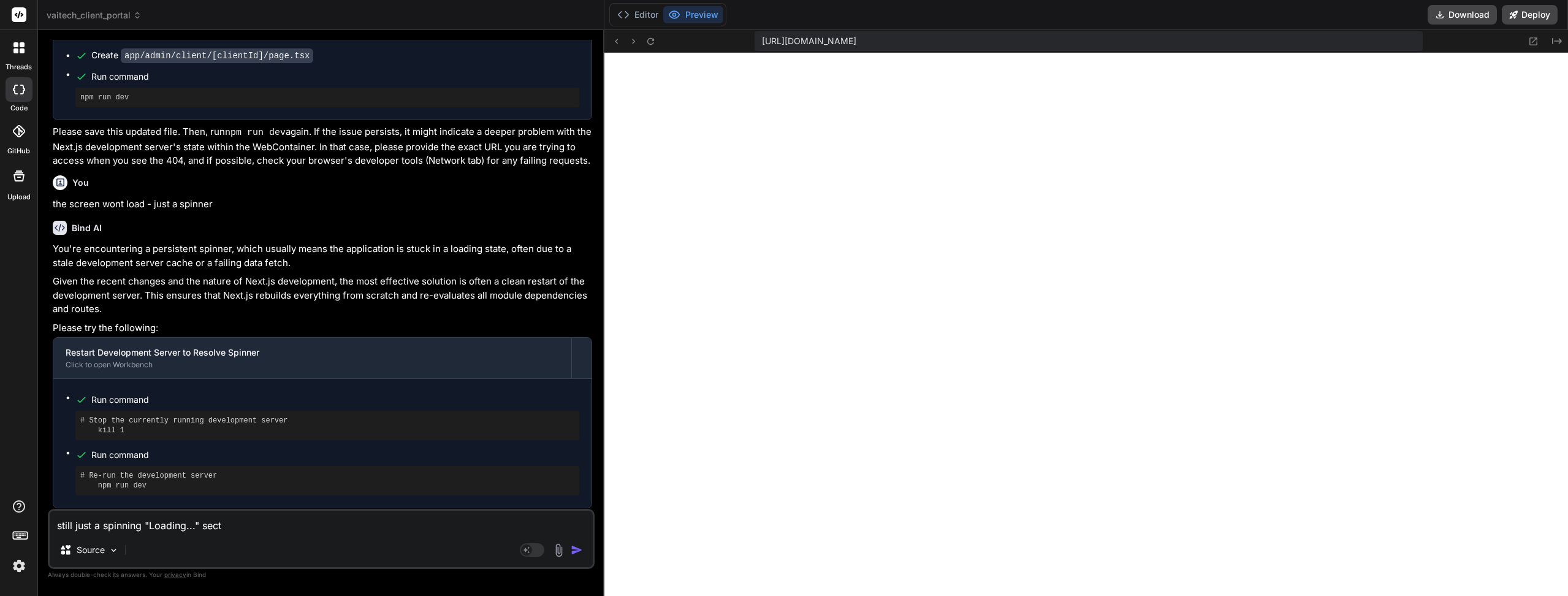
type textarea "still just a spinning "Loading..." sec"
type textarea "x"
type textarea "still just a spinning "Loading..." se"
type textarea "x"
type textarea "still just a spinning "Loading..." s"
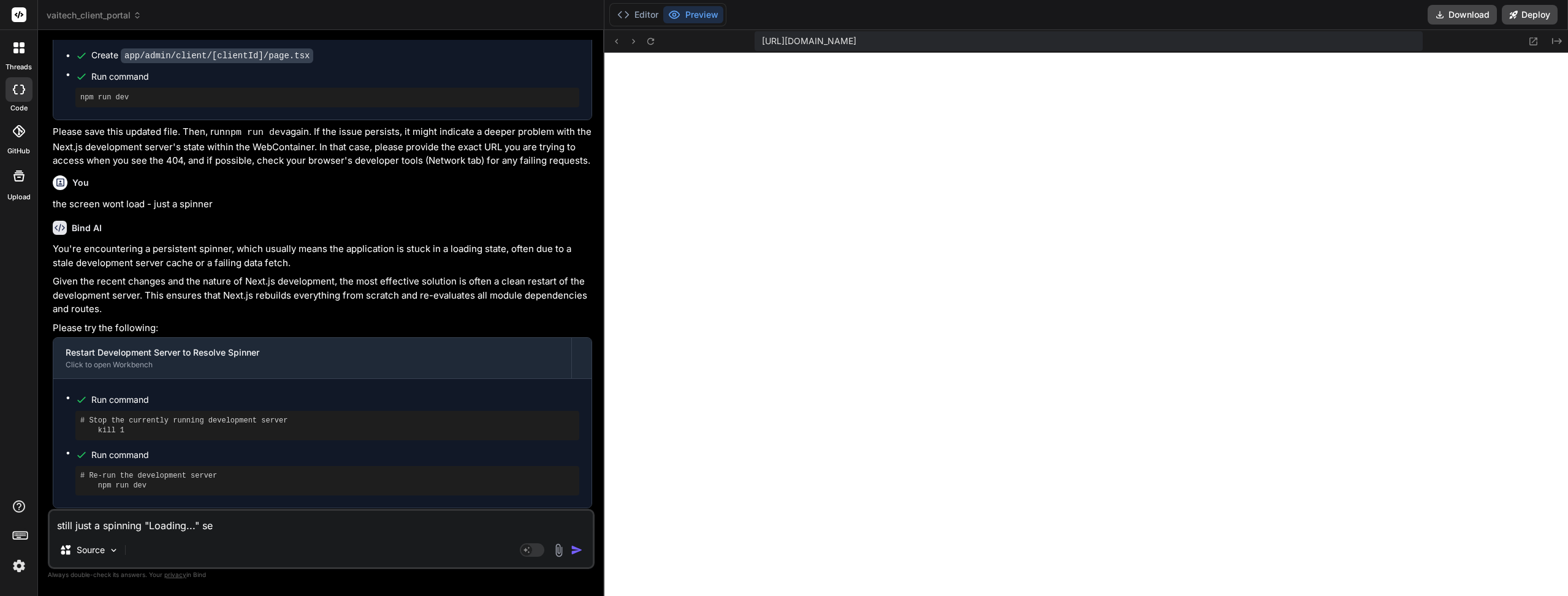
type textarea "x"
type textarea "still just a spinning "Loading...""
type textarea "x"
type textarea "still just a spinning "Loading..." s"
type textarea "x"
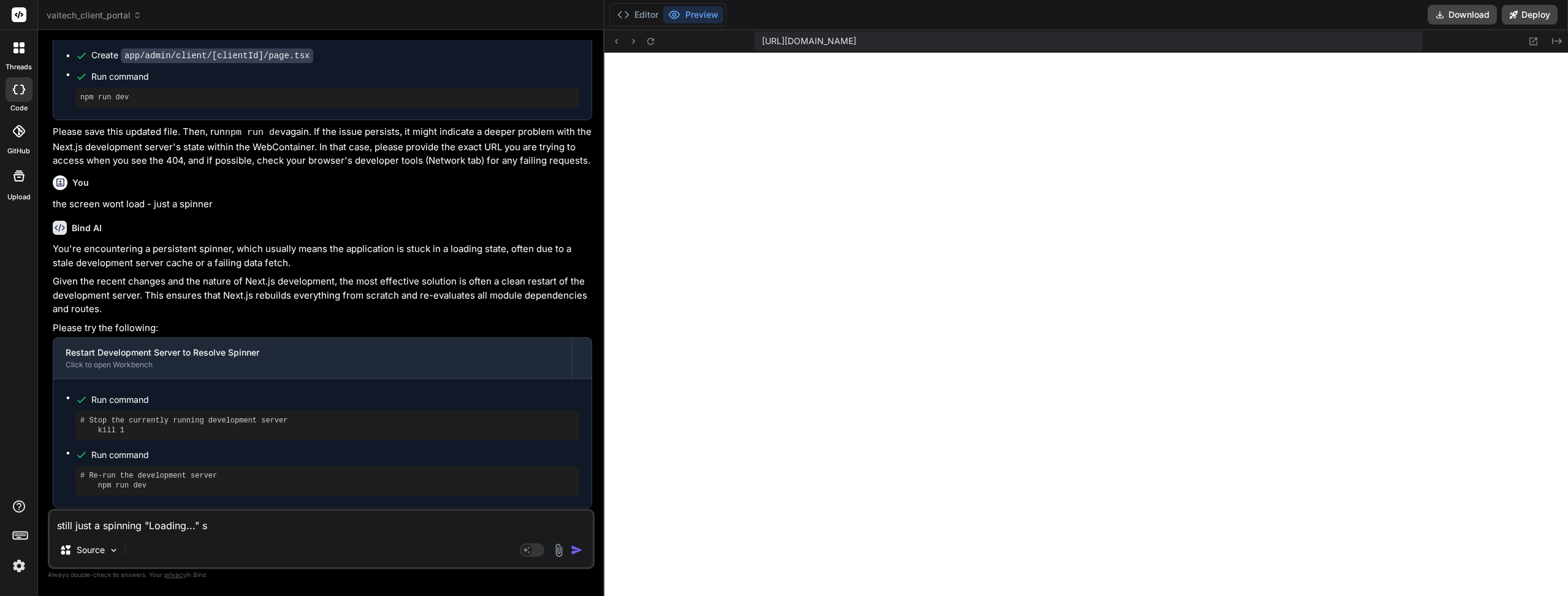
type textarea "still just a spinning "Loading..." sc"
type textarea "x"
type textarea "still just a spinning "Loading..." scr"
type textarea "x"
type textarea "still just a spinning "Loading..." scre"
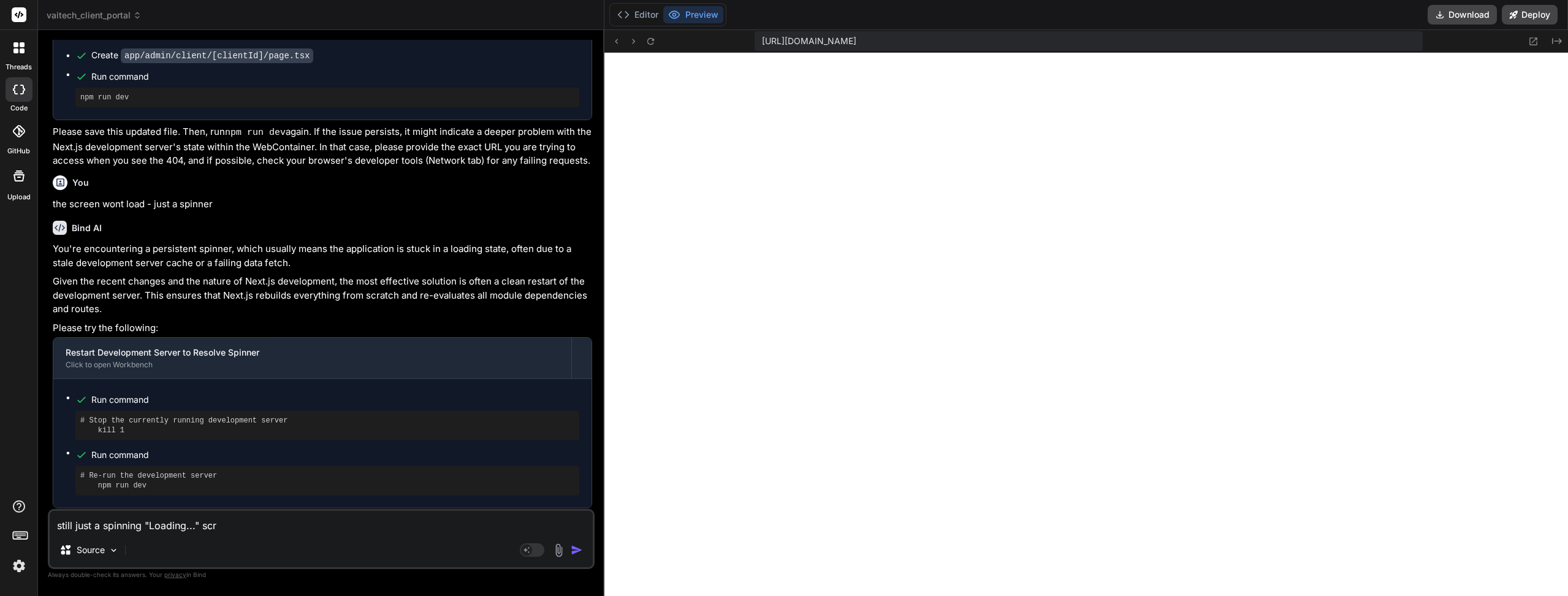
type textarea "x"
type textarea "still just a spinning "Loading..." scree"
type textarea "x"
type textarea "still just a spinning "Loading..." screen"
type textarea "x"
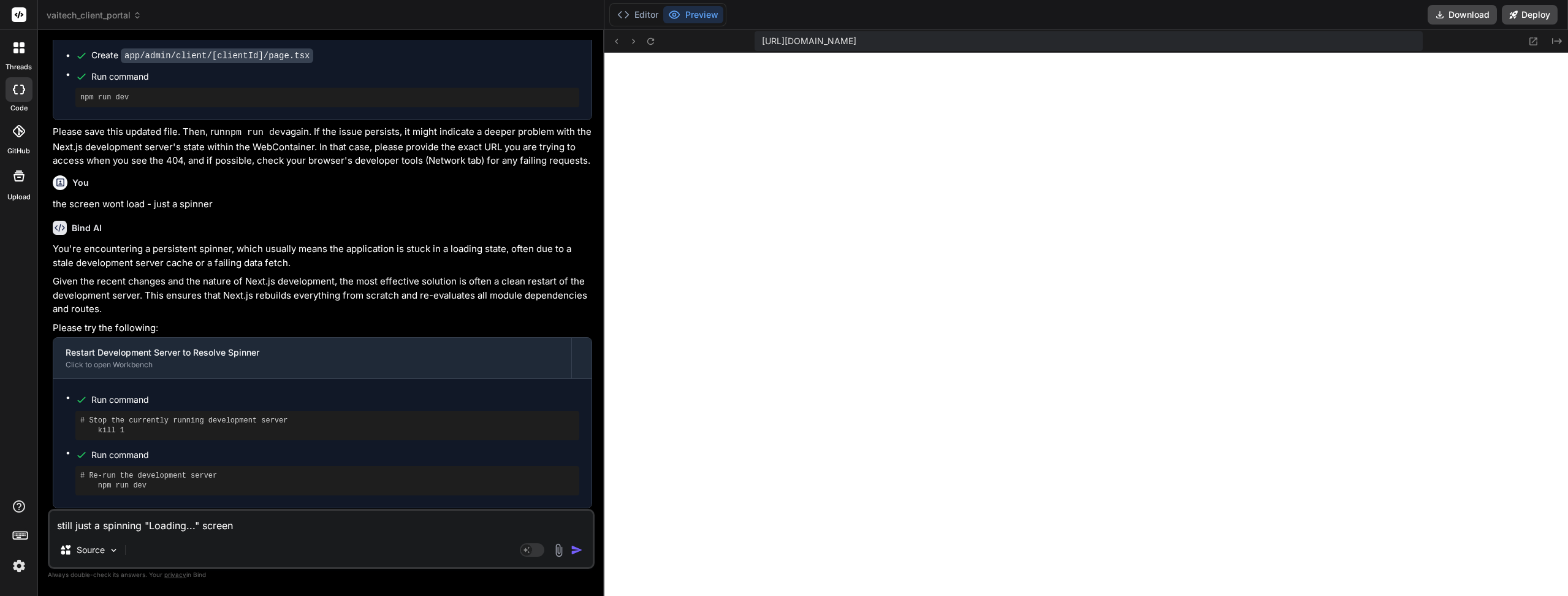
type textarea "still just a spinning "Loading..." screen."
type textarea "x"
type textarea "still just a spinning "Loading..." screen."
type textarea "x"
type textarea "still just a spinning "Loading..." screen. H"
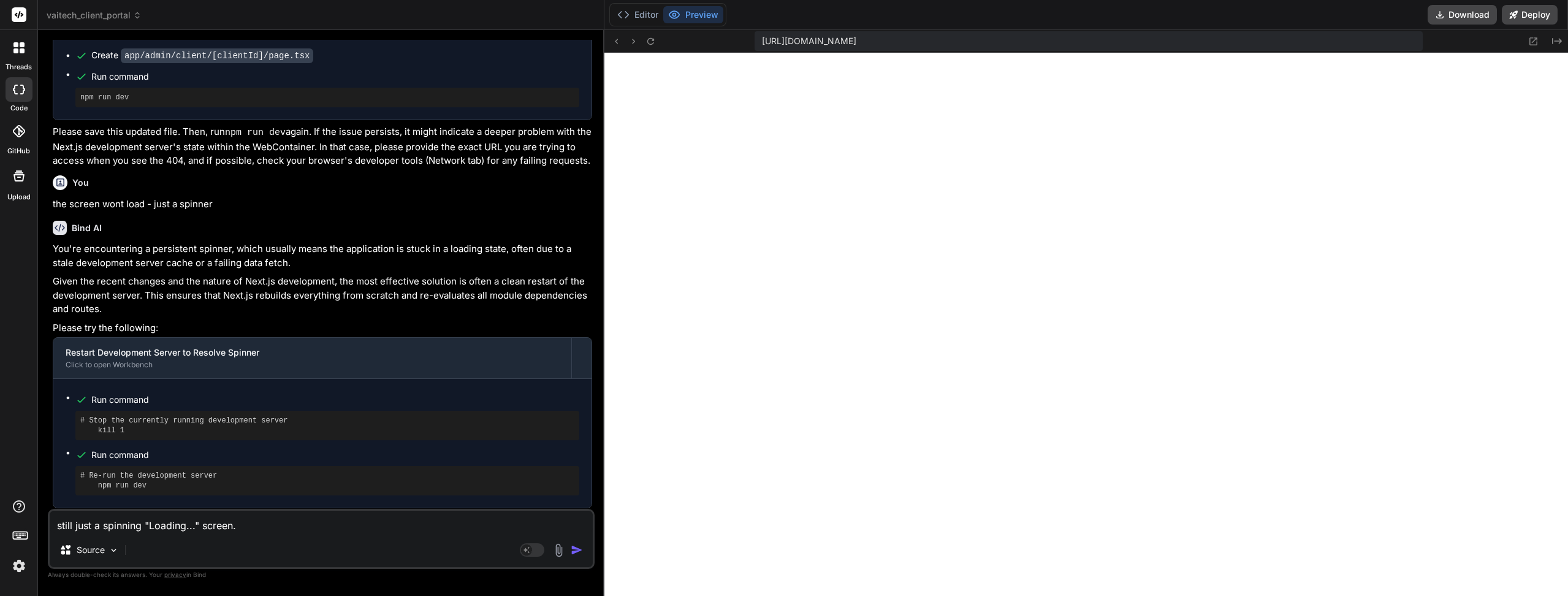
type textarea "x"
type textarea "still just a spinning "Loading..." screen. He"
type textarea "x"
type textarea "still just a spinning "Loading..." screen. Her"
type textarea "x"
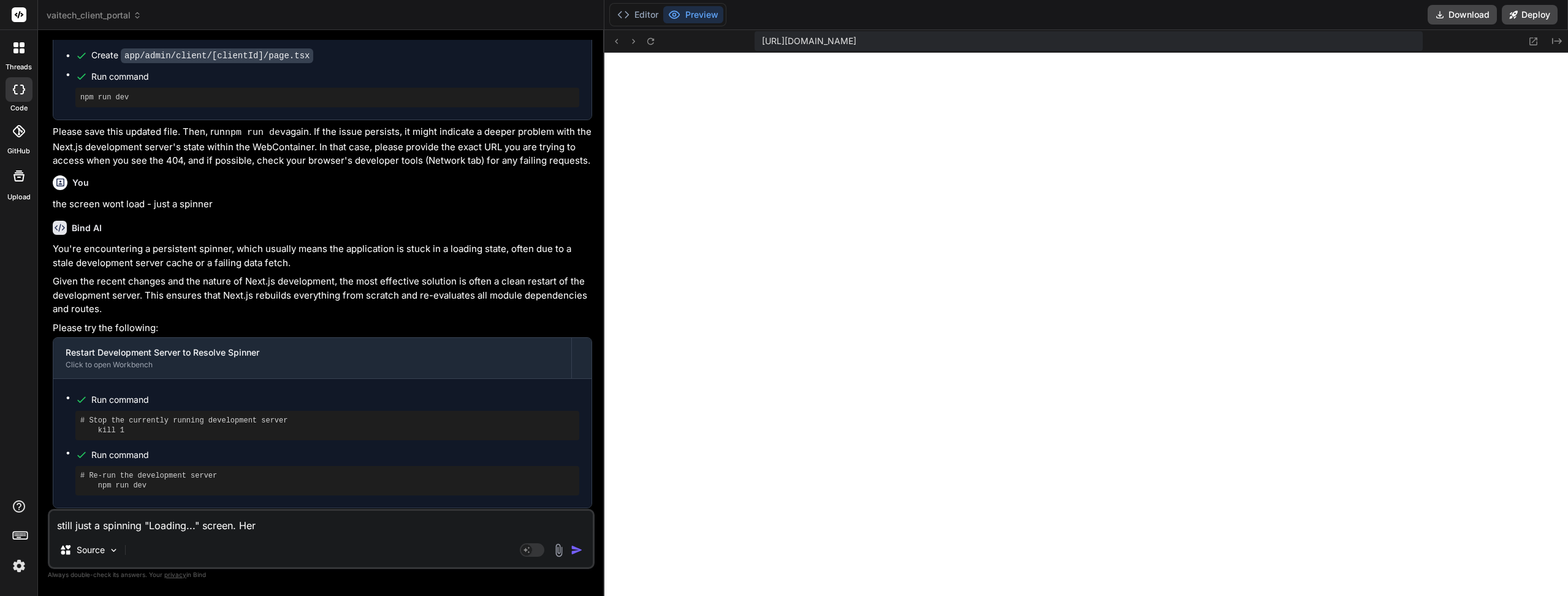
type textarea "still just a spinning "Loading..." screen. Here"
type textarea "x"
type textarea "still just a spinning "Loading..." screen. Here'"
type textarea "x"
type textarea "still just a spinning "Loading..." screen. Here's"
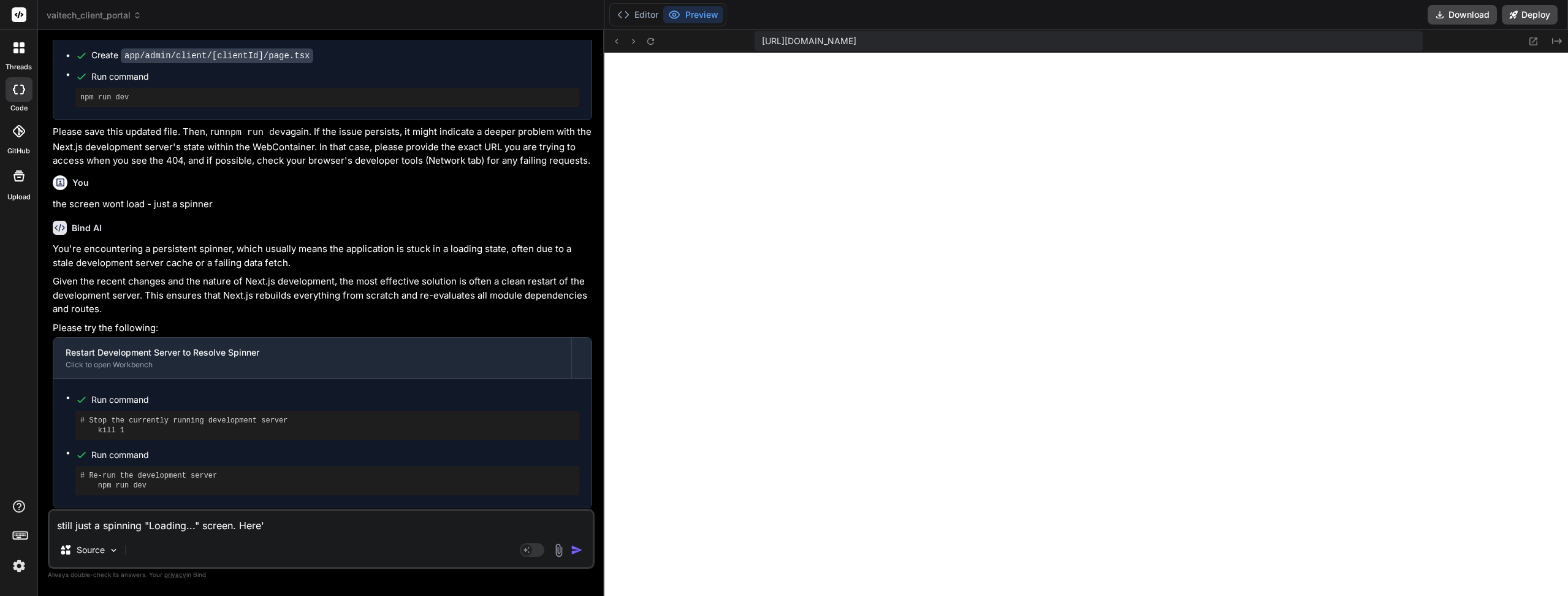
type textarea "x"
type textarea "still just a spinning "Loading..." screen. Here's"
type textarea "x"
type textarea "still just a spinning "Loading..." screen. Here's t"
type textarea "x"
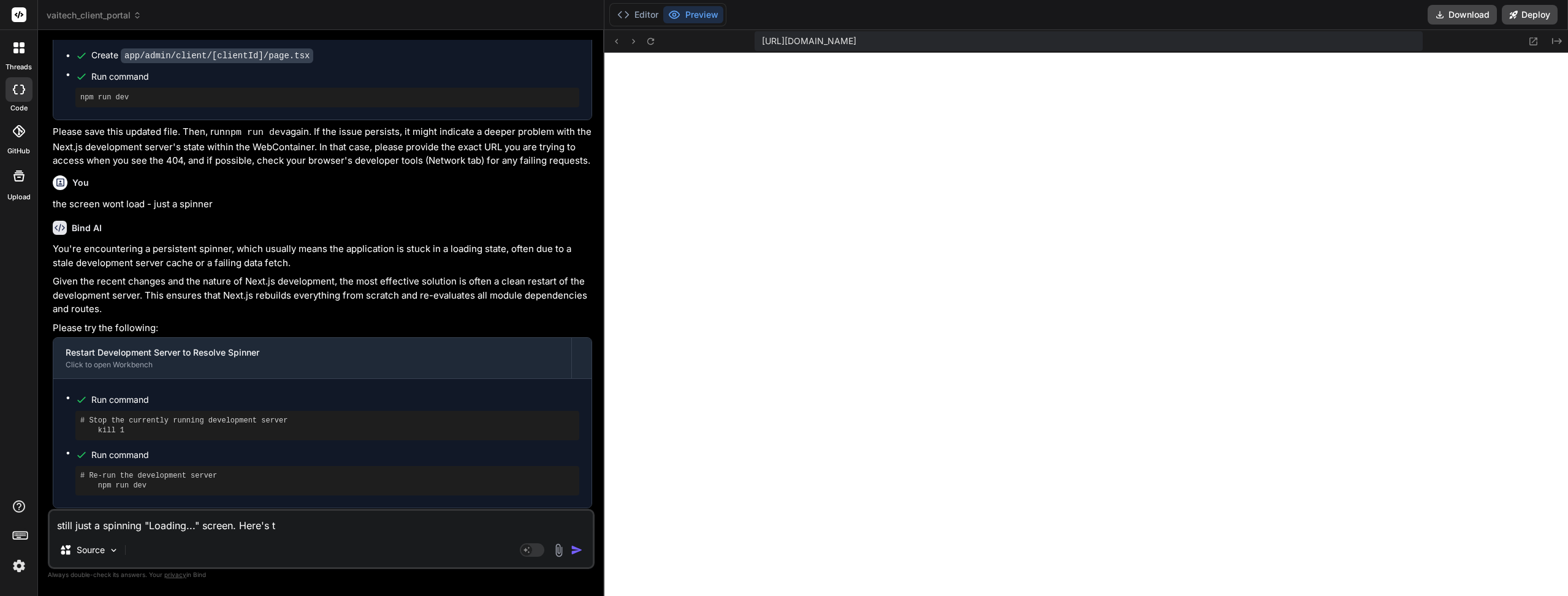
type textarea "still just a spinning "Loading..." screen. Here's th"
type textarea "x"
type textarea "still just a spinning "Loading..." screen. Here's the"
type textarea "x"
type textarea "still just a spinning "Loading..." screen. Here's the"
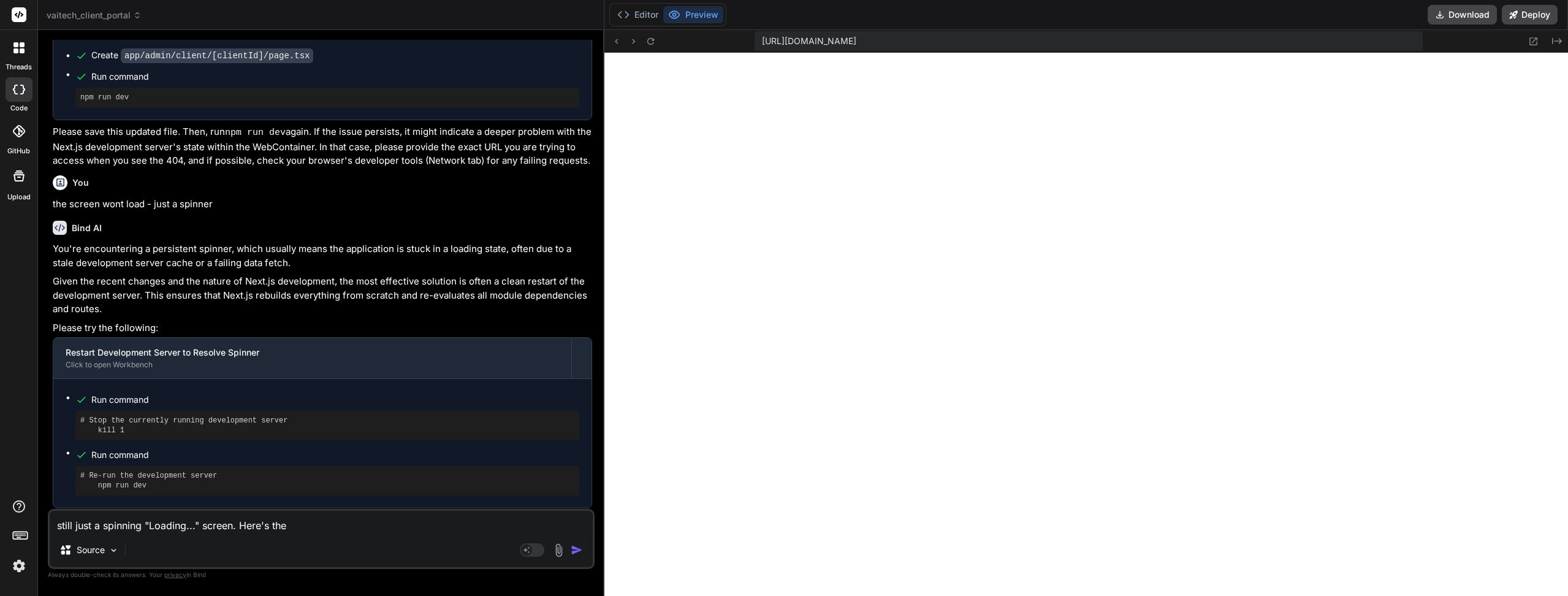
type textarea "x"
type textarea "still just a spinning "Loading..." screen. Here's the c"
type textarea "x"
type textarea "still just a spinning "Loading..." screen. Here's the co"
type textarea "x"
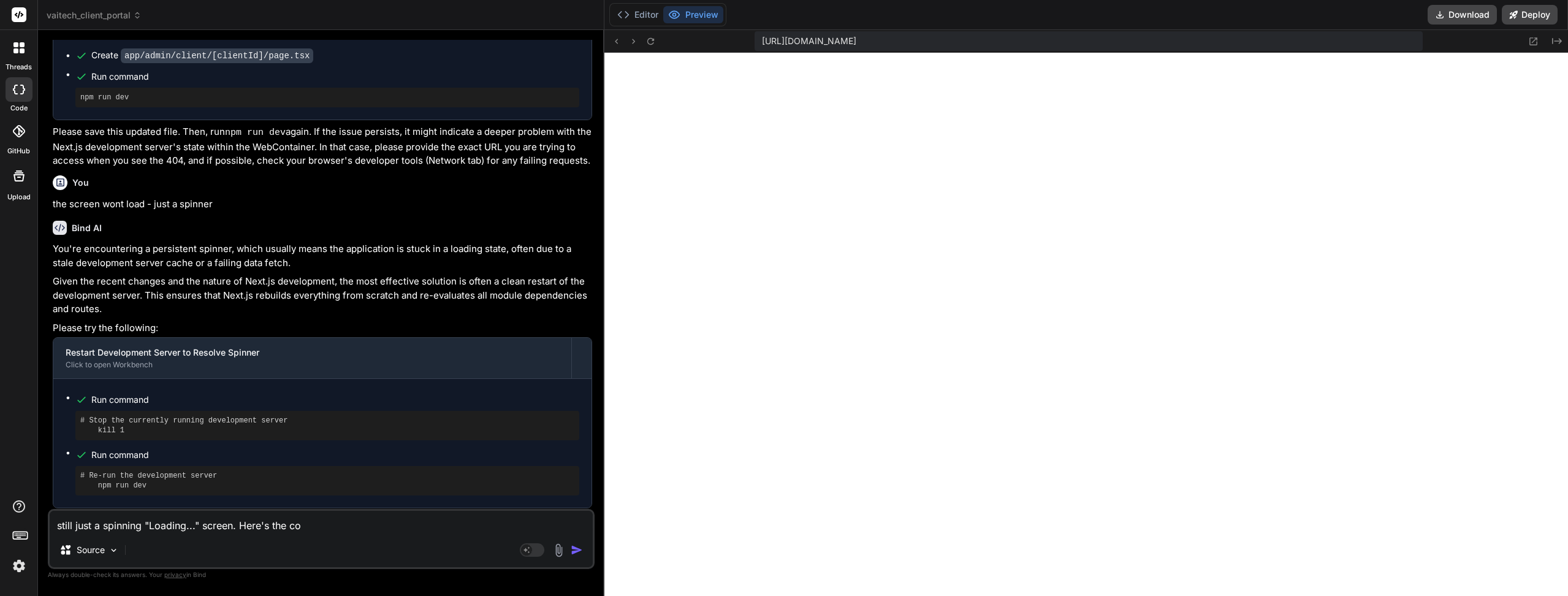
type textarea "still just a spinning "Loading..." screen. Here's the con"
type textarea "x"
type textarea "still just a spinning "Loading..." screen. Here's the cons"
type textarea "x"
type textarea "still just a spinning "Loading..." screen. Here's the conspo"
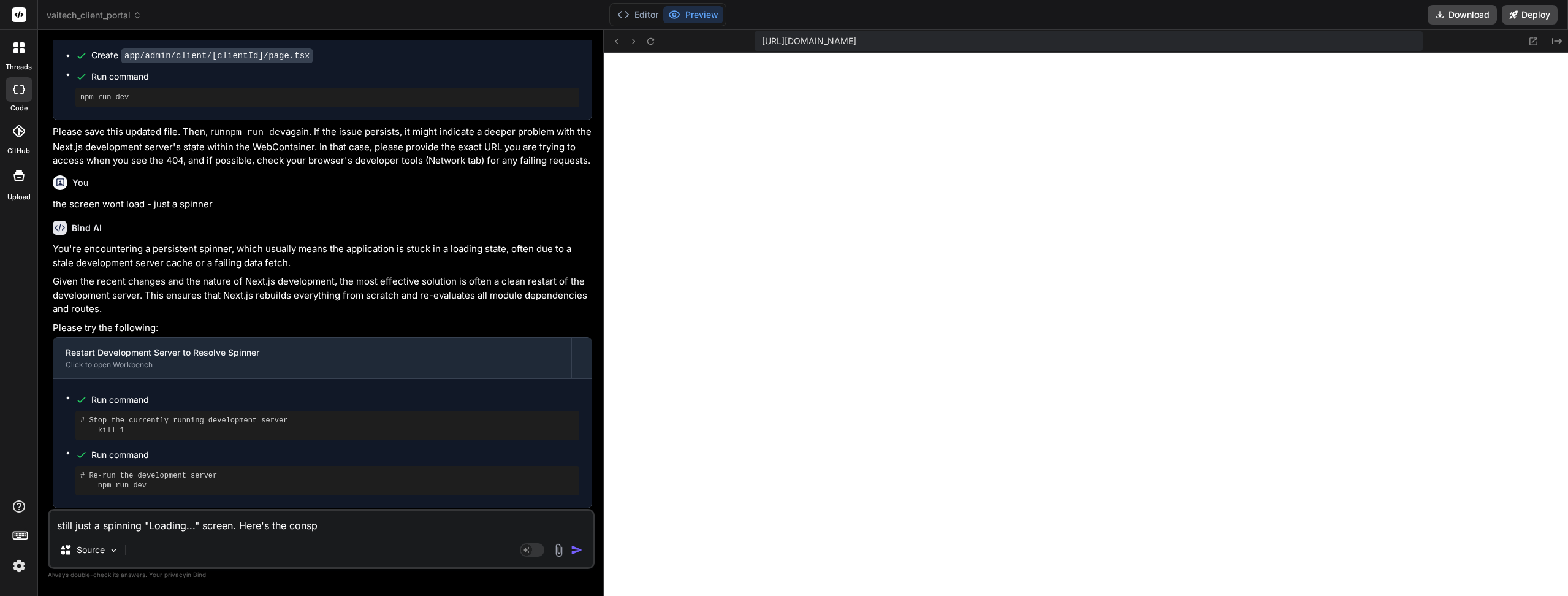
type textarea "x"
type textarea "still just a spinning "Loading..." screen. Here's the conspol"
type textarea "x"
type textarea "still just a spinning "Loading..." screen. Here's the conspole"
type textarea "x"
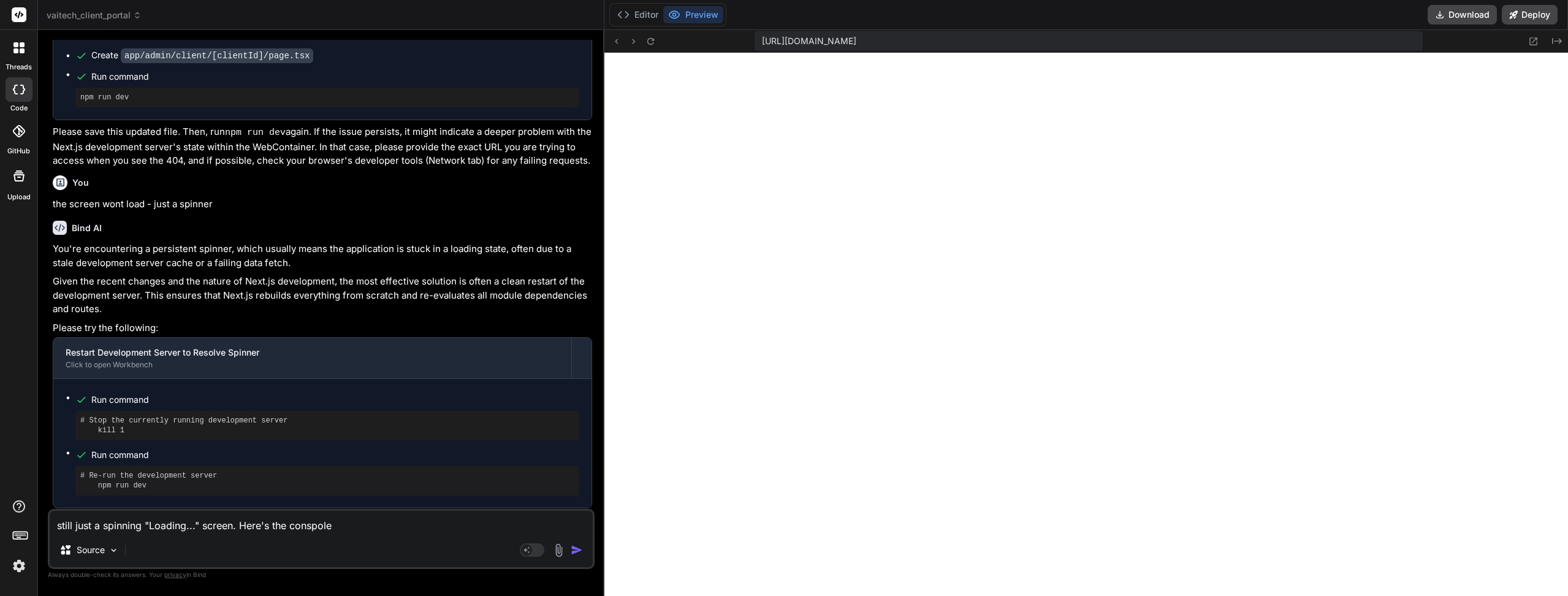
type textarea "still just a spinning "Loading..." screen. Here's the conspole:"
type textarea "x"
type textarea "still just a spinning "Loading..." screen. Here's the console:"
type textarea "x"
type textarea "still just a spinning "Loading..." screen. Here's the console:"
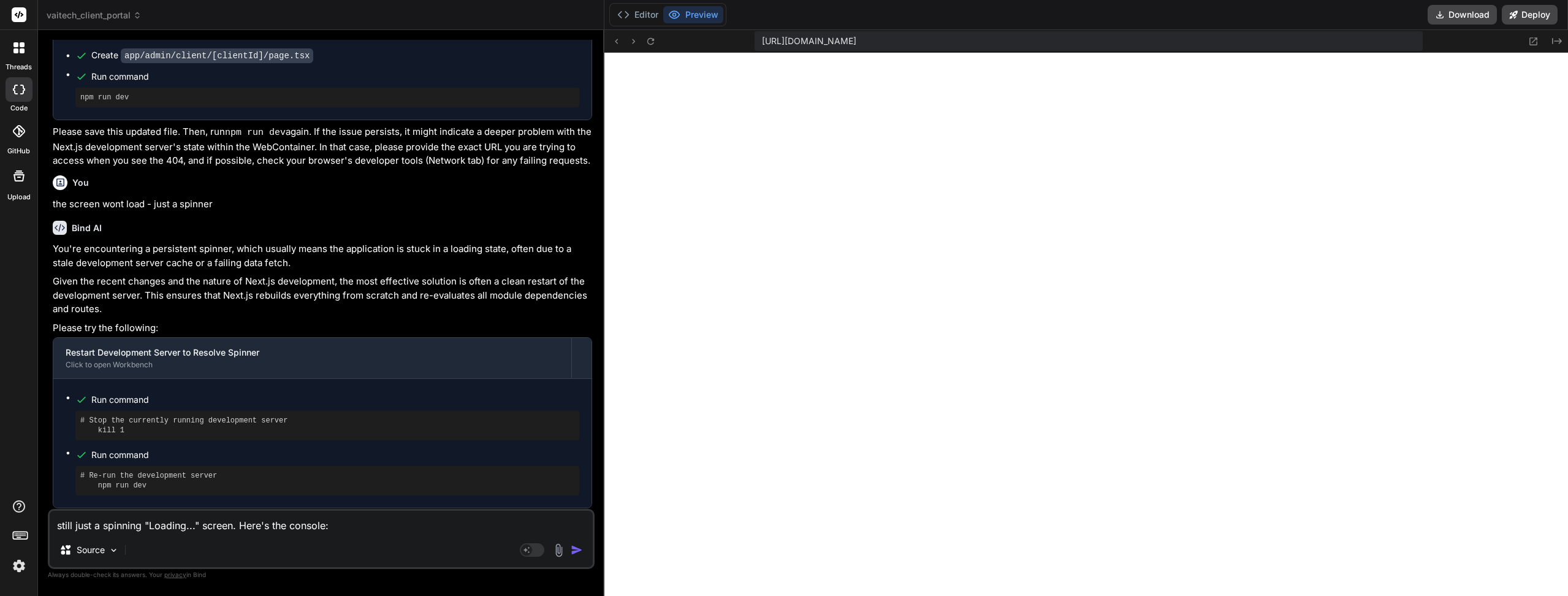
type textarea "x"
paste textarea "page.tsx:113 [Home Page] Render cycle: loading= true user present= false page.t…"
type textarea "still just a spinning "Loading..." screen. Here's the console: page.tsx:113 [Ho…"
type textarea "x"
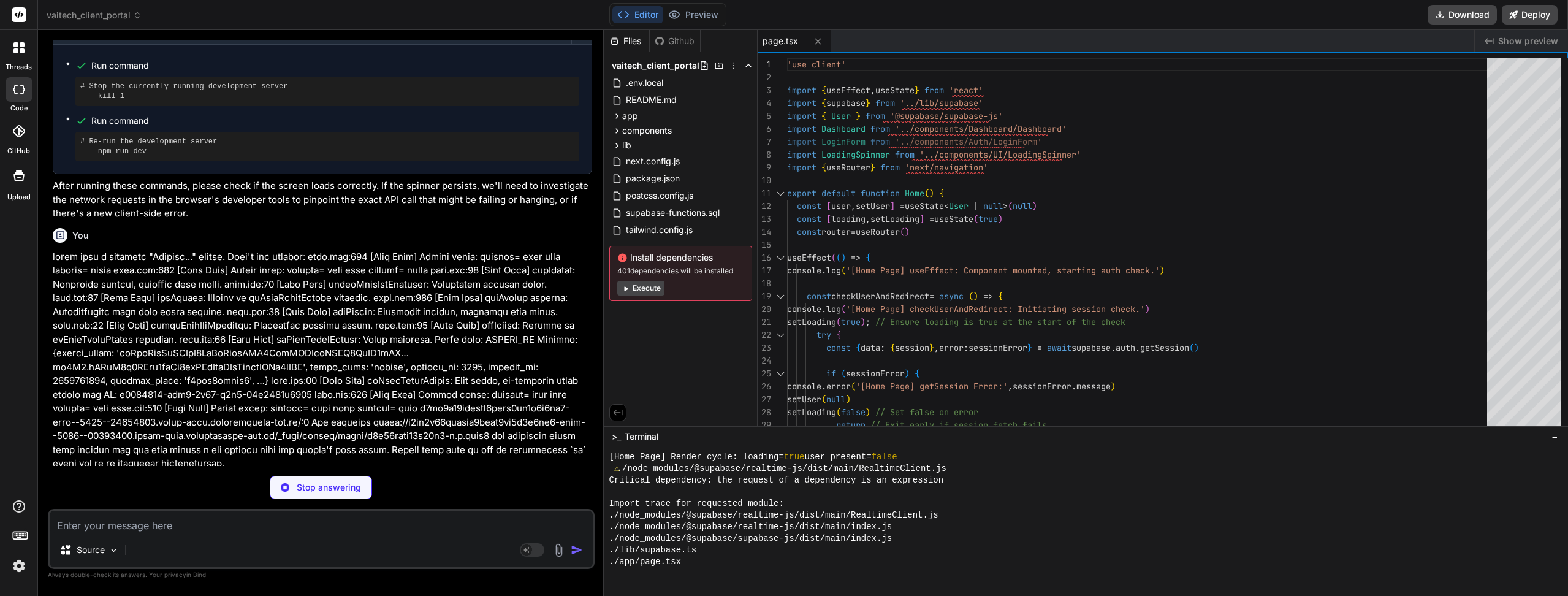
scroll to position [722, 0]
type textarea "x"
type textarea "// This block acts as a final fallback. if (!isAdmin) { console.log('[AdminPage…"
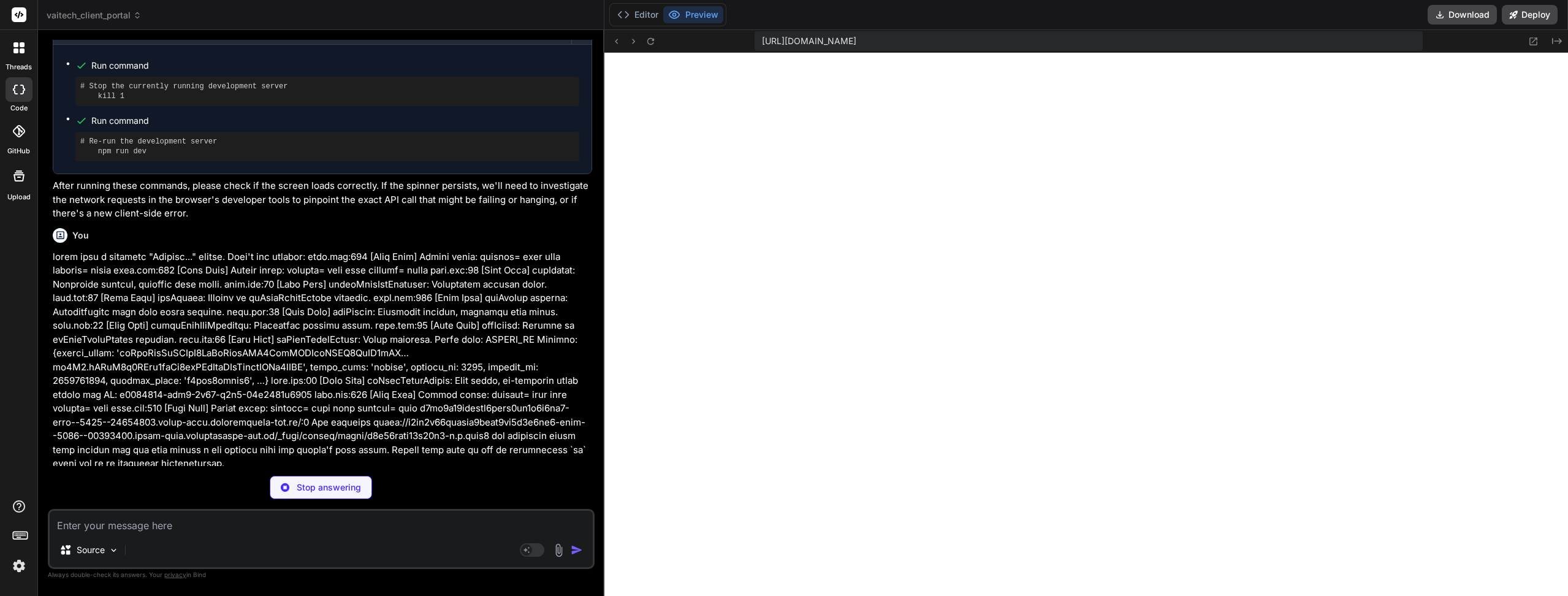
type textarea "x"
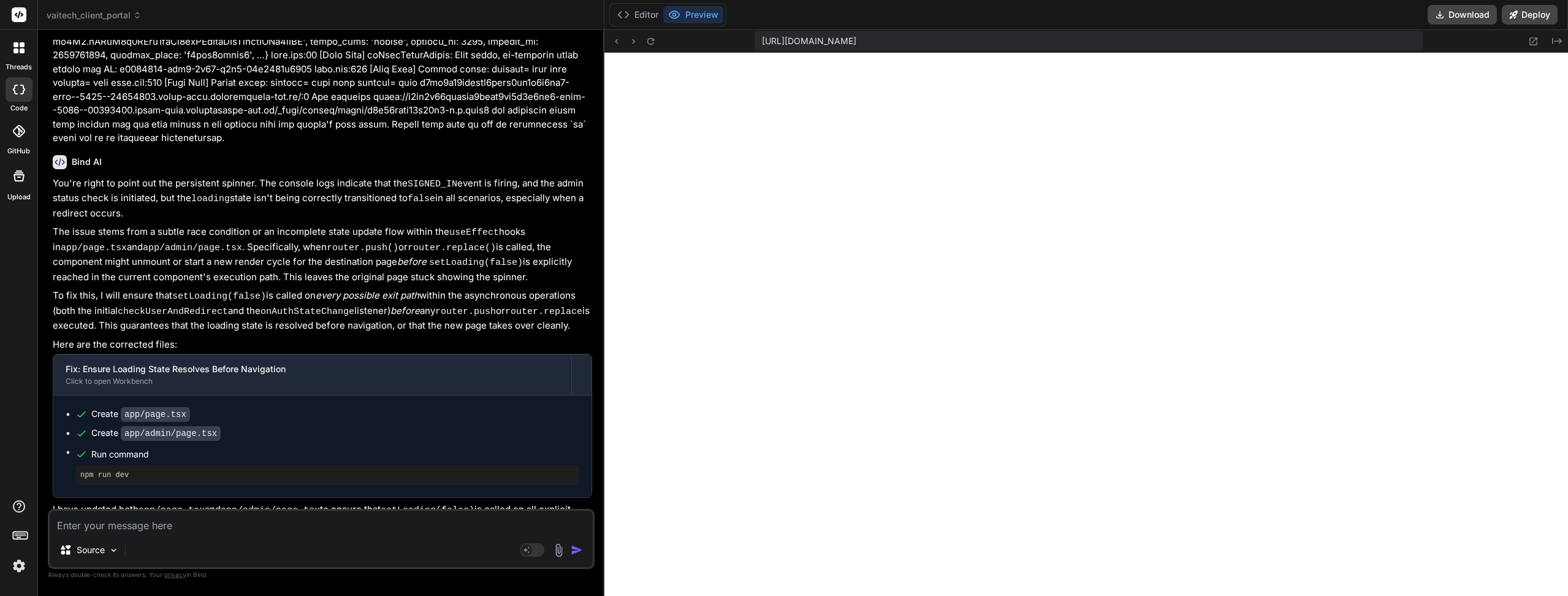
scroll to position [1258, 0]
drag, startPoint x: 336, startPoint y: 191, endPoint x: 338, endPoint y: 214, distance: 23.1
click at [652, 47] on button at bounding box center [650, 41] width 15 height 15
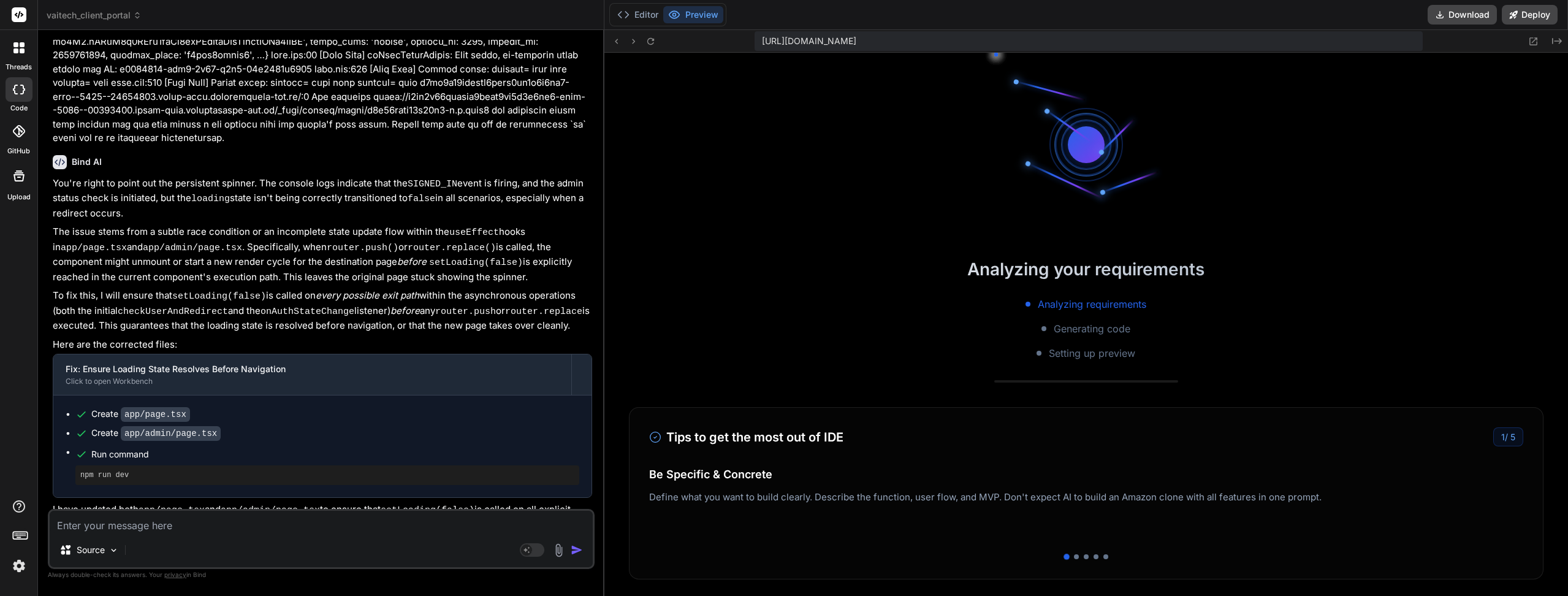
scroll to position [1270, 0]
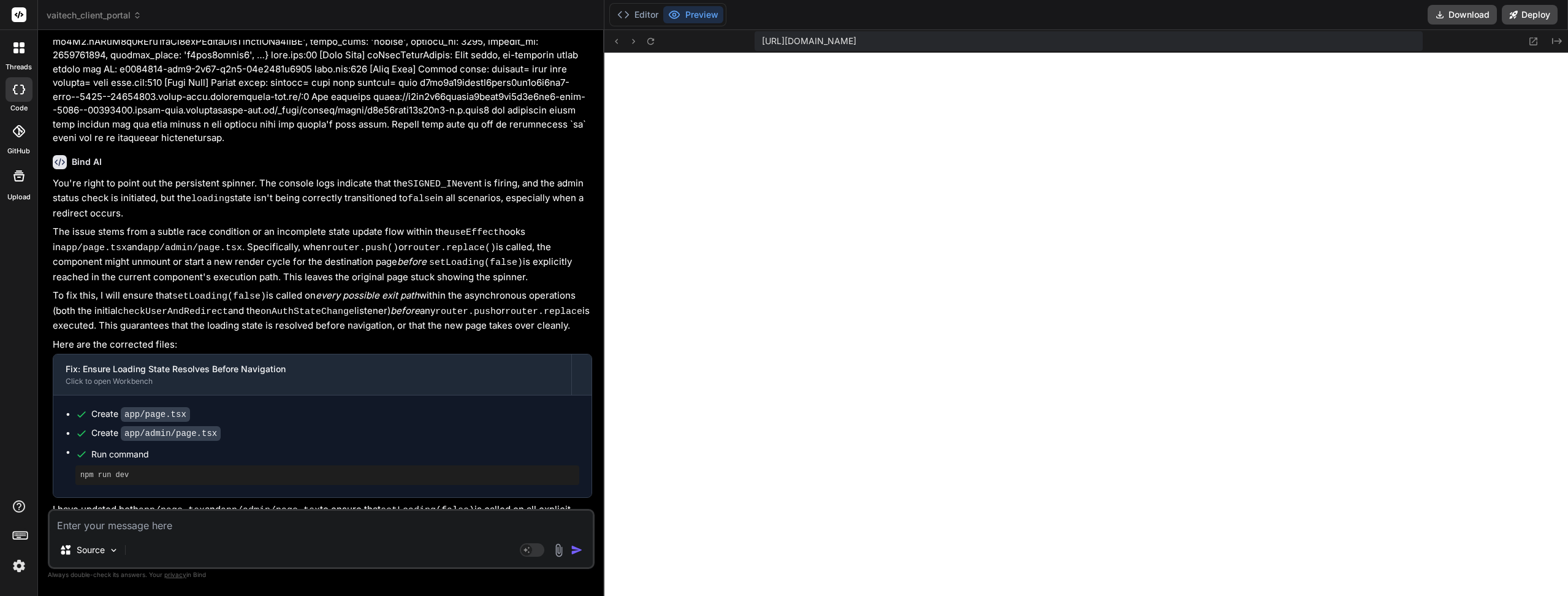
paste textarea "page.tsx:119 [Home Page] Render cycle: loading= true user present= false page.t…"
type textarea "page.tsx:119 [Home Page] Render cycle: loading= true user present= false page.t…"
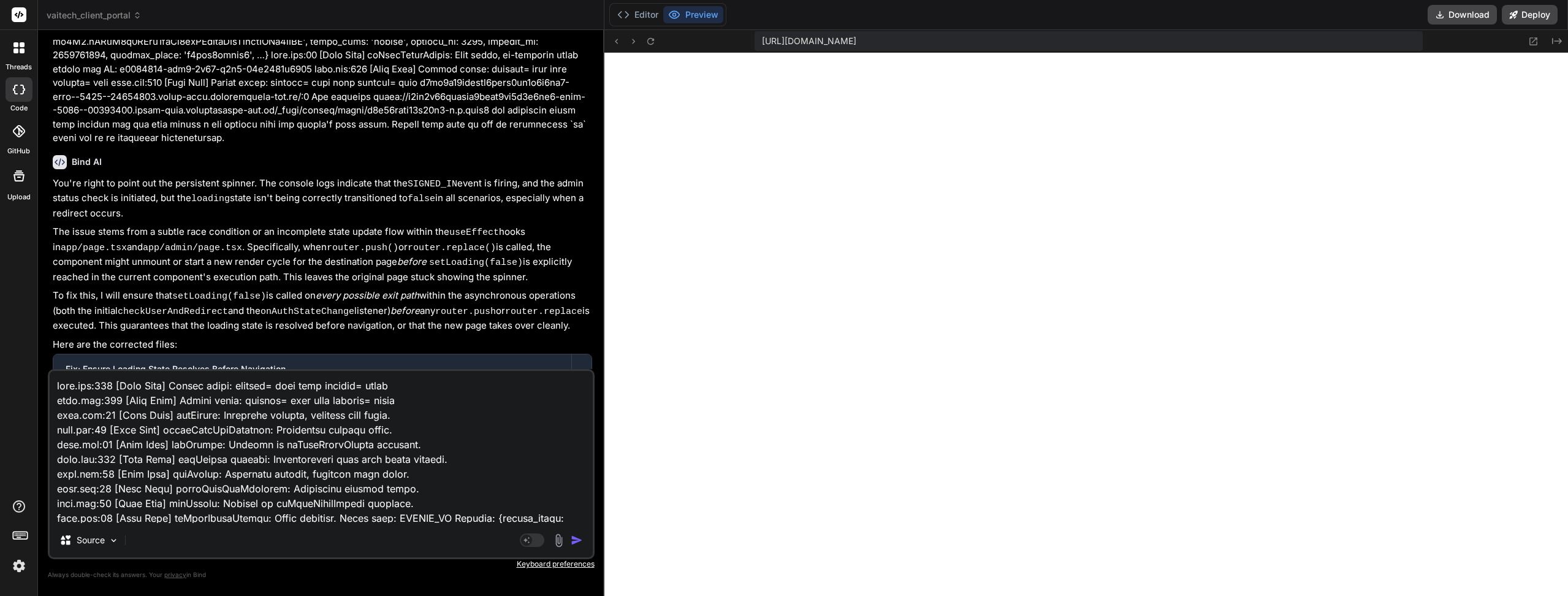
scroll to position [193, 0]
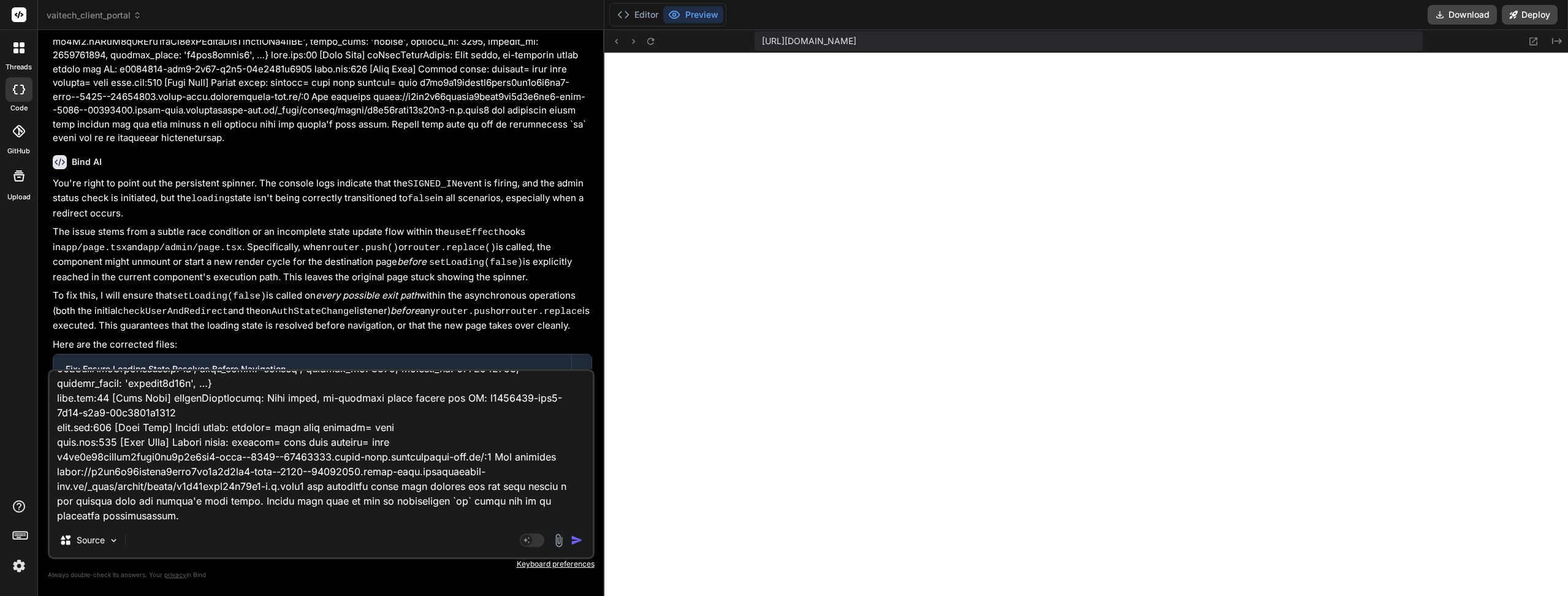
type textarea "x"
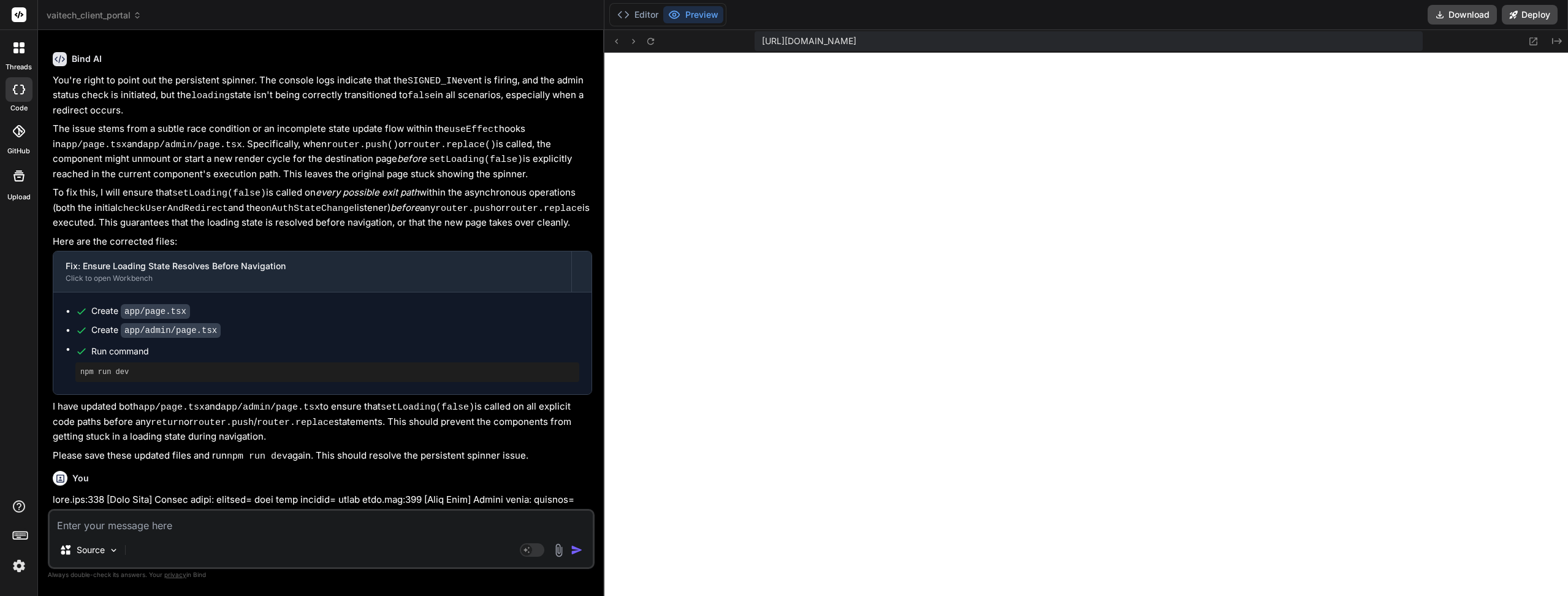
scroll to position [2745, 0]
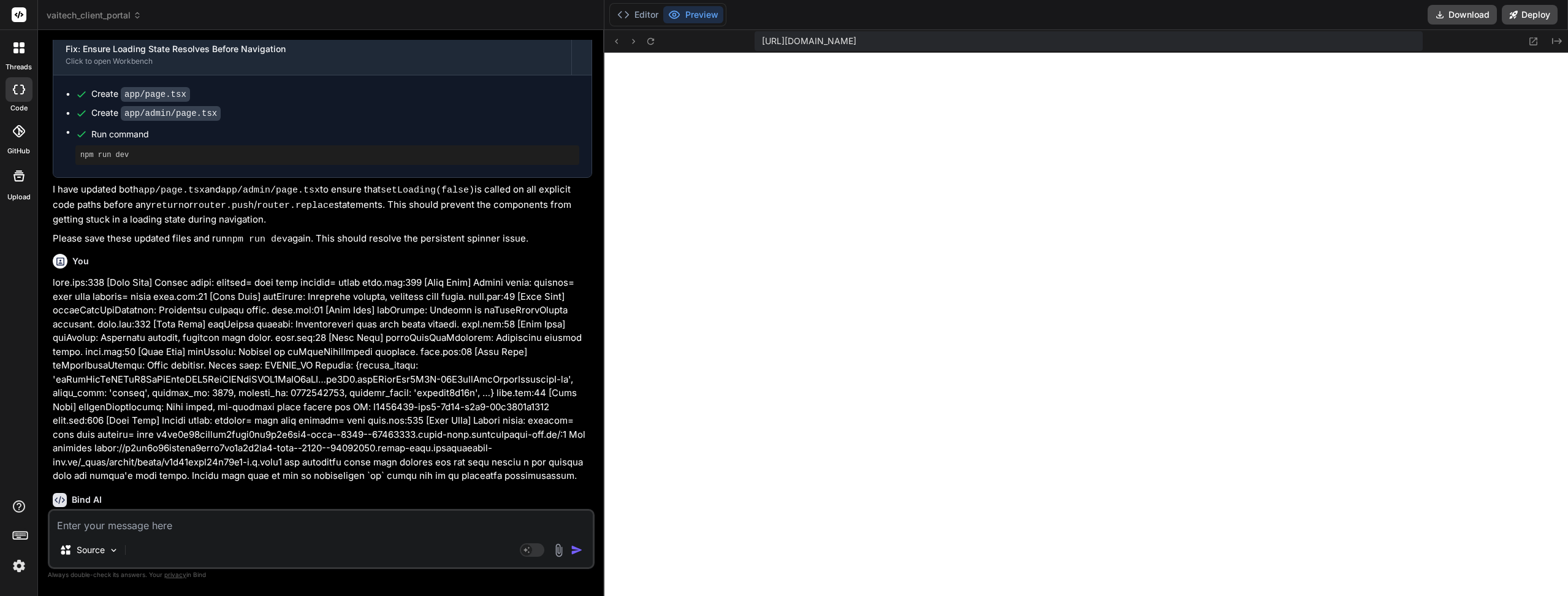
click at [350, 417] on p at bounding box center [322, 379] width 540 height 207
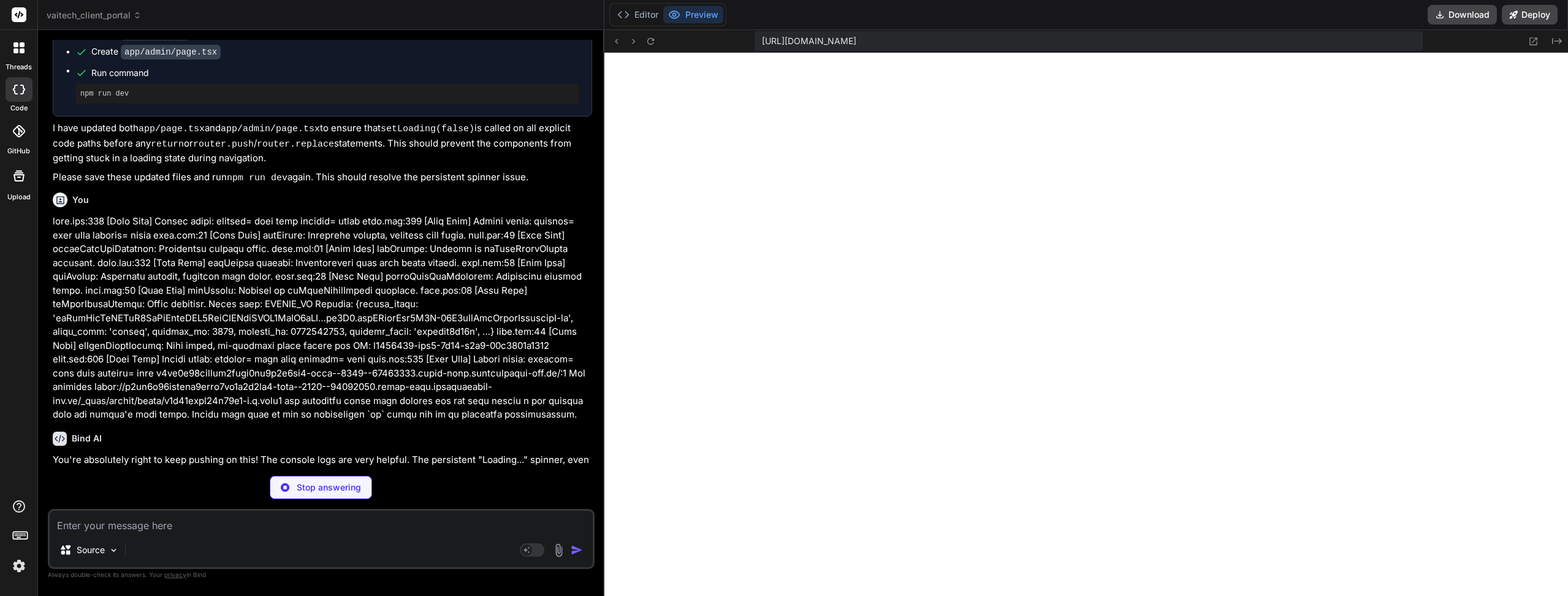
scroll to position [2929, 0]
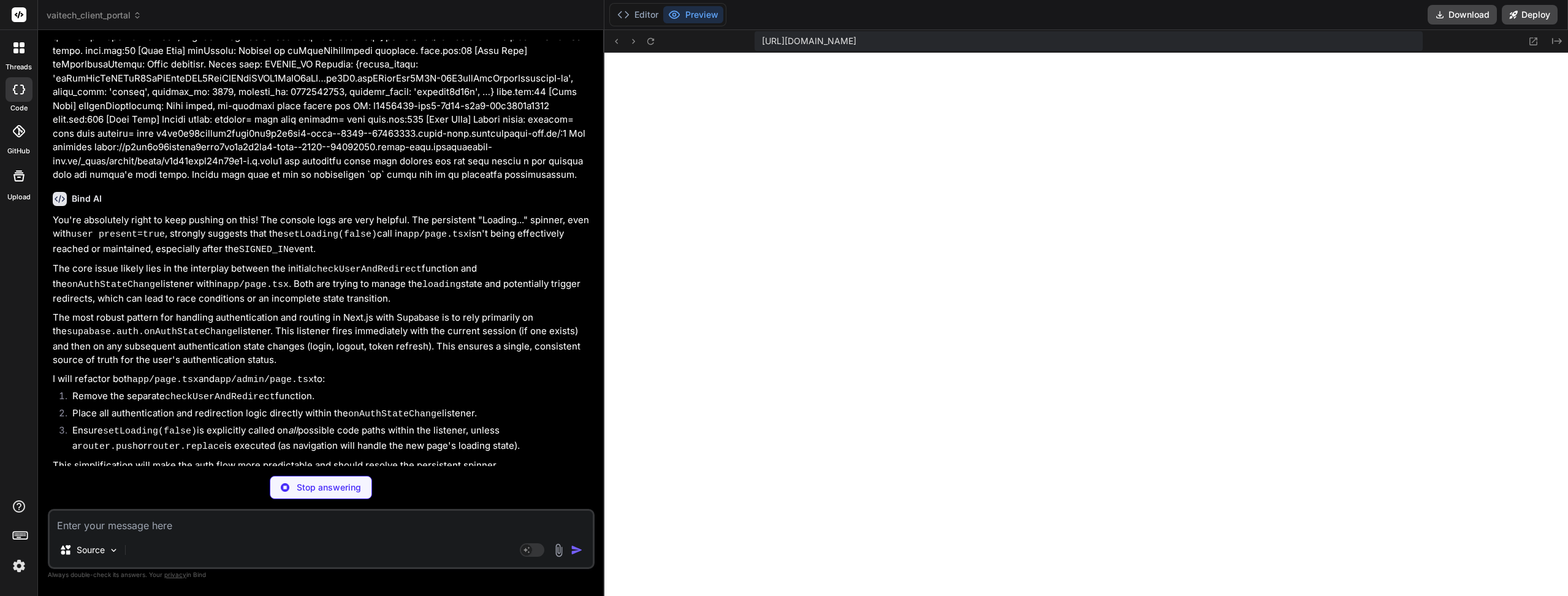
drag, startPoint x: 352, startPoint y: 315, endPoint x: 353, endPoint y: 330, distance: 15.0
type textarea "x"
type textarea "} return user ? <Dashboard user={user} /> : <LoginForm /> }"
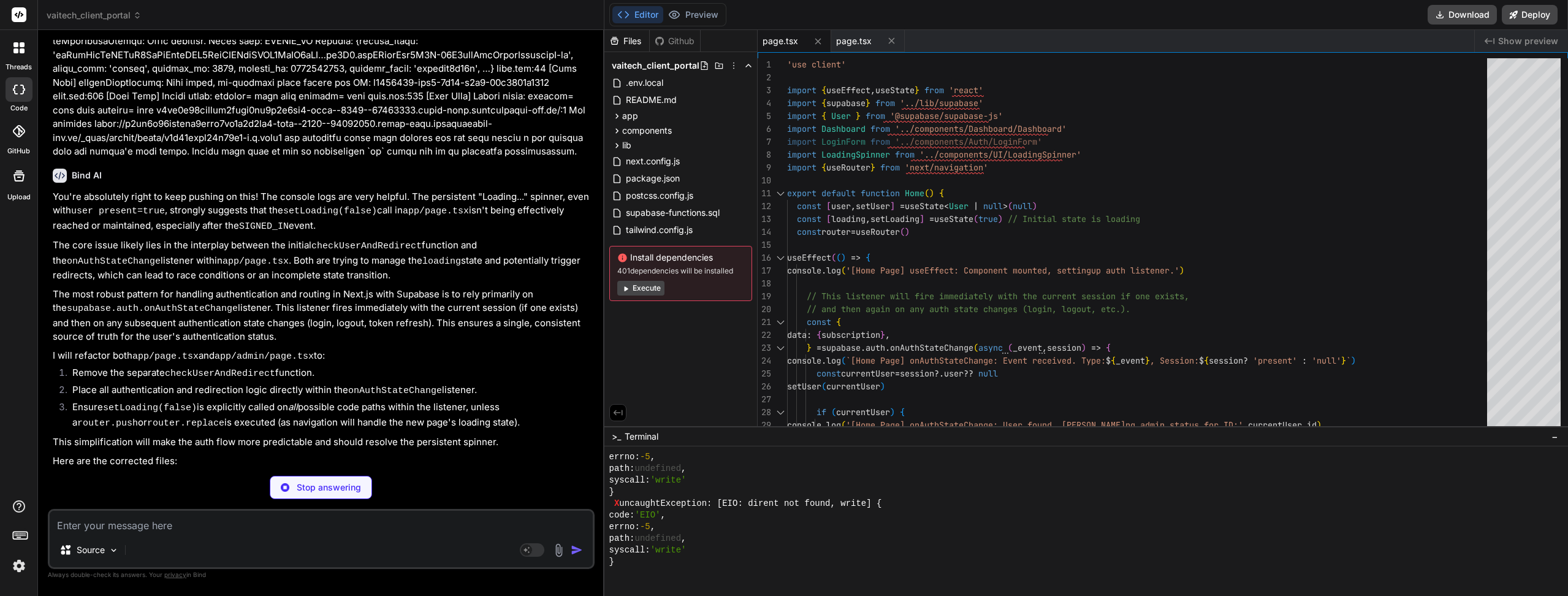
scroll to position [1759, 0]
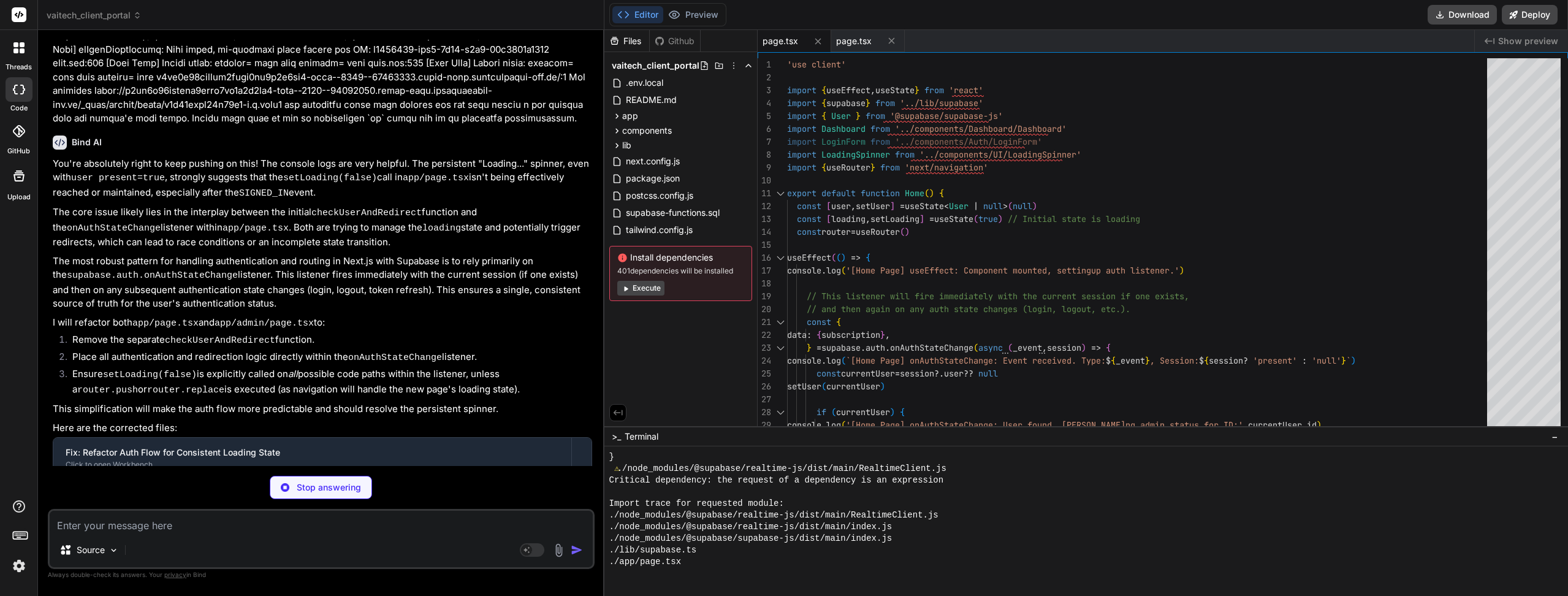
type textarea "x"
type textarea "return <AdminDashboard /> }"
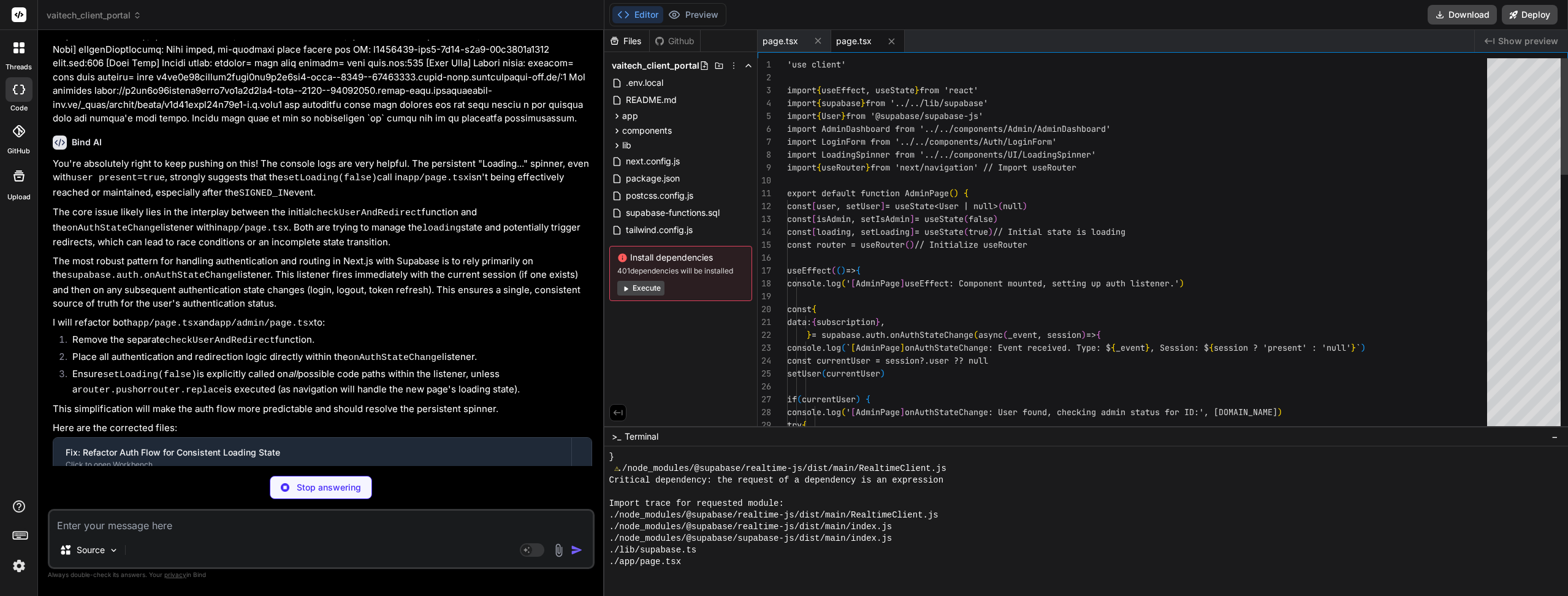
drag, startPoint x: 353, startPoint y: 264, endPoint x: 353, endPoint y: 286, distance: 22.0
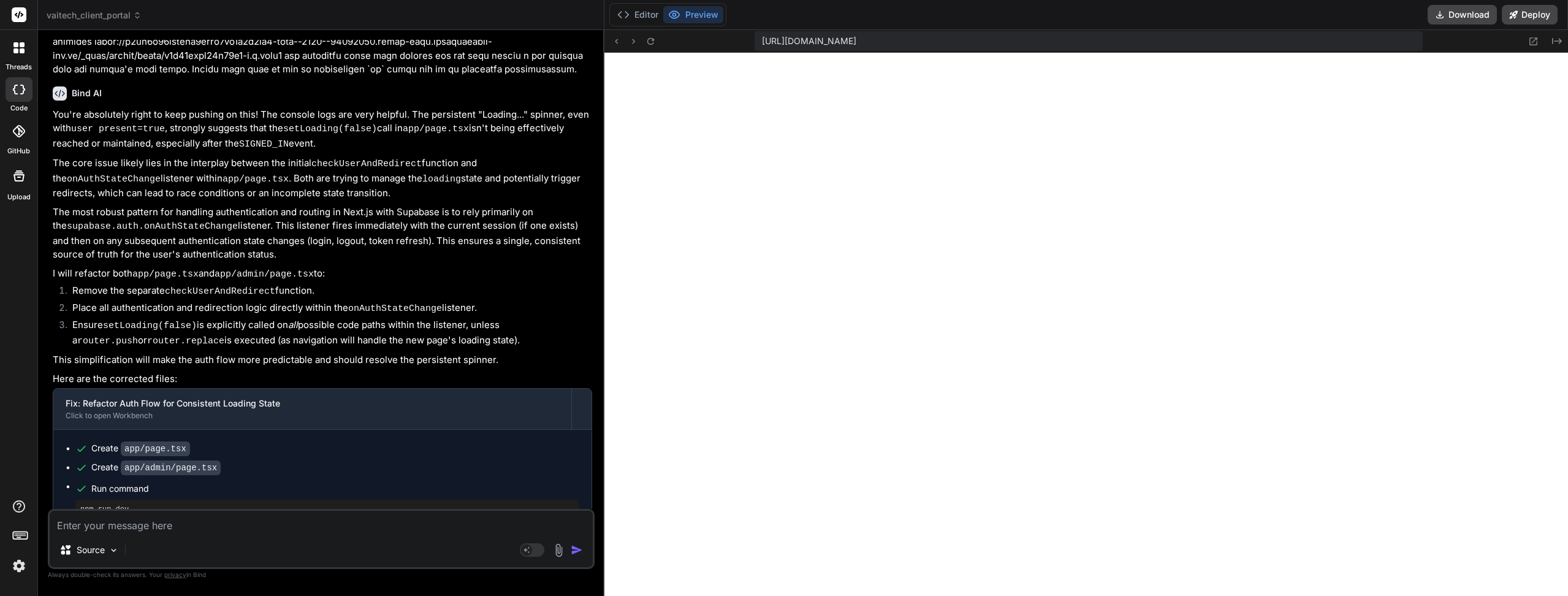
scroll to position [3154, 0]
click at [648, 16] on button "Editor" at bounding box center [637, 15] width 51 height 17
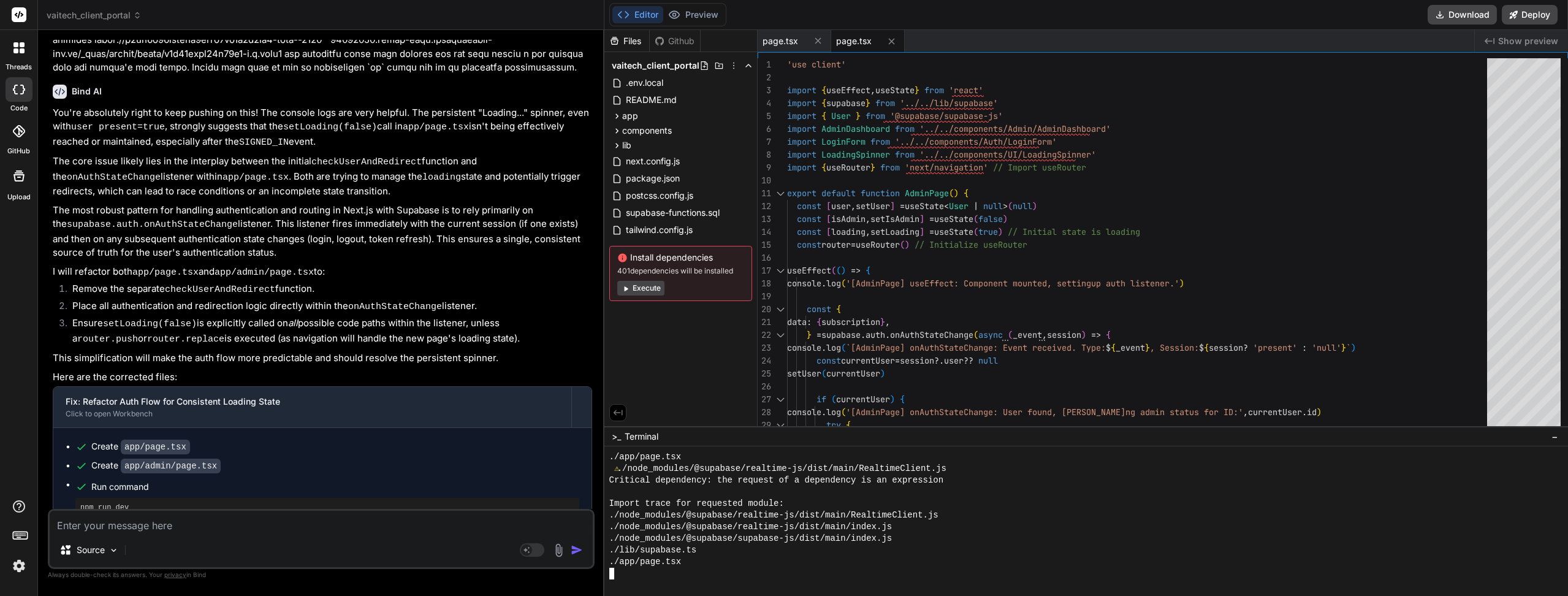
click at [753, 546] on div "./lib/supabase.ts" at bounding box center [1080, 550] width 942 height 12
click at [700, 9] on button "Preview" at bounding box center [693, 15] width 60 height 17
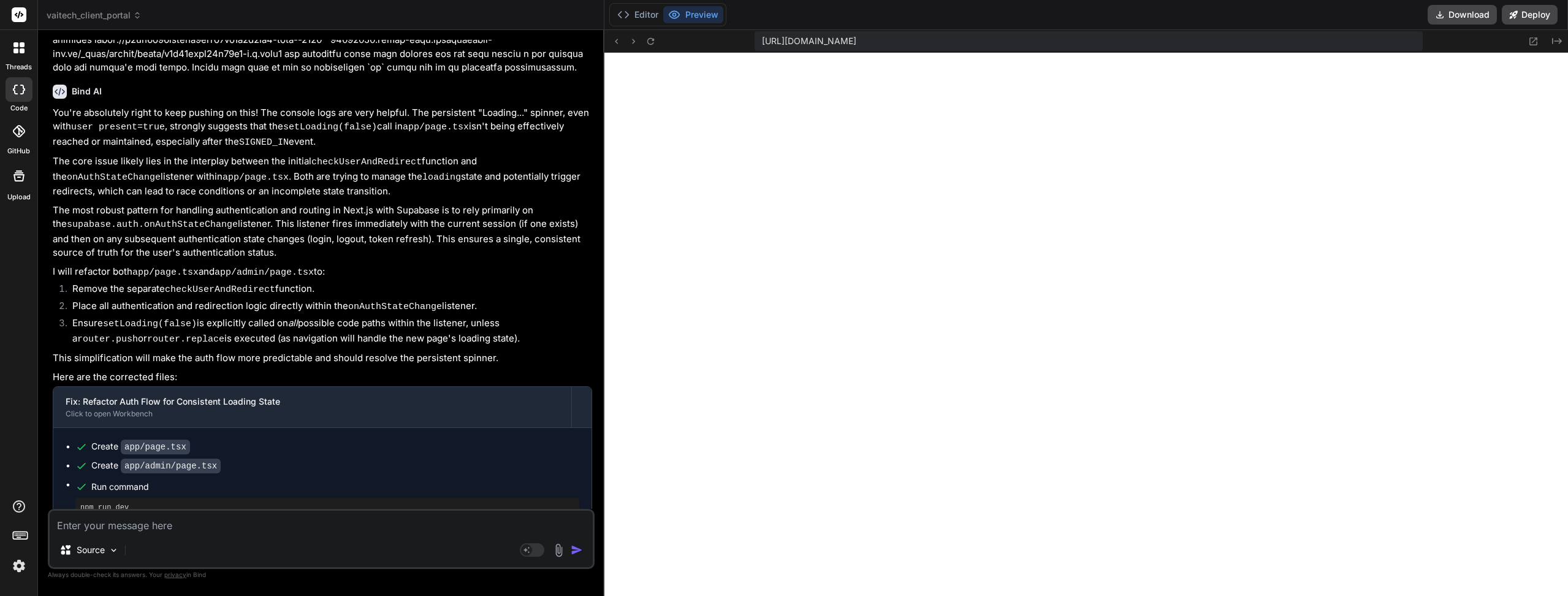
click at [640, 13] on button "Editor" at bounding box center [637, 15] width 51 height 17
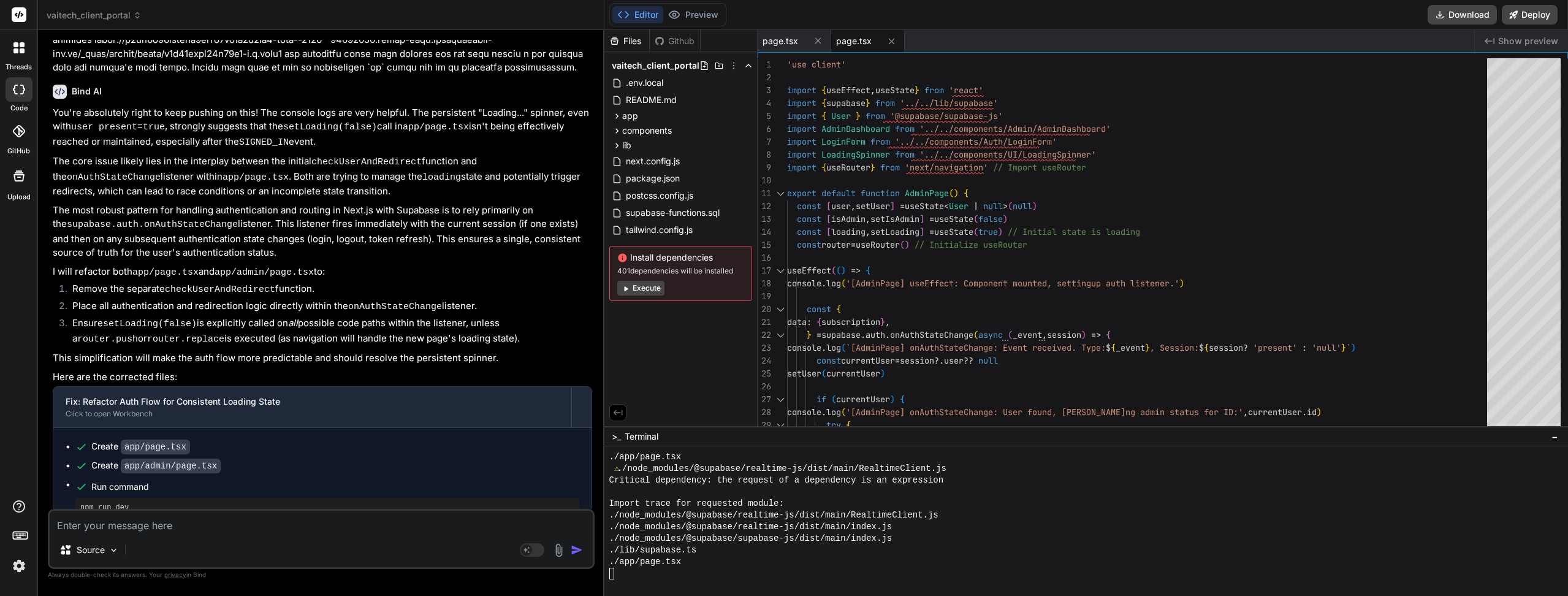
click at [823, 561] on div "./app/page.tsx" at bounding box center [1080, 561] width 942 height 12
click at [823, 559] on div "./app/page.tsx" at bounding box center [1080, 561] width 942 height 12
click at [814, 553] on div "./lib/supabase.ts" at bounding box center [1080, 550] width 942 height 12
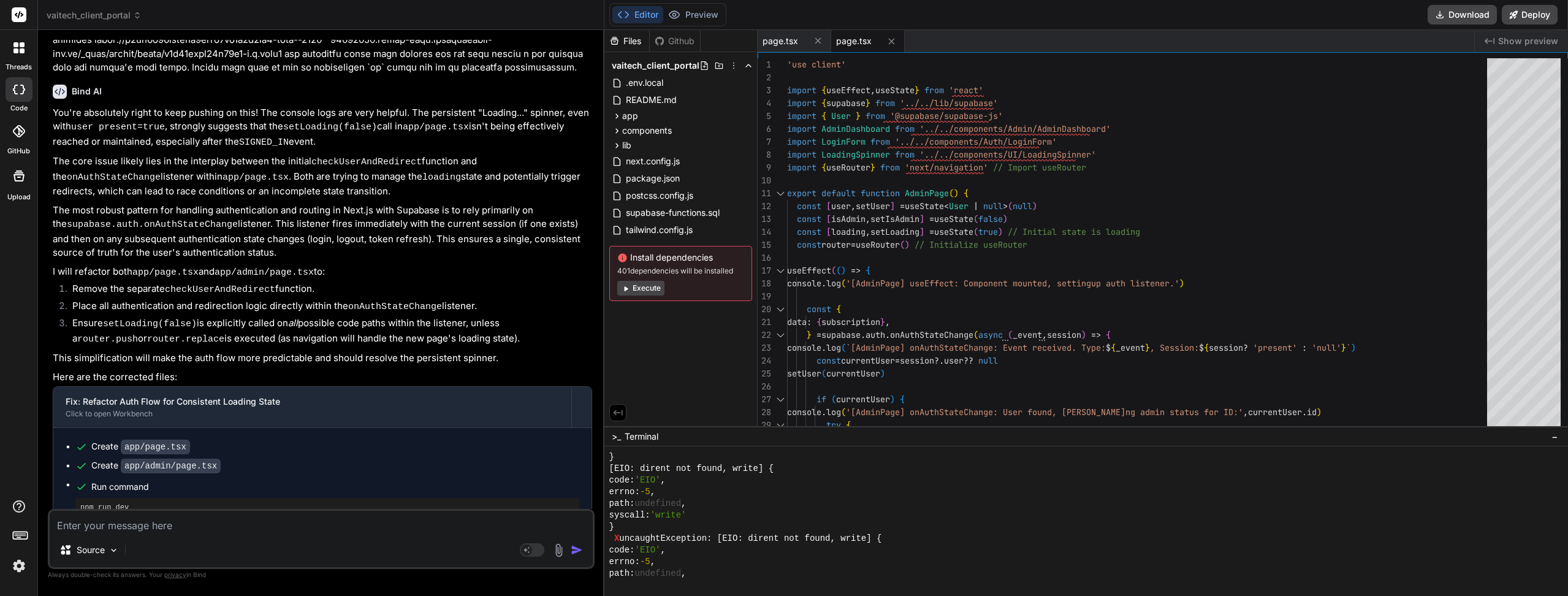
click at [814, 553] on div "code: 'EIO' ," at bounding box center [1080, 550] width 942 height 12
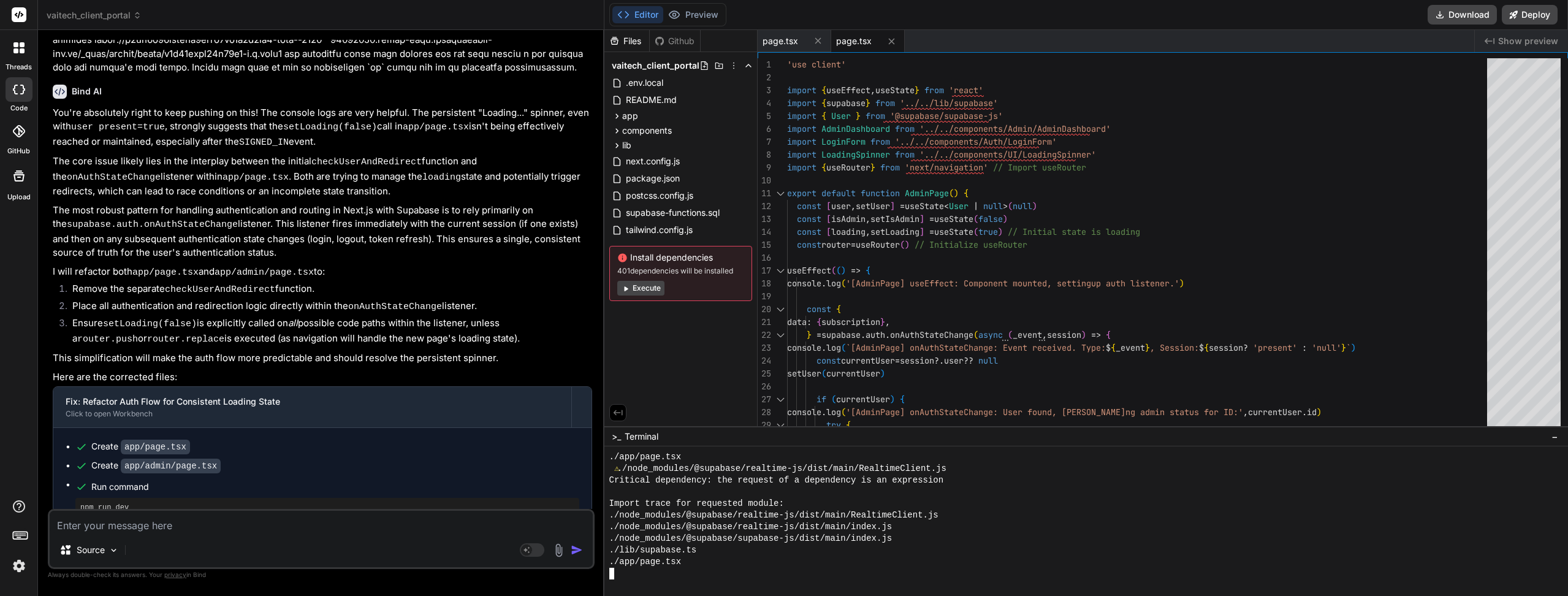
click at [777, 488] on div at bounding box center [1080, 491] width 942 height 12
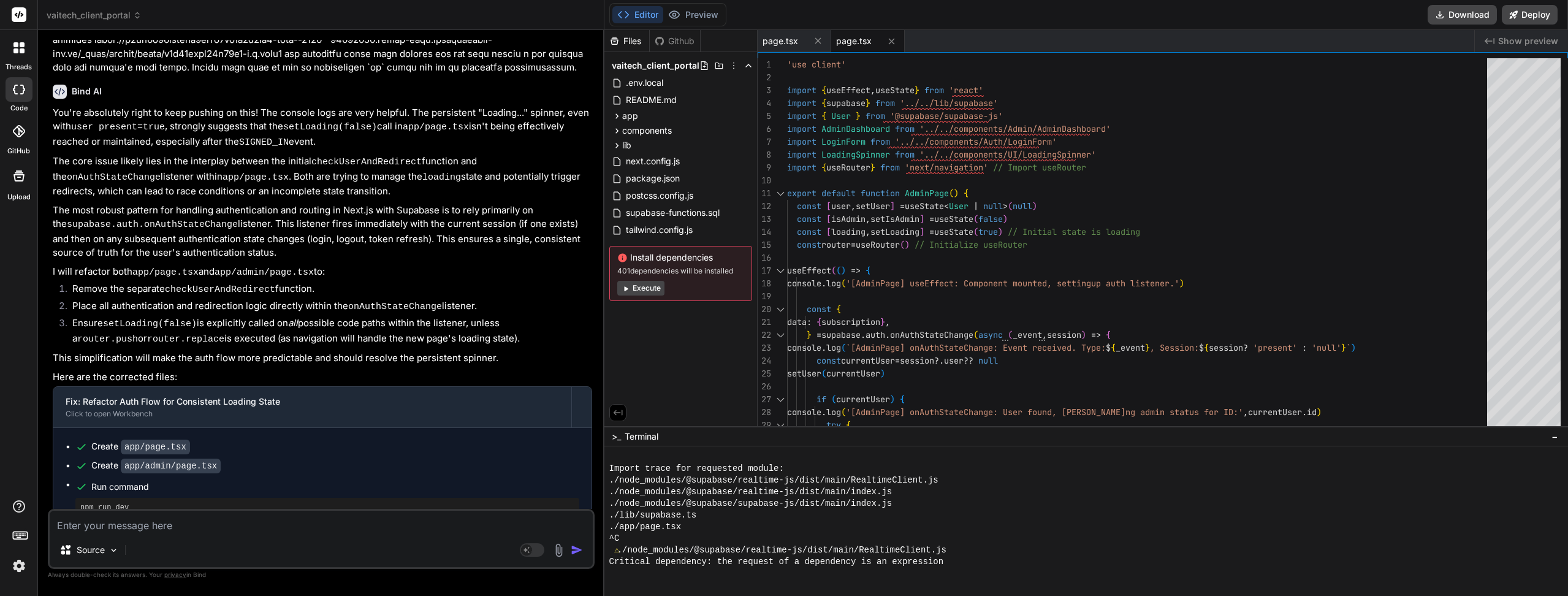
scroll to position [1981, 0]
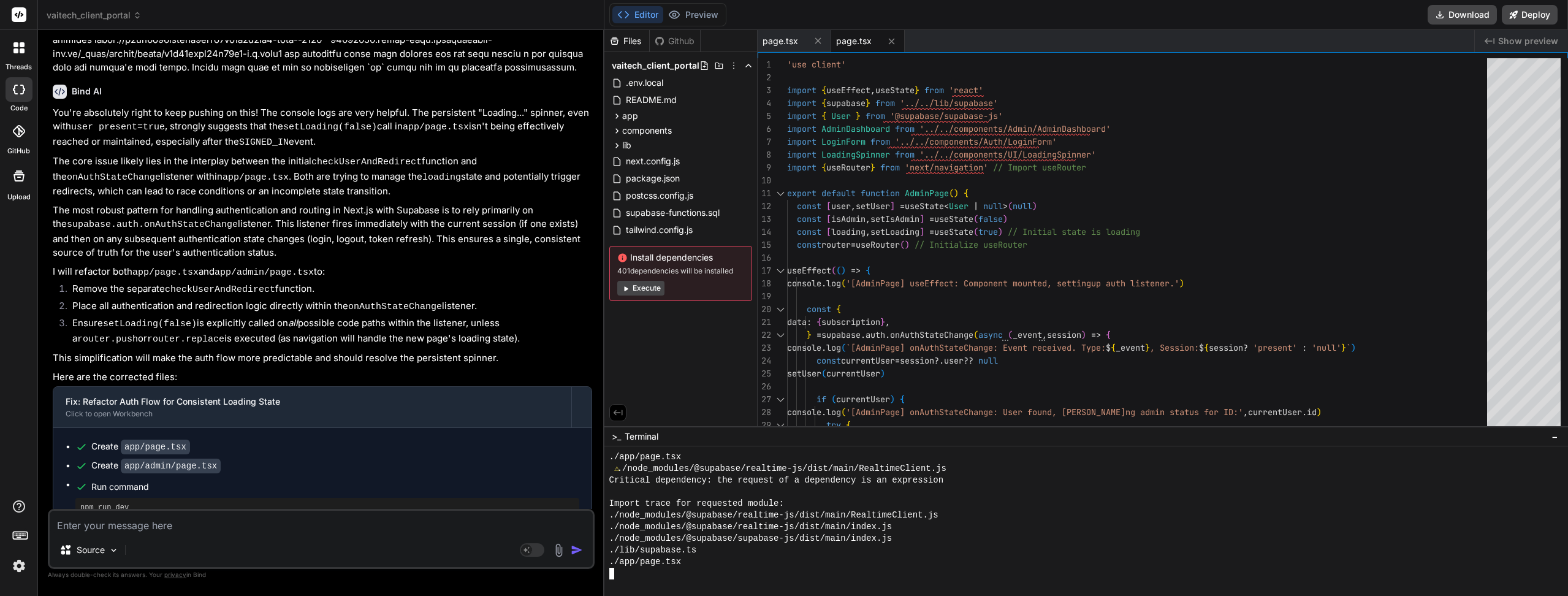
click at [640, 290] on button "Execute" at bounding box center [640, 288] width 47 height 15
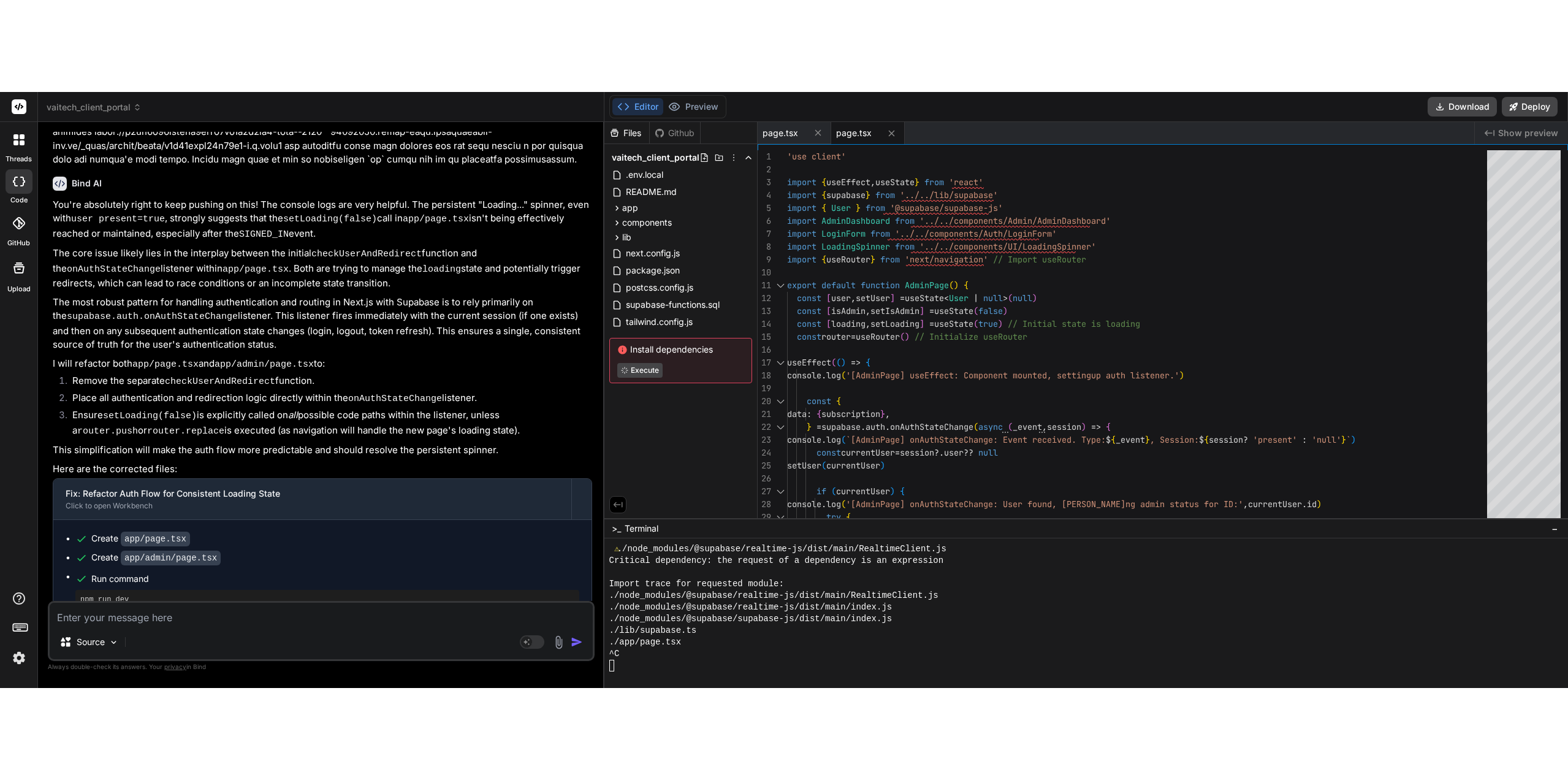
scroll to position [1992, 0]
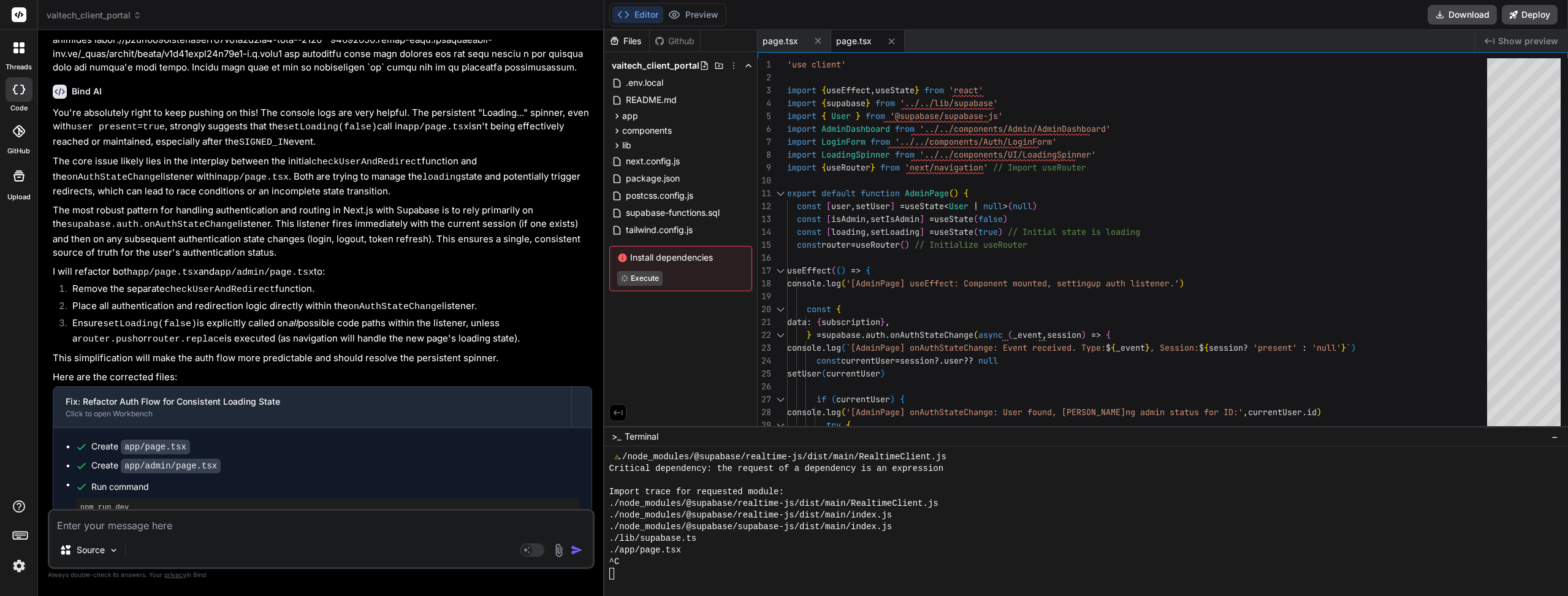
click at [663, 541] on span "./lib/supabase.ts" at bounding box center [653, 538] width 88 height 12
type textarea "x"
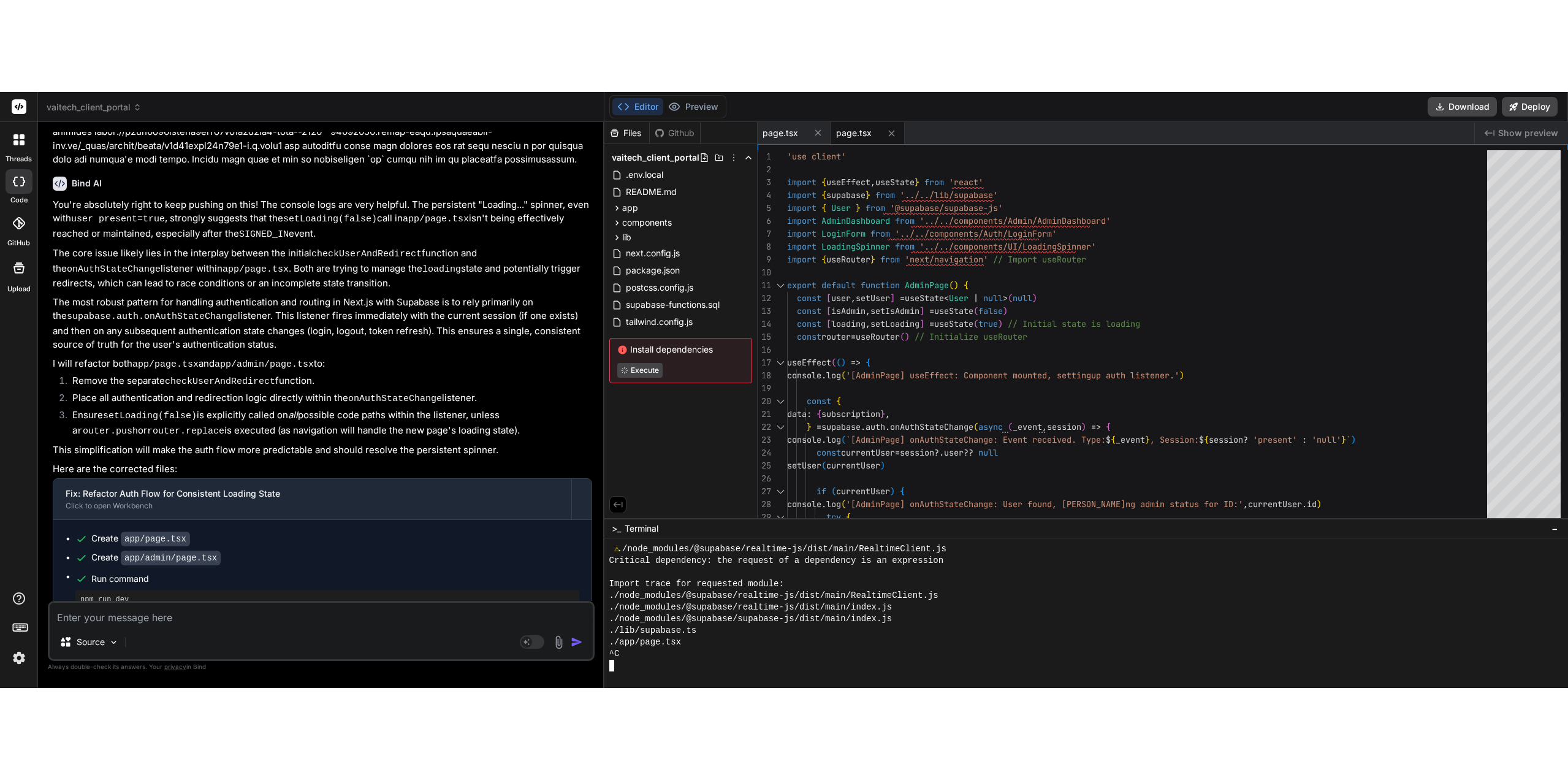
scroll to position [1933, 0]
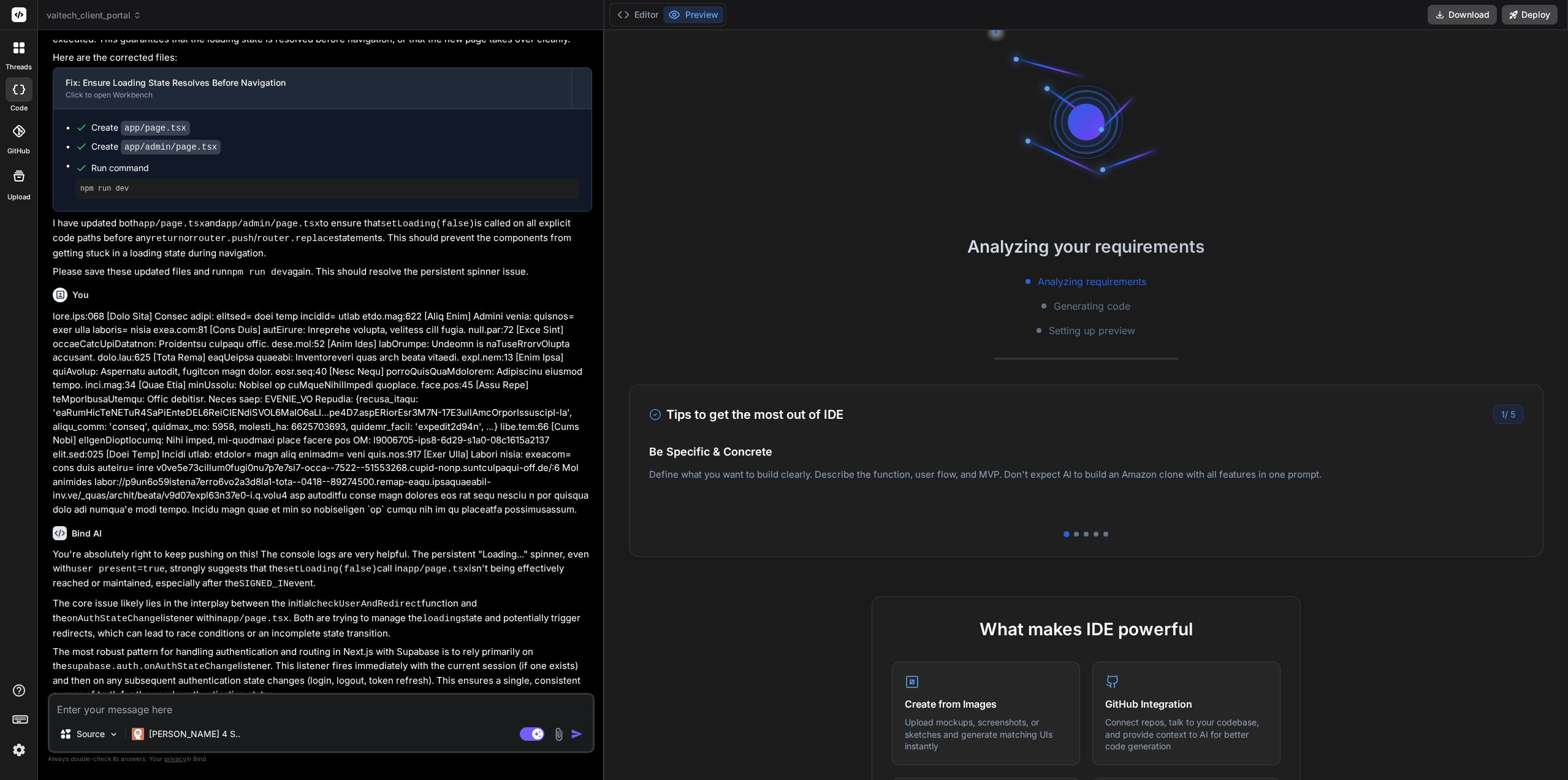
scroll to position [1767, 0]
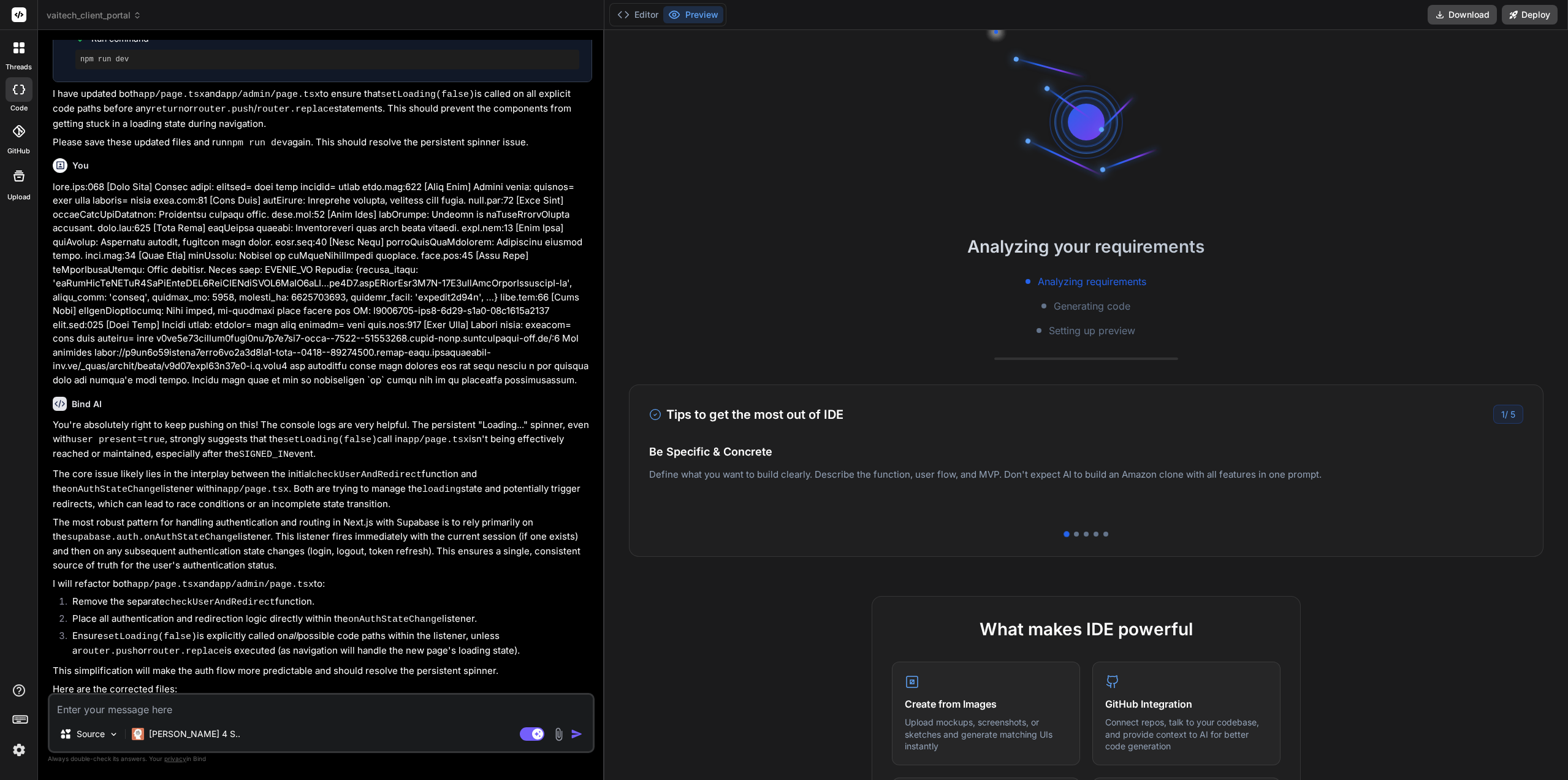
click at [533, 731] on rect at bounding box center [537, 734] width 11 height 11
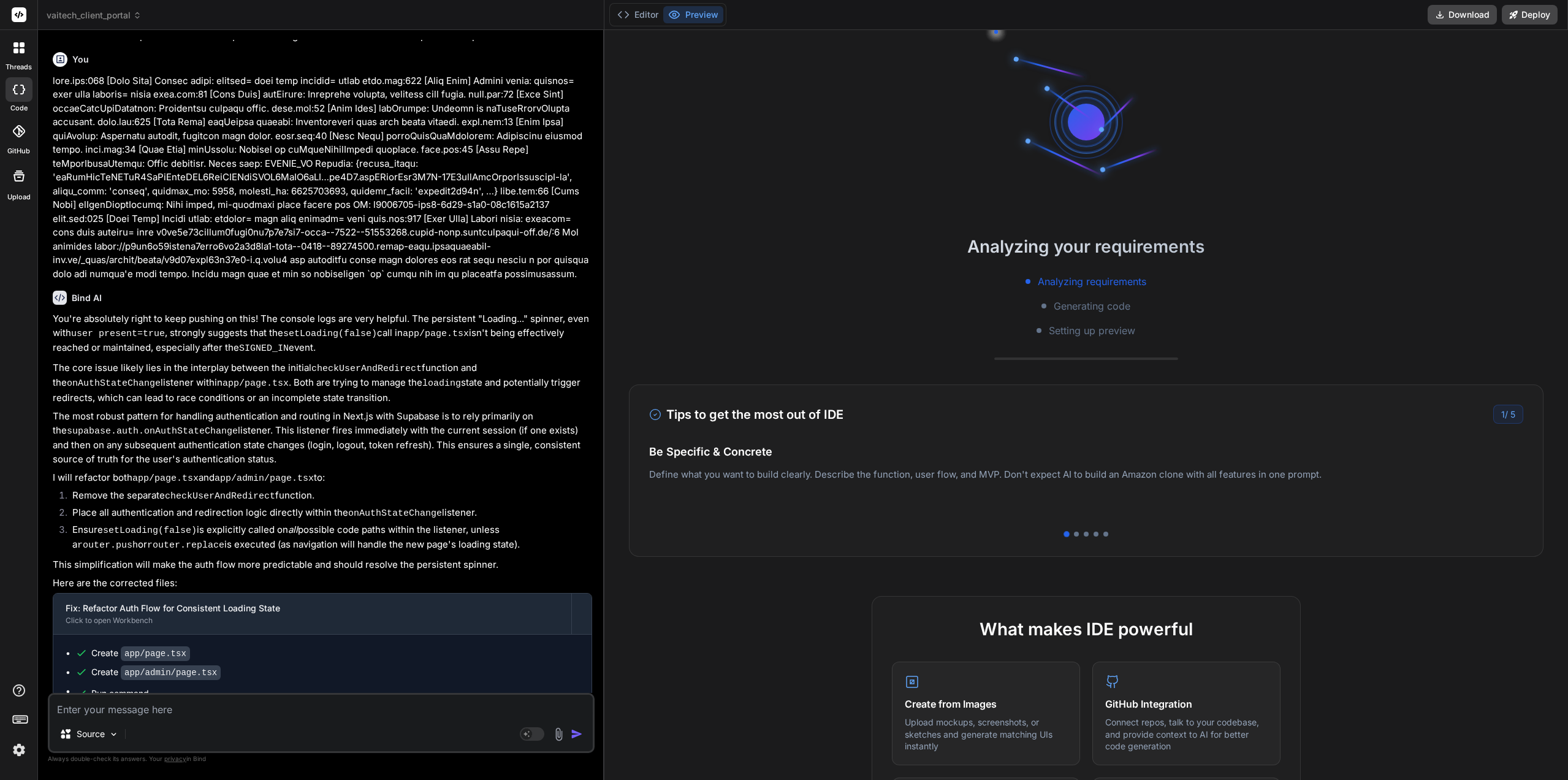
scroll to position [1920, 0]
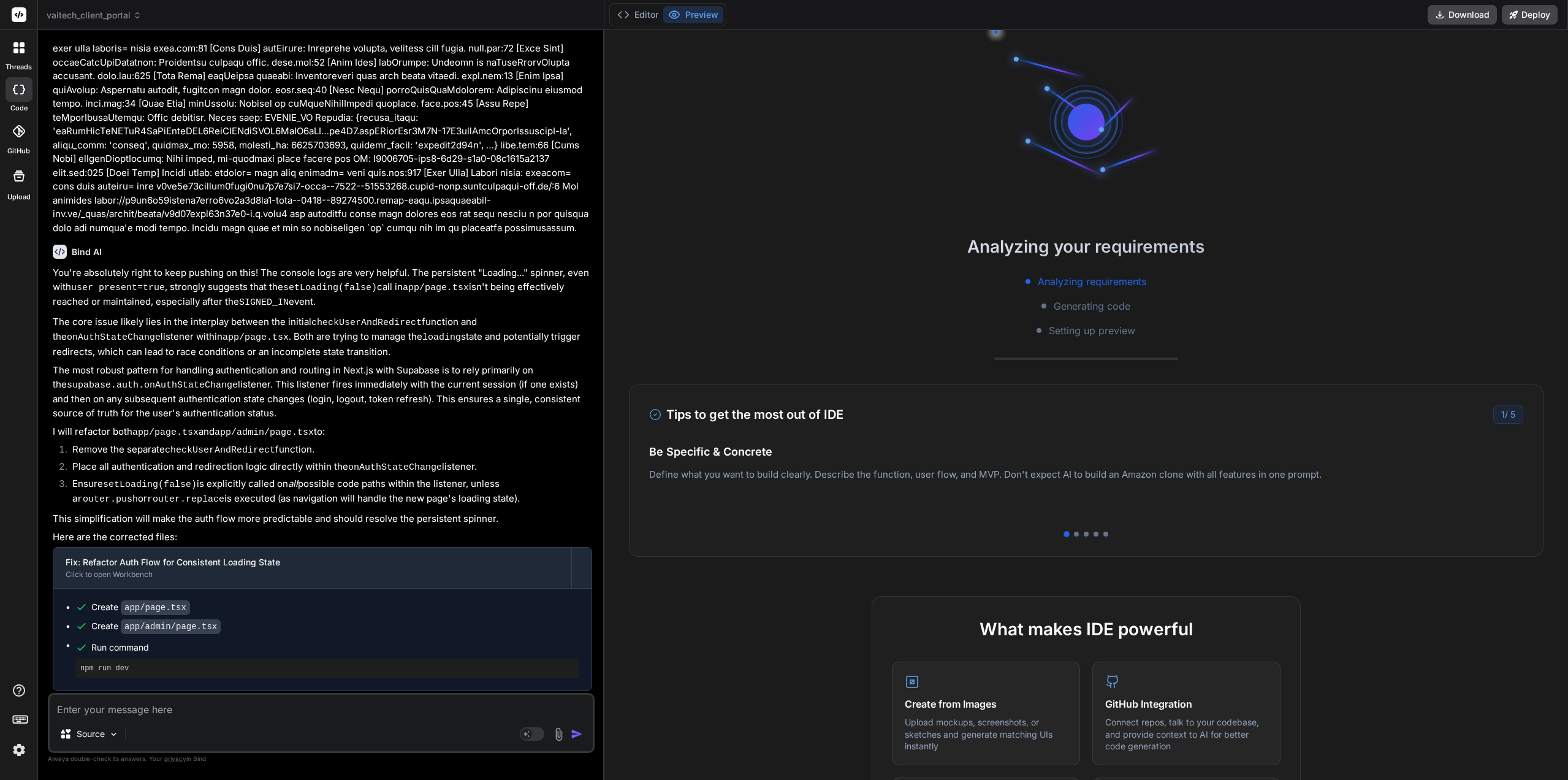
click at [701, 18] on button "Preview" at bounding box center [693, 15] width 60 height 17
click at [651, 19] on button "Editor" at bounding box center [637, 15] width 51 height 17
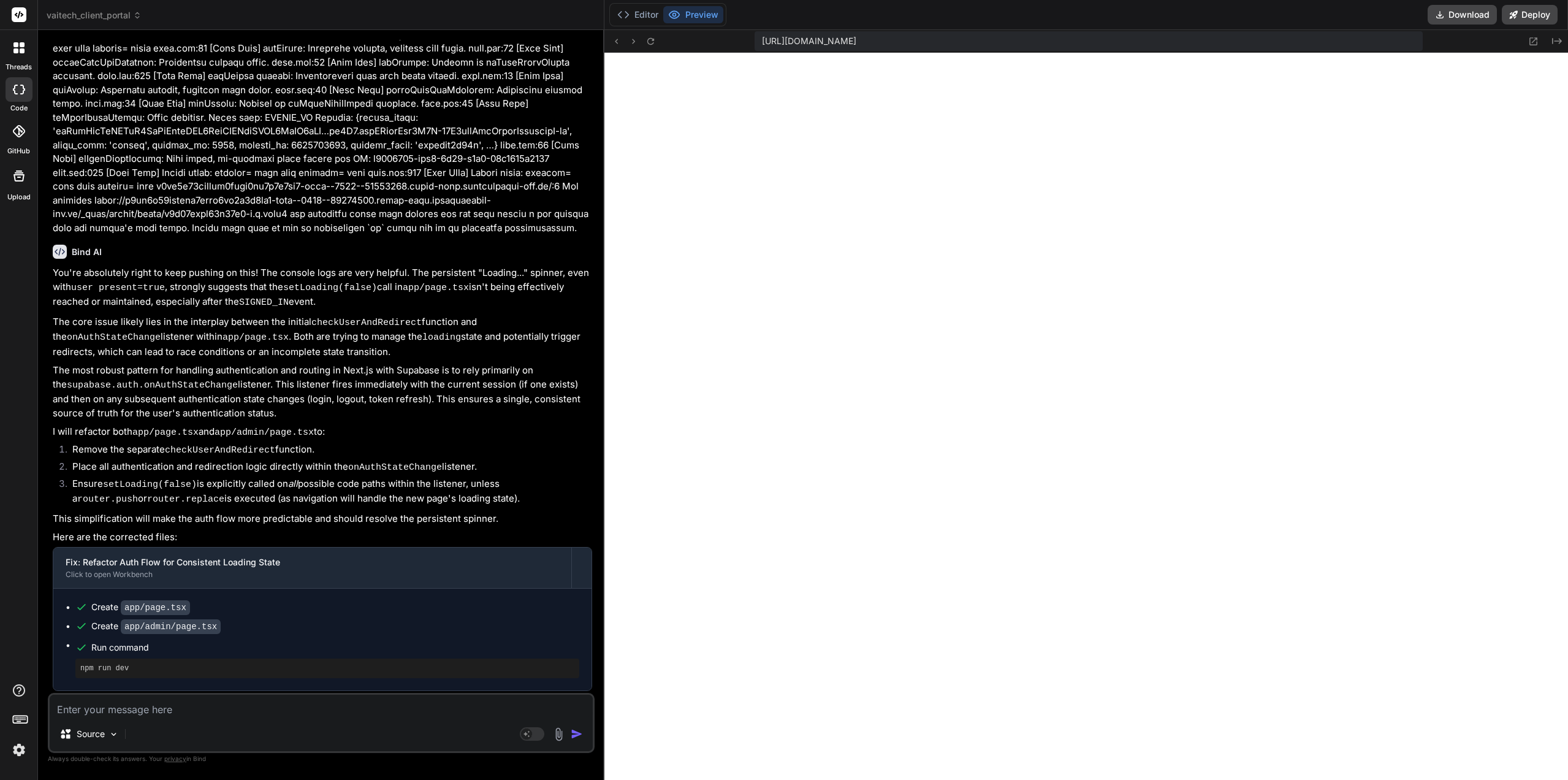
scroll to position [500, 0]
drag, startPoint x: 814, startPoint y: 691, endPoint x: 645, endPoint y: 15, distance: 696.8
click at [645, 28] on div "Editor Preview Download Deploy" at bounding box center [1086, 15] width 964 height 30
click at [645, 15] on button "Editor" at bounding box center [637, 15] width 51 height 17
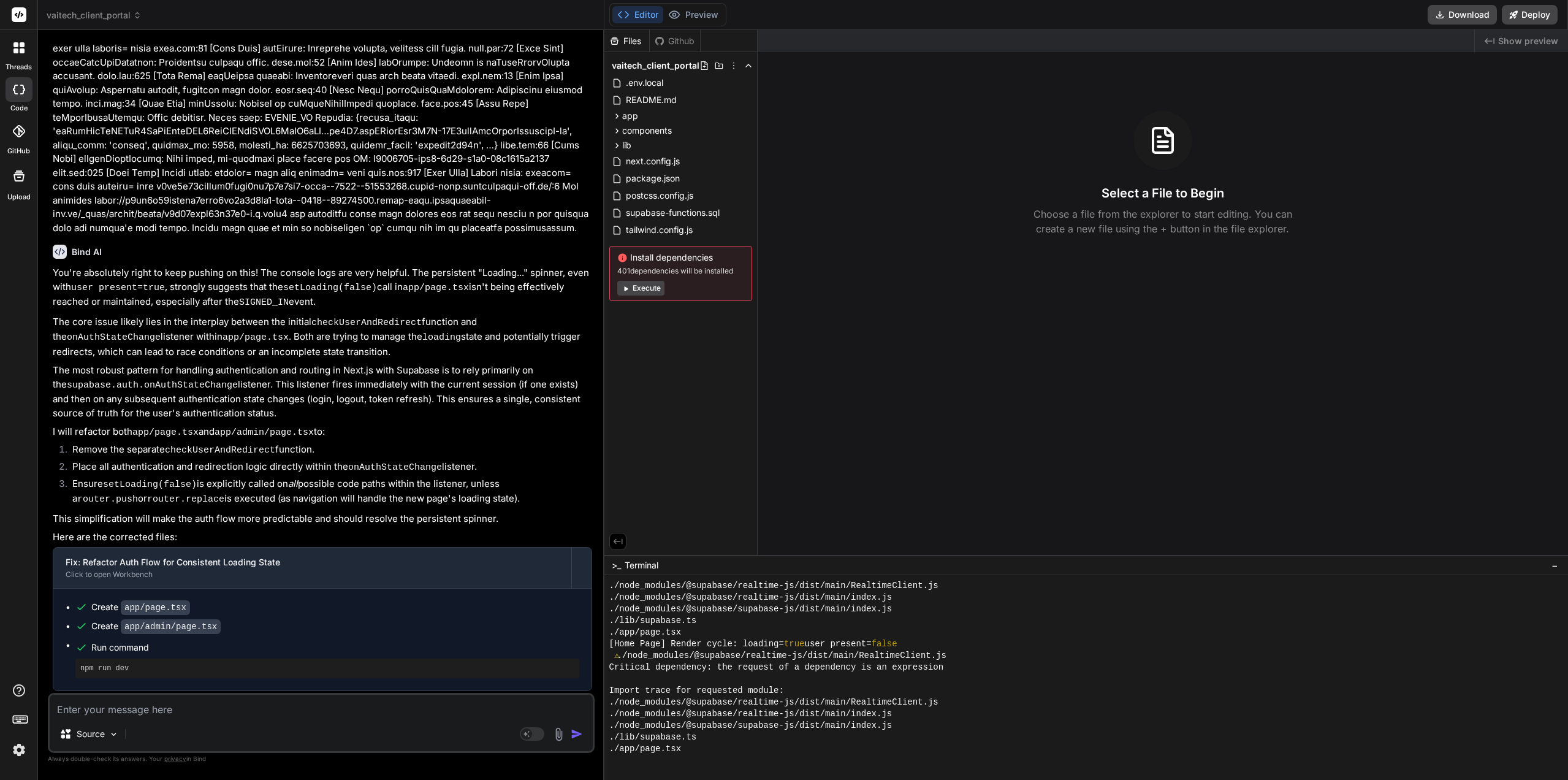
click at [695, 16] on button "Preview" at bounding box center [693, 15] width 60 height 17
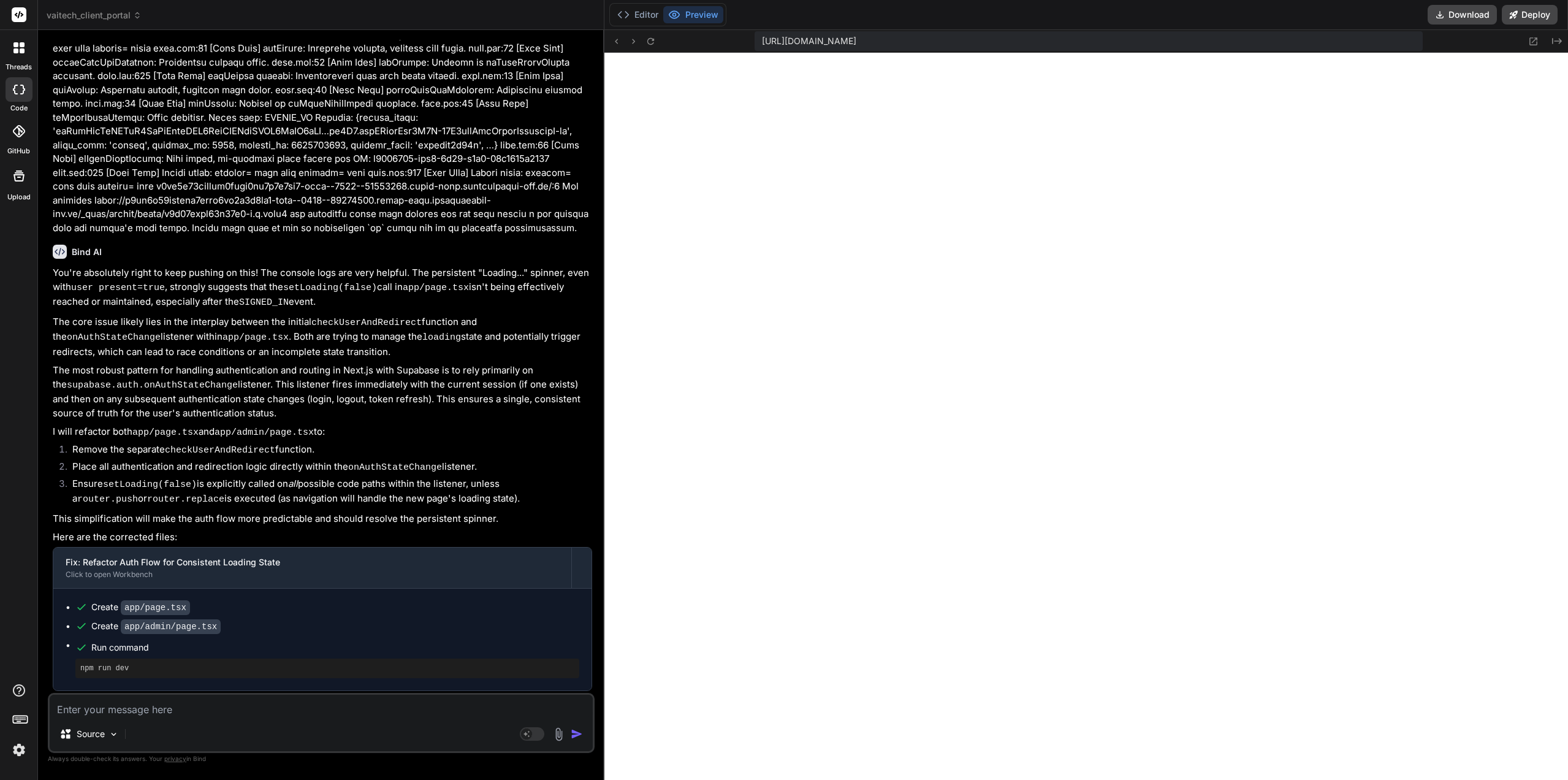
drag, startPoint x: 697, startPoint y: 55, endPoint x: 386, endPoint y: 377, distance: 447.7
click at [386, 377] on div "You're absolutely right to keep pushing on this! The console logs are very help…" at bounding box center [322, 502] width 540 height 472
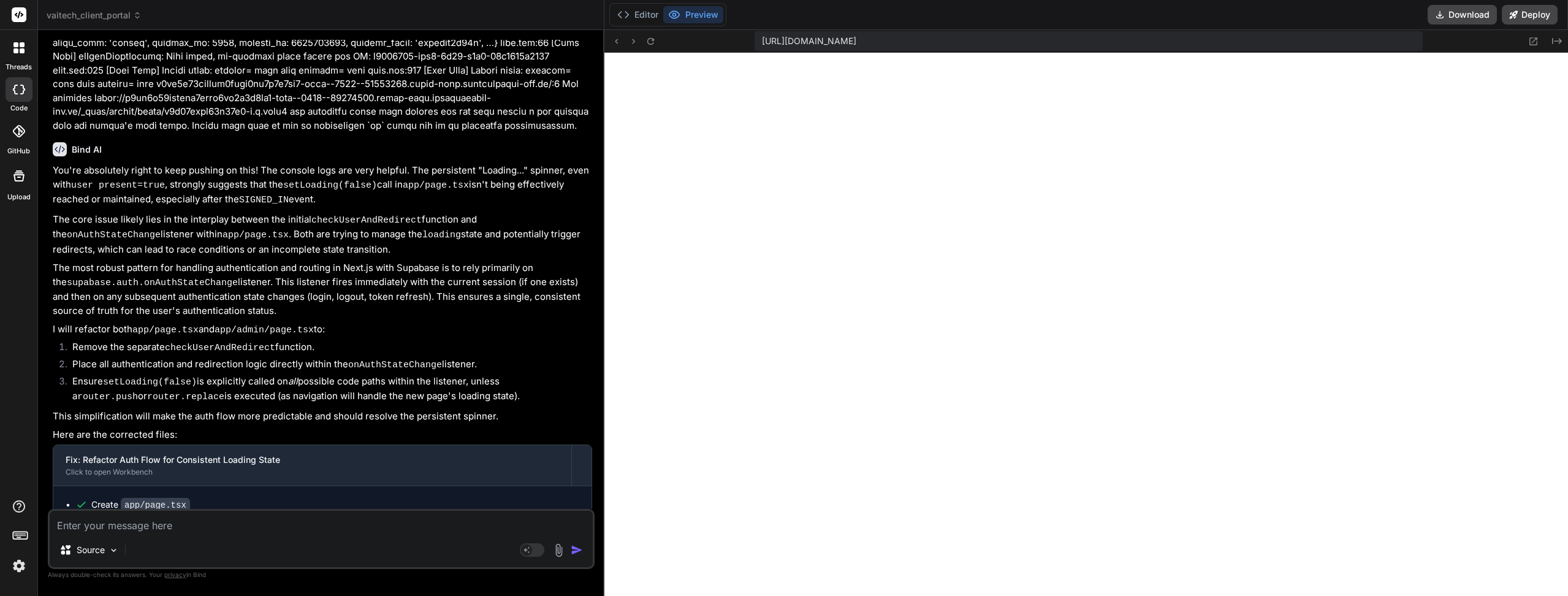
scroll to position [2104, 0]
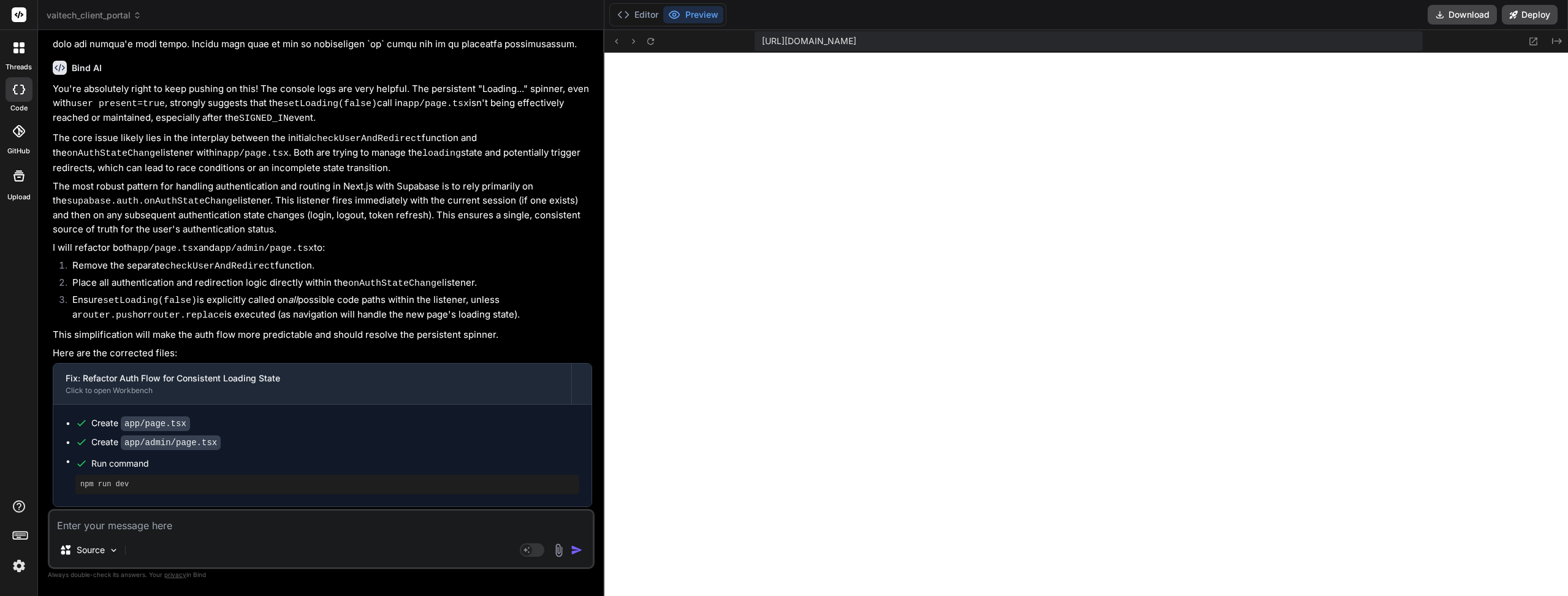
drag, startPoint x: 434, startPoint y: 279, endPoint x: 433, endPoint y: 316, distance: 37.0
click at [651, 12] on button "Editor" at bounding box center [637, 15] width 51 height 17
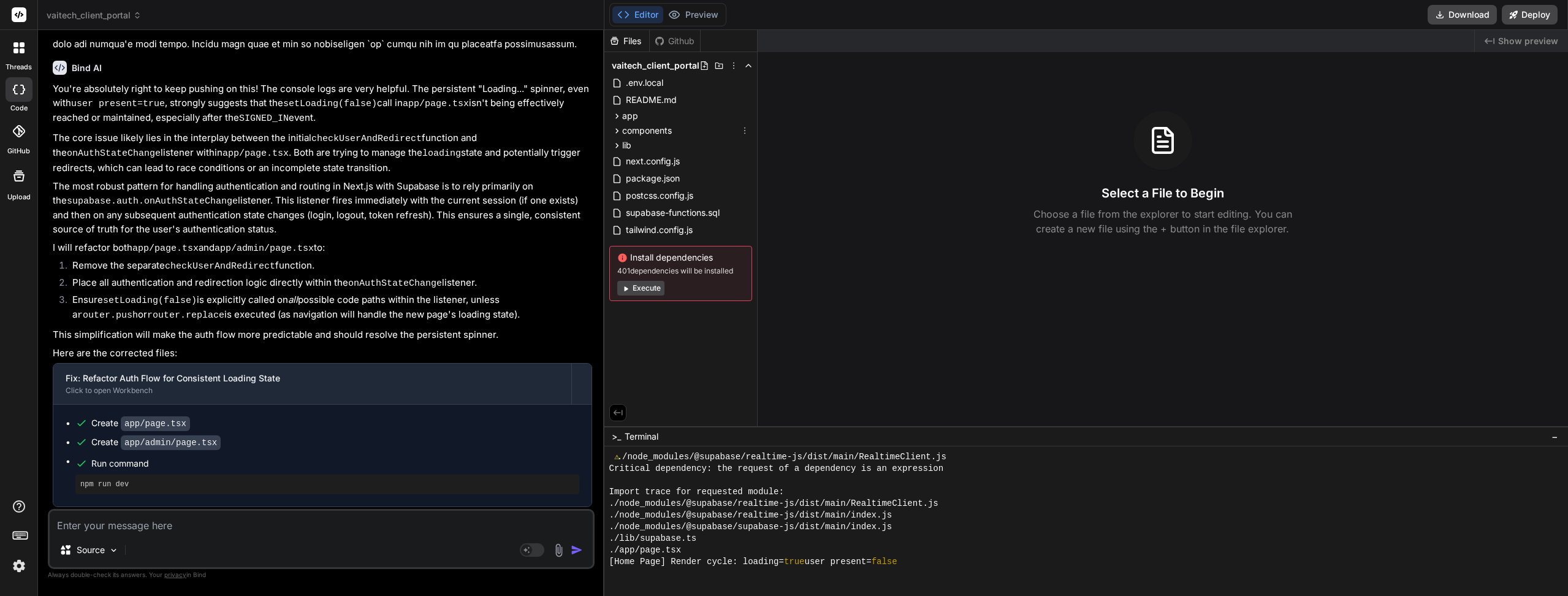
click at [667, 132] on span "components" at bounding box center [647, 131] width 49 height 12
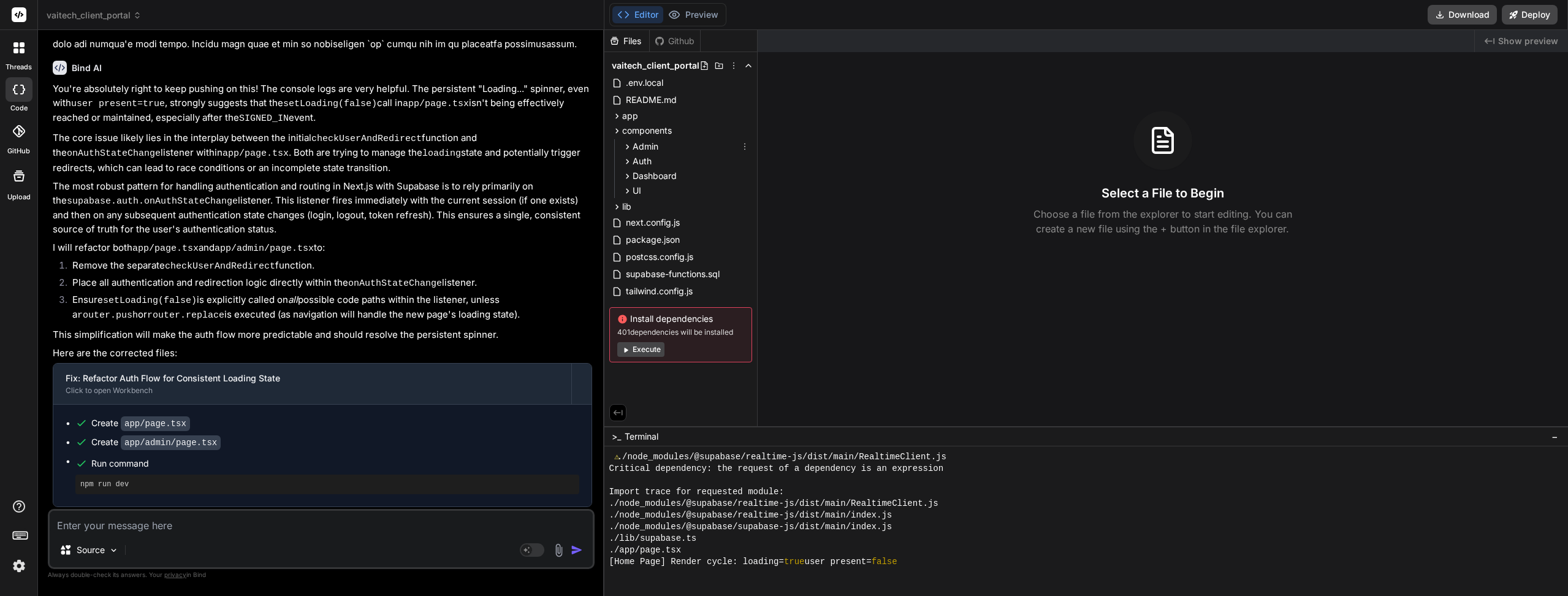
click at [669, 149] on div "Admin" at bounding box center [686, 146] width 132 height 15
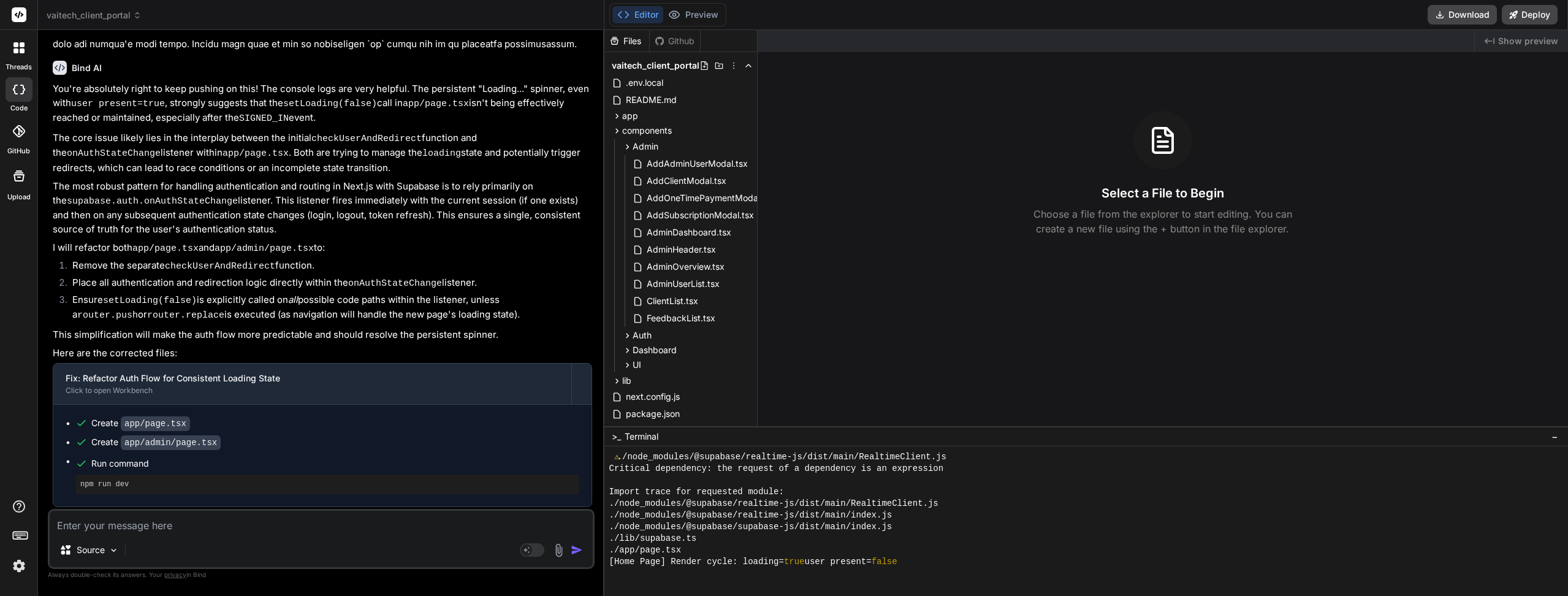
click at [652, 331] on div "Auth" at bounding box center [686, 335] width 132 height 15
click at [652, 374] on span "Dashboard" at bounding box center [654, 370] width 44 height 12
click at [659, 360] on div "LoginForm.tsx" at bounding box center [690, 353] width 122 height 17
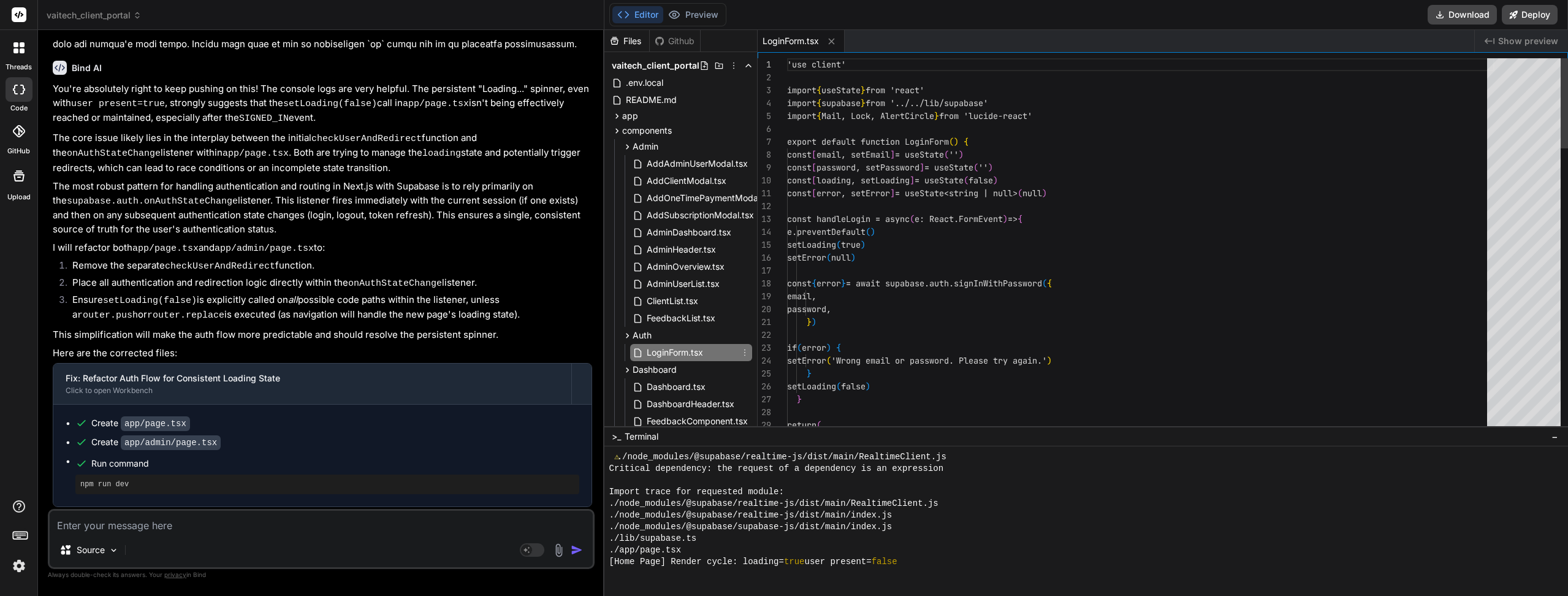
type textarea "x"
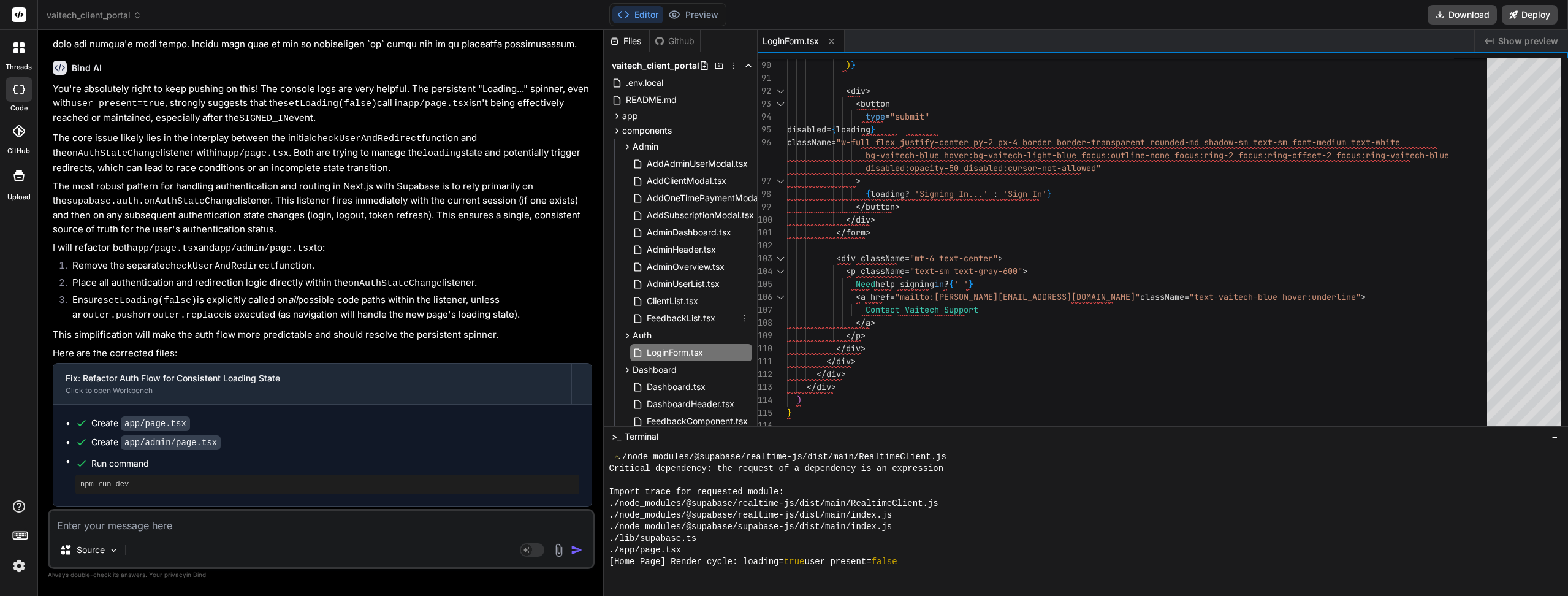
click at [694, 322] on span "FeedbackList.tsx" at bounding box center [680, 318] width 71 height 15
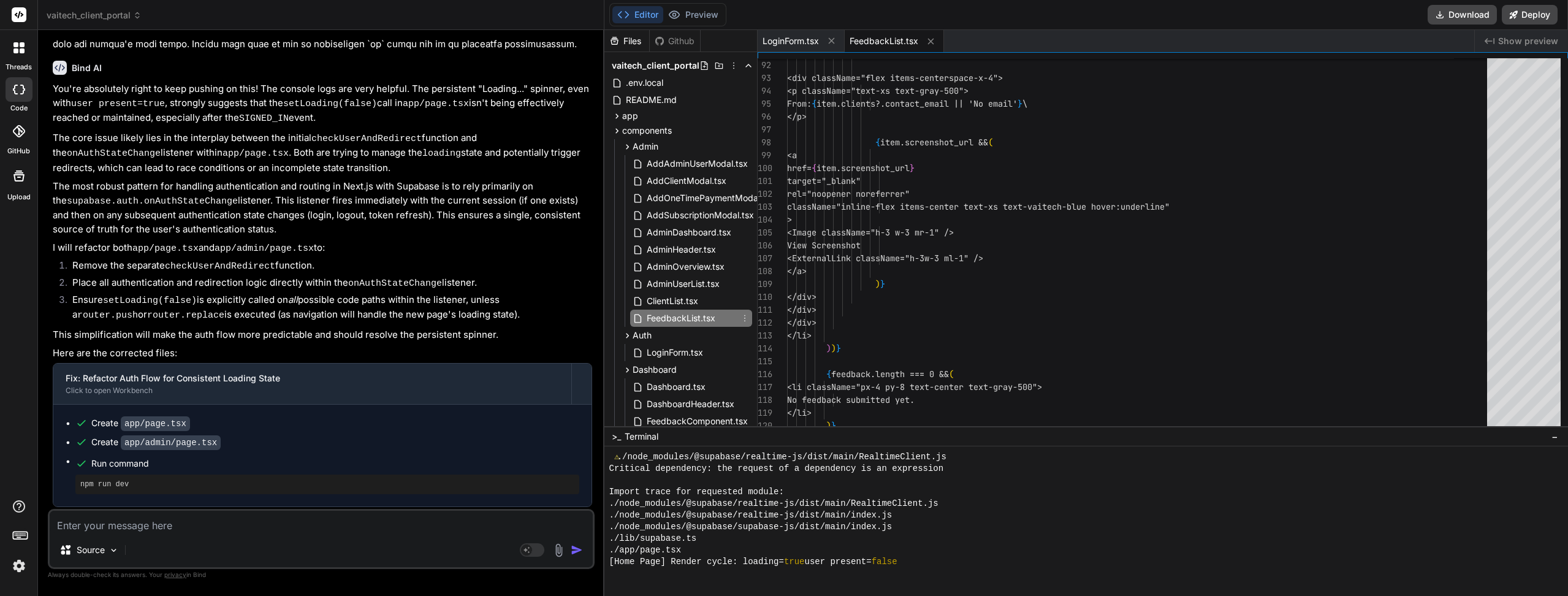
type textarea "</ul> </div> ) }"
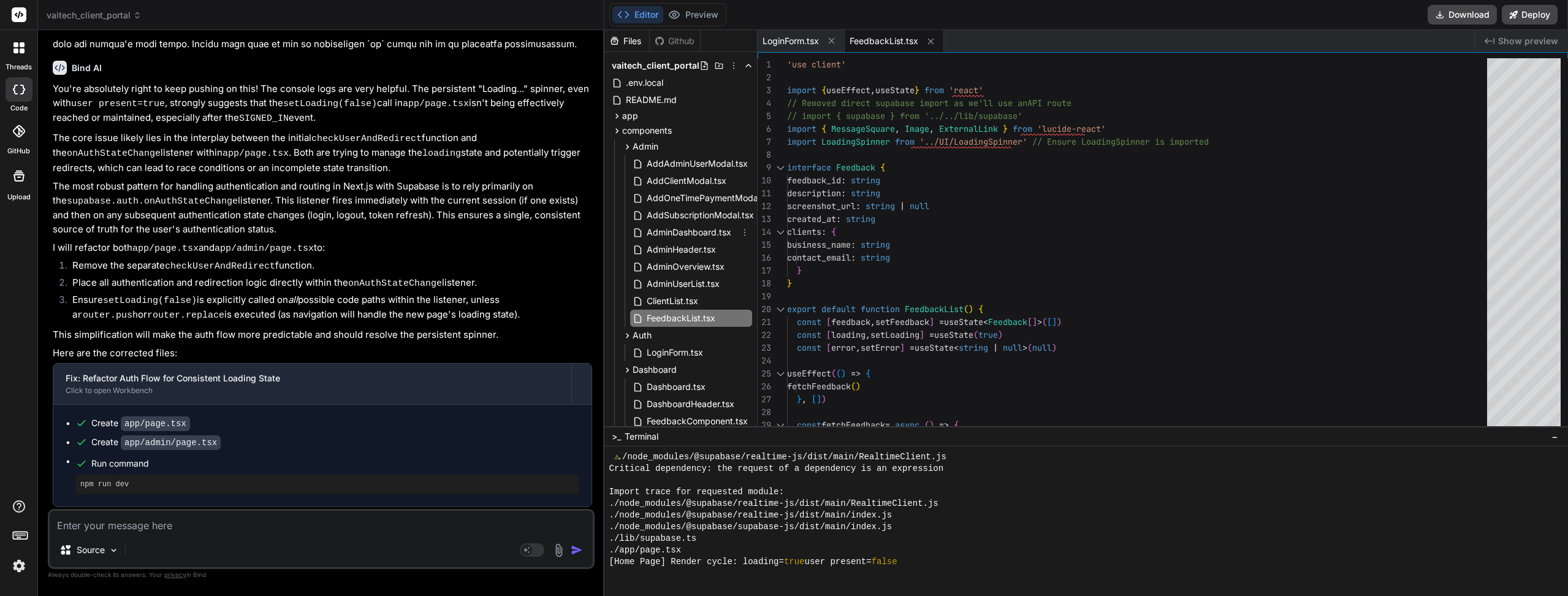
click at [694, 232] on span "AdminDashboard.tsx" at bounding box center [688, 232] width 87 height 15
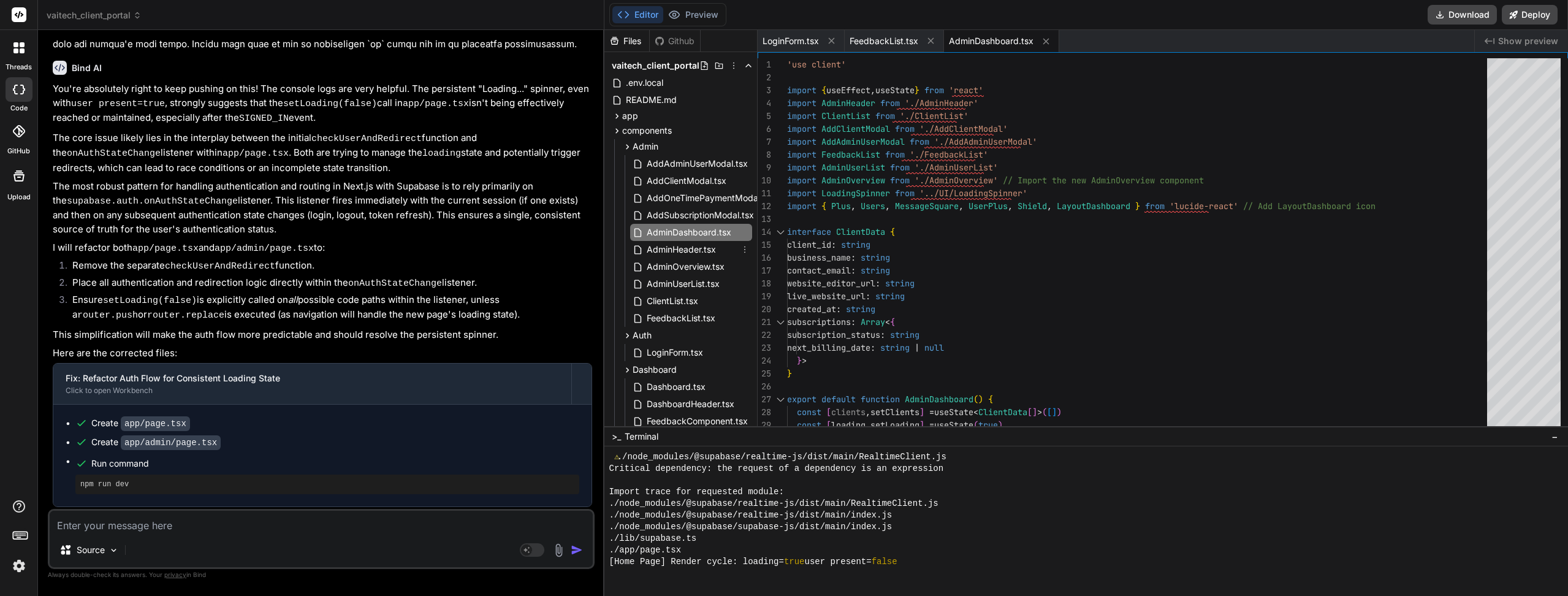
click at [664, 256] on span "AdminHeader.tsx" at bounding box center [680, 249] width 72 height 15
type textarea "</header> ) }"
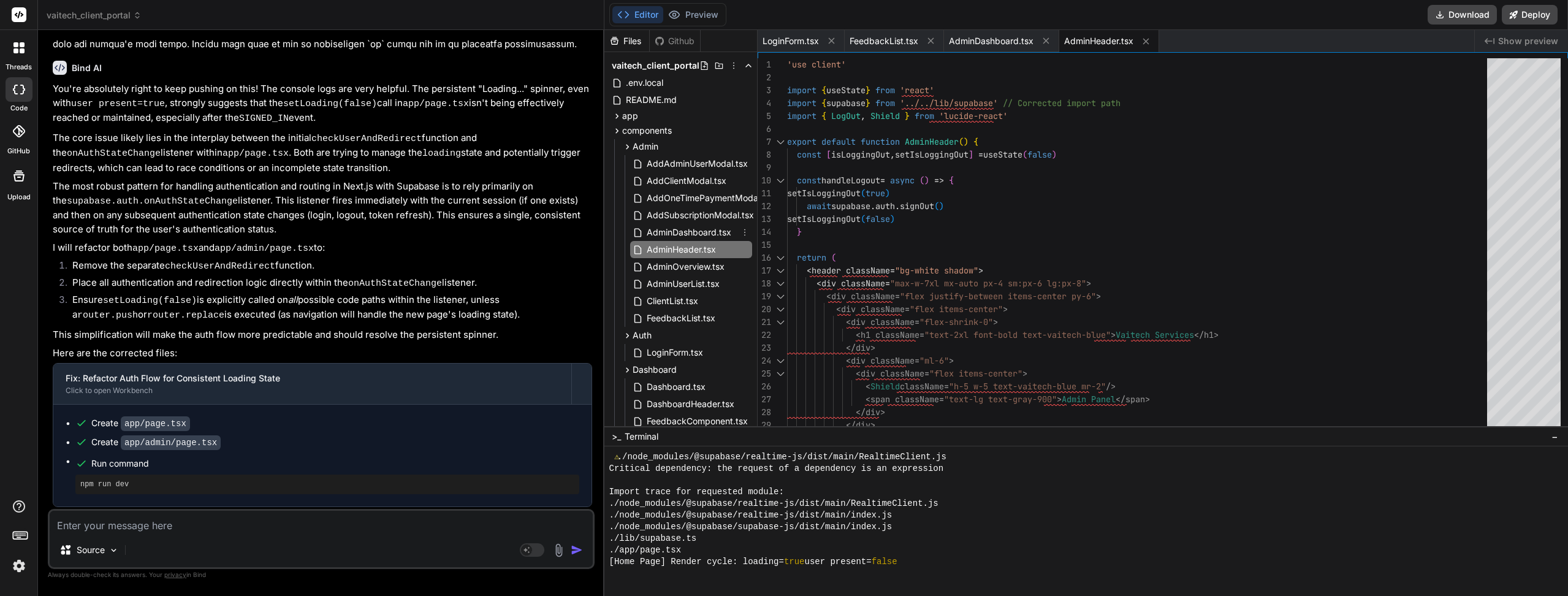
click at [666, 238] on span "AdminDashboard.tsx" at bounding box center [688, 232] width 87 height 15
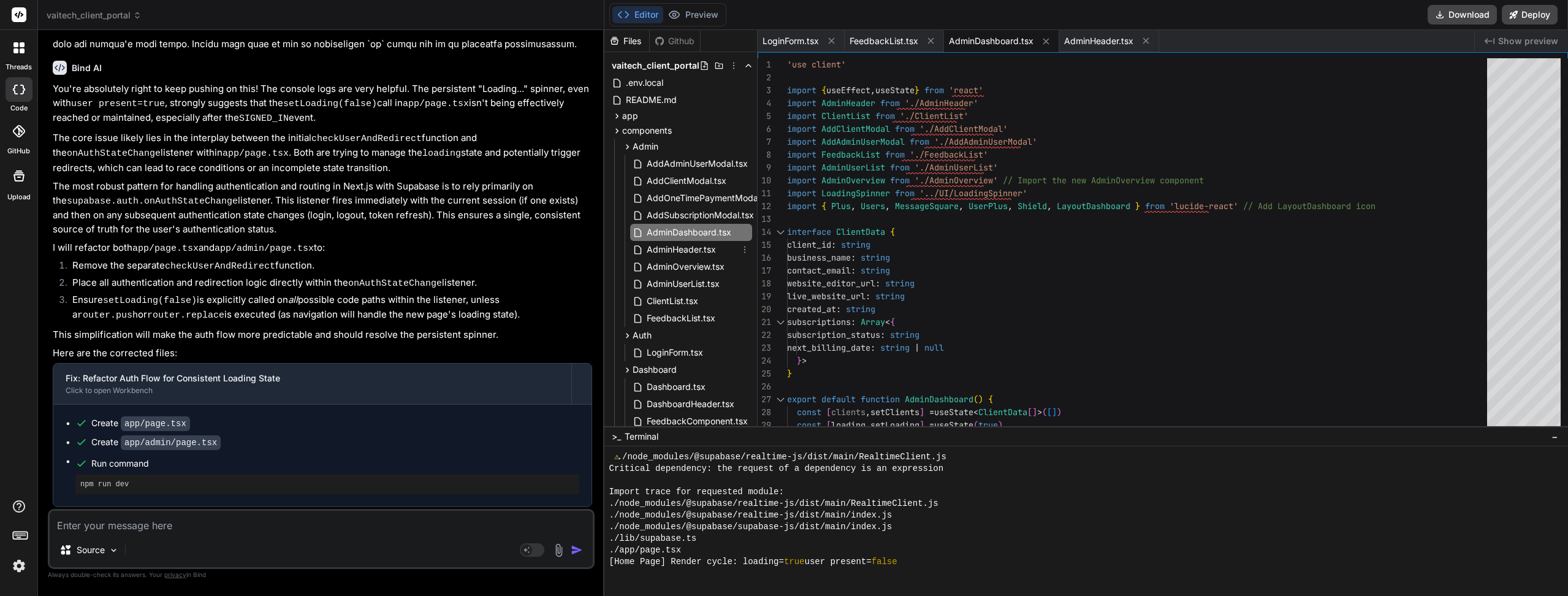
click at [666, 248] on span "AdminHeader.tsx" at bounding box center [680, 249] width 72 height 15
type textarea "</header> ) }"
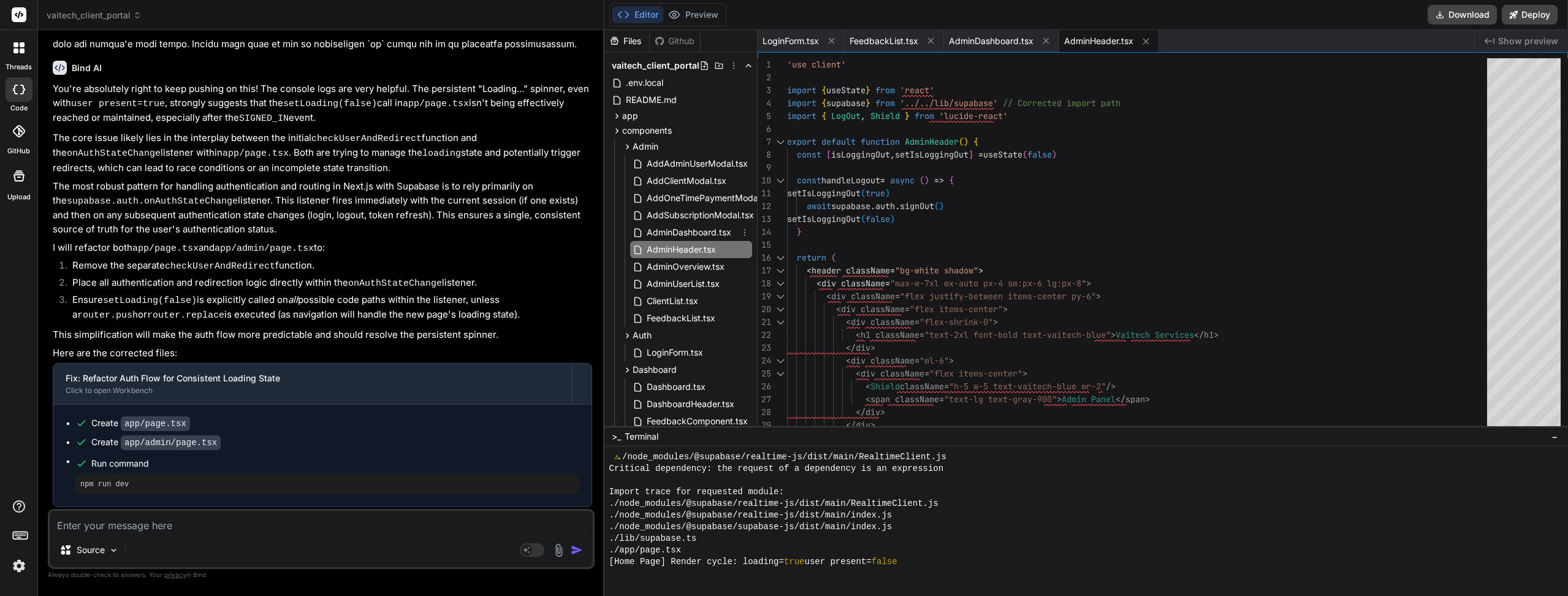
click at [666, 238] on span "AdminDashboard.tsx" at bounding box center [688, 232] width 87 height 15
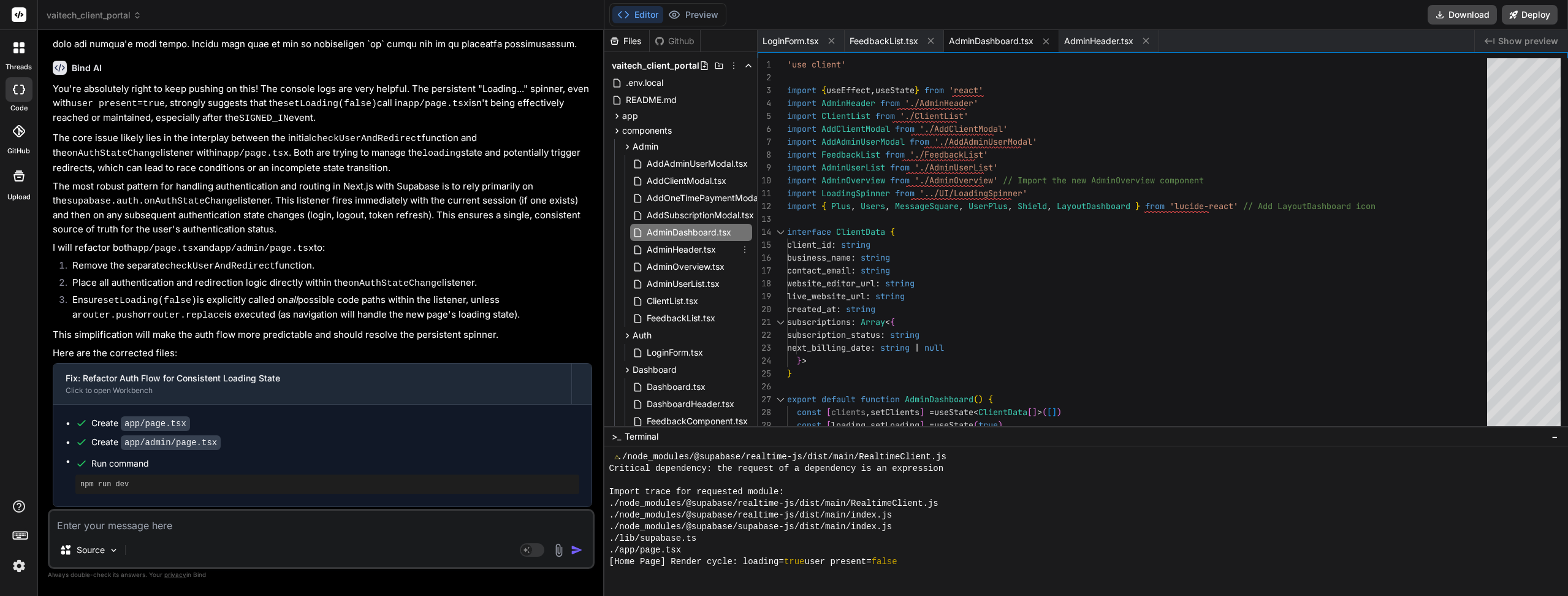
click at [666, 246] on span "AdminHeader.tsx" at bounding box center [680, 249] width 72 height 15
type textarea "</header> ) }"
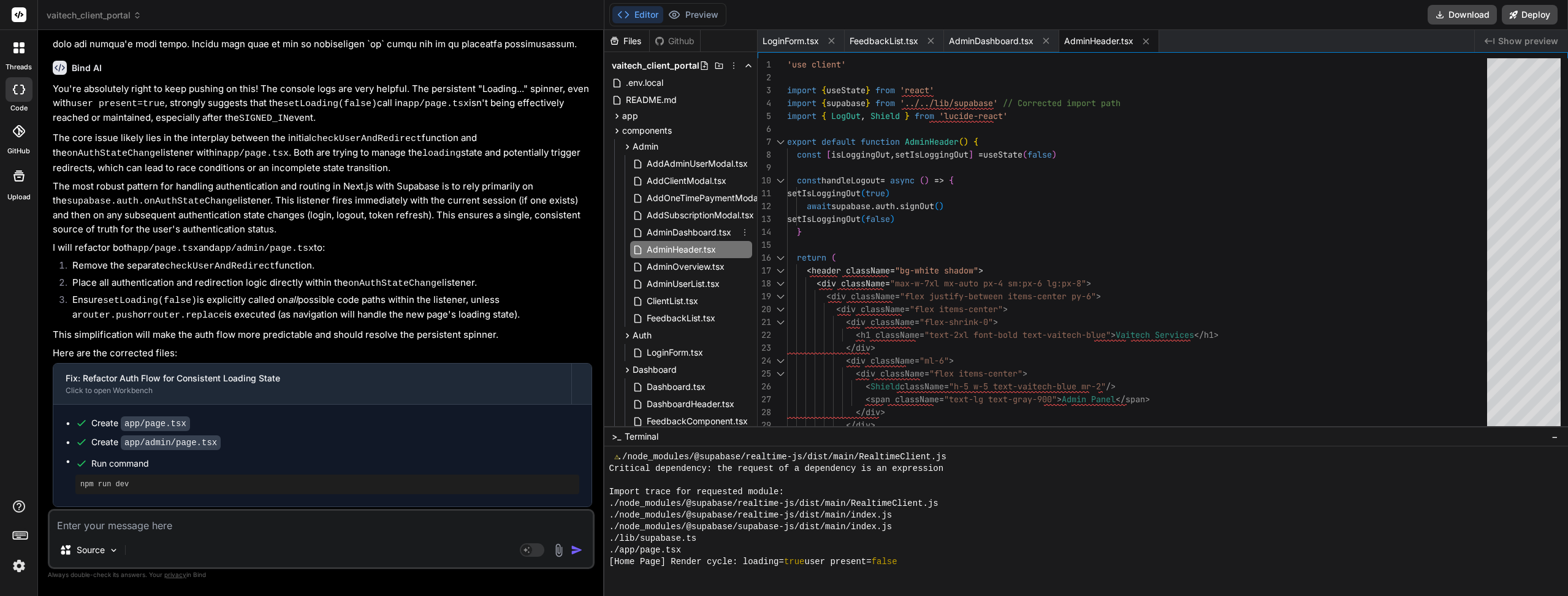
click at [667, 236] on span "AdminDashboard.tsx" at bounding box center [688, 232] width 87 height 15
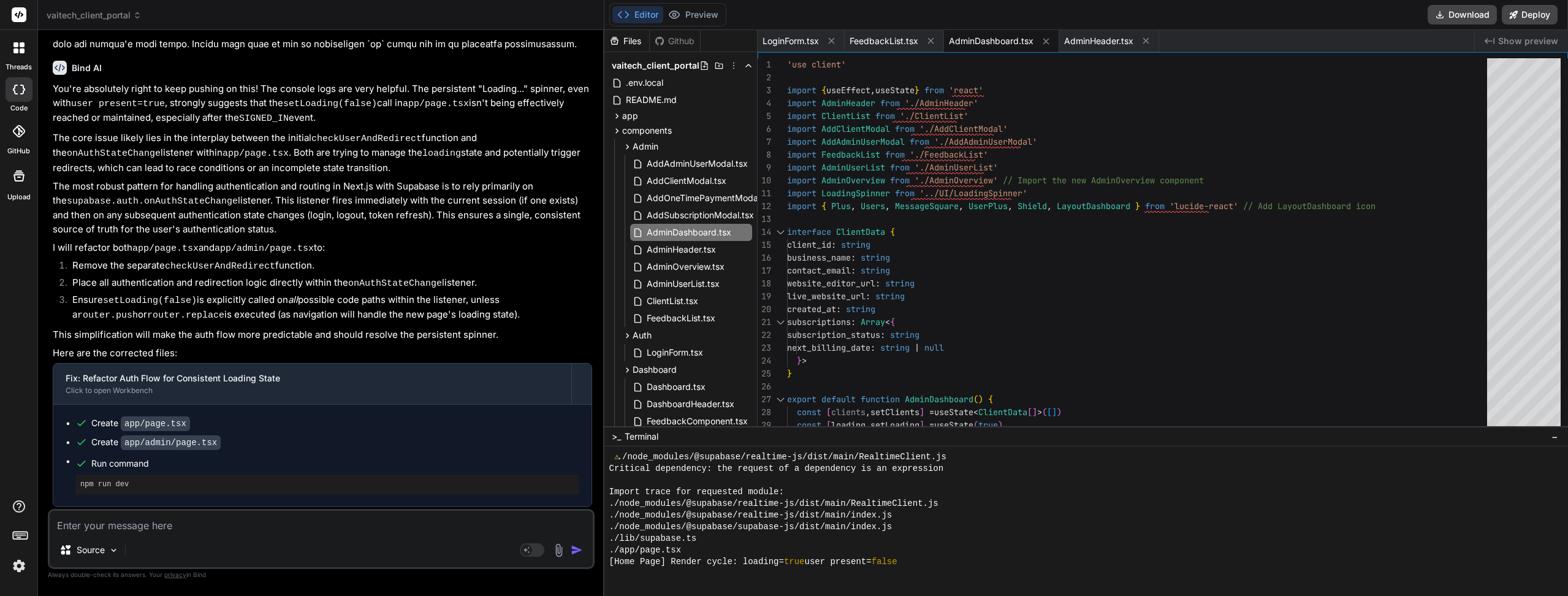
click at [672, 221] on span "AddSubscriptionModal.tsx" at bounding box center [700, 215] width 110 height 15
type textarea "}"
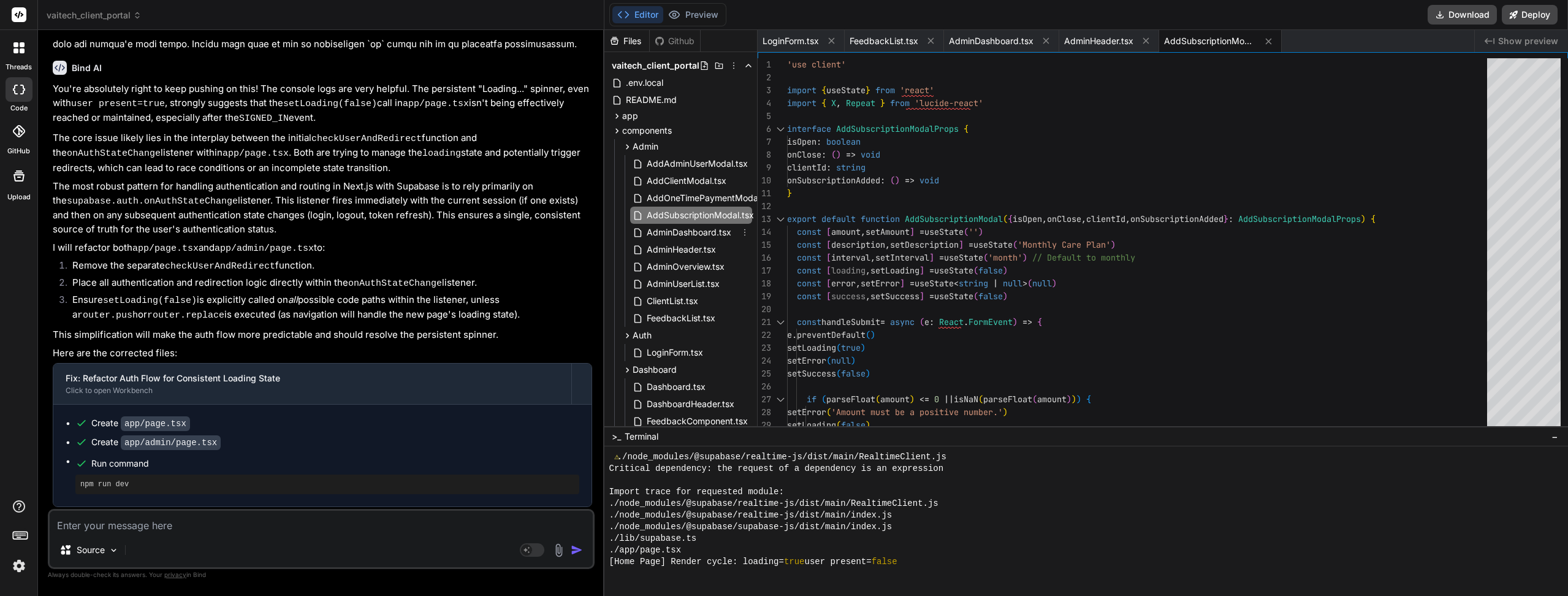
click at [669, 233] on span "AdminDashboard.tsx" at bounding box center [688, 232] width 87 height 15
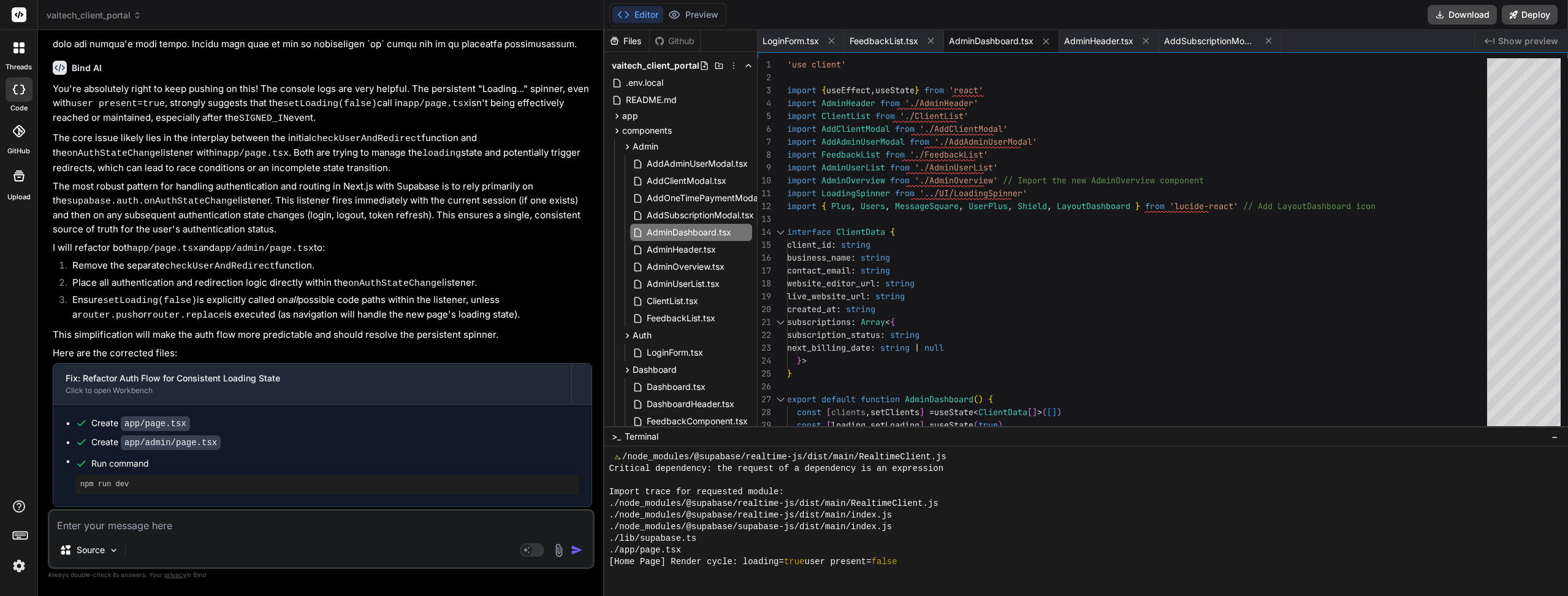
click at [669, 203] on span "AddOneTimePaymentModal.tsx" at bounding box center [710, 198] width 131 height 15
type textarea "</div> ) }"
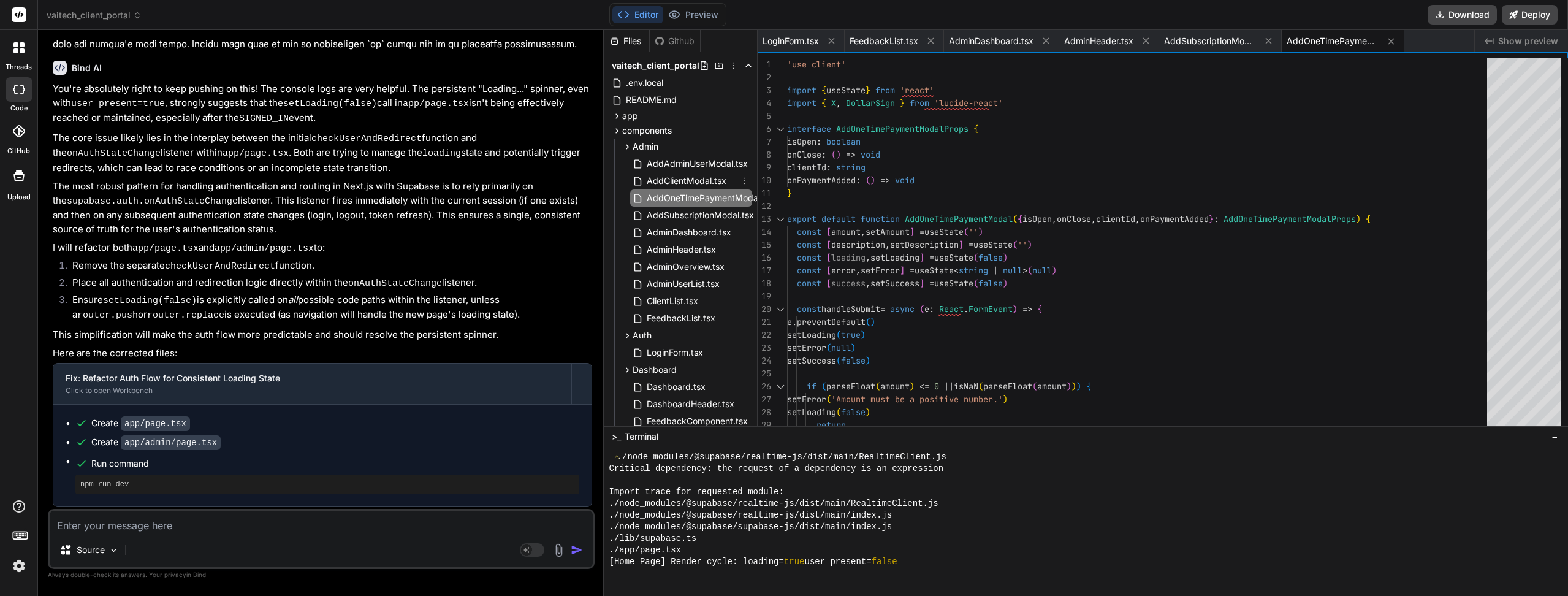
click at [672, 186] on span "AddClientModal.tsx" at bounding box center [686, 180] width 82 height 15
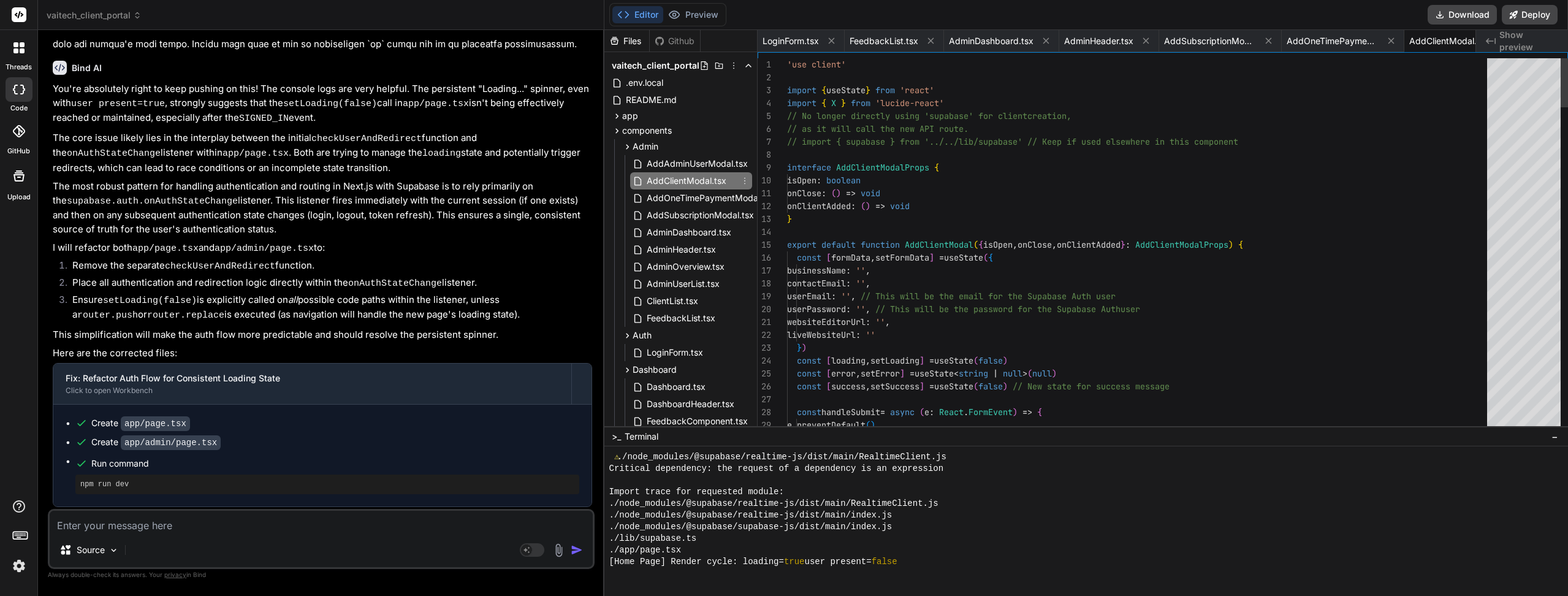
scroll to position [0, 40]
click at [672, 169] on span "AddAdminUserModal.tsx" at bounding box center [697, 163] width 104 height 15
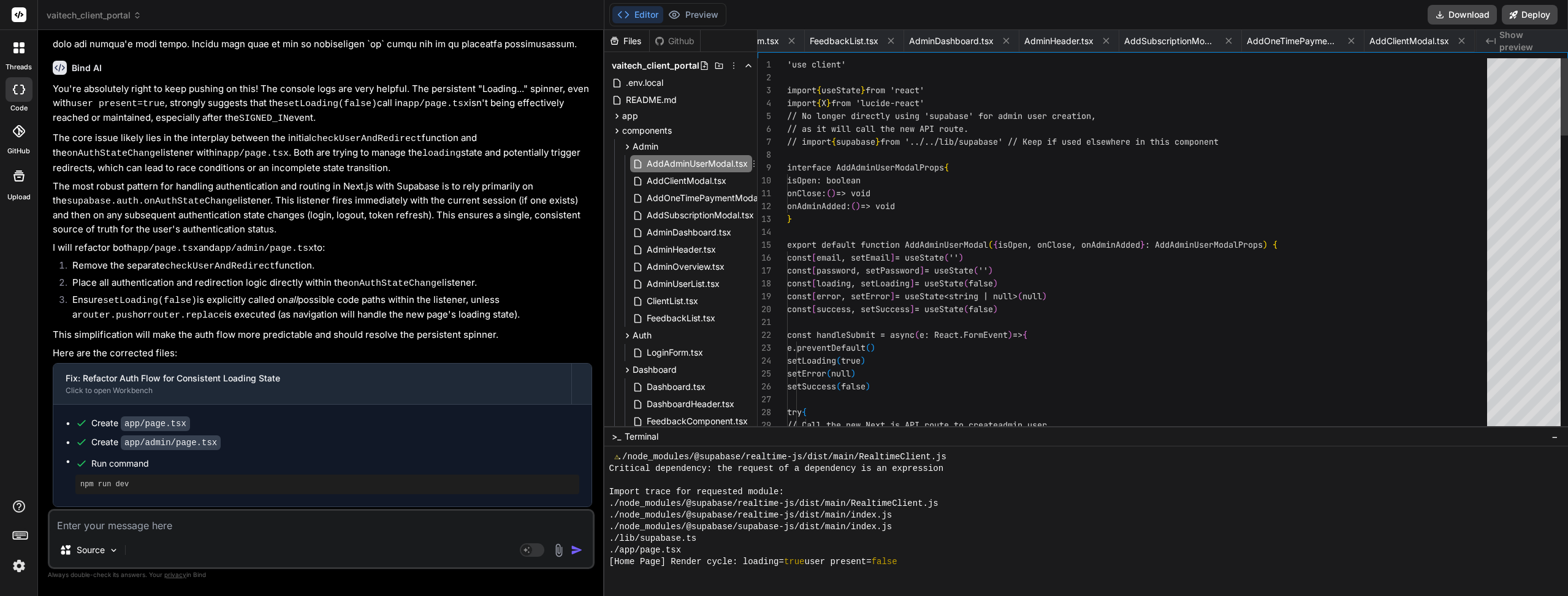
scroll to position [0, 162]
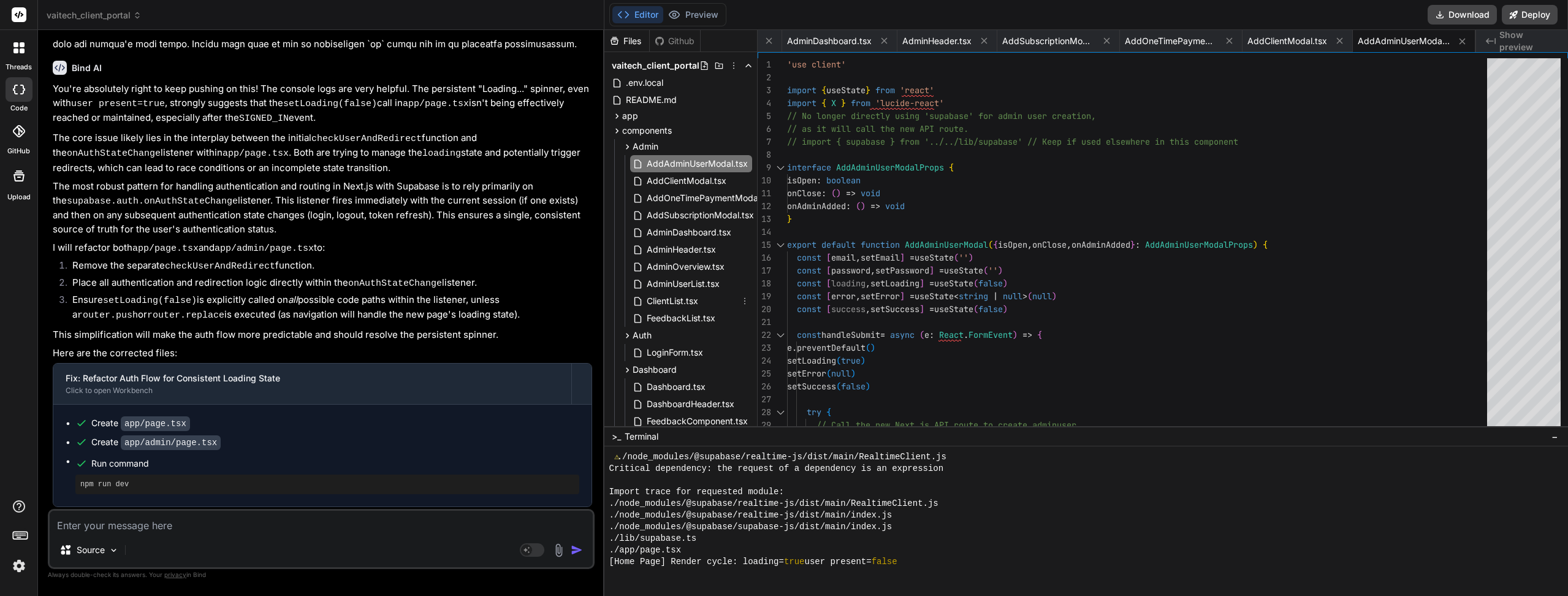
click at [681, 309] on div "ClientList.tsx" at bounding box center [690, 301] width 122 height 17
type textarea "}"
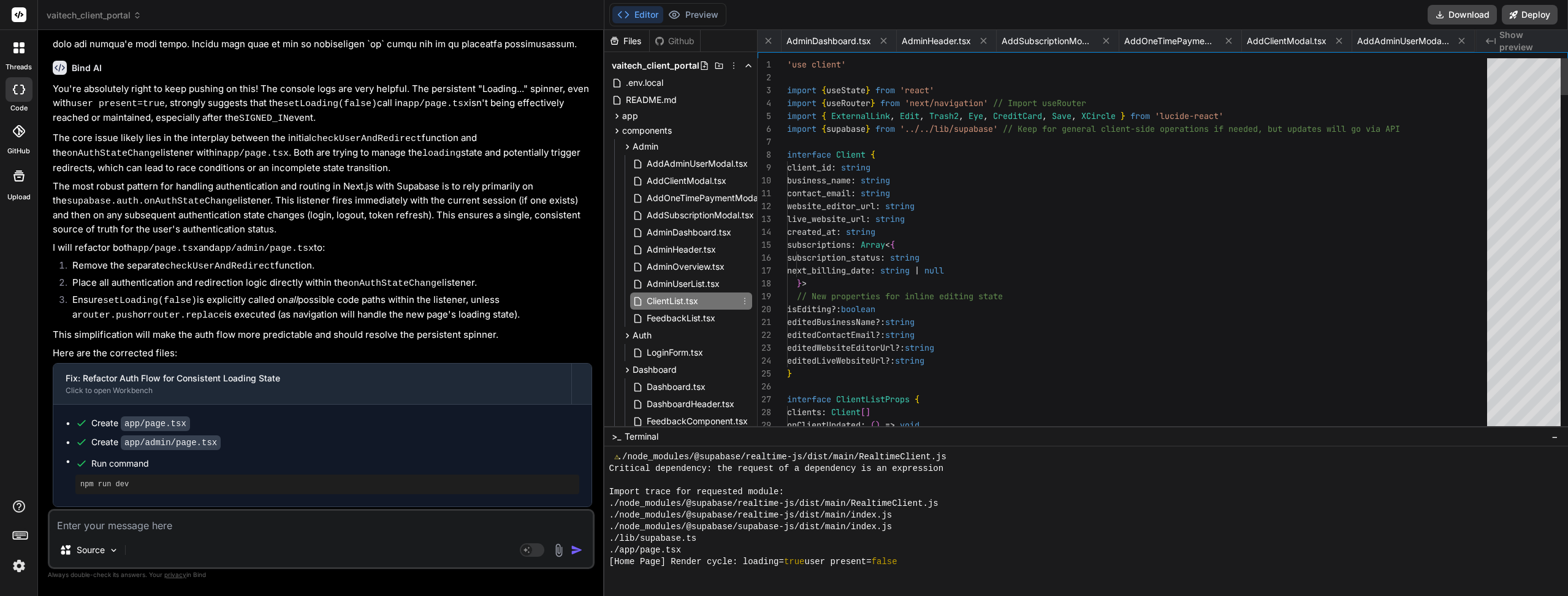
scroll to position [0, 245]
click at [684, 232] on span "AdminDashboard.tsx" at bounding box center [688, 232] width 87 height 15
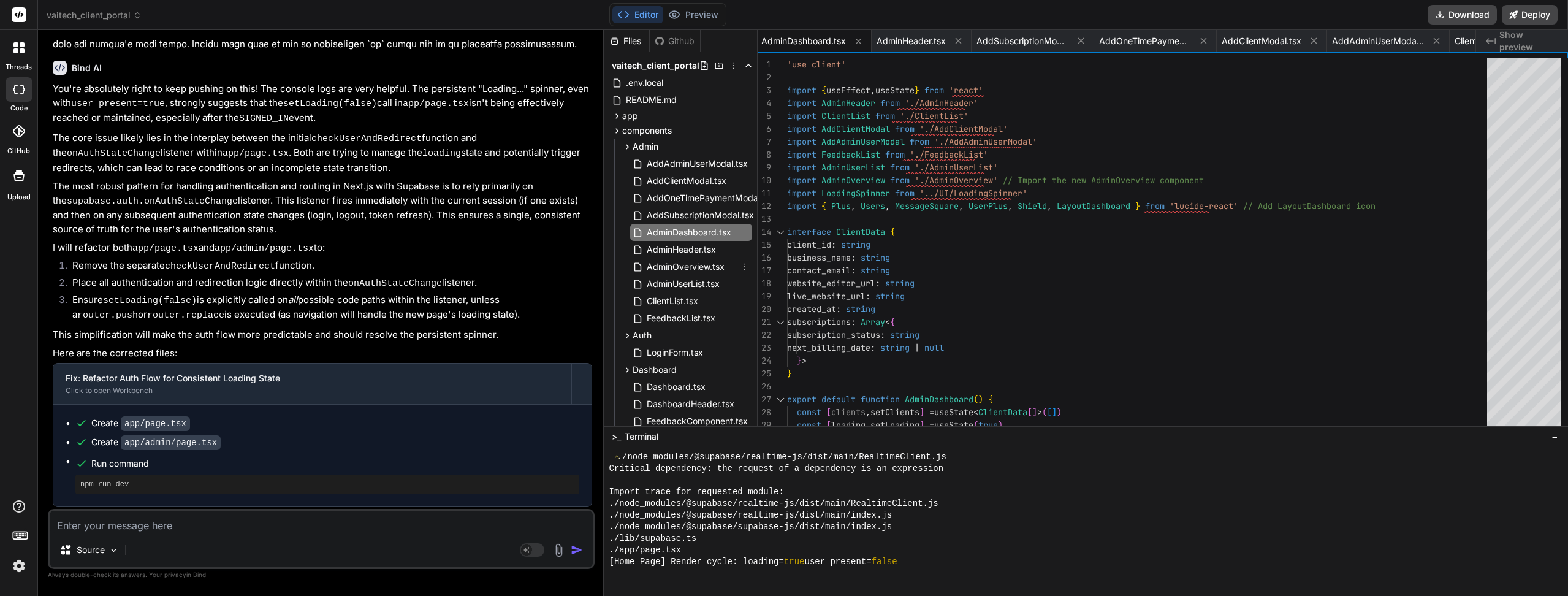
click at [684, 271] on span "AdminOverview.tsx" at bounding box center [685, 266] width 80 height 15
type textarea "</div> ) }"
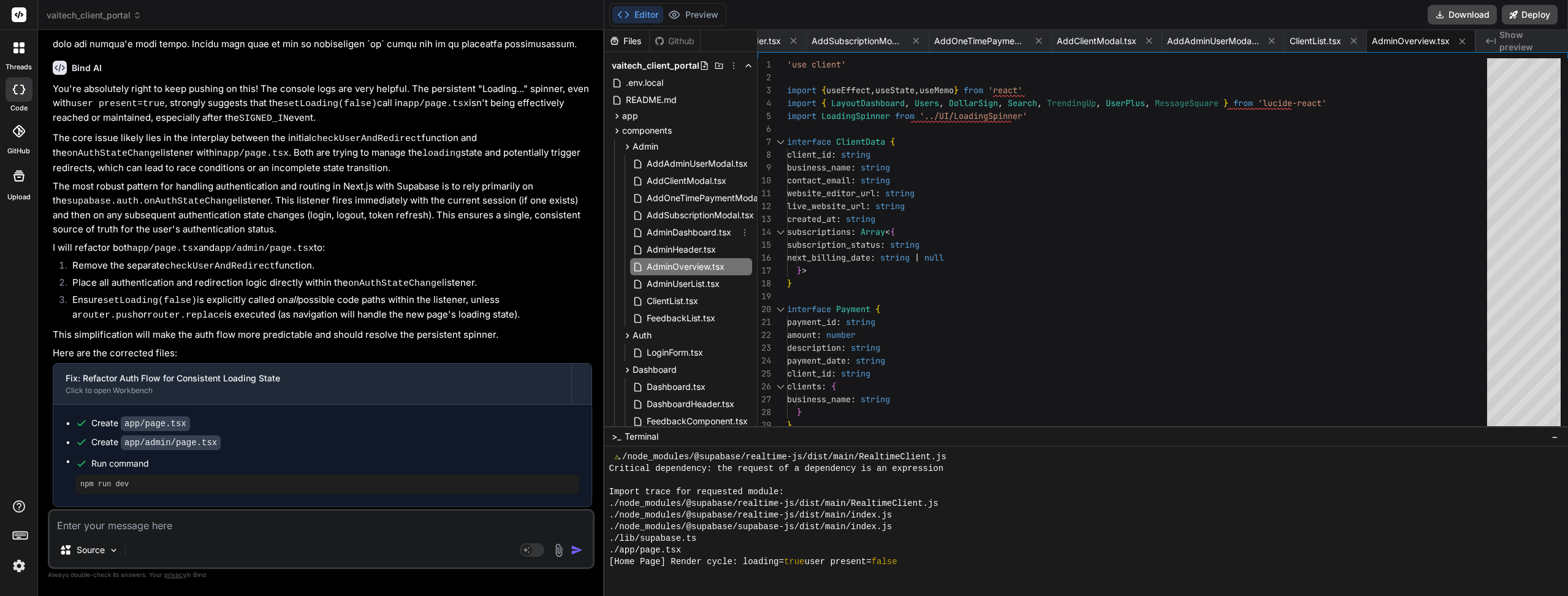
click at [684, 236] on span "AdminDashboard.tsx" at bounding box center [688, 232] width 87 height 15
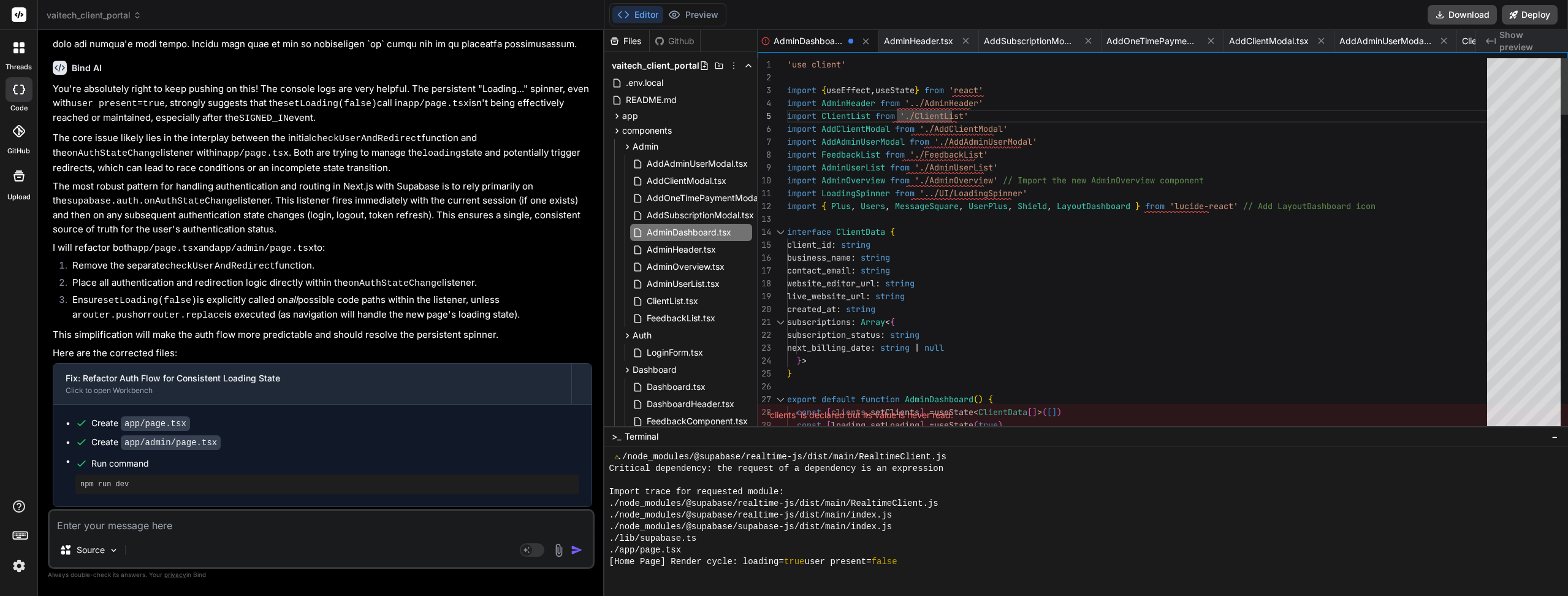
scroll to position [52, 0]
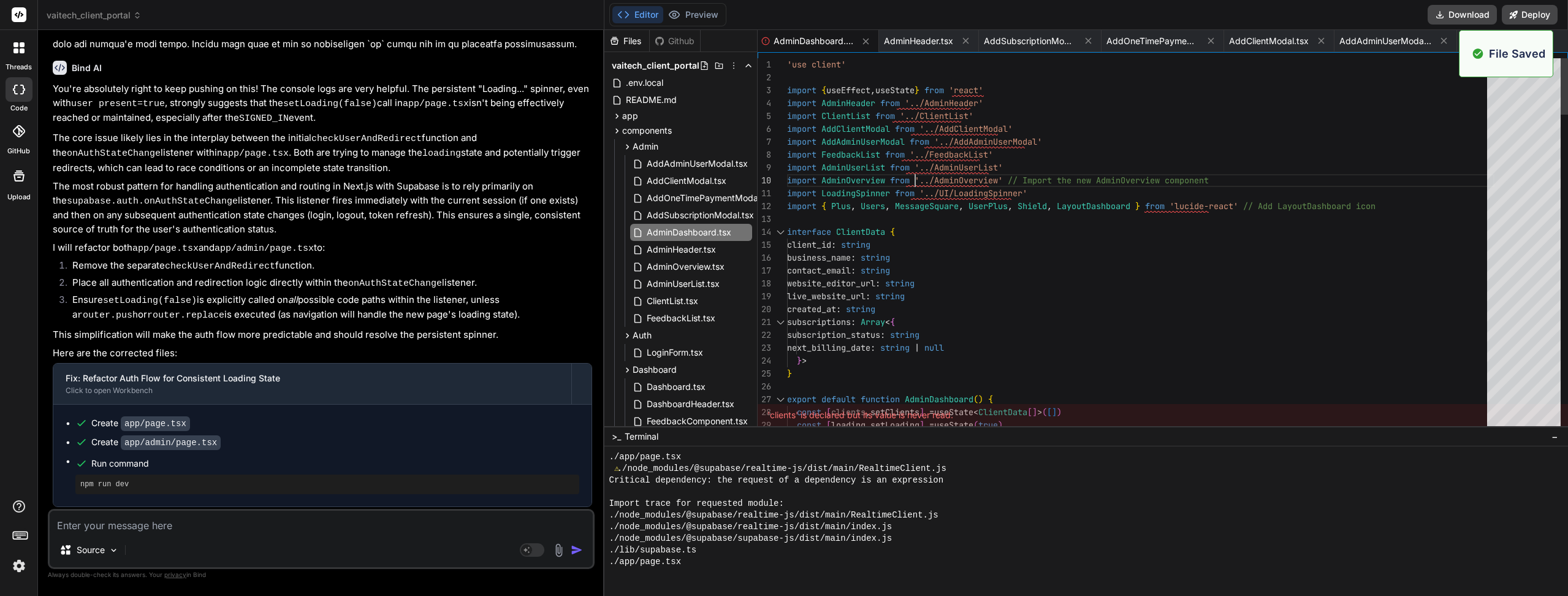
scroll to position [792, 0]
type textarea "'use client' import { useEffect, useState } from 'react' import AdminHeader fro…"
click at [704, 18] on button "Preview" at bounding box center [693, 15] width 60 height 17
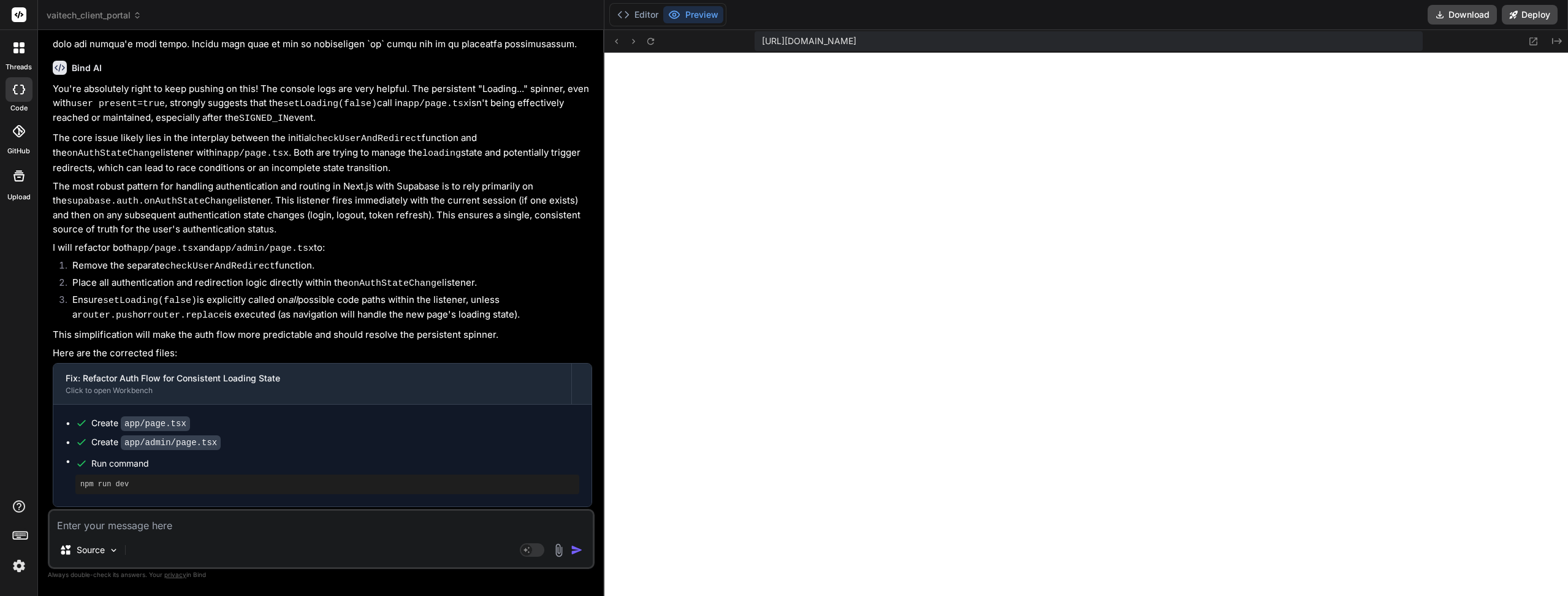
scroll to position [1095, 0]
click at [162, 525] on textarea at bounding box center [320, 521] width 543 height 22
paste textarea "Failed to compile ./components/Admin/AdminDashboard.tsx (4:0) Module not found:…"
type textarea "Failed to compile ./components/Admin/AdminDashboard.tsx (4:0) Module not found:…"
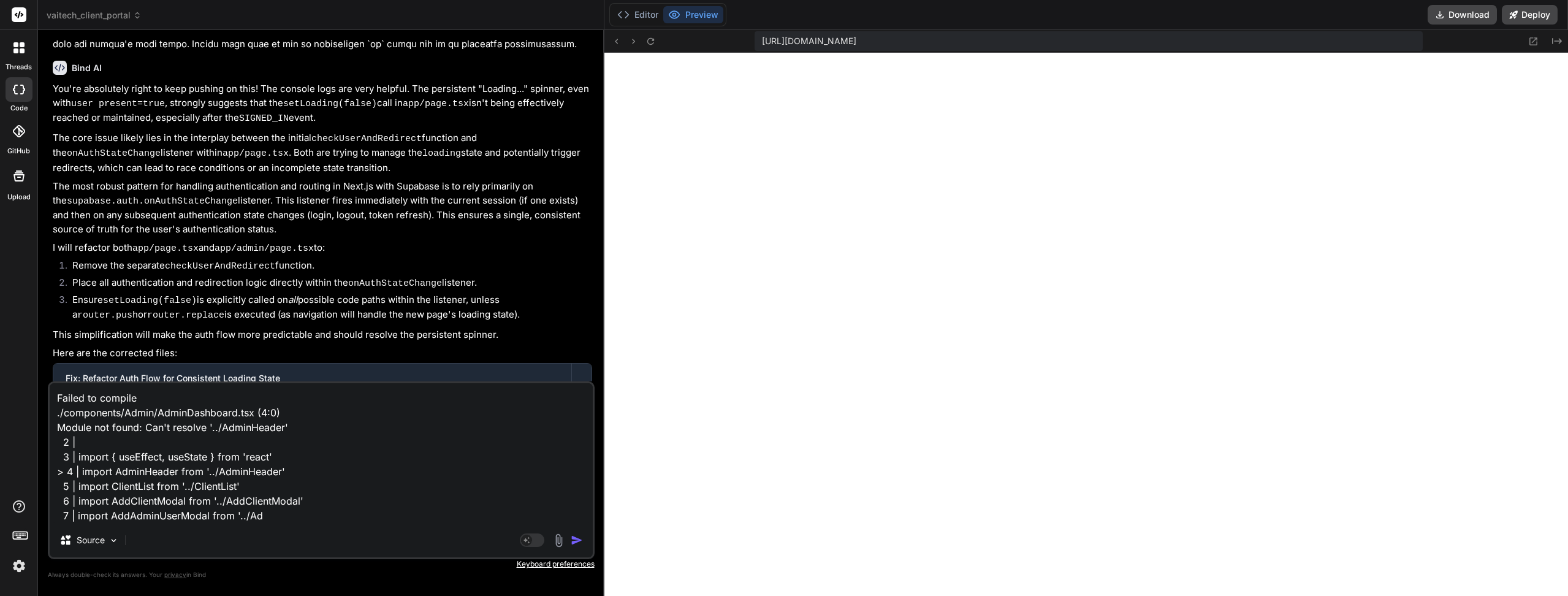
type textarea "x"
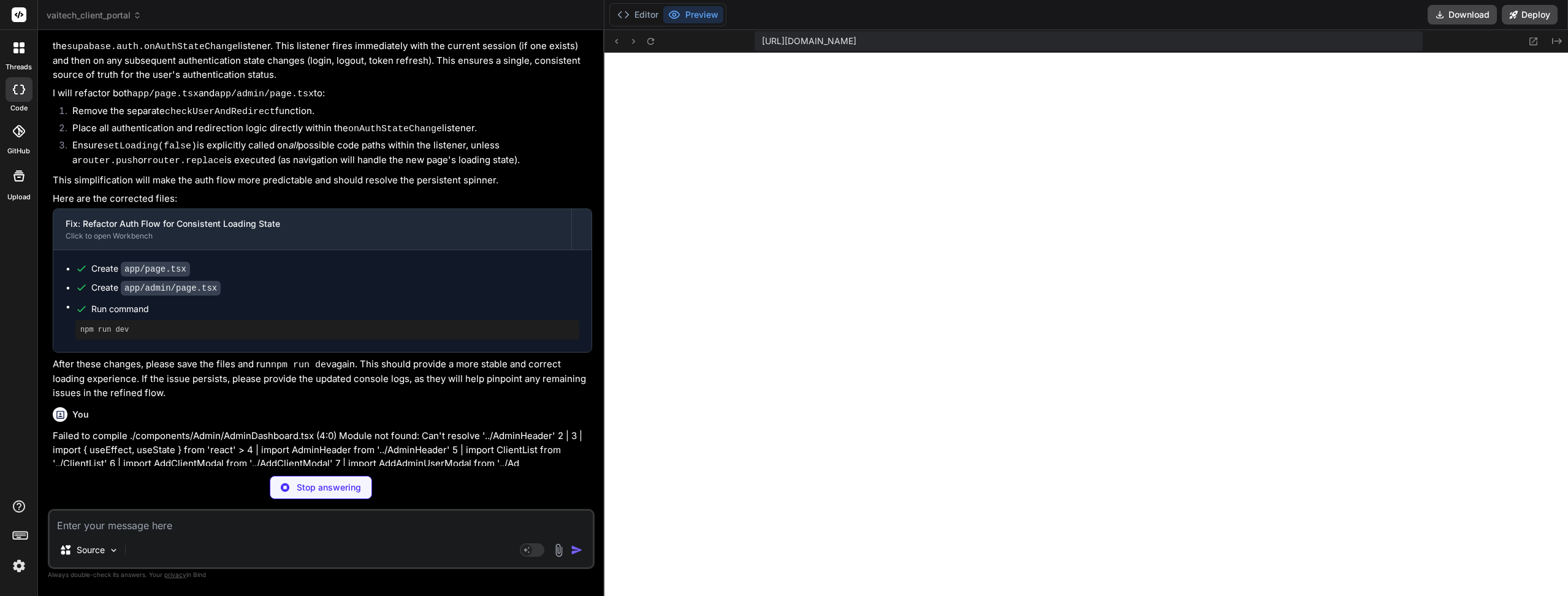
scroll to position [2258, 0]
type textarea "x"
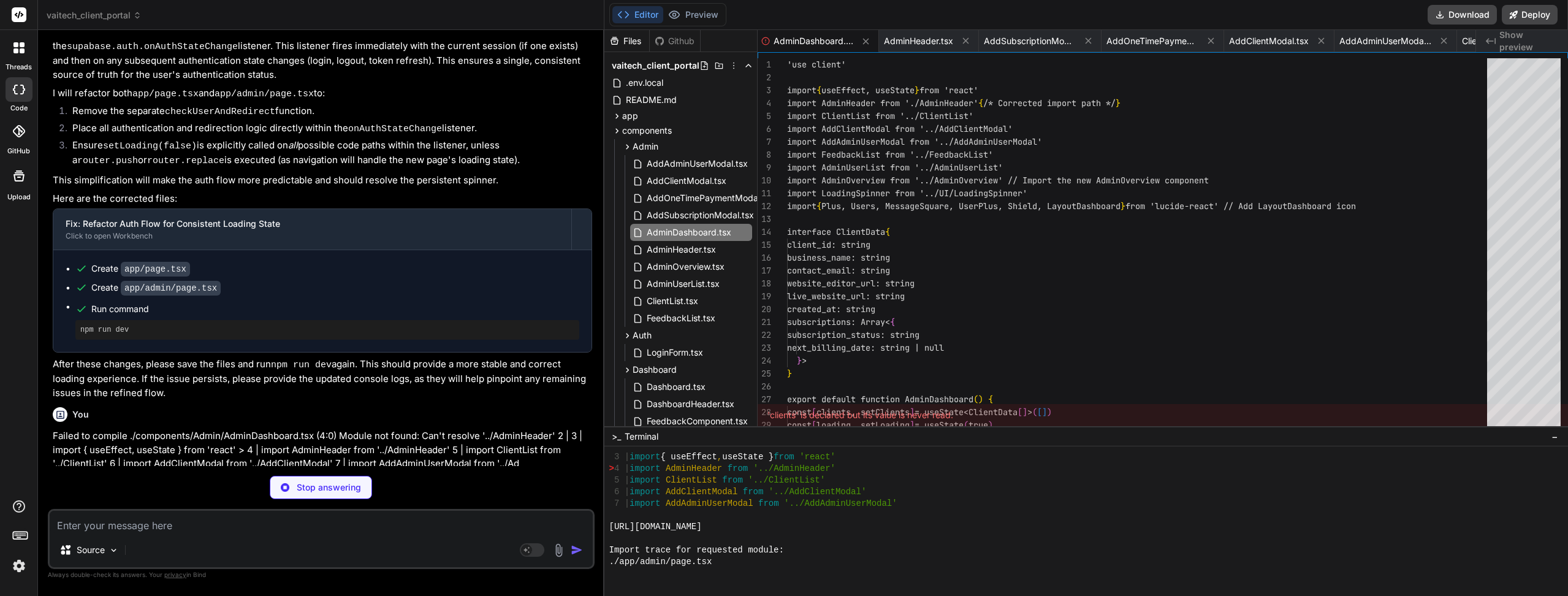
scroll to position [12, 0]
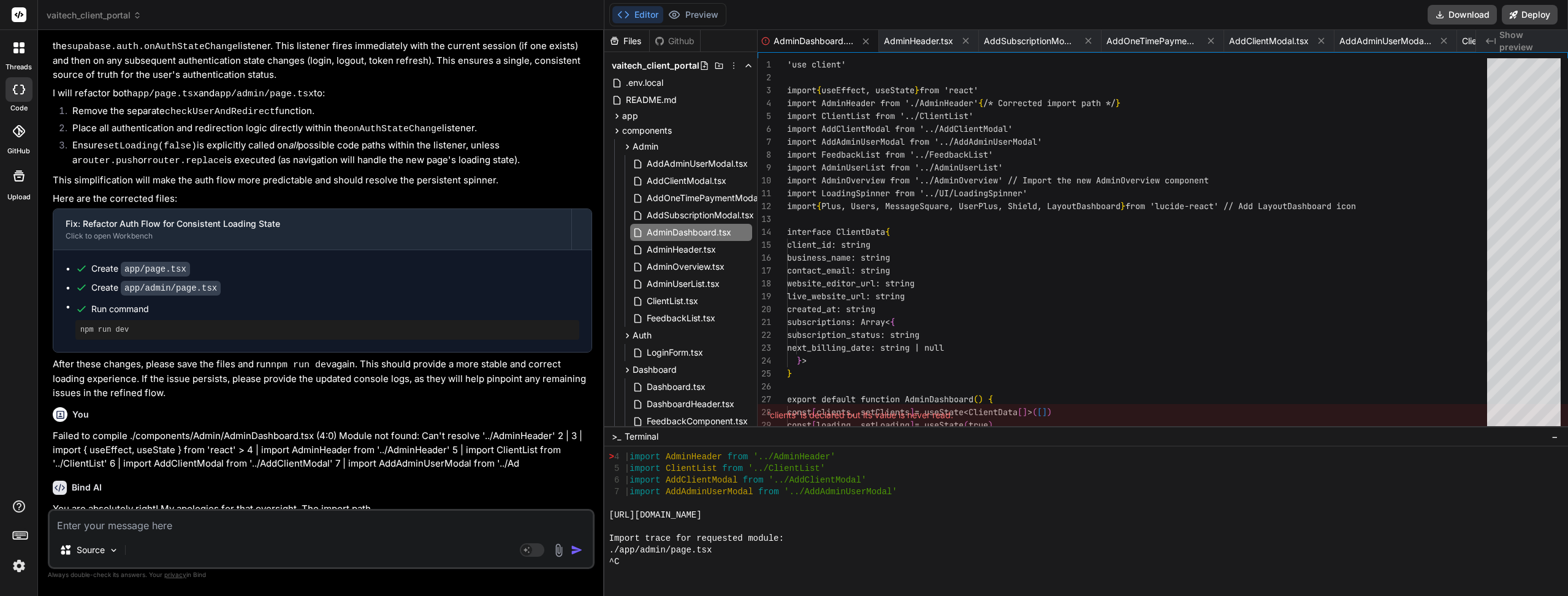
type textarea "x"
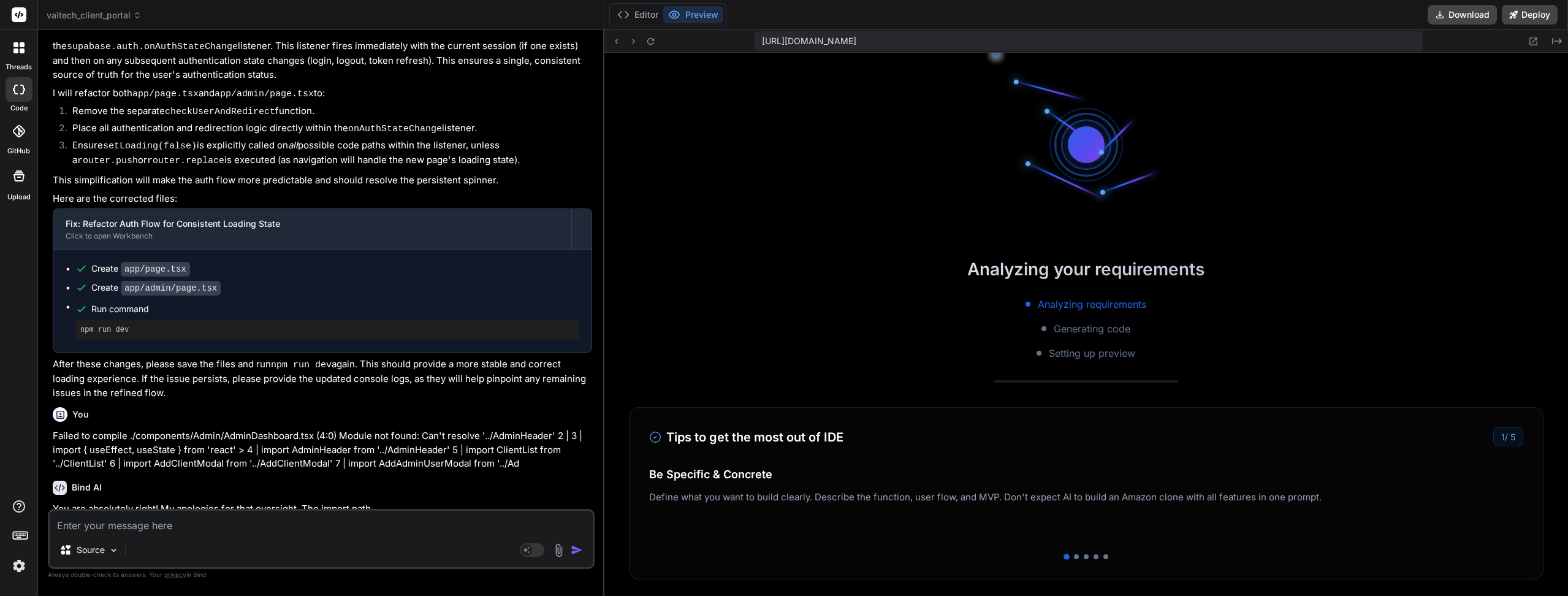
scroll to position [2958, 0]
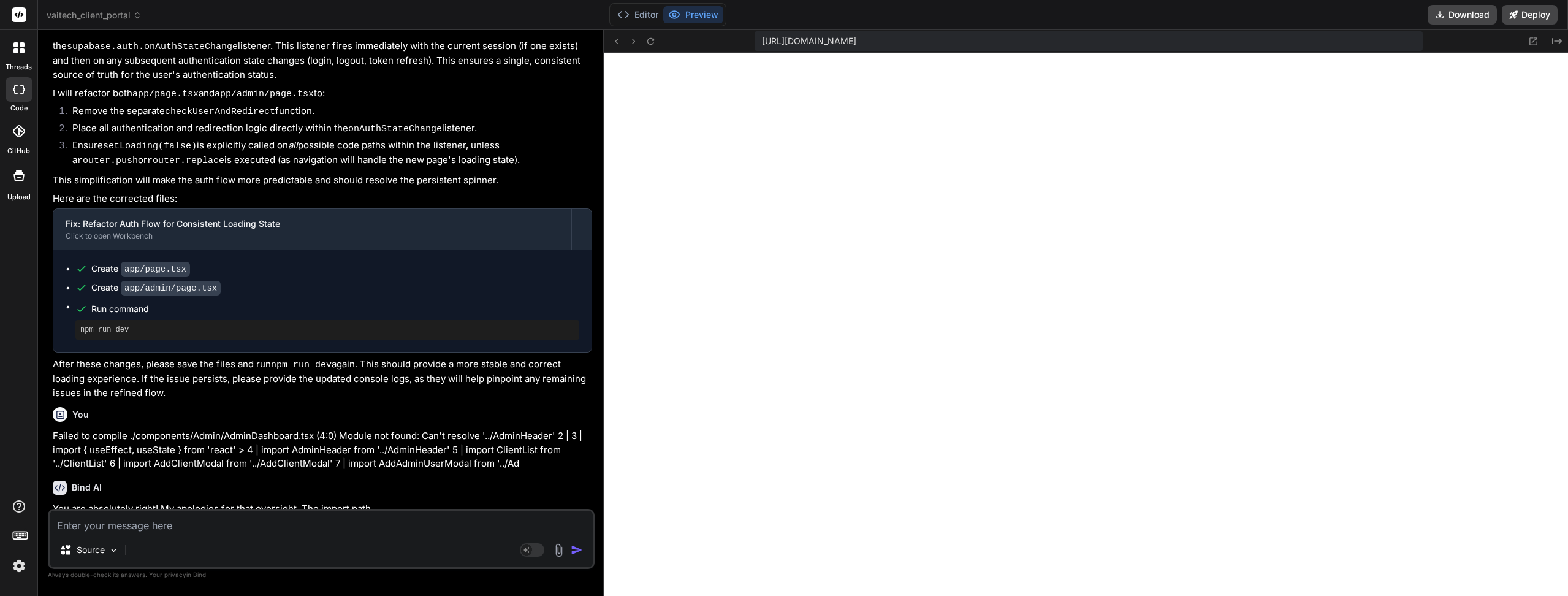
click at [654, 45] on icon at bounding box center [650, 42] width 11 height 11
paste textarea "Failed to compile ./components/Admin/AdminDashboard.tsx (4:0) Module not found:…"
type textarea "Failed to compile ./components/Admin/AdminDashboard.tsx (4:0) Module not found:…"
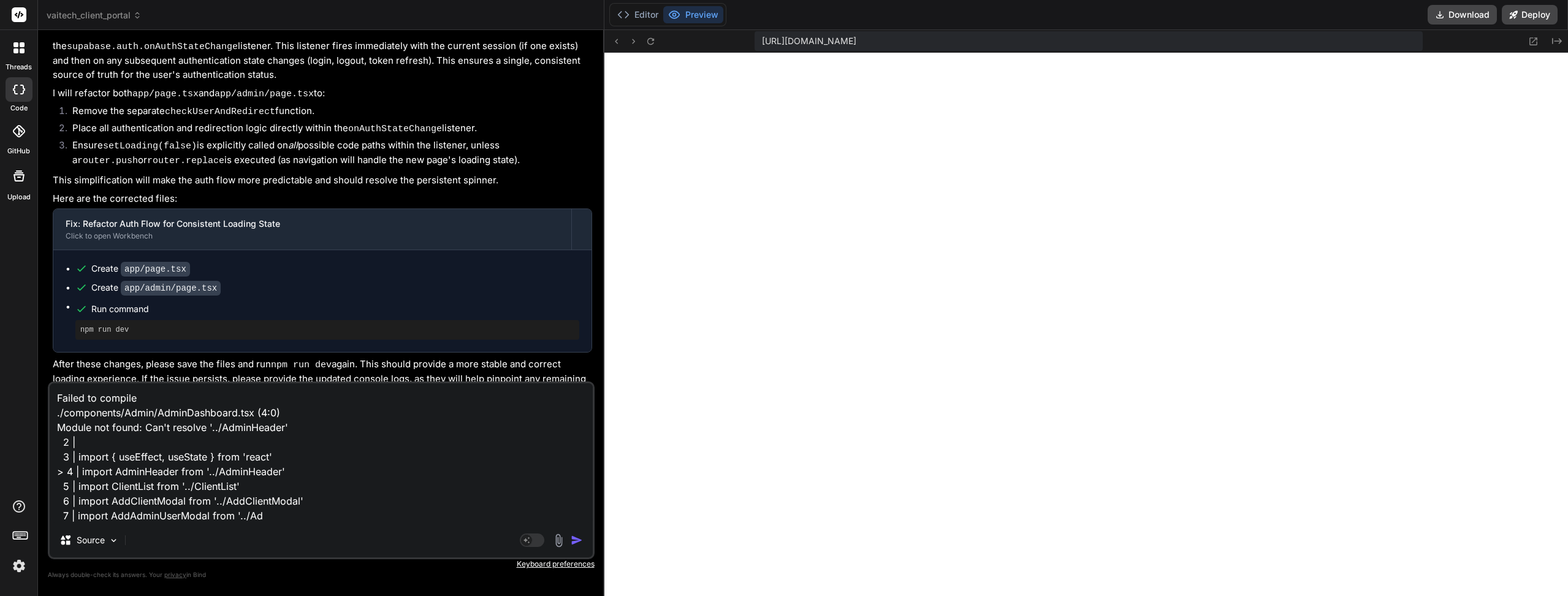
type textarea "x"
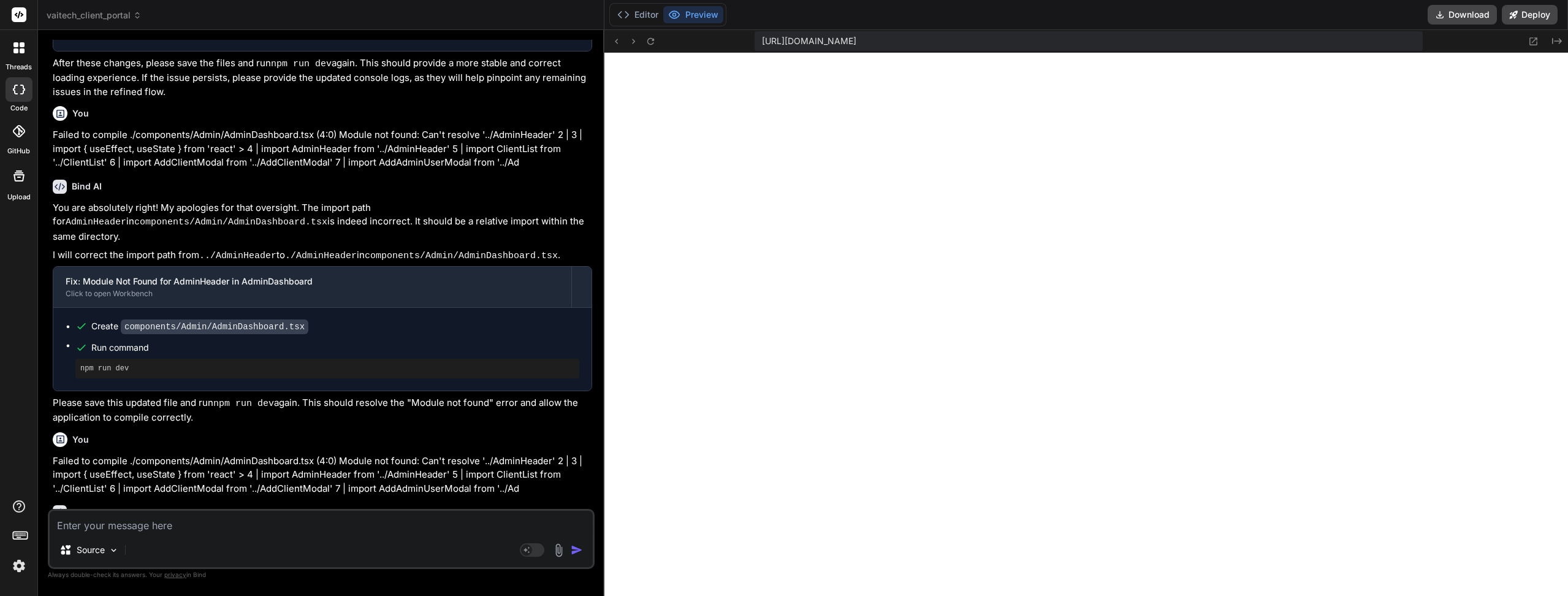
scroll to position [2566, 0]
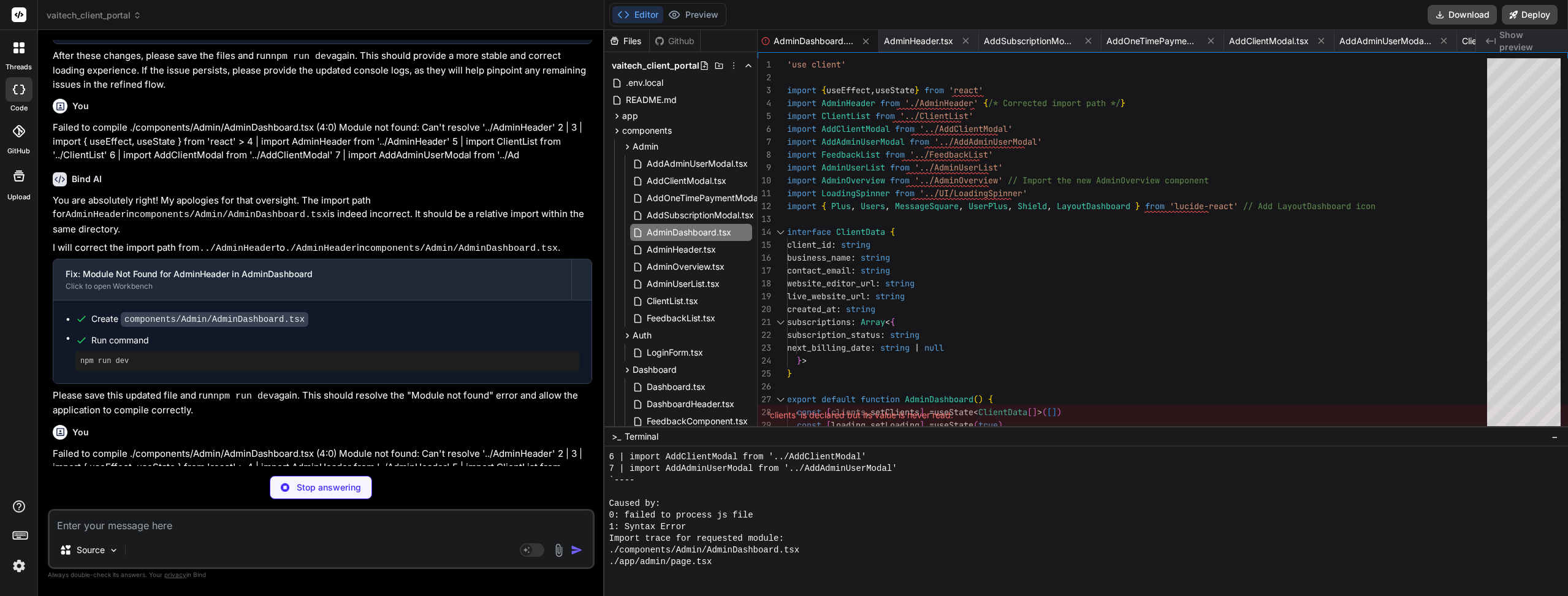
type textarea "x"
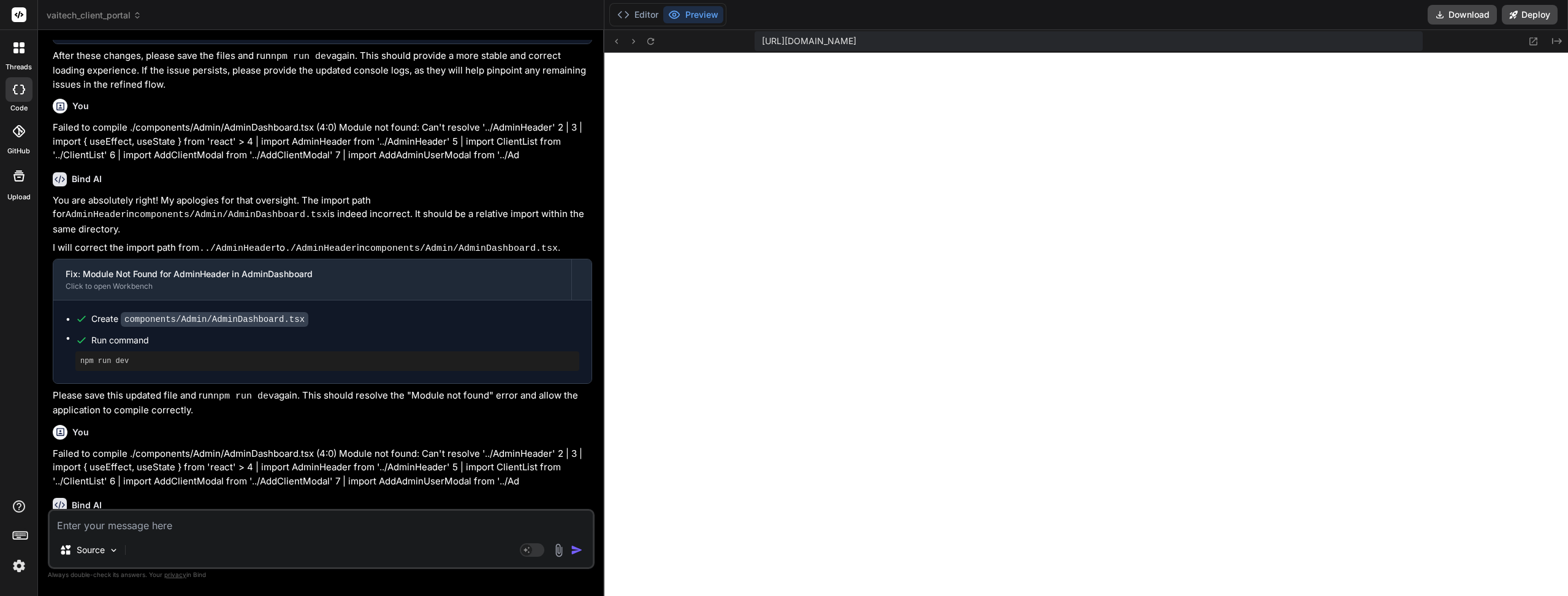
scroll to position [5754, 0]
